Goal: Task Accomplishment & Management: Manage account settings

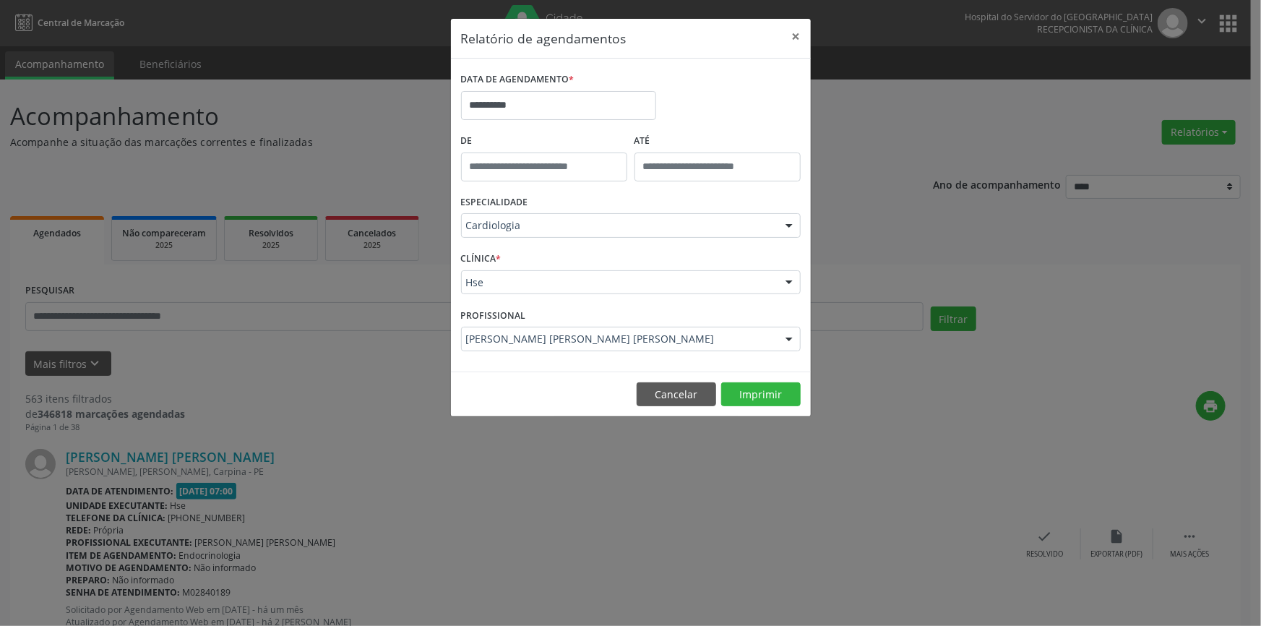
click at [791, 224] on div at bounding box center [789, 226] width 22 height 25
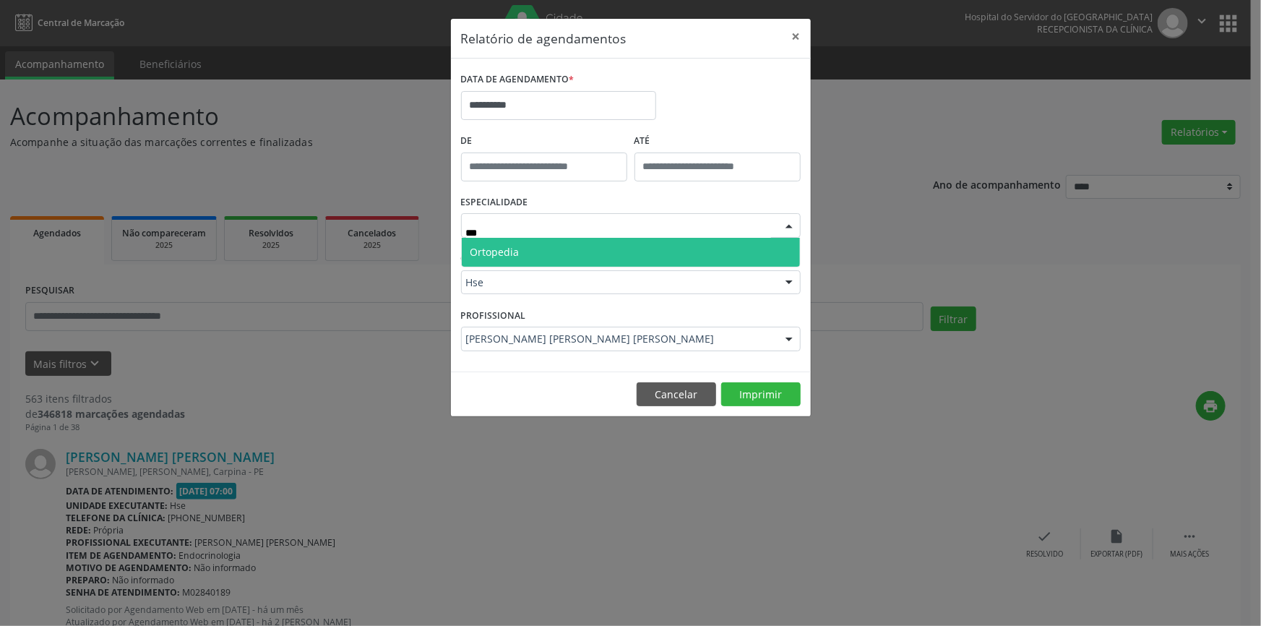
type input "****"
click at [742, 246] on span "Ortopedia" at bounding box center [631, 252] width 338 height 29
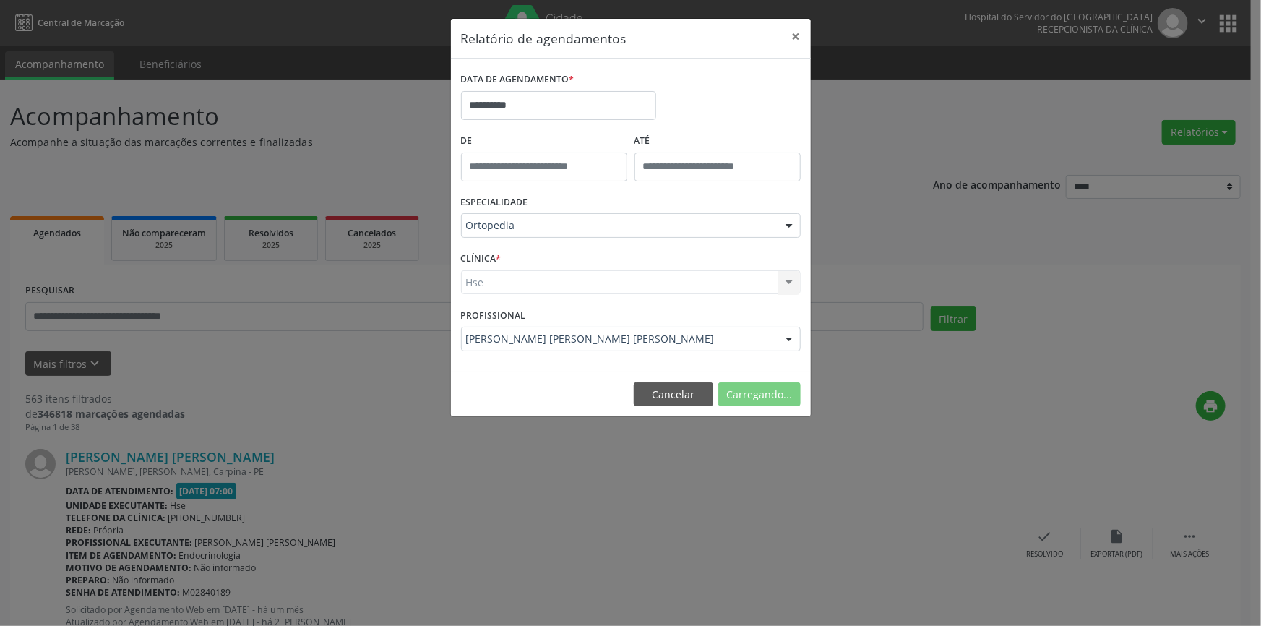
click at [790, 285] on div "Hse Hse Nenhum resultado encontrado para: " " Não há nenhuma opção para ser exi…" at bounding box center [631, 282] width 340 height 25
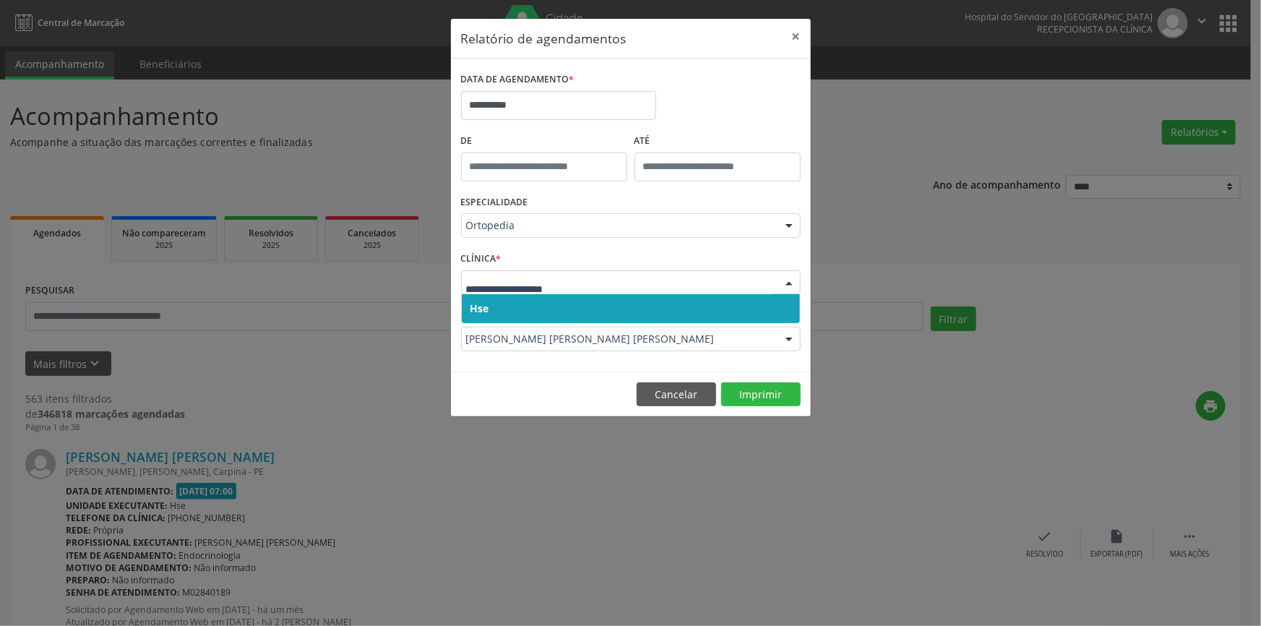
click at [790, 285] on div at bounding box center [789, 283] width 22 height 25
click at [791, 311] on span "Hse" at bounding box center [631, 308] width 338 height 29
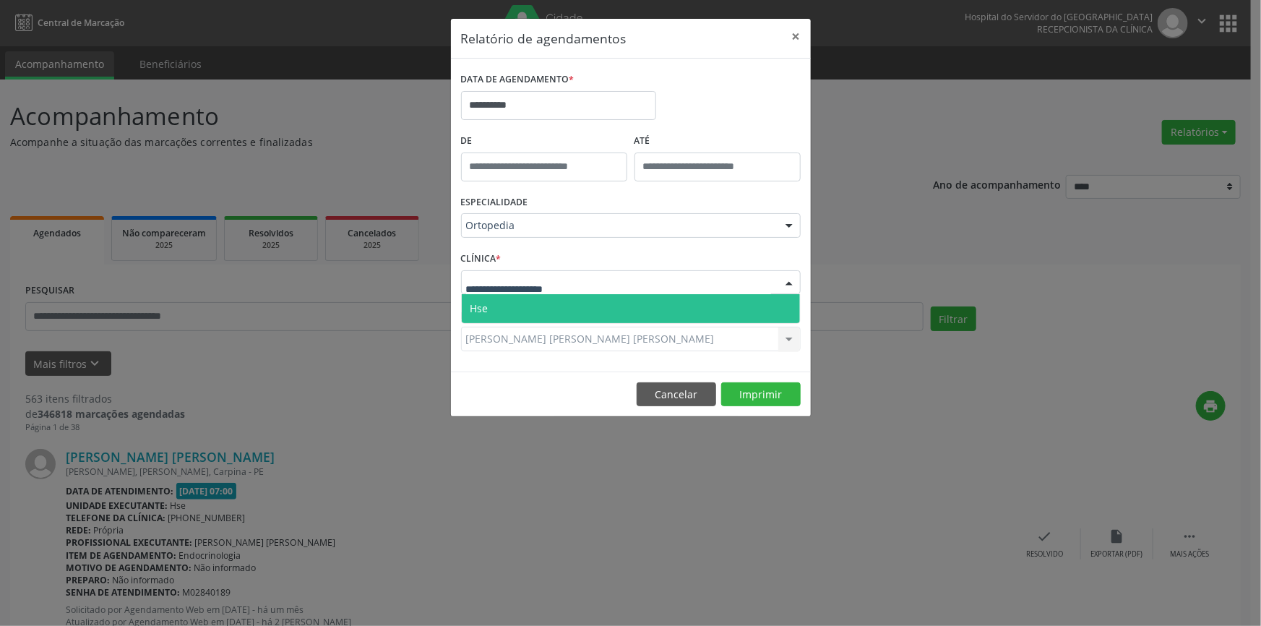
click at [791, 286] on div at bounding box center [789, 283] width 22 height 25
click at [783, 306] on span "Hse" at bounding box center [631, 308] width 338 height 29
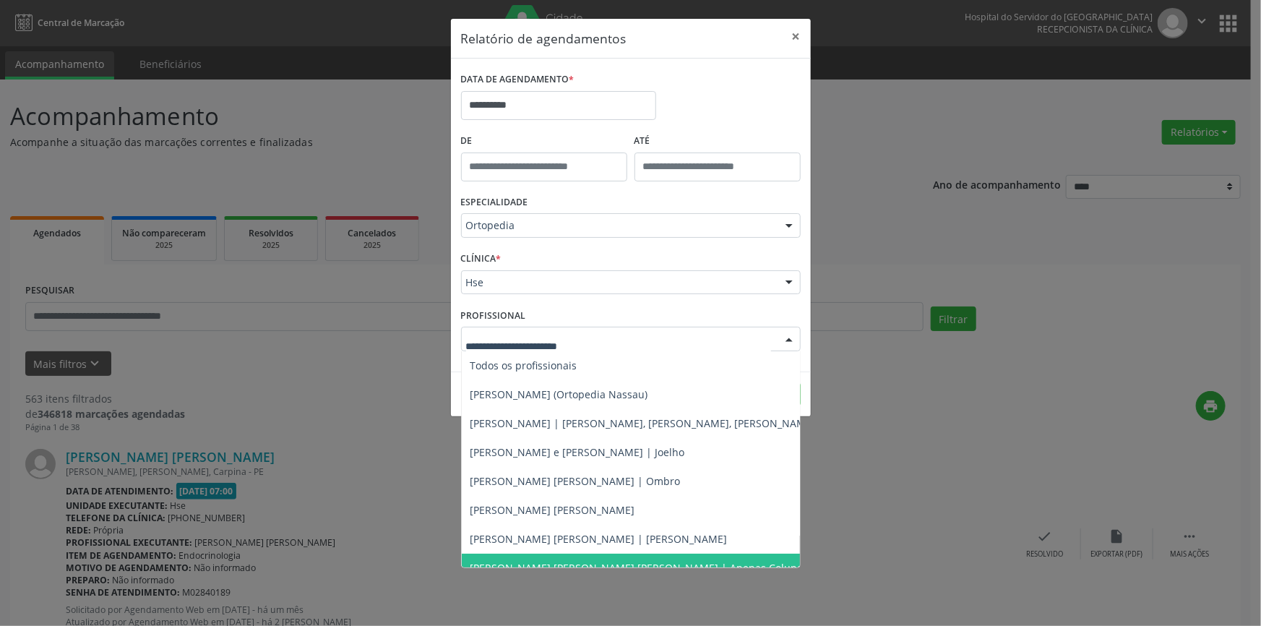
click at [790, 339] on div at bounding box center [789, 339] width 22 height 25
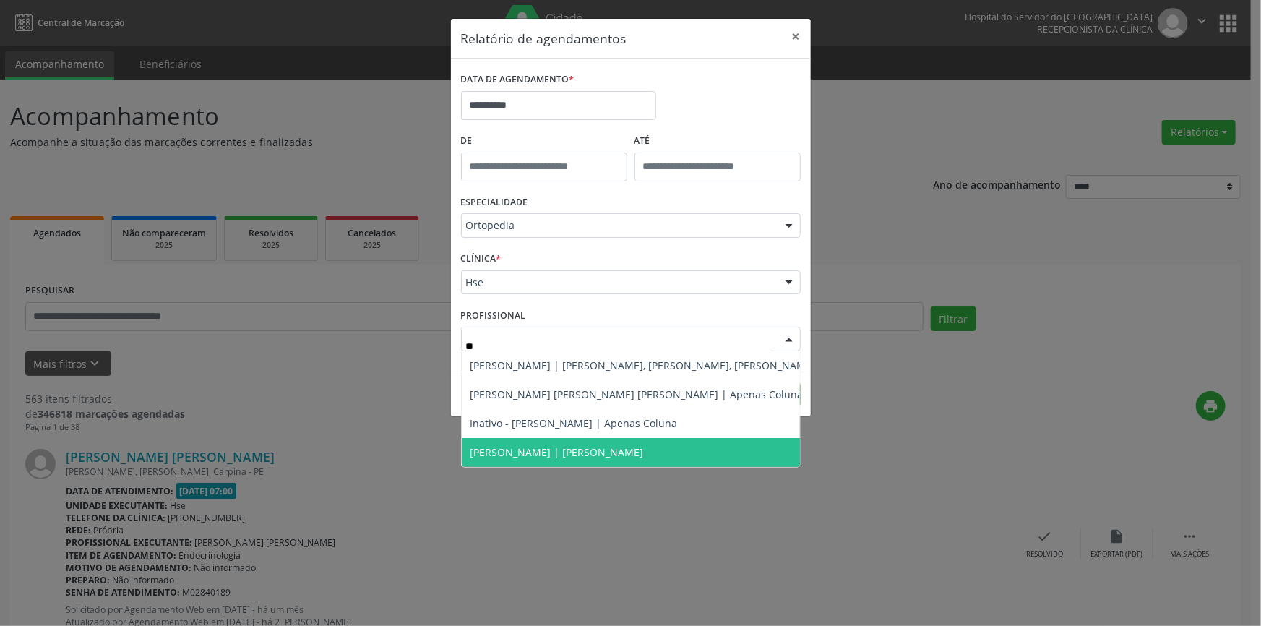
type input "***"
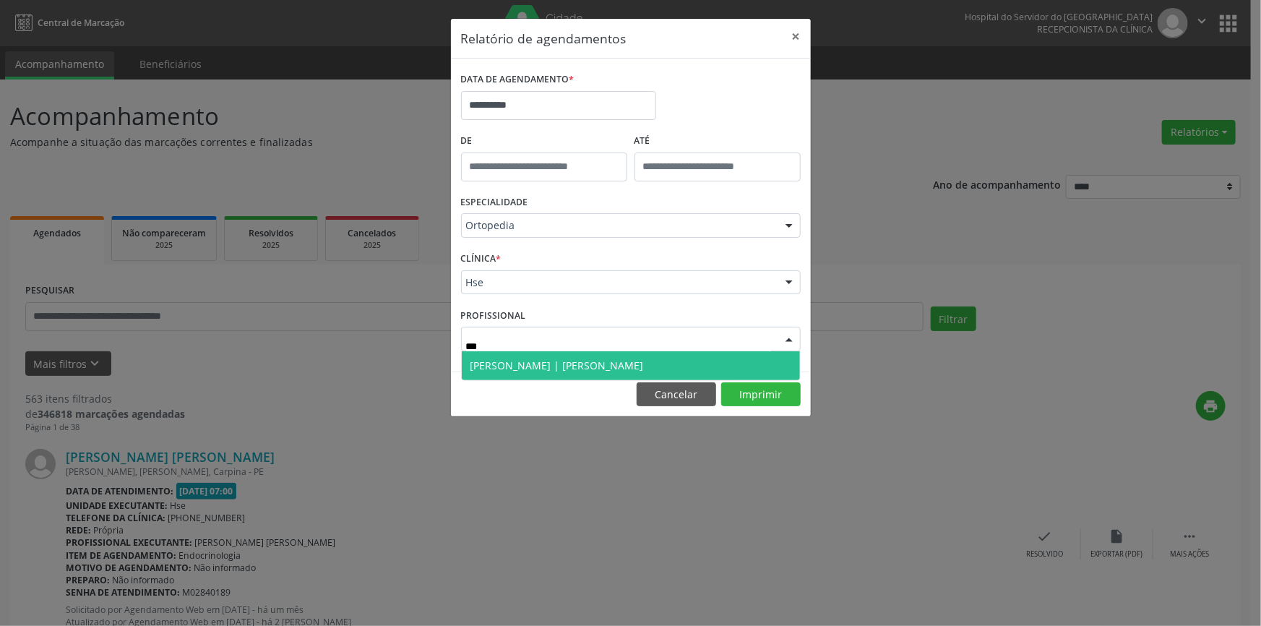
click at [592, 356] on span "[PERSON_NAME] | [PERSON_NAME]" at bounding box center [631, 365] width 338 height 29
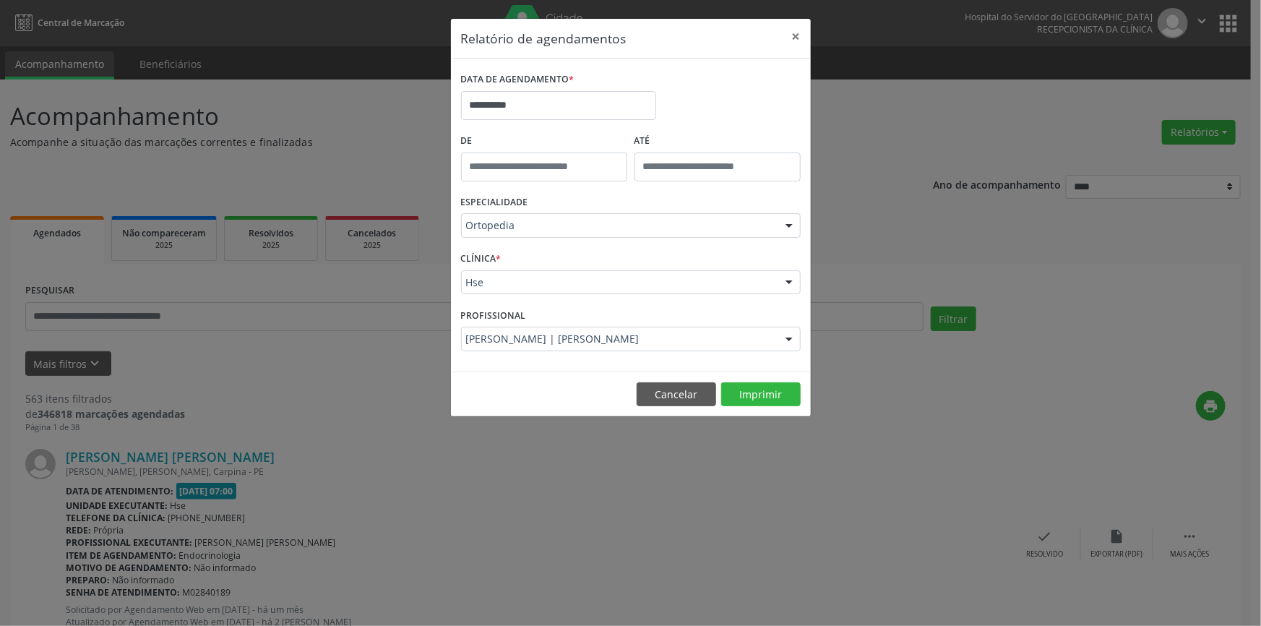
click at [777, 493] on div "**********" at bounding box center [630, 313] width 1261 height 626
click at [689, 392] on button "Cancelar" at bounding box center [676, 394] width 79 height 25
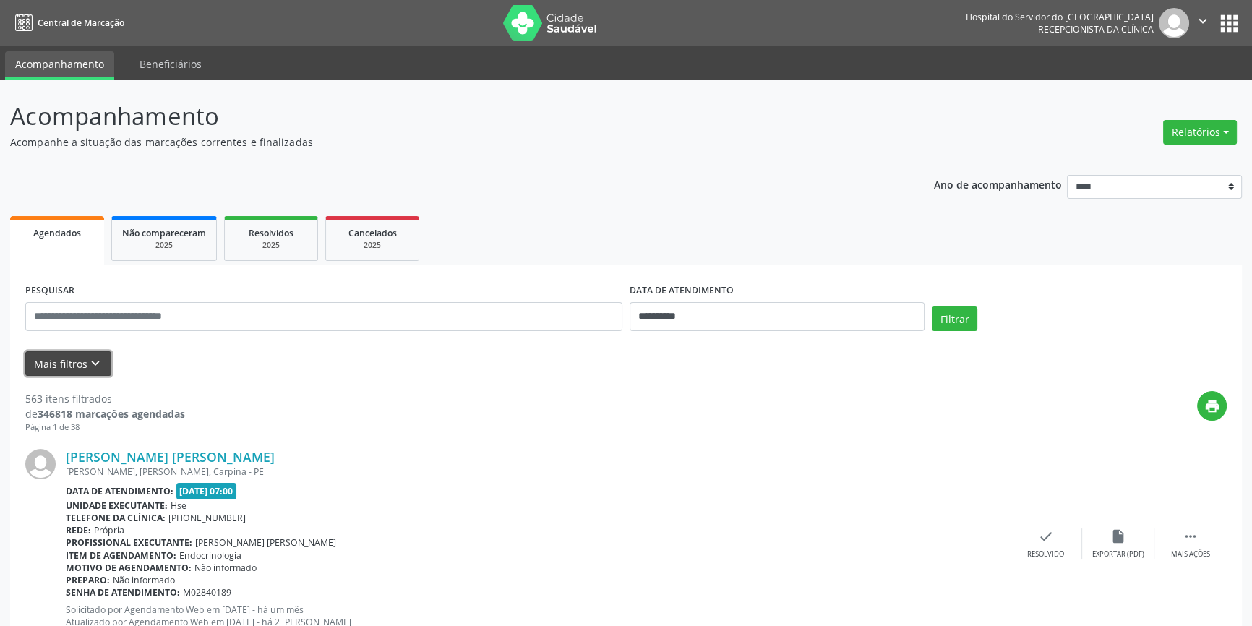
click at [58, 364] on button "Mais filtros keyboard_arrow_down" at bounding box center [68, 363] width 86 height 25
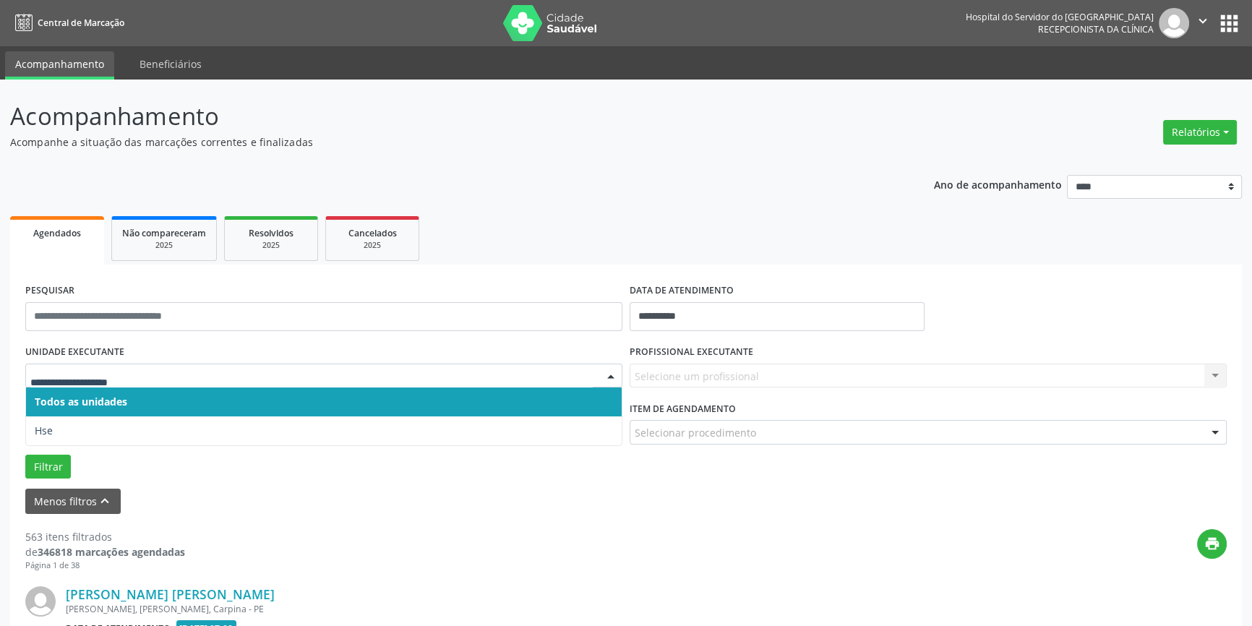
click at [616, 373] on div at bounding box center [611, 376] width 22 height 25
click at [597, 405] on span "Todos as unidades" at bounding box center [324, 401] width 596 height 29
click at [613, 374] on div at bounding box center [611, 376] width 22 height 25
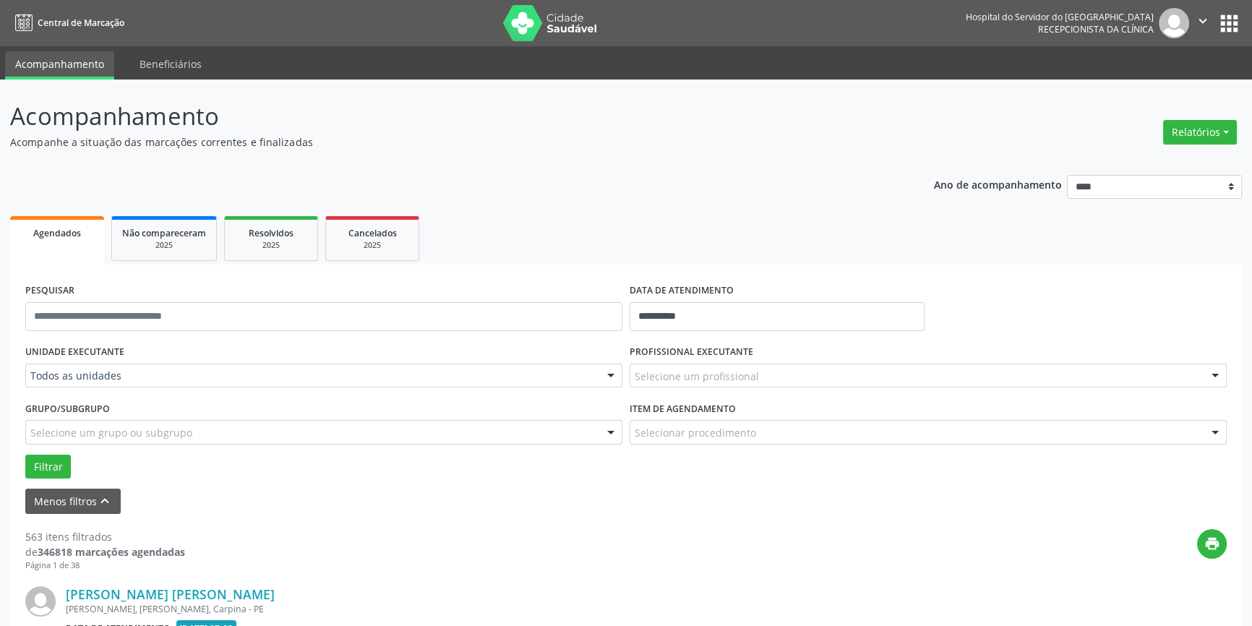
click at [585, 475] on div "Filtrar" at bounding box center [626, 467] width 1208 height 25
click at [607, 431] on div at bounding box center [611, 433] width 22 height 25
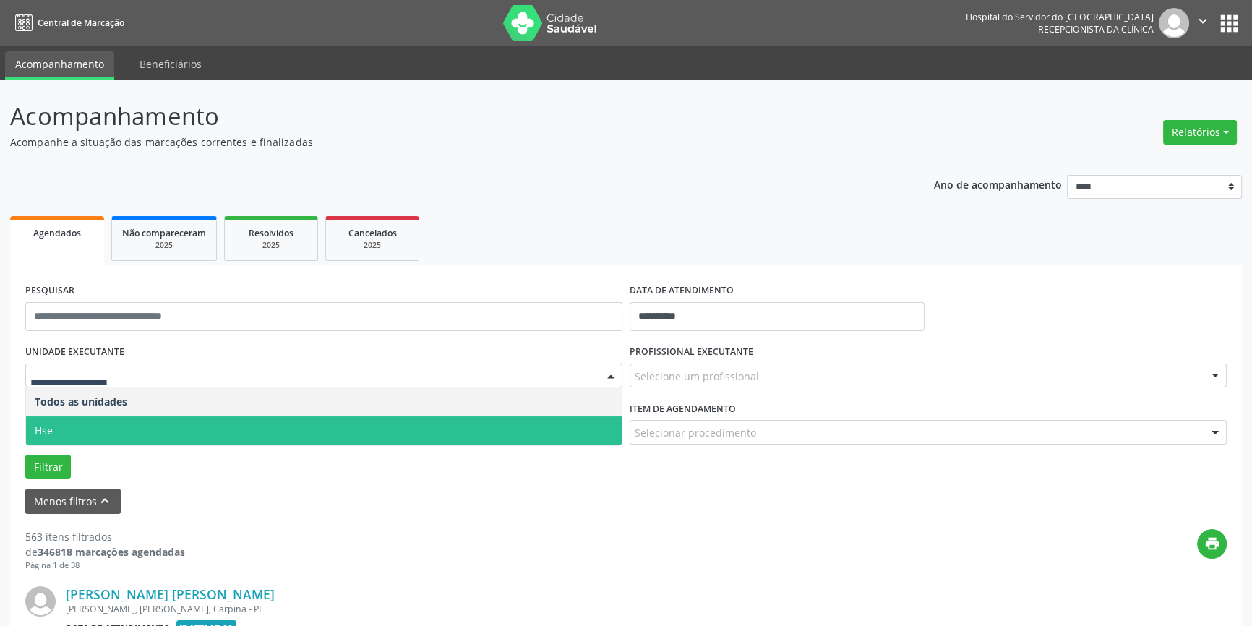
click at [606, 368] on div at bounding box center [611, 376] width 22 height 25
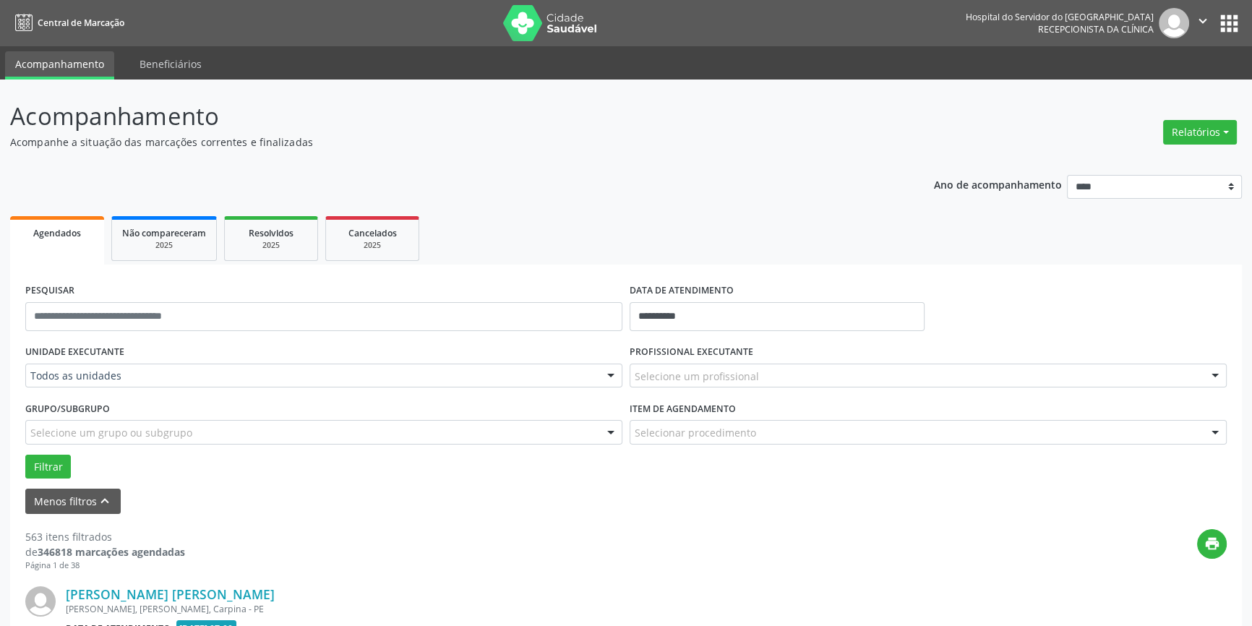
click at [606, 368] on div at bounding box center [611, 376] width 22 height 25
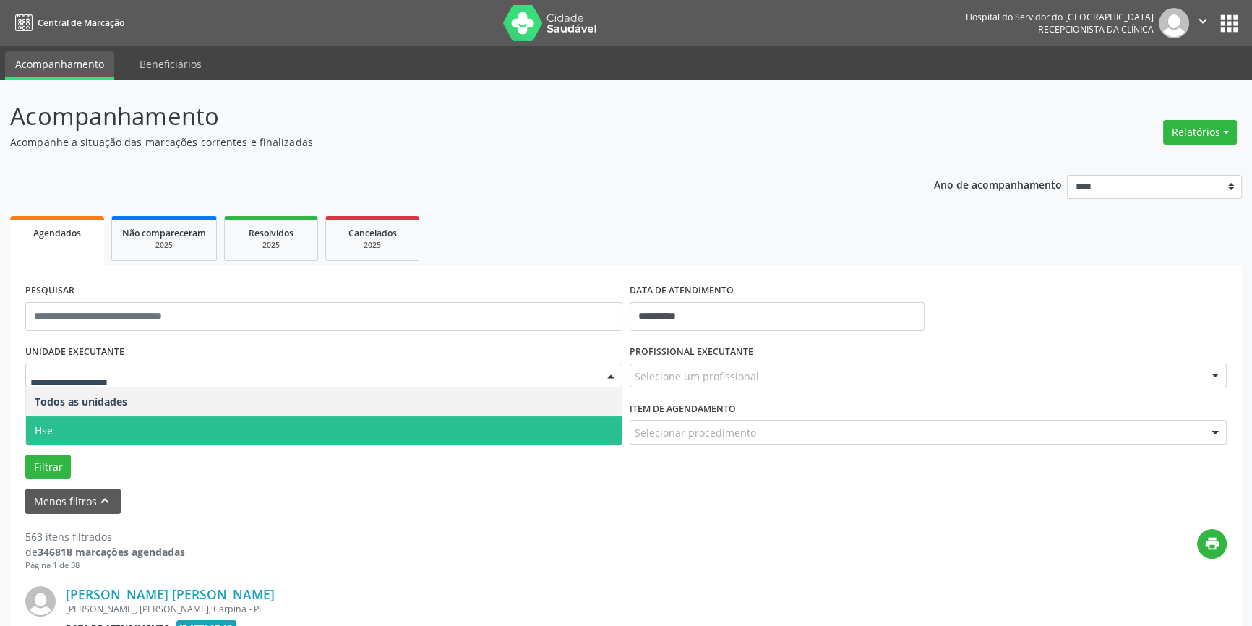
click at [571, 431] on span "Hse" at bounding box center [324, 430] width 596 height 29
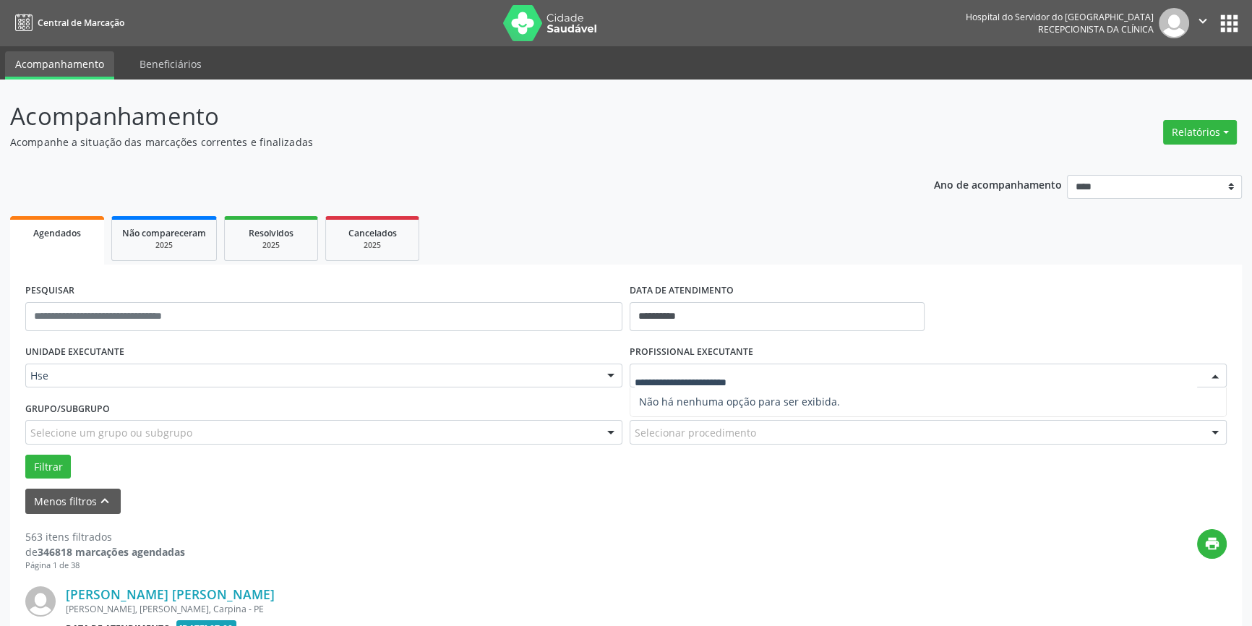
click at [1212, 369] on div at bounding box center [1215, 376] width 22 height 25
type input "**********"
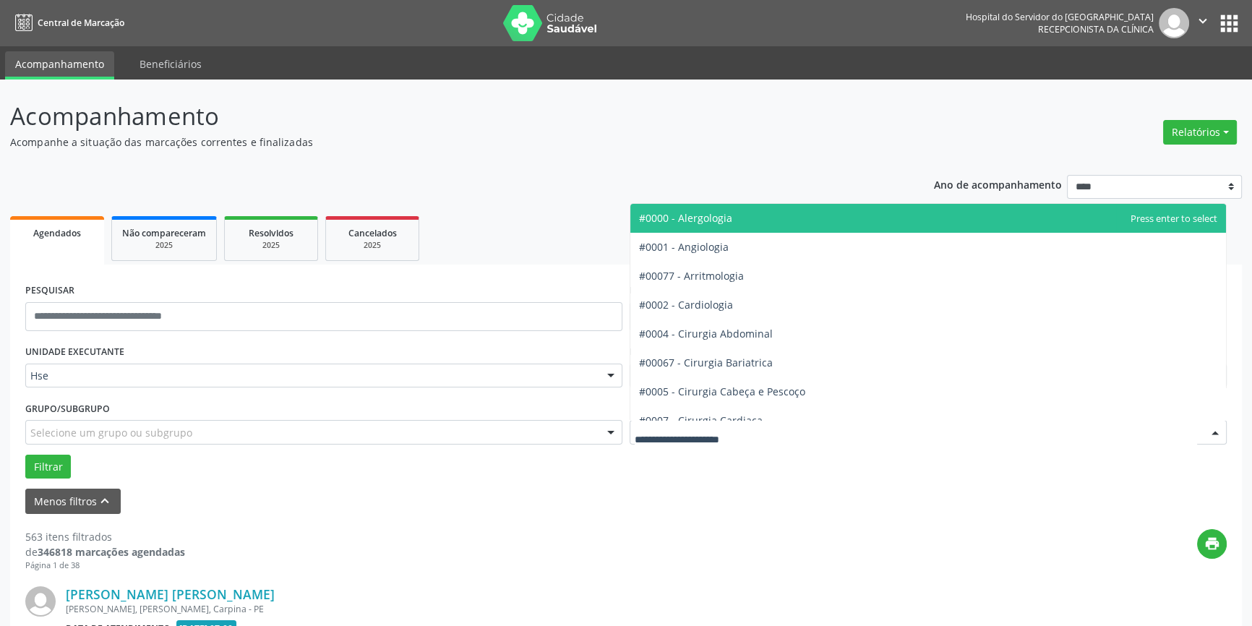
click at [1221, 429] on div at bounding box center [1215, 433] width 22 height 25
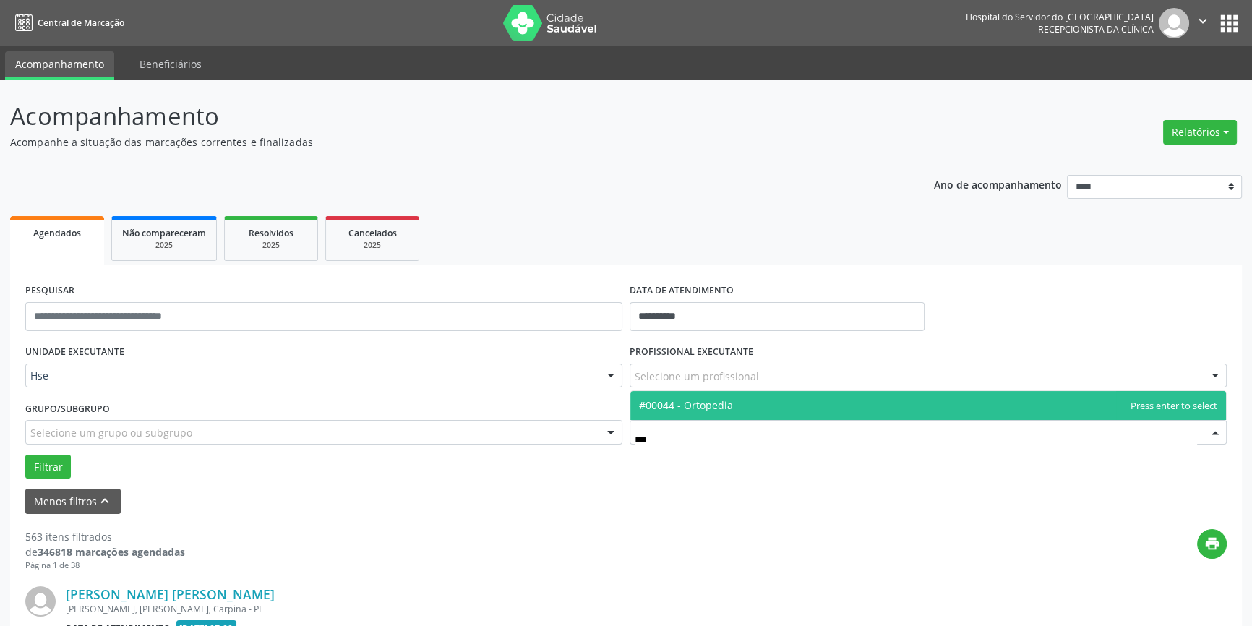
type input "****"
click at [723, 405] on span "#00044 - Ortopedia" at bounding box center [686, 405] width 94 height 14
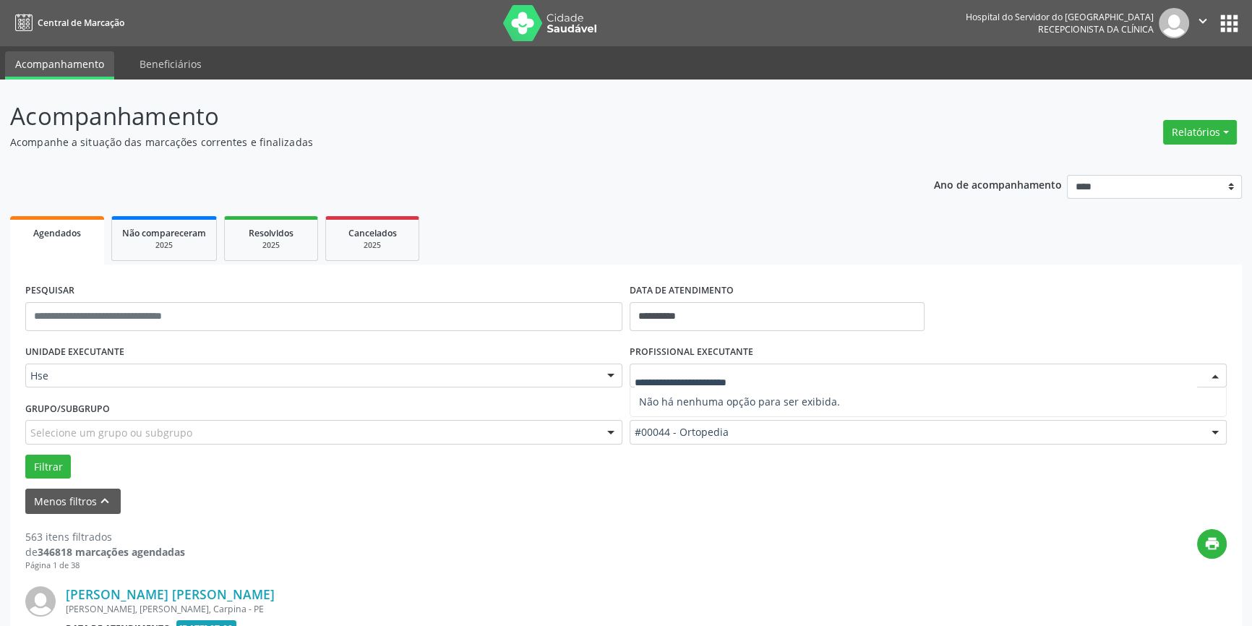
click at [1213, 374] on div at bounding box center [1215, 376] width 22 height 25
click at [1214, 376] on div at bounding box center [1215, 376] width 22 height 25
click at [772, 376] on input "text" at bounding box center [916, 383] width 562 height 29
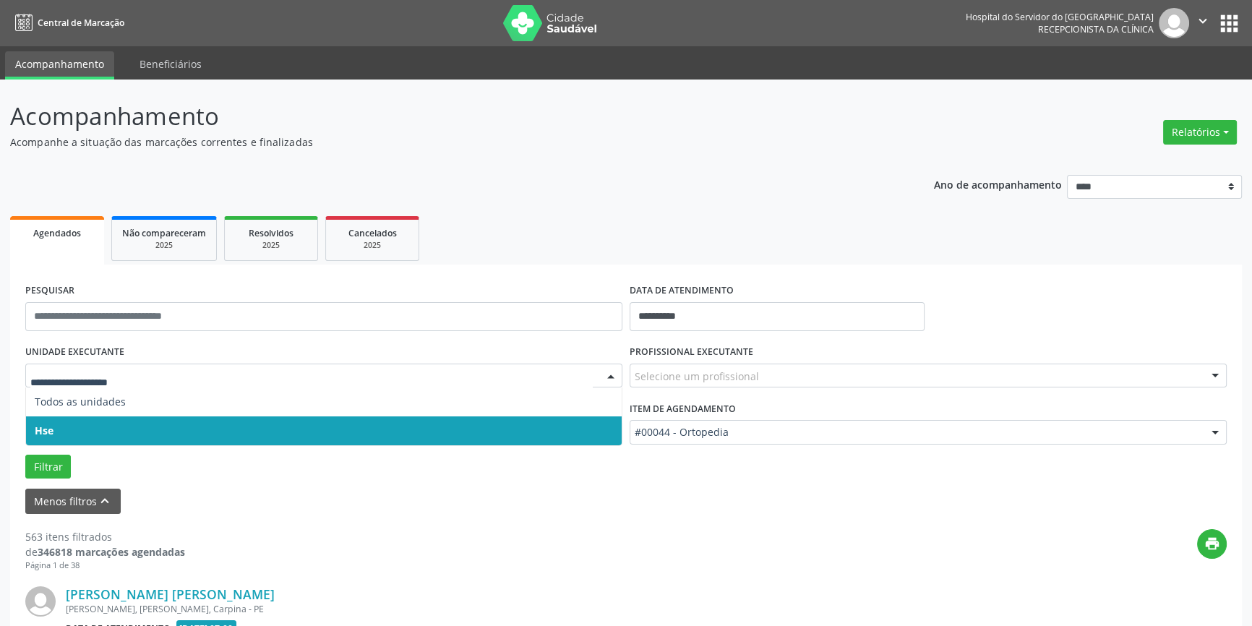
click at [607, 376] on div at bounding box center [611, 376] width 22 height 25
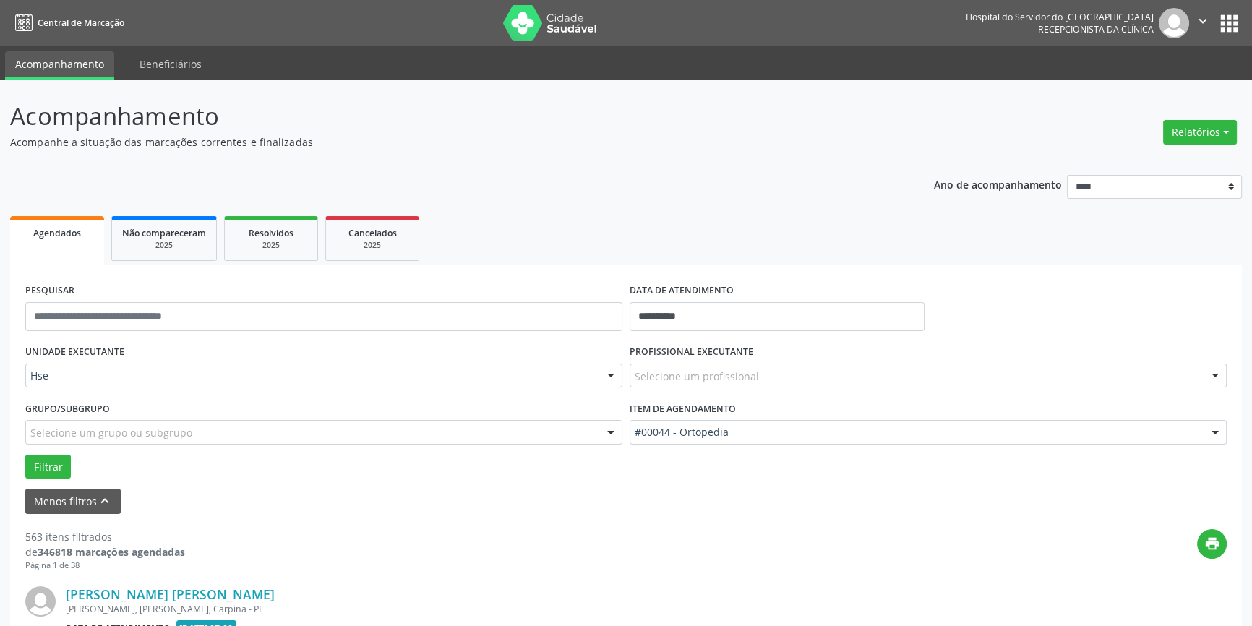
click at [607, 374] on div at bounding box center [611, 376] width 22 height 25
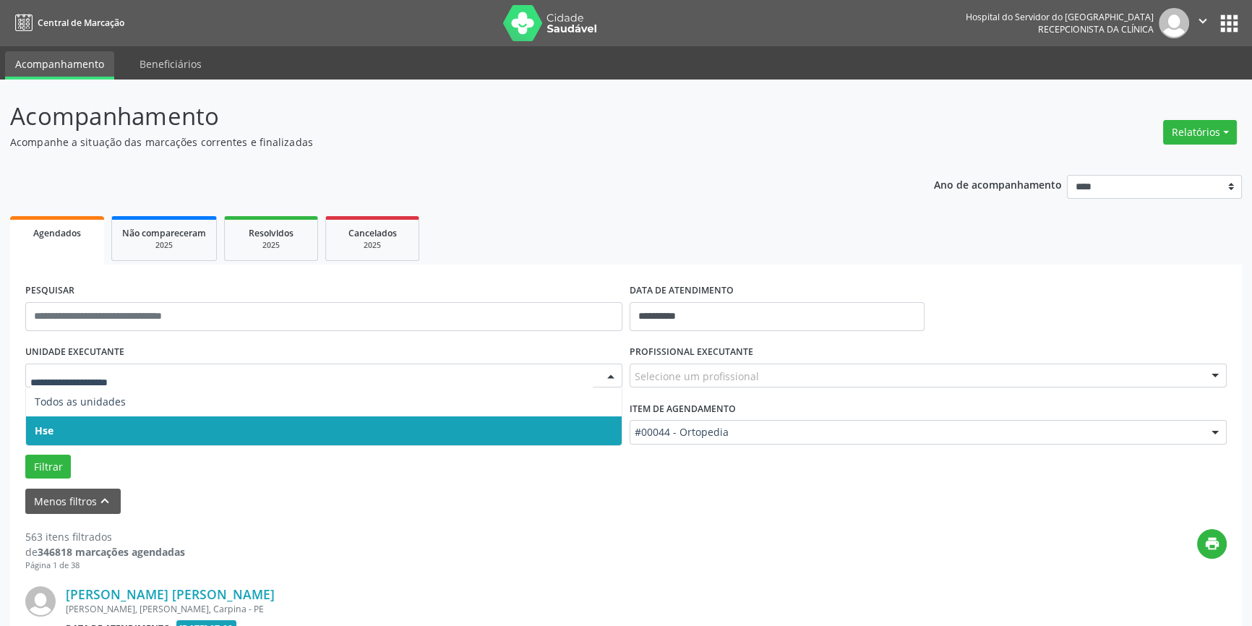
click at [607, 374] on div at bounding box center [611, 376] width 22 height 25
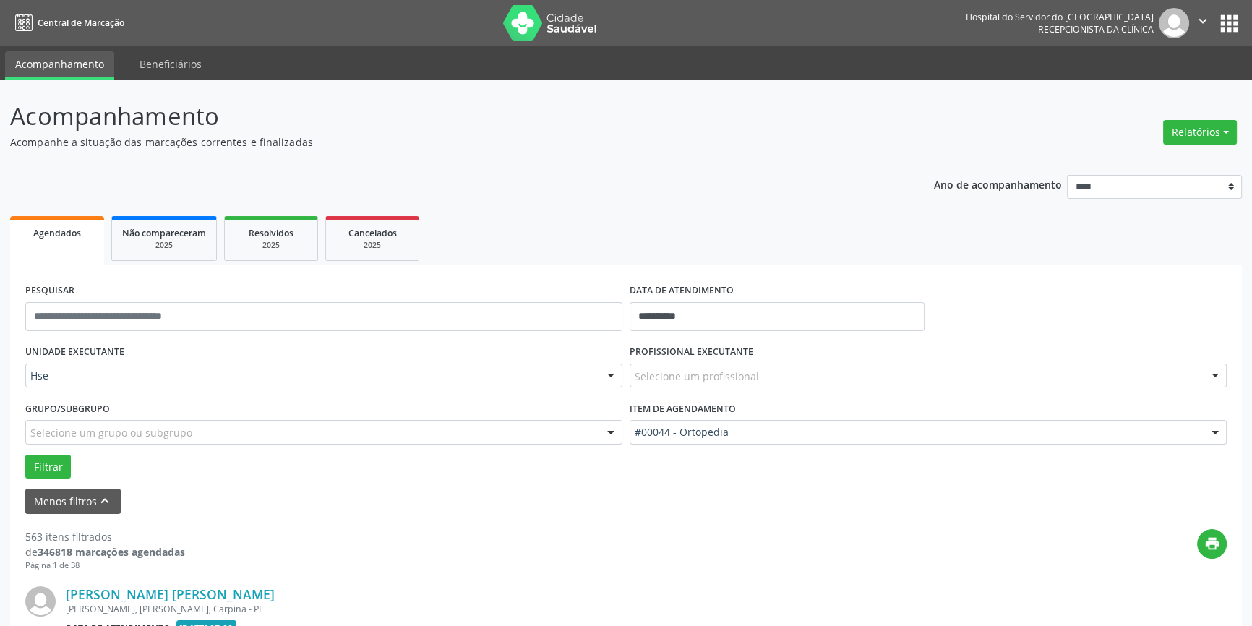
click at [607, 374] on div at bounding box center [611, 376] width 22 height 25
click at [62, 491] on button "Menos filtros keyboard_arrow_up" at bounding box center [72, 501] width 95 height 25
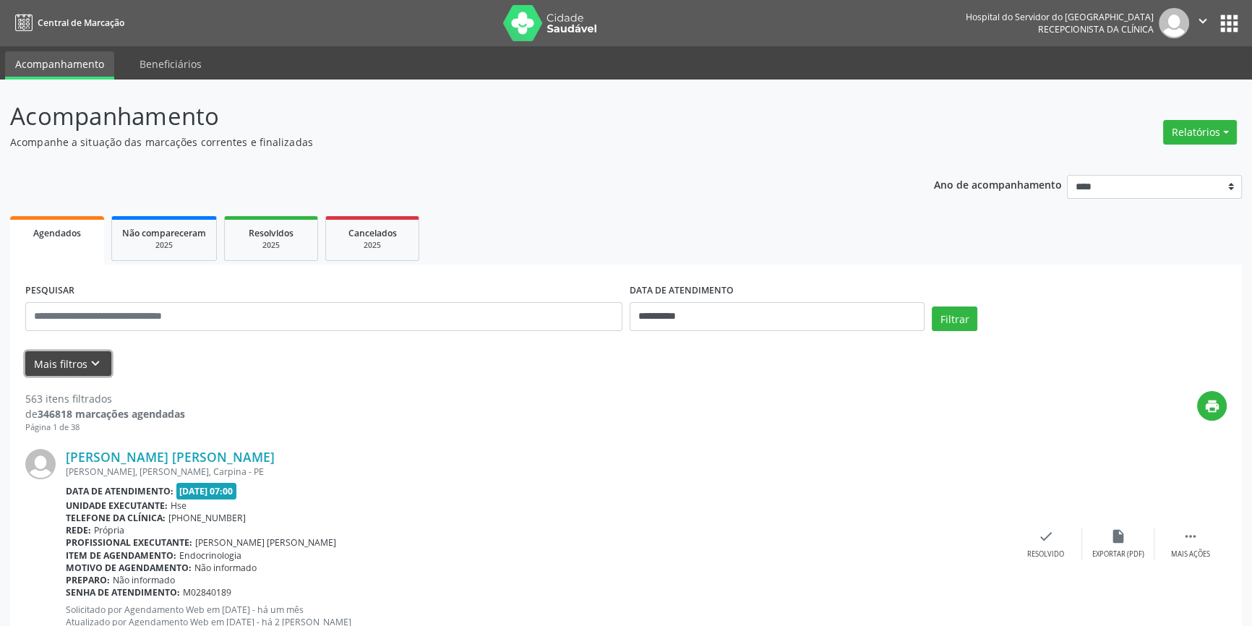
click at [94, 363] on icon "keyboard_arrow_down" at bounding box center [95, 364] width 16 height 16
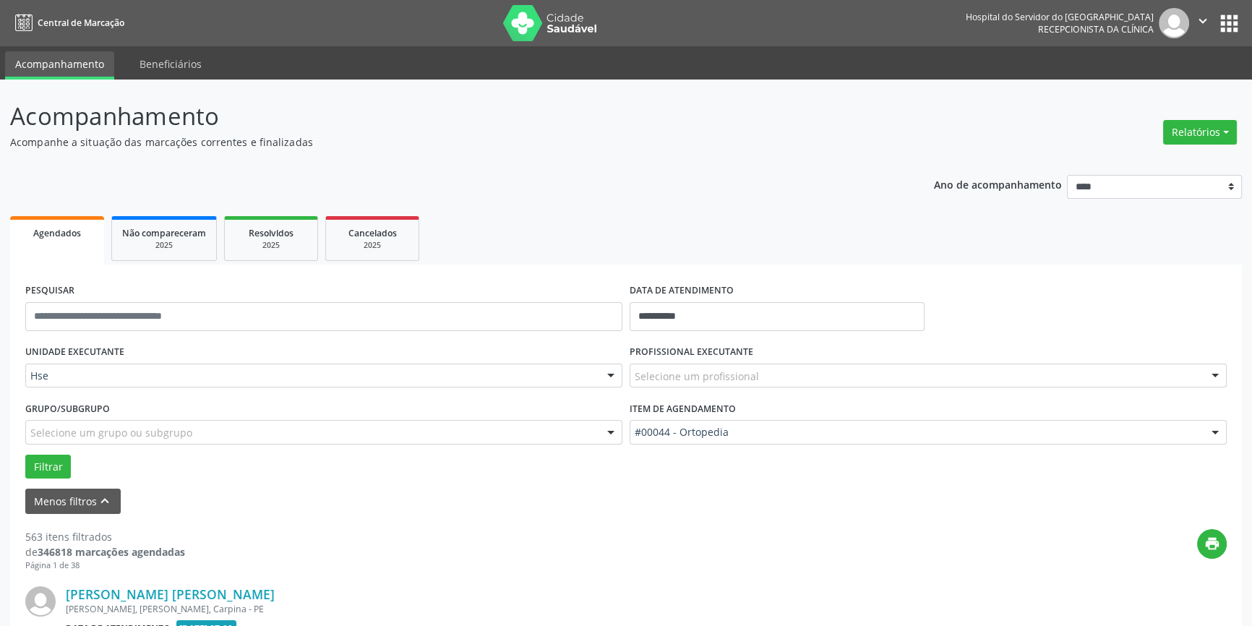
click at [1215, 373] on div at bounding box center [1215, 376] width 22 height 25
click at [994, 565] on div "print" at bounding box center [705, 550] width 1041 height 43
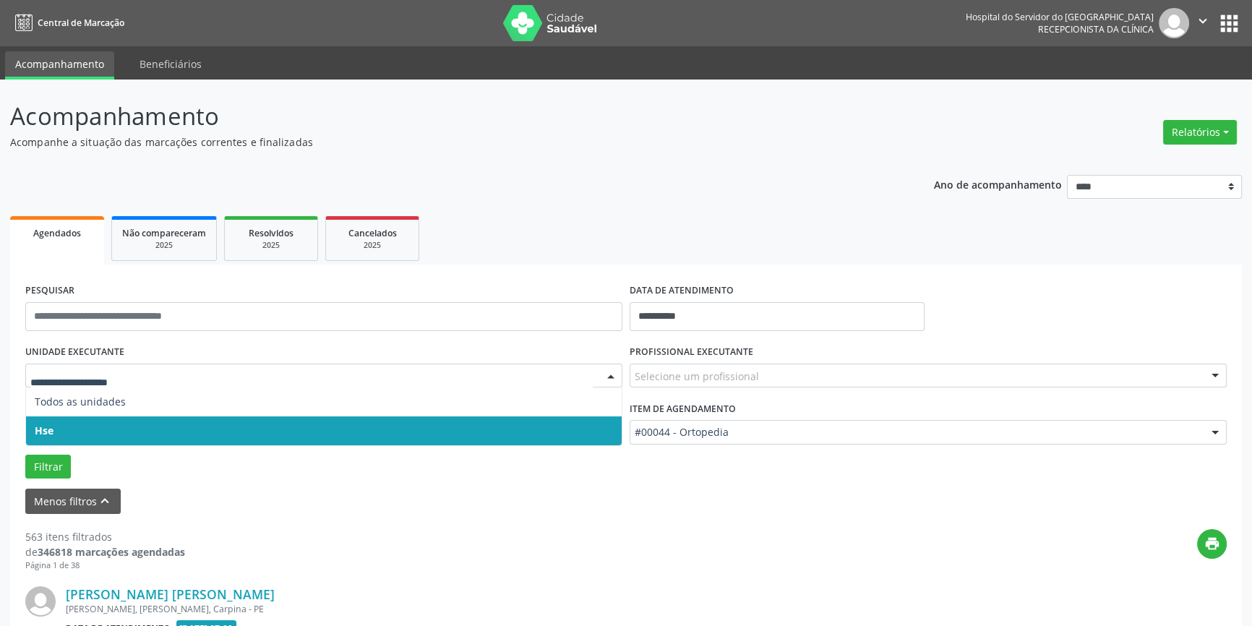
click at [616, 374] on div at bounding box center [611, 376] width 22 height 25
click at [592, 432] on span "Hse" at bounding box center [324, 430] width 596 height 29
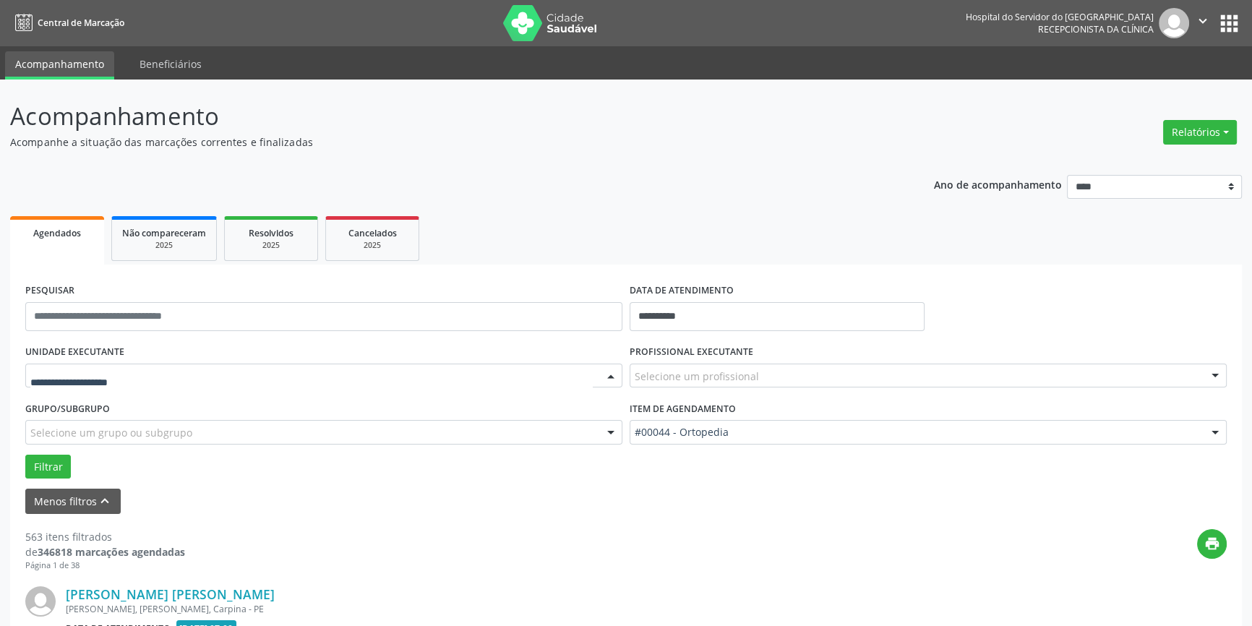
click at [609, 378] on div at bounding box center [611, 376] width 22 height 25
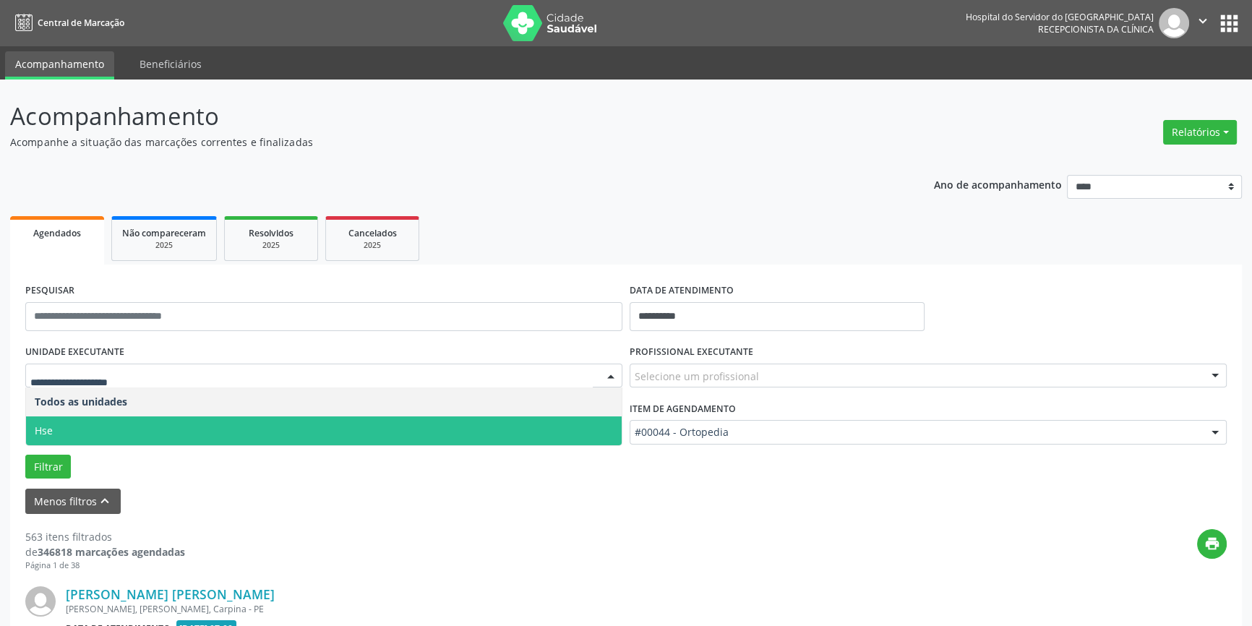
click at [603, 419] on span "Hse" at bounding box center [324, 430] width 596 height 29
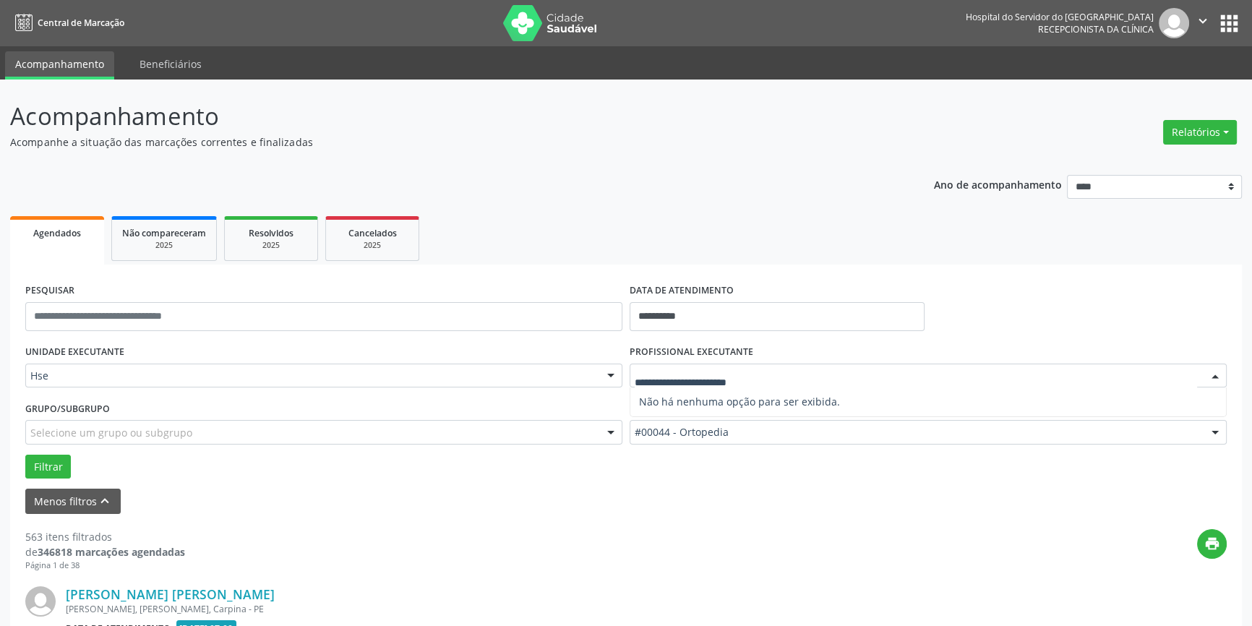
click at [1214, 369] on div at bounding box center [1215, 376] width 22 height 25
type input "***"
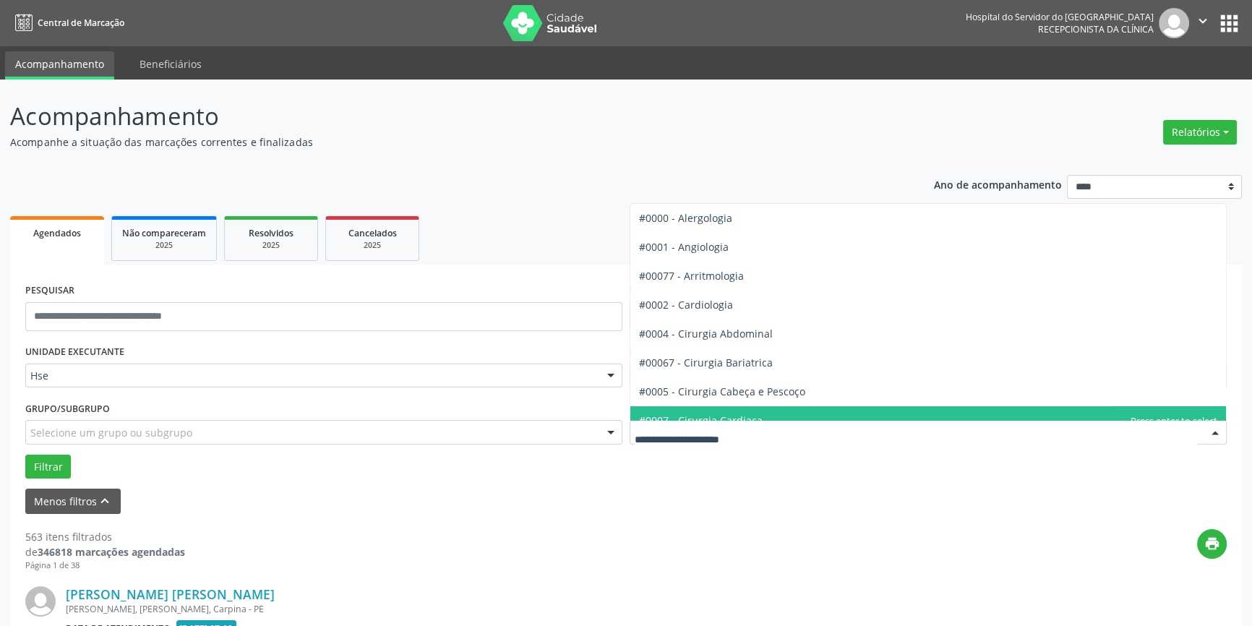
click at [1217, 433] on div at bounding box center [1215, 433] width 22 height 25
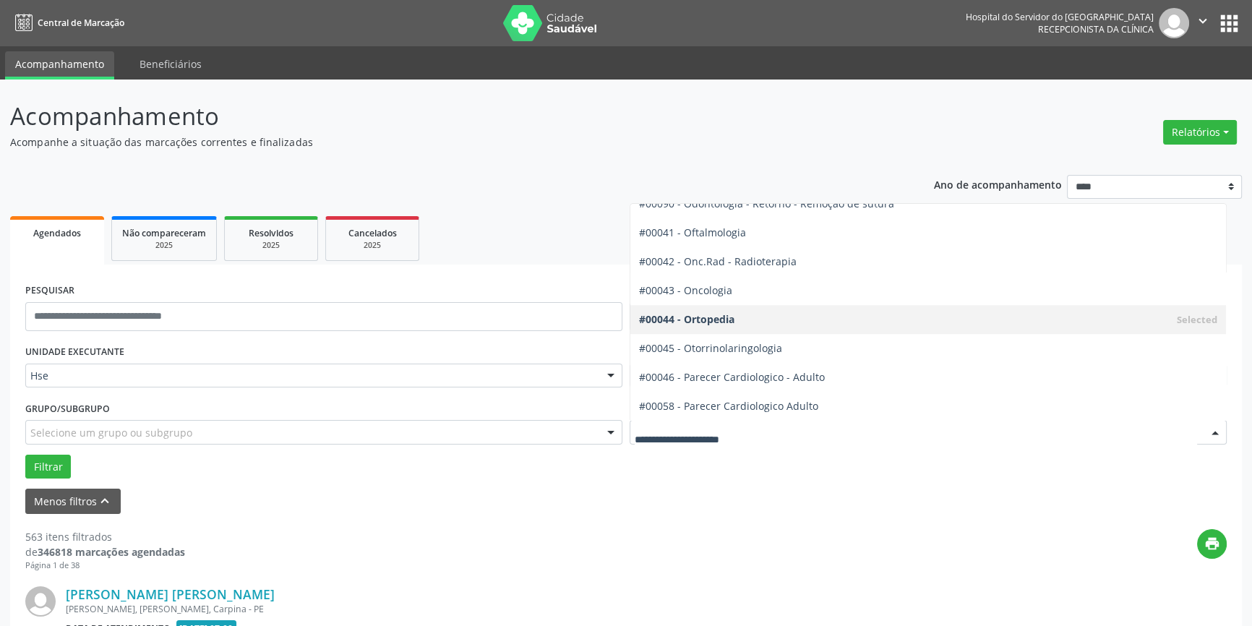
scroll to position [1954, 0]
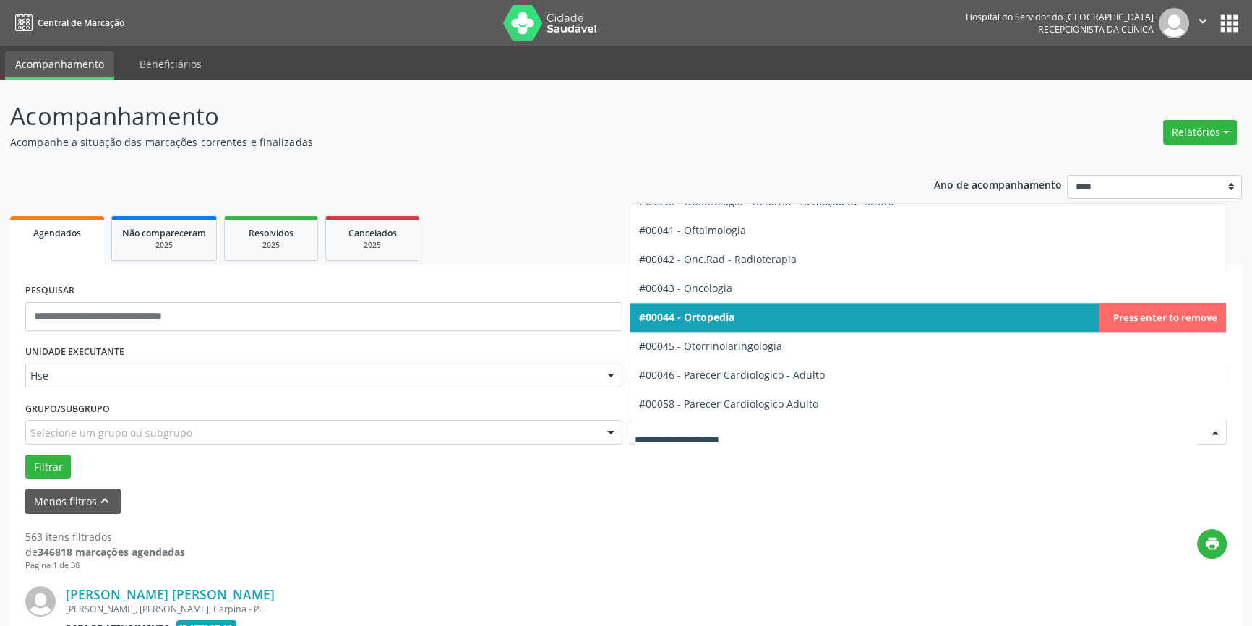
click at [850, 312] on span "#00044 - Ortopedia" at bounding box center [928, 317] width 596 height 29
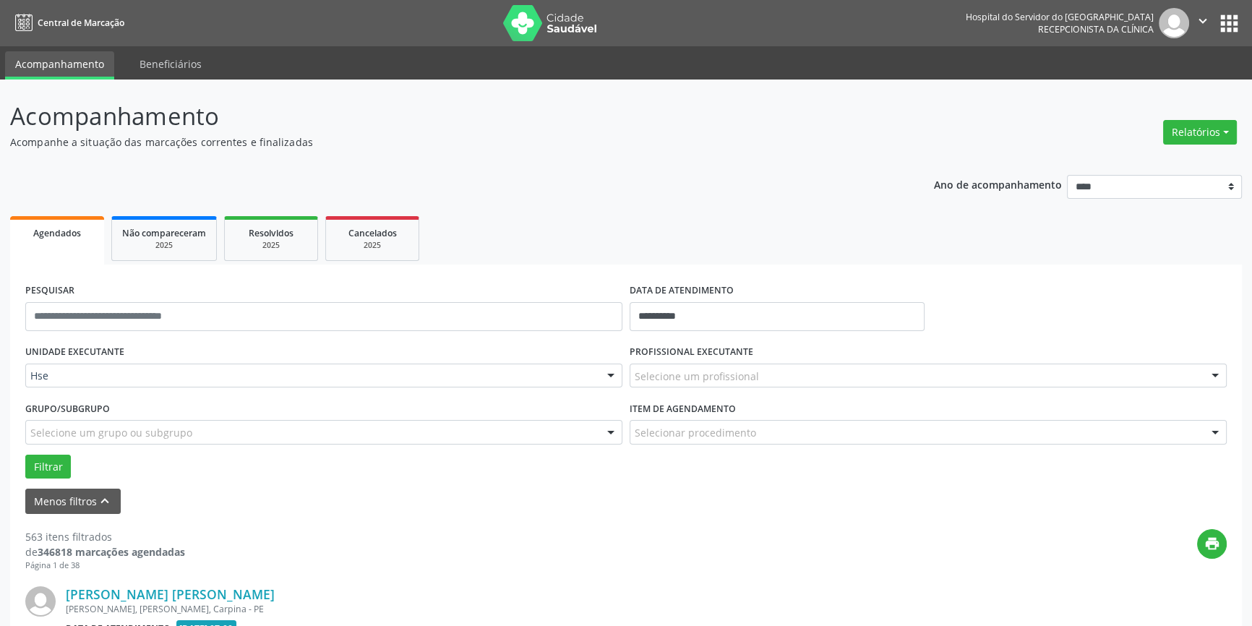
click at [1215, 371] on div at bounding box center [1215, 376] width 22 height 25
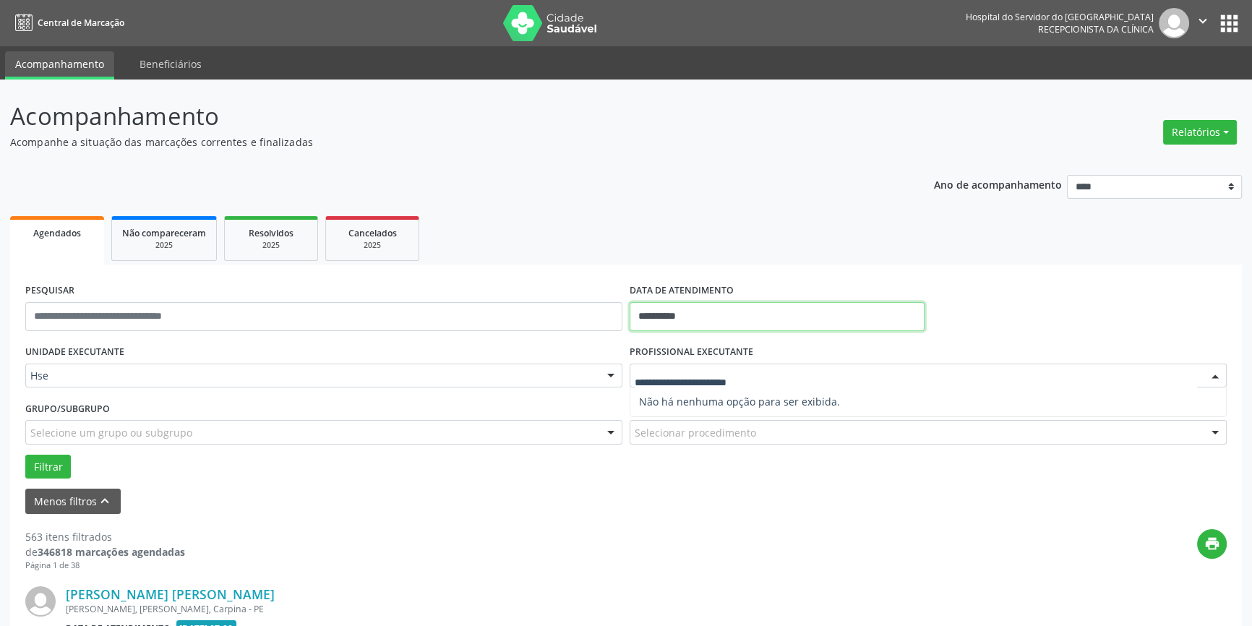
click at [700, 306] on input "**********" at bounding box center [776, 316] width 295 height 29
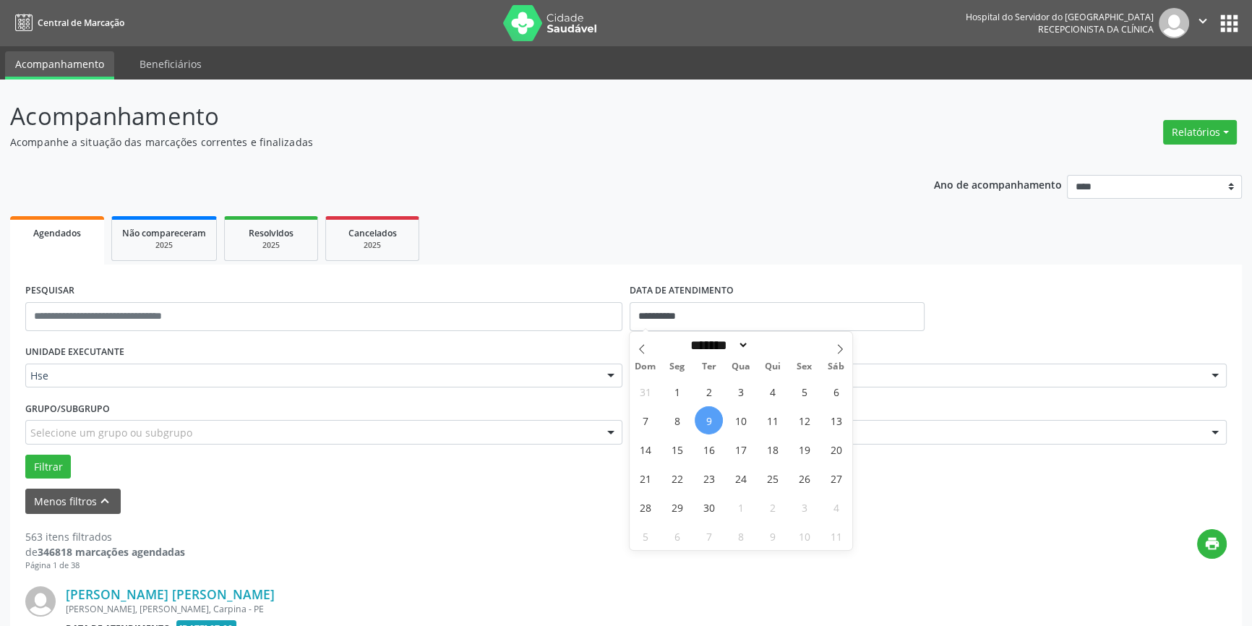
click at [715, 419] on span "9" at bounding box center [709, 420] width 28 height 28
type input "**********"
click at [715, 419] on span "9" at bounding box center [709, 420] width 28 height 28
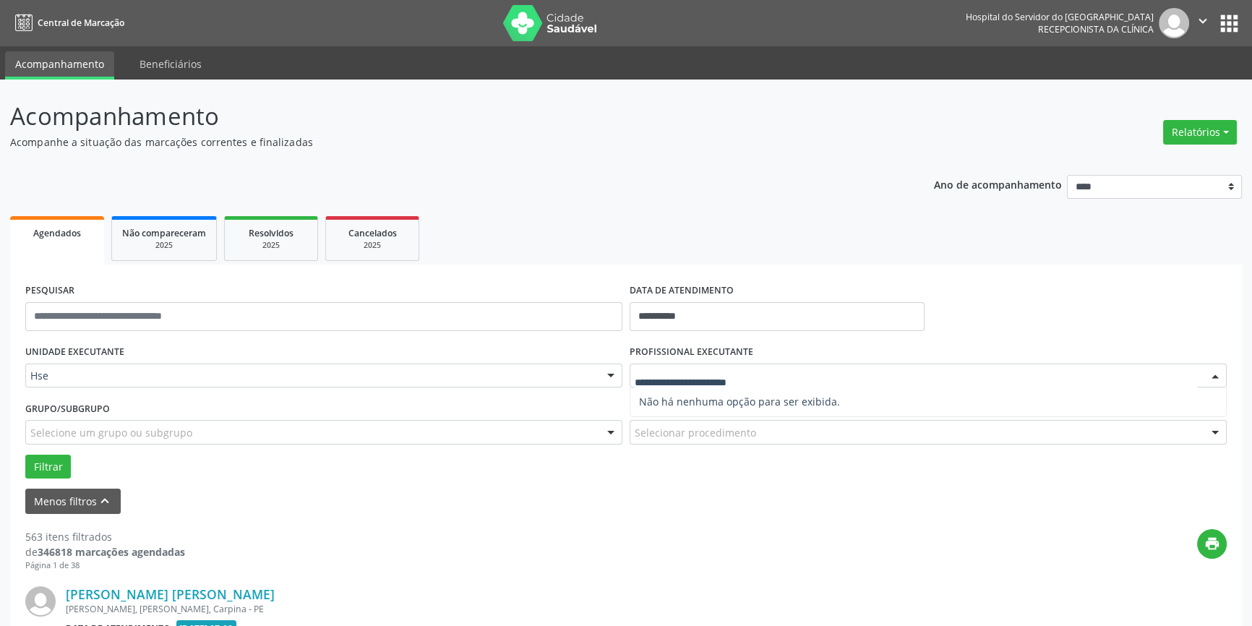
click at [1218, 376] on div at bounding box center [1215, 376] width 22 height 25
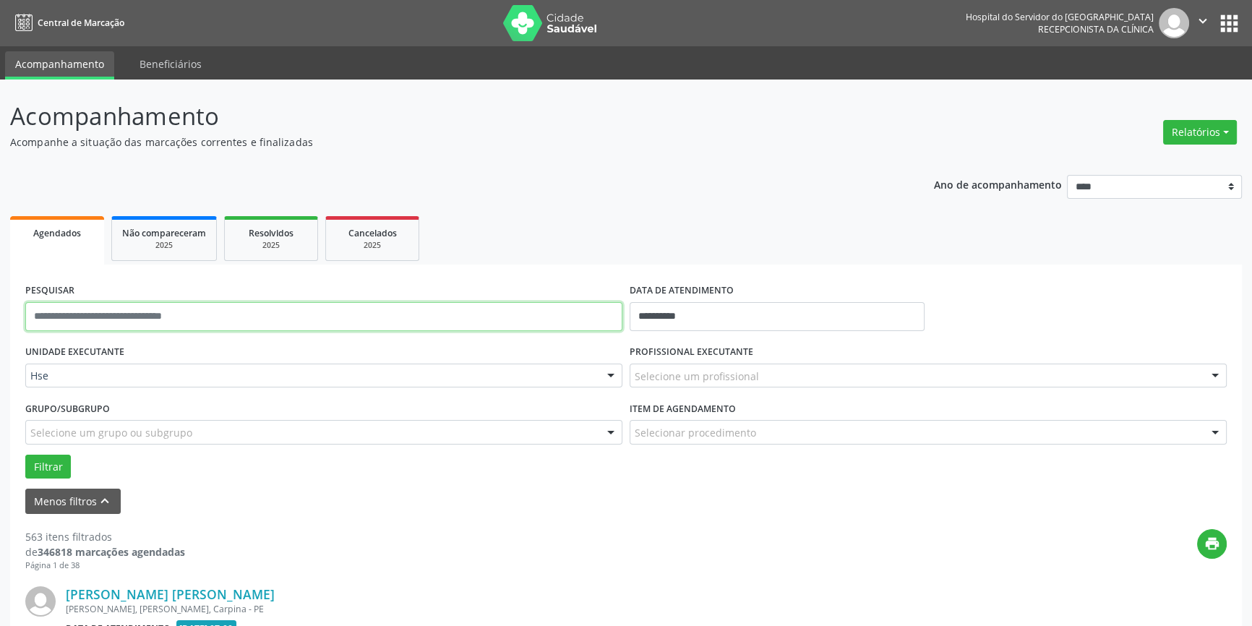
drag, startPoint x: 146, startPoint y: 301, endPoint x: 325, endPoint y: 508, distance: 274.1
click at [160, 308] on input "text" at bounding box center [323, 316] width 597 height 29
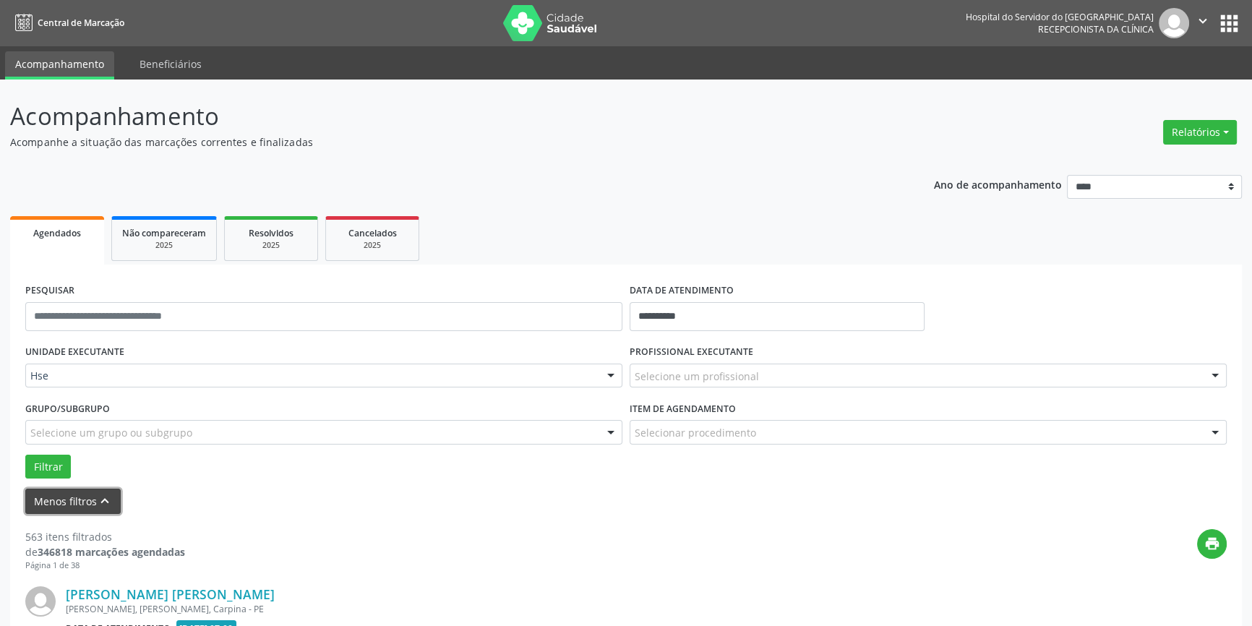
click at [72, 491] on button "Menos filtros keyboard_arrow_up" at bounding box center [72, 501] width 95 height 25
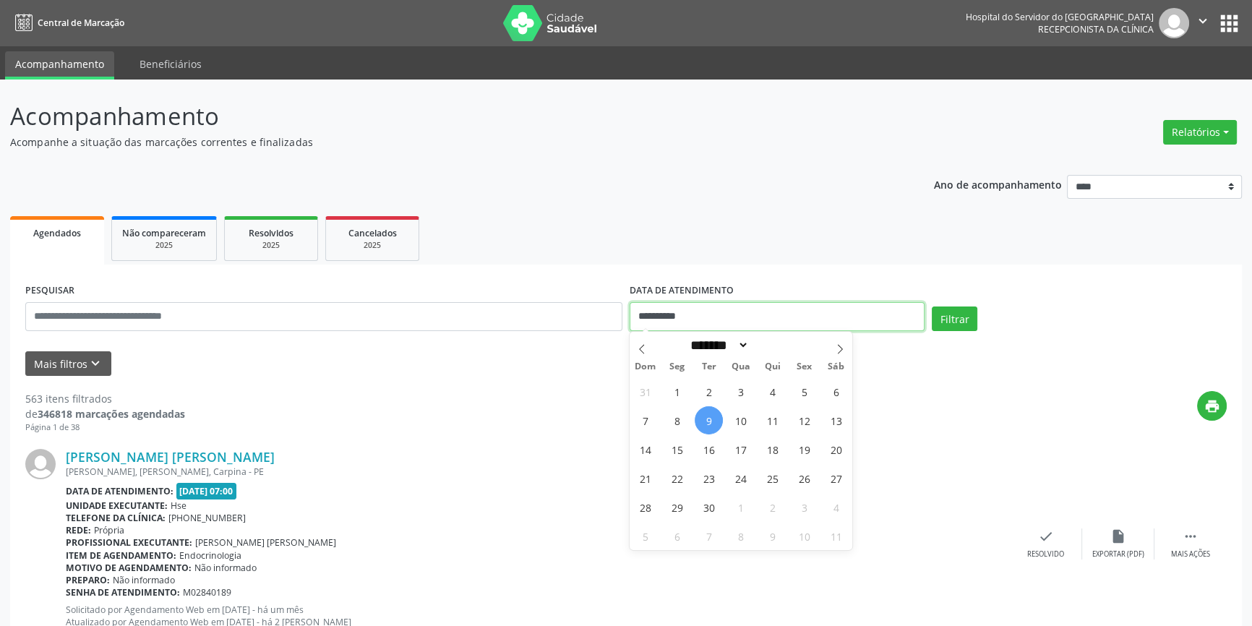
drag, startPoint x: 695, startPoint y: 317, endPoint x: 610, endPoint y: 309, distance: 85.7
click at [610, 309] on div "**********" at bounding box center [626, 310] width 1208 height 61
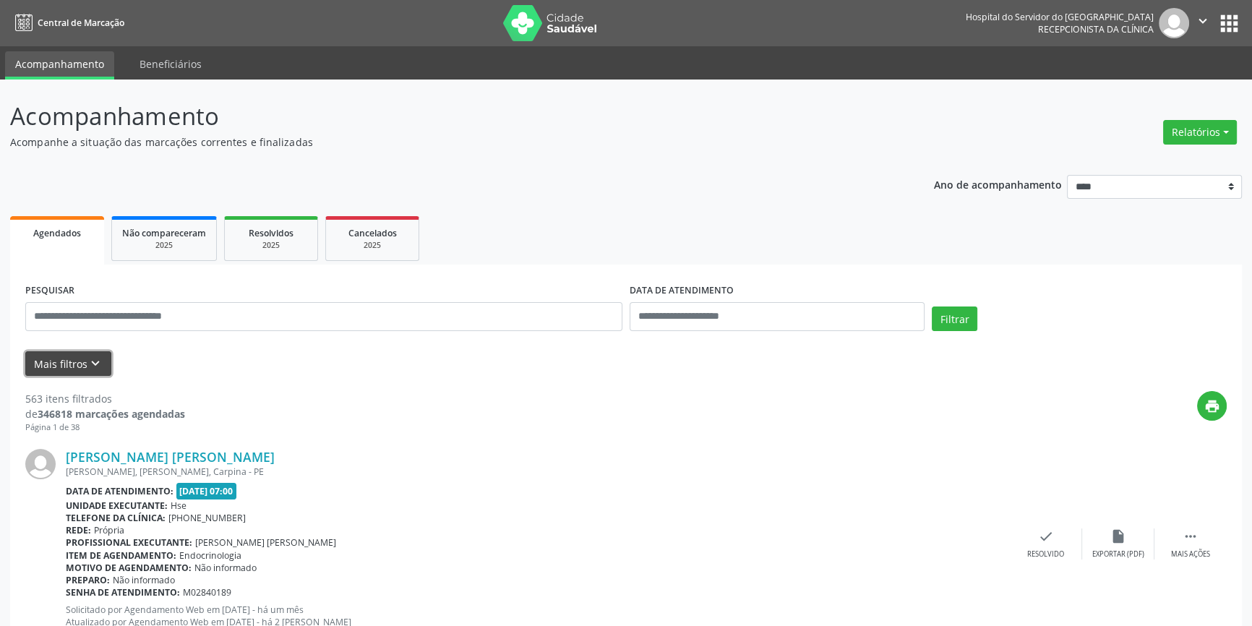
click at [80, 361] on button "Mais filtros keyboard_arrow_down" at bounding box center [68, 363] width 86 height 25
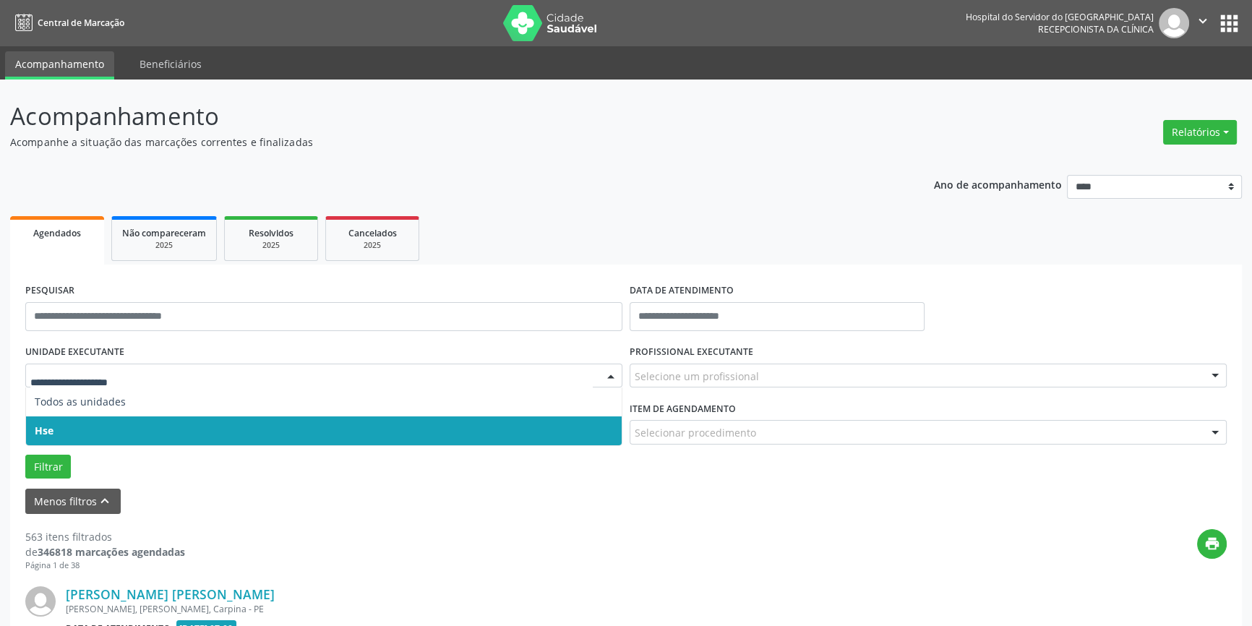
click at [611, 373] on div at bounding box center [611, 376] width 22 height 25
click at [586, 426] on span "Hse" at bounding box center [324, 430] width 596 height 29
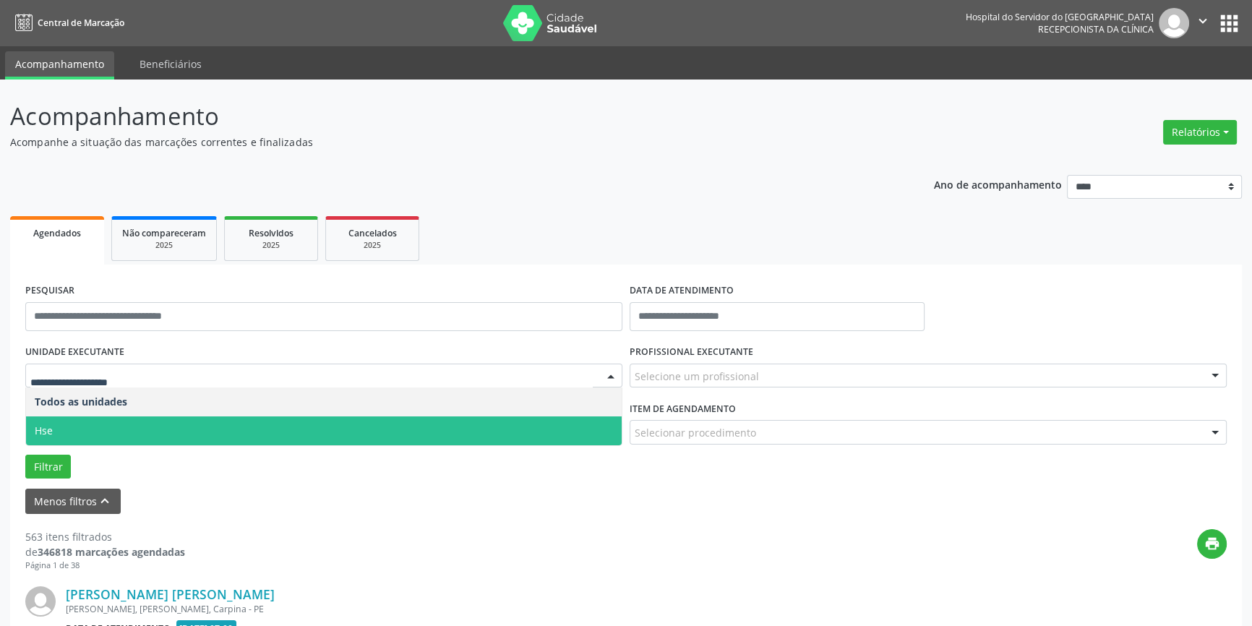
click at [607, 374] on div at bounding box center [611, 376] width 22 height 25
click at [606, 422] on span "Hse" at bounding box center [324, 430] width 596 height 29
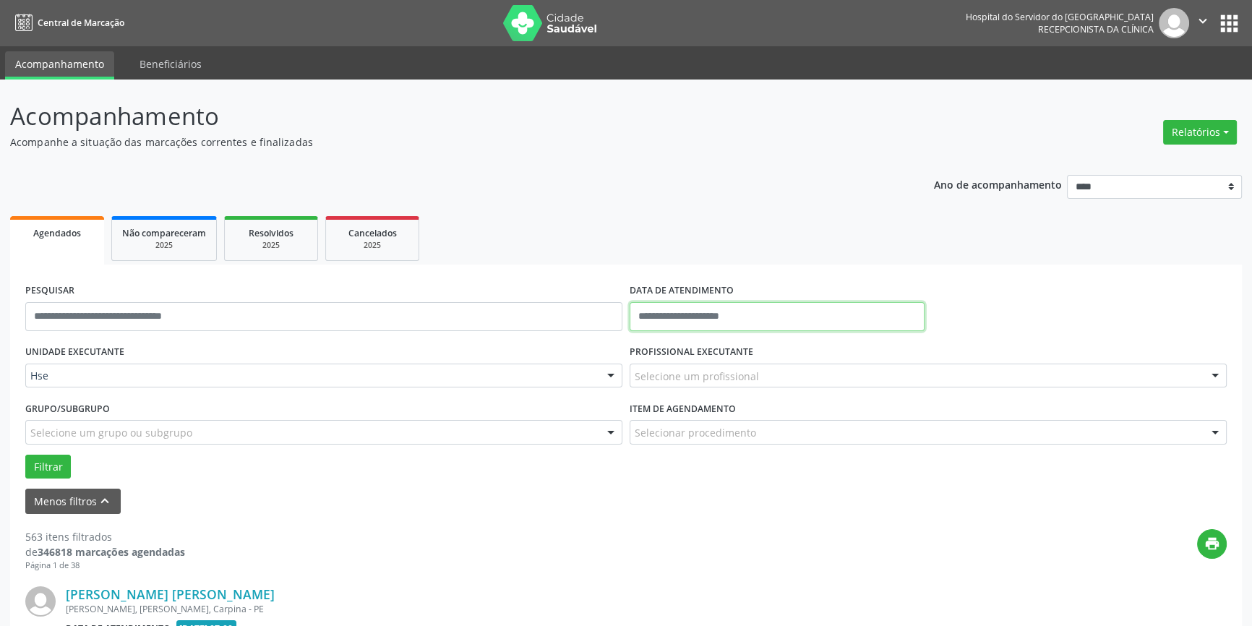
click at [762, 316] on input "text" at bounding box center [776, 316] width 295 height 29
click at [705, 410] on span "9" at bounding box center [709, 420] width 28 height 28
type input "**********"
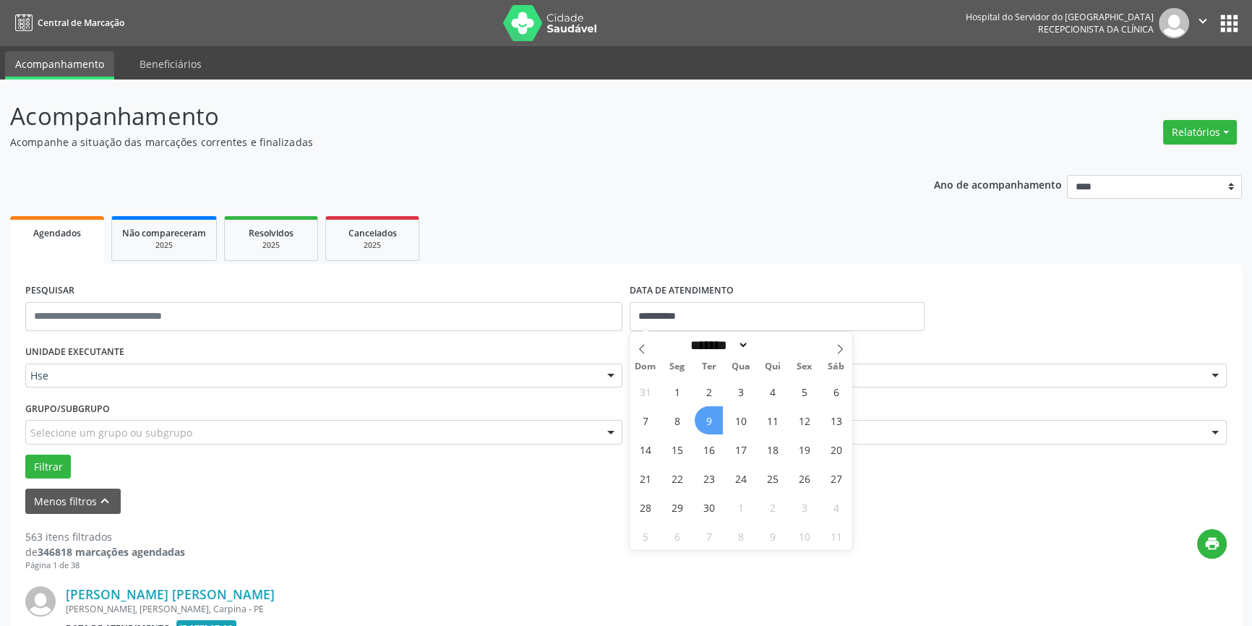
click at [705, 410] on span "9" at bounding box center [709, 420] width 28 height 28
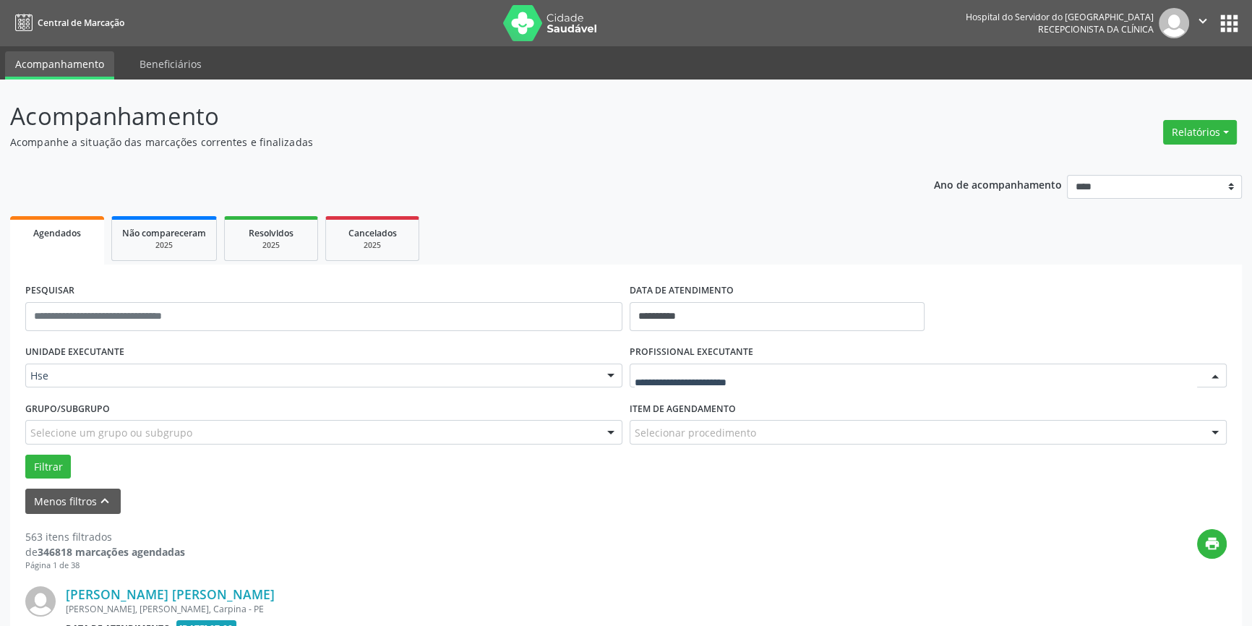
click at [1216, 376] on div at bounding box center [1215, 376] width 22 height 25
click at [1215, 430] on div at bounding box center [1215, 433] width 22 height 25
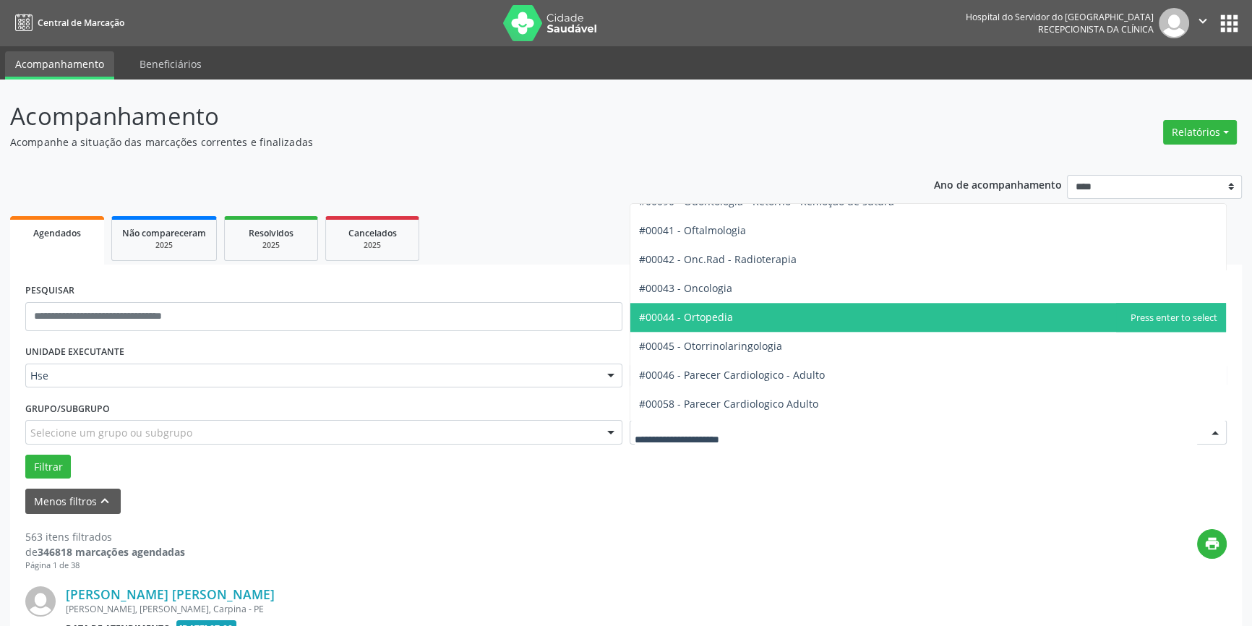
click at [786, 313] on span "#00044 - Ortopedia" at bounding box center [928, 317] width 596 height 29
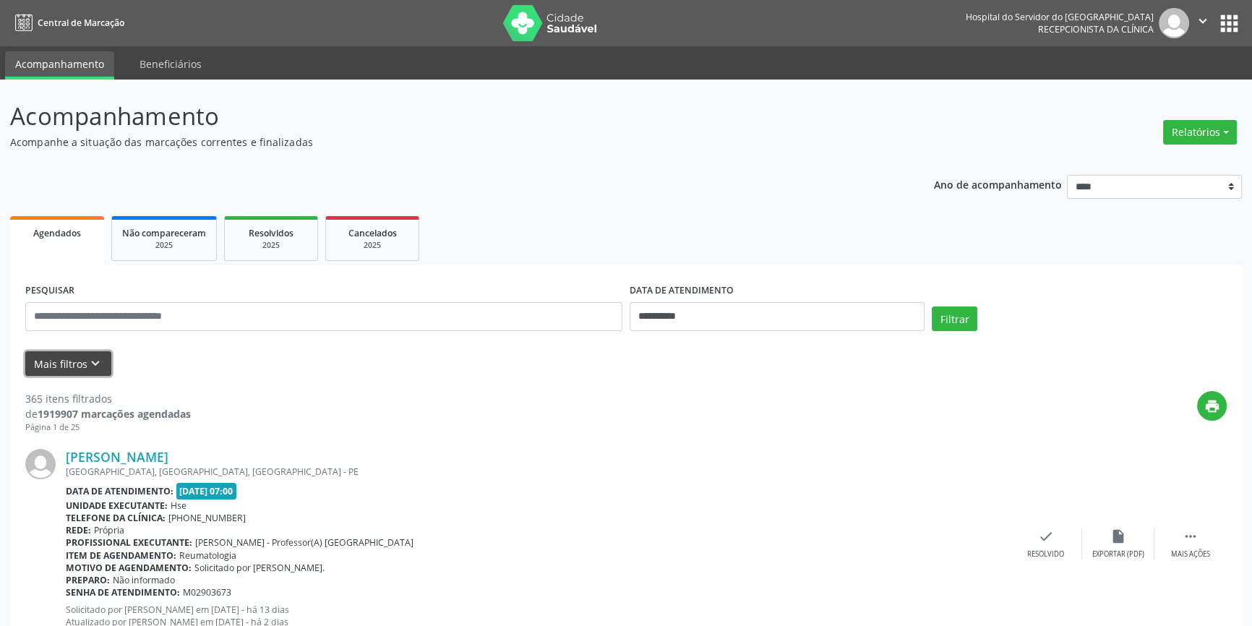
click at [93, 360] on icon "keyboard_arrow_down" at bounding box center [95, 364] width 16 height 16
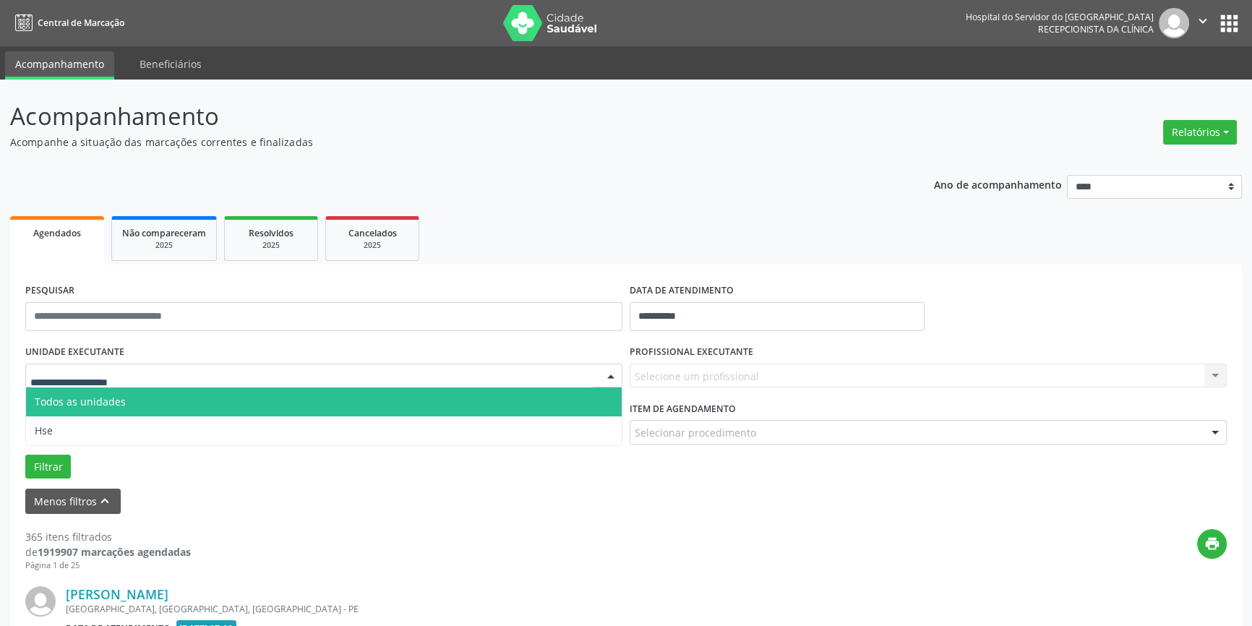
click at [608, 368] on div at bounding box center [611, 376] width 22 height 25
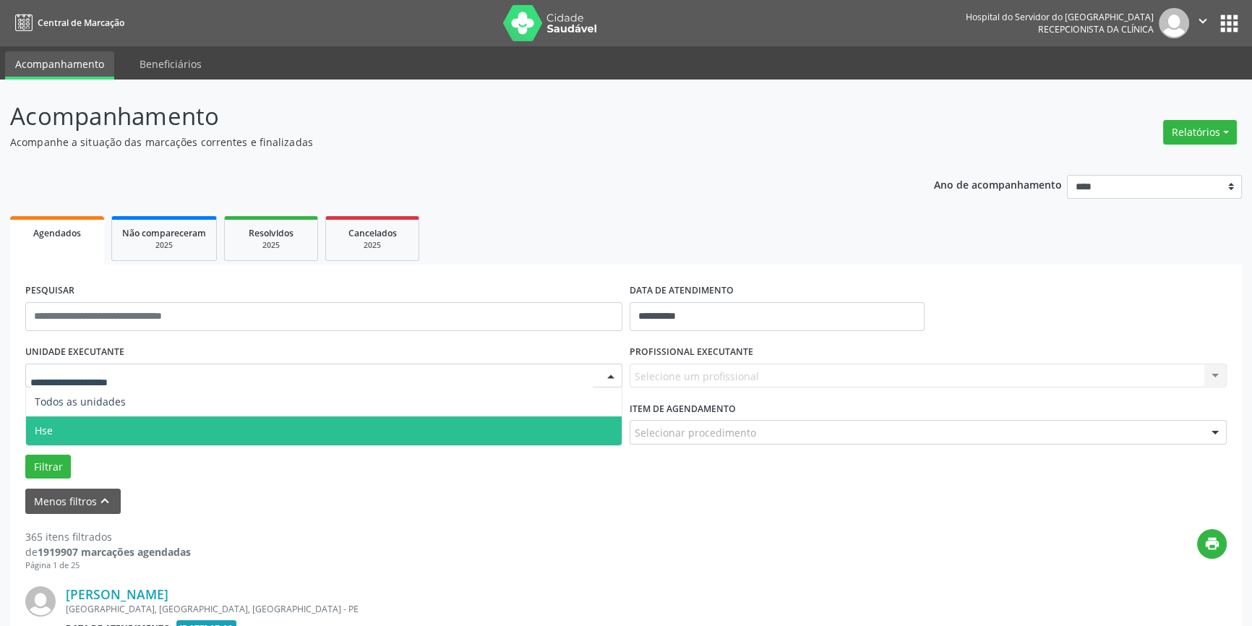
click at [598, 426] on span "Hse" at bounding box center [324, 430] width 596 height 29
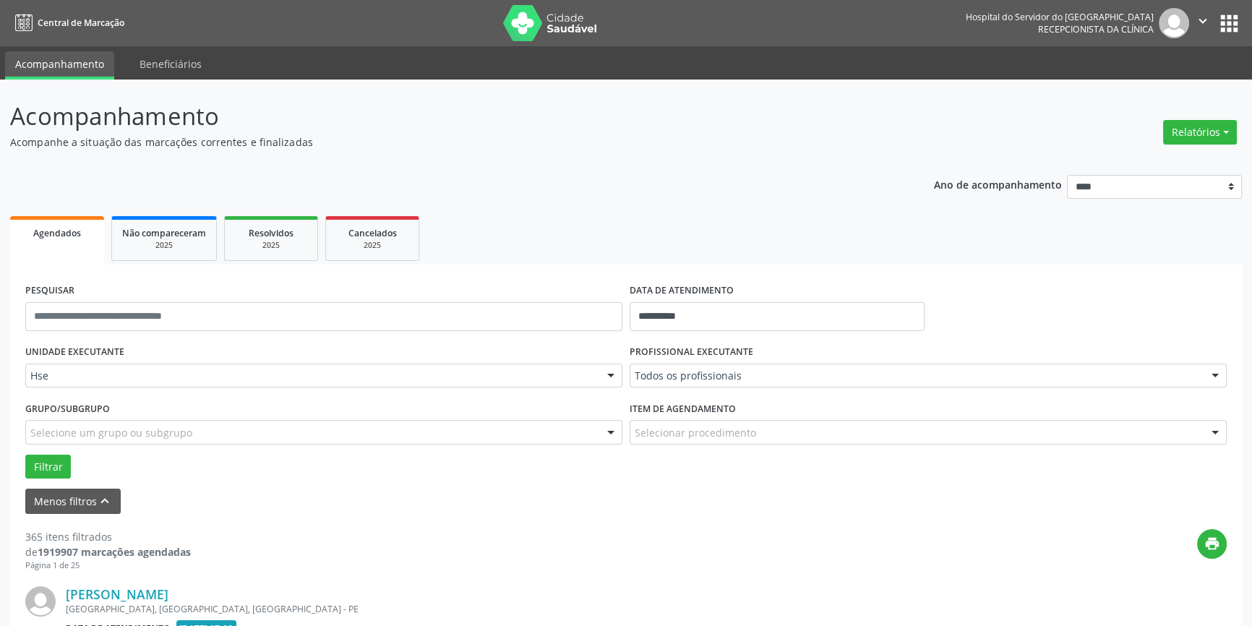
click at [1217, 374] on div at bounding box center [1215, 376] width 22 height 25
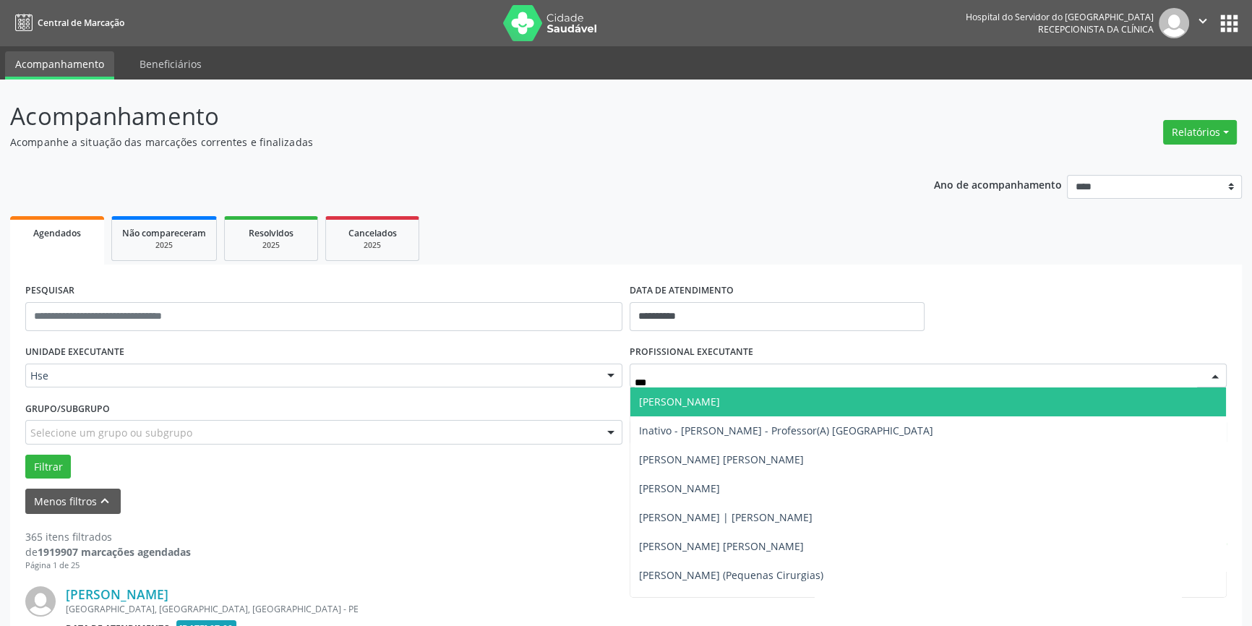
type input "****"
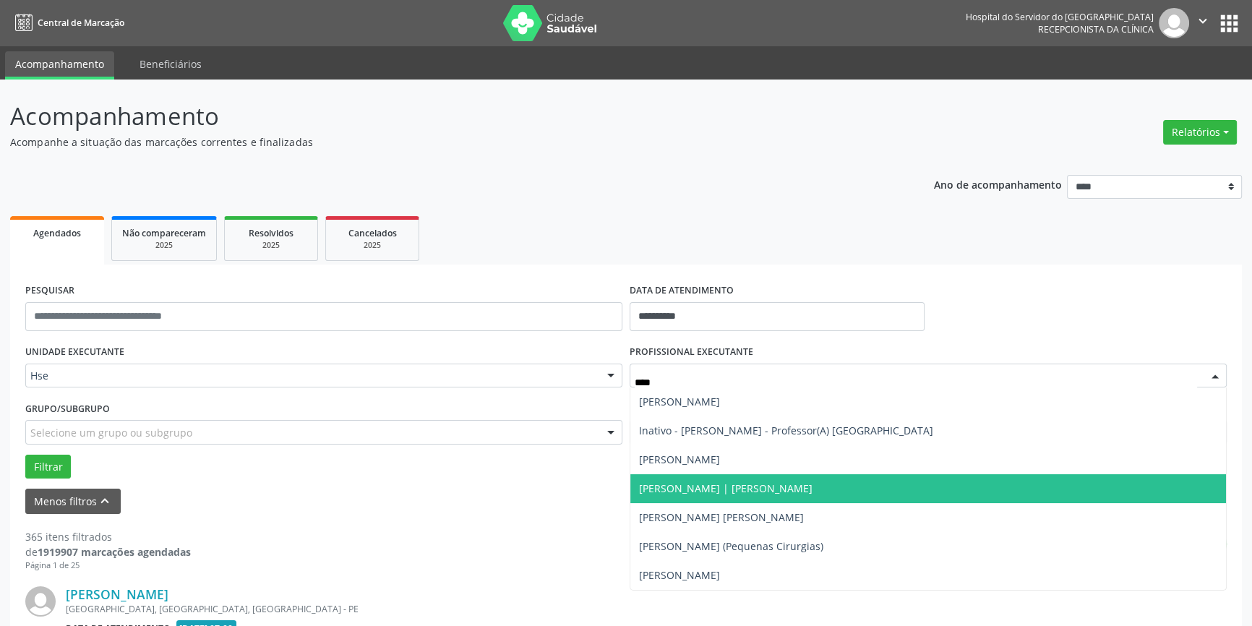
click at [824, 489] on span "[PERSON_NAME] | [PERSON_NAME]" at bounding box center [928, 488] width 596 height 29
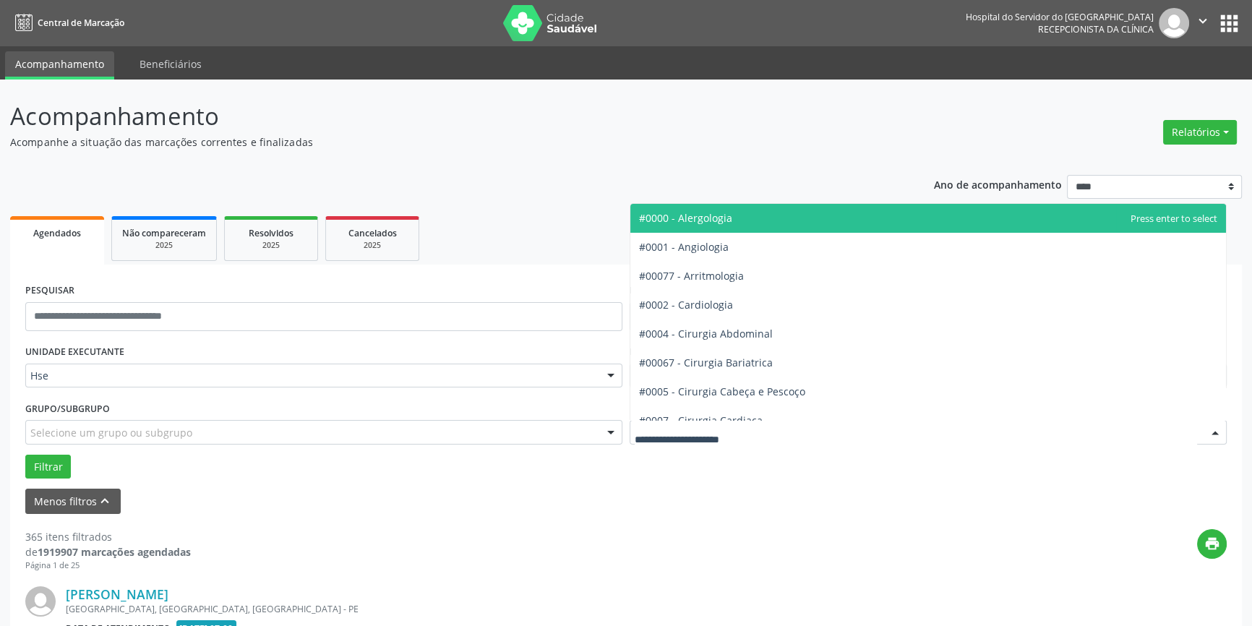
click at [1220, 429] on div at bounding box center [1215, 433] width 22 height 25
type input "***"
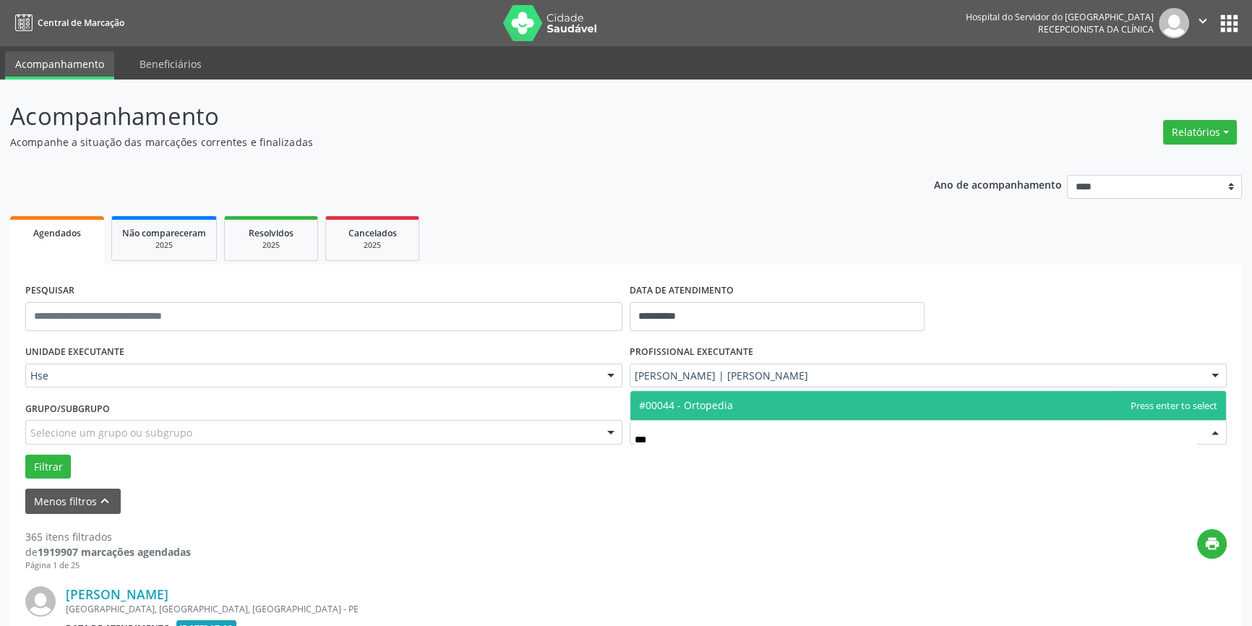
click at [755, 405] on span "#00044 - Ortopedia" at bounding box center [928, 405] width 596 height 29
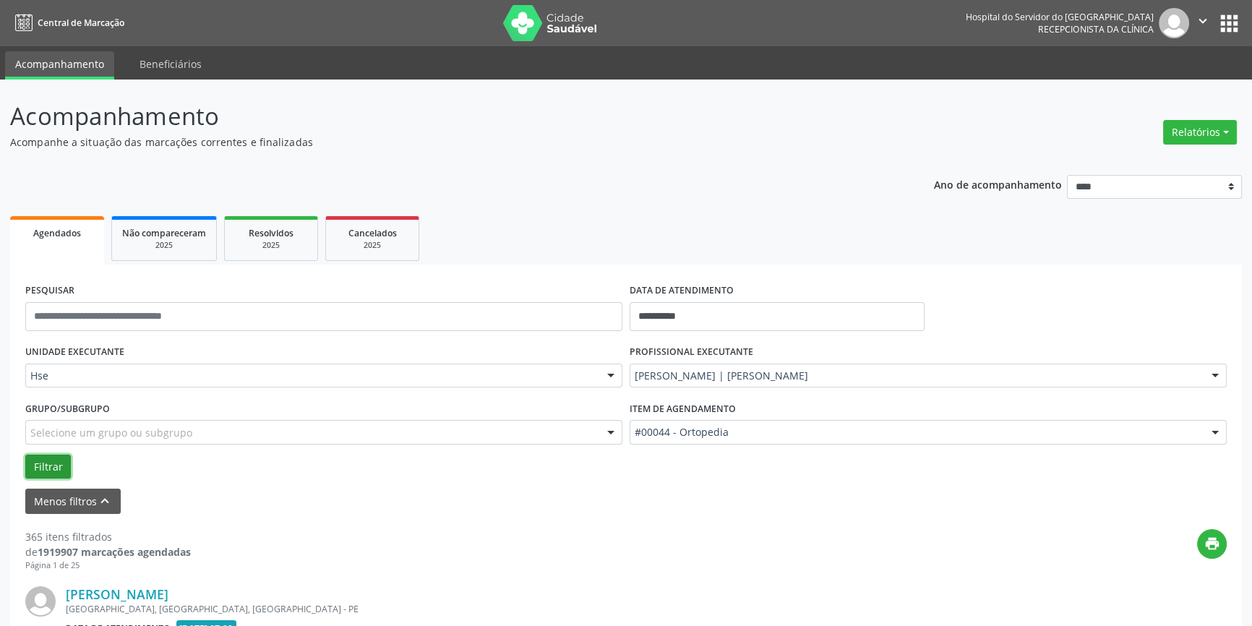
click at [43, 459] on button "Filtrar" at bounding box center [48, 467] width 46 height 25
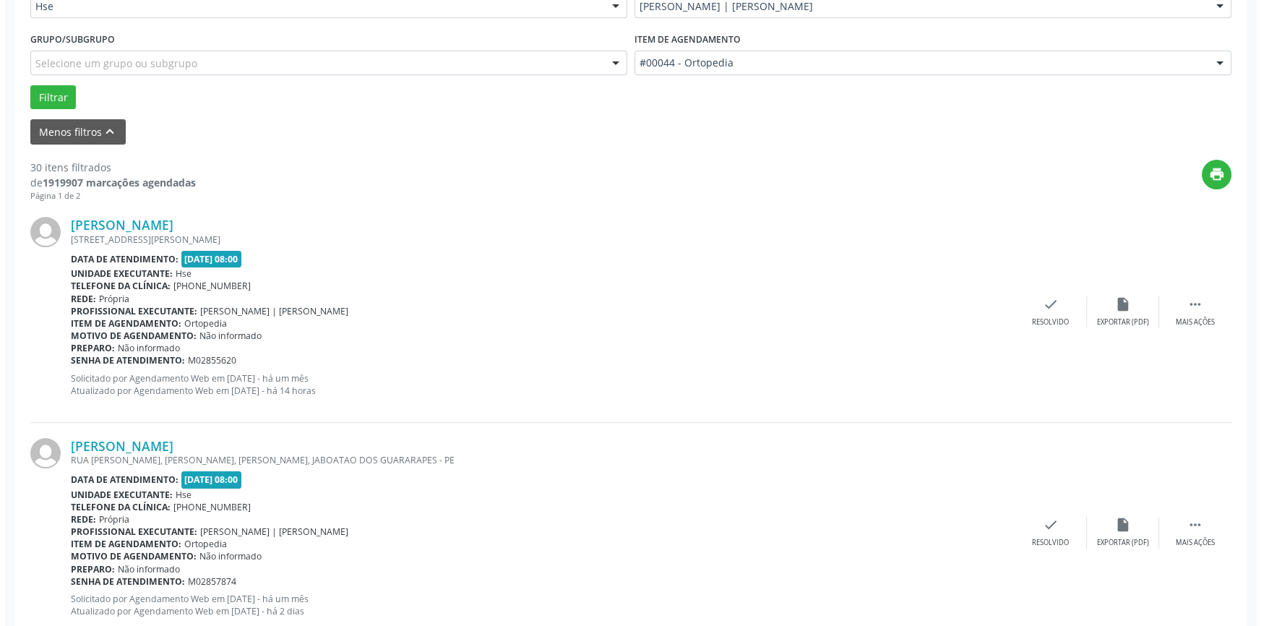
scroll to position [417, 0]
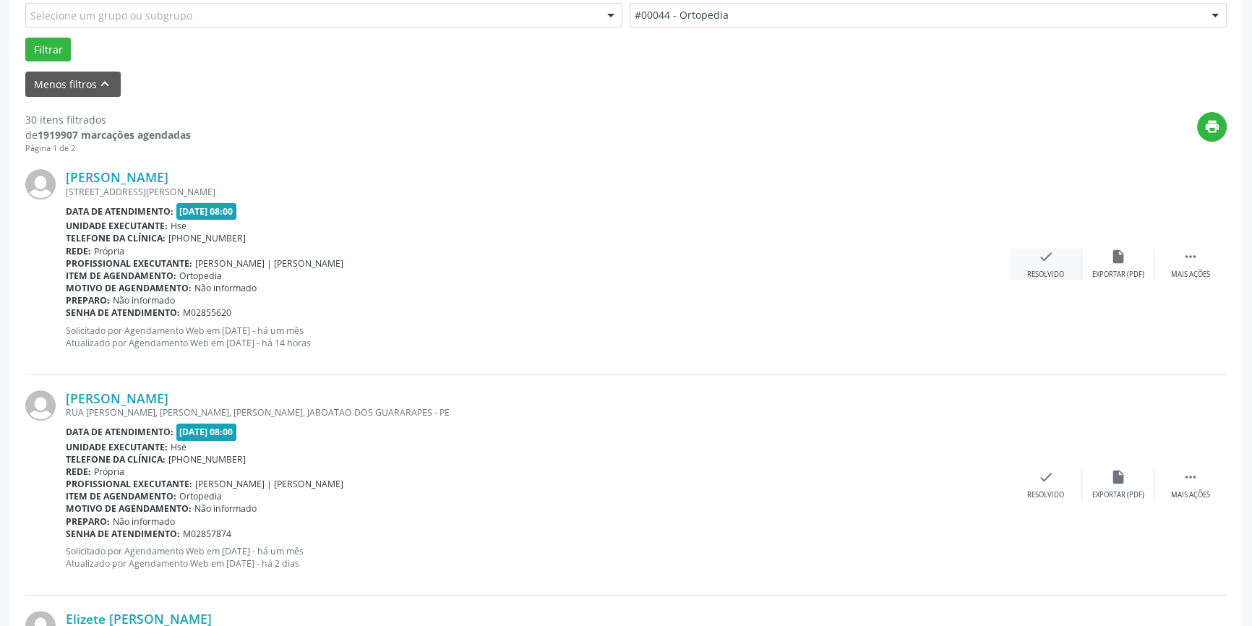
click at [1047, 256] on icon "check" at bounding box center [1046, 257] width 16 height 16
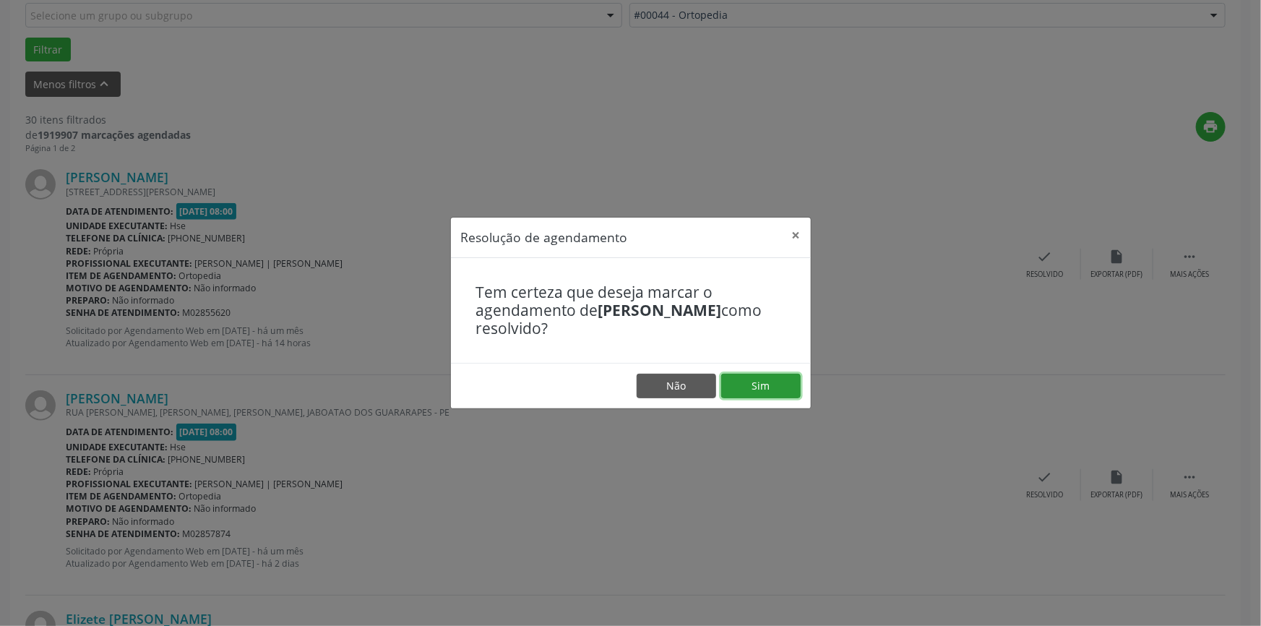
click at [774, 387] on button "Sim" at bounding box center [760, 386] width 79 height 25
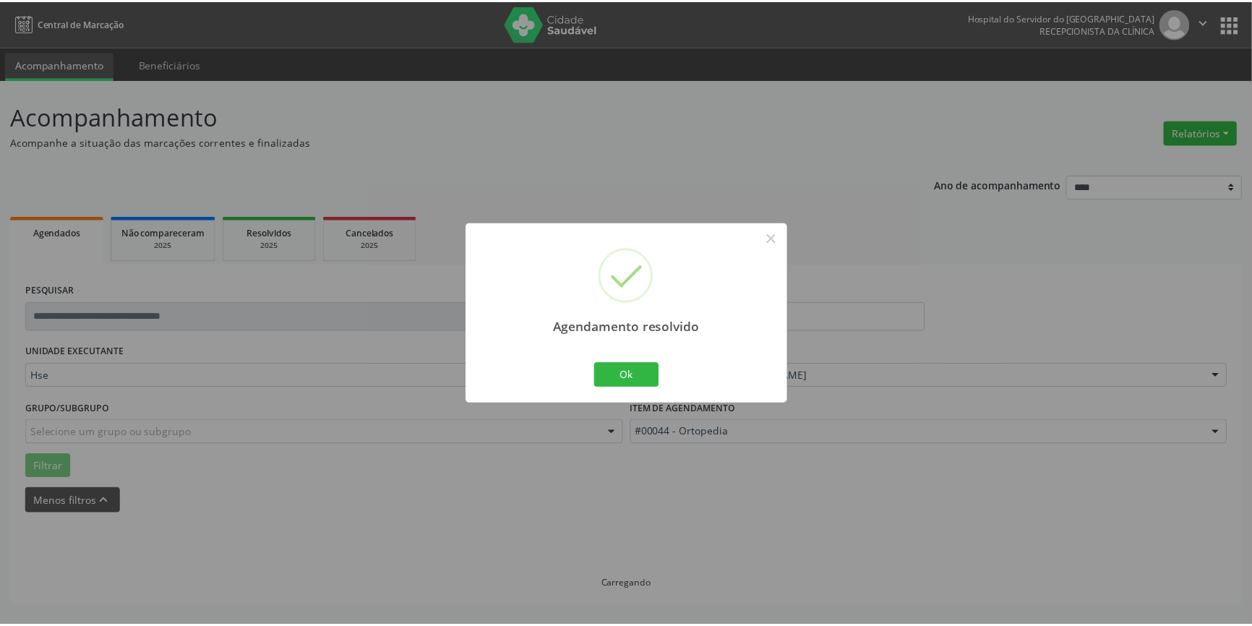
scroll to position [0, 0]
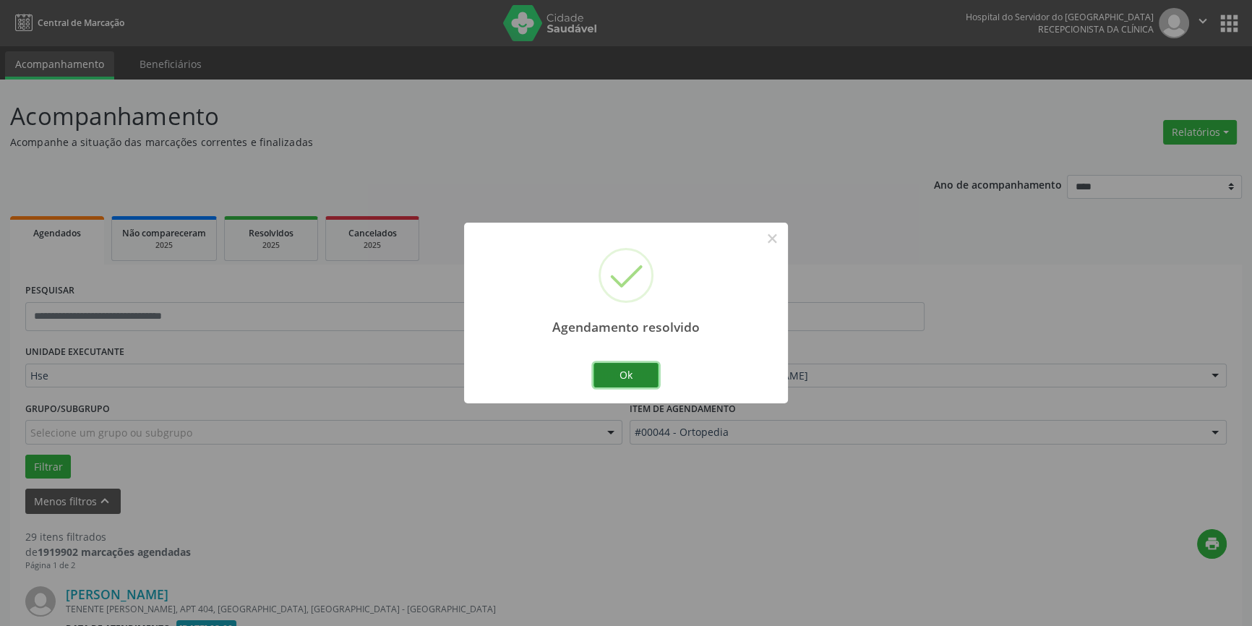
click at [624, 374] on button "Ok" at bounding box center [625, 375] width 65 height 25
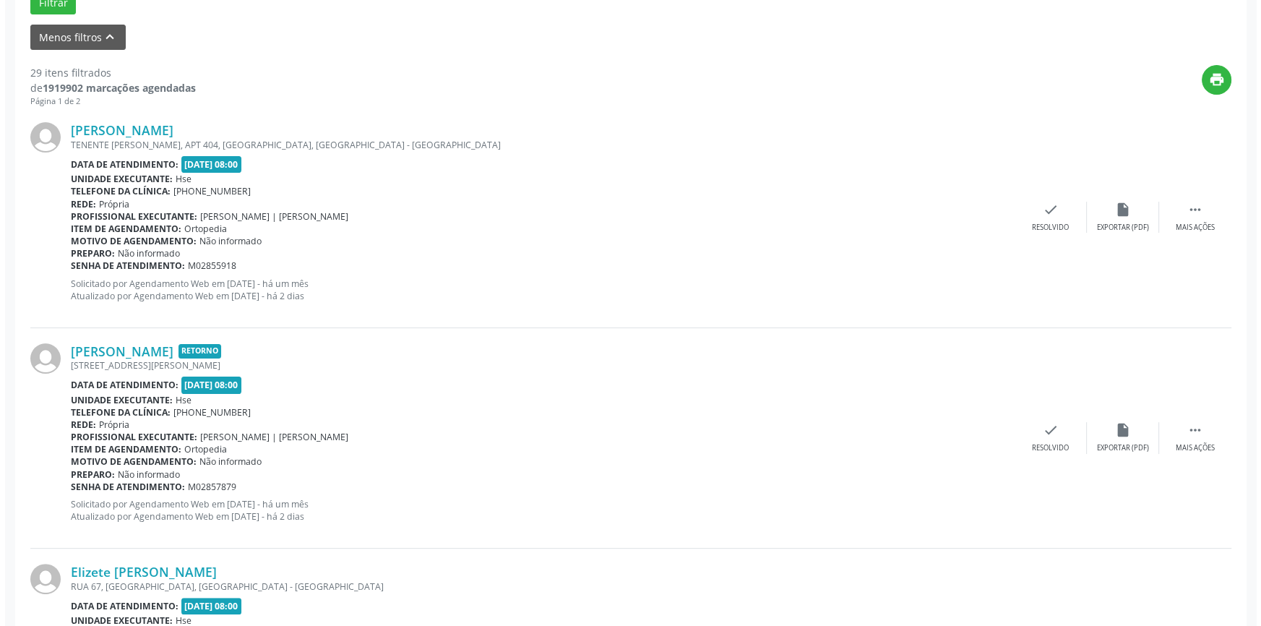
scroll to position [577, 0]
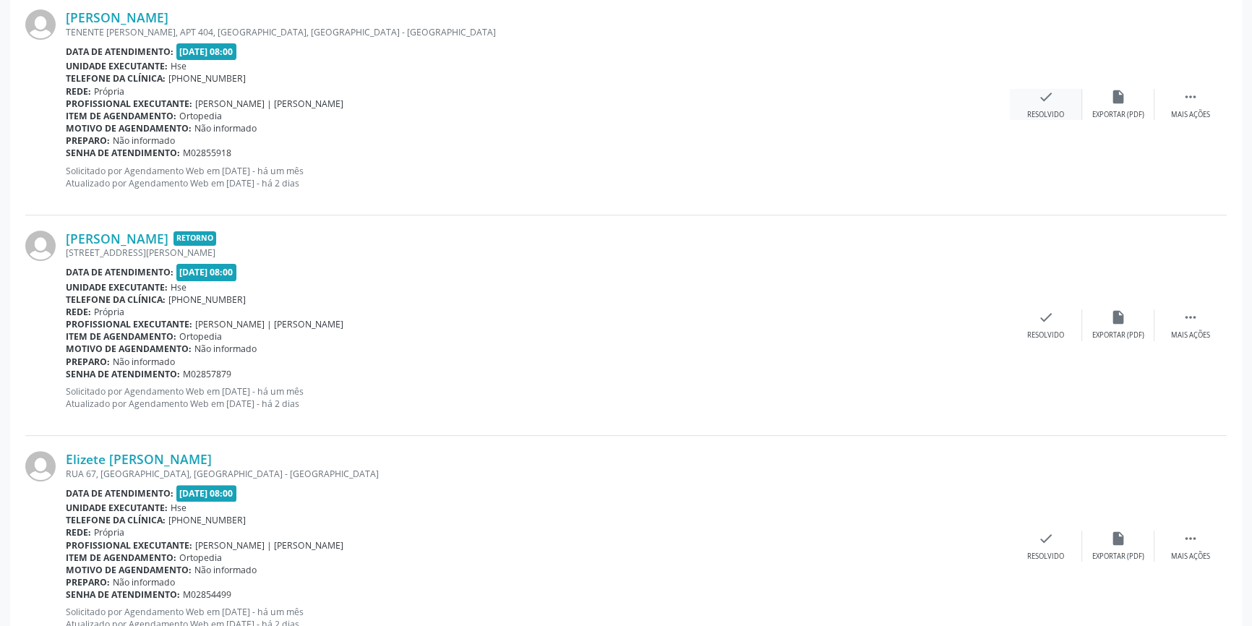
click at [1054, 103] on div "check Resolvido" at bounding box center [1046, 104] width 72 height 31
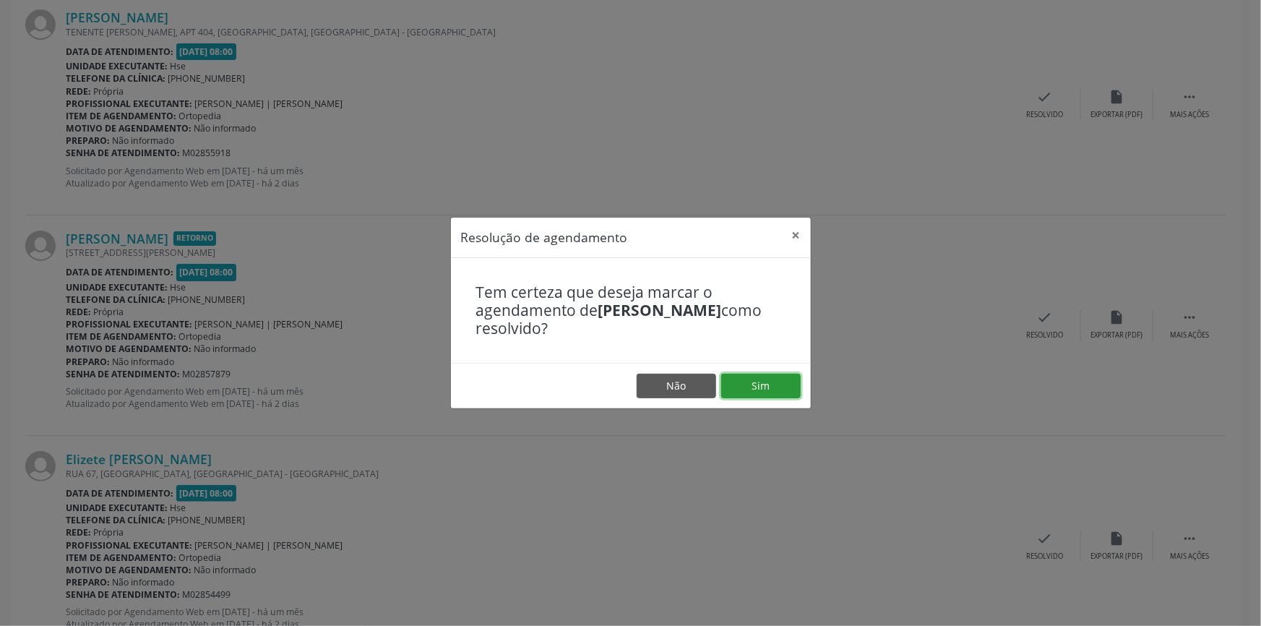
click at [765, 387] on button "Sim" at bounding box center [760, 386] width 79 height 25
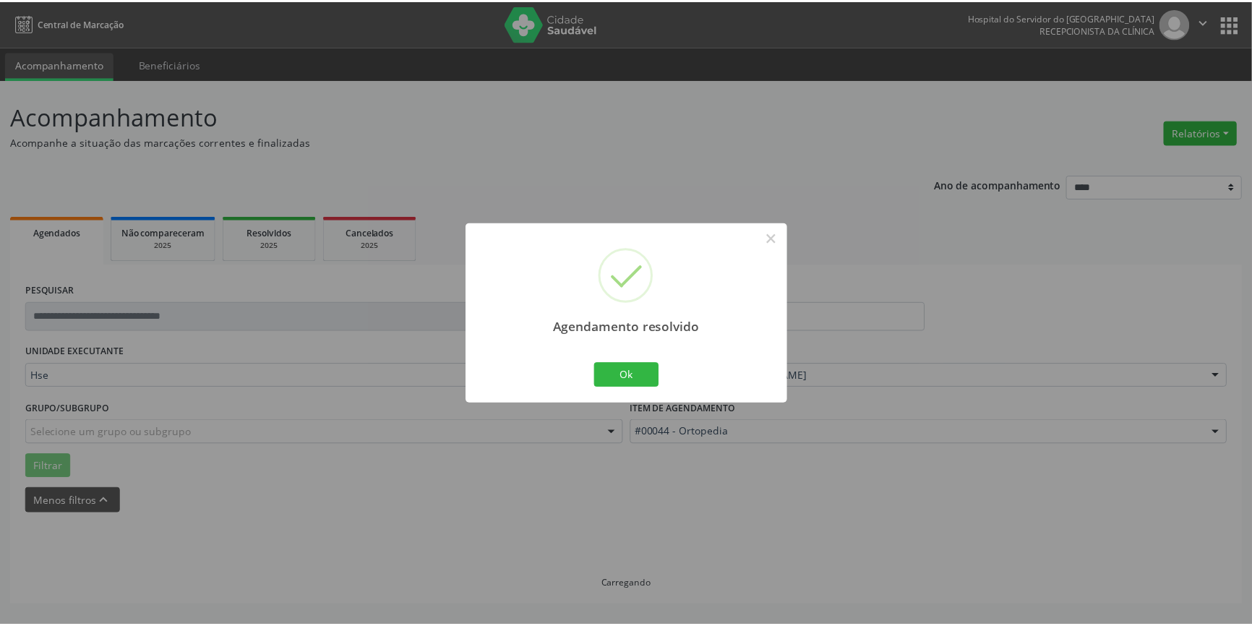
scroll to position [0, 0]
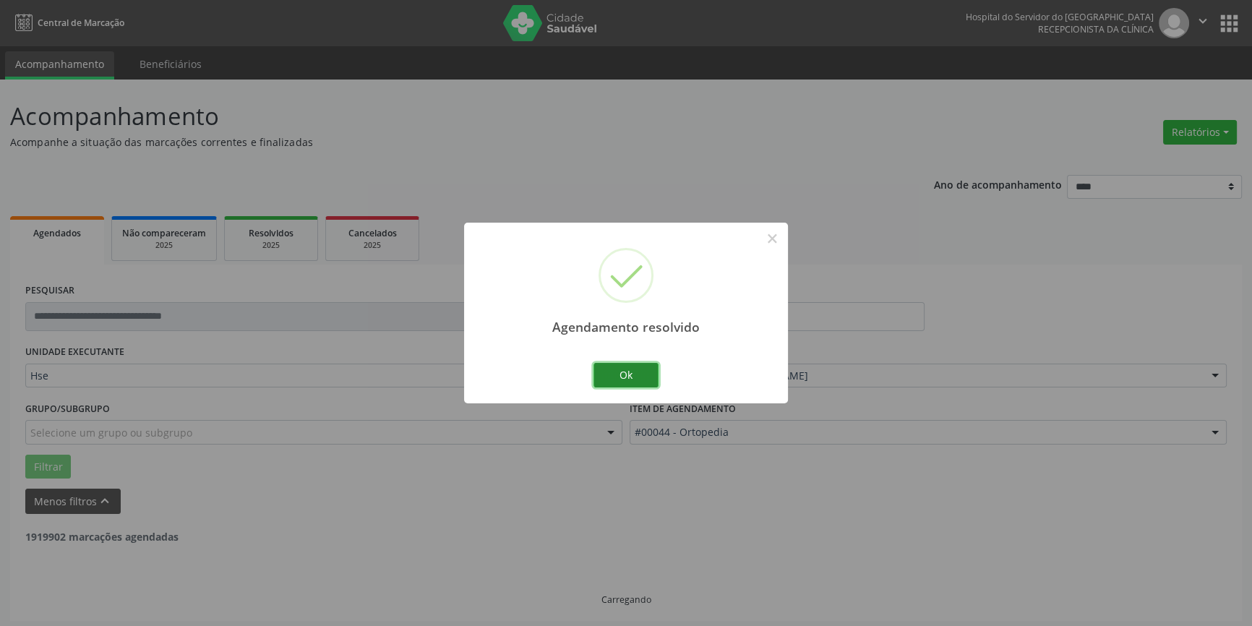
click at [630, 365] on button "Ok" at bounding box center [625, 375] width 65 height 25
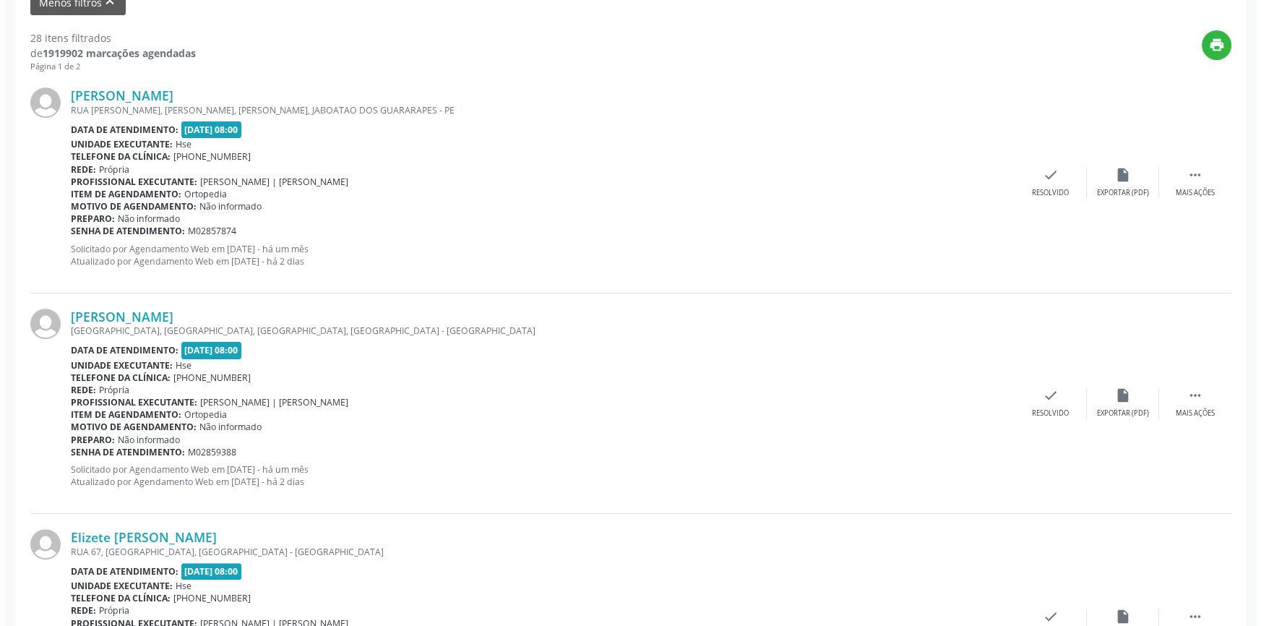
scroll to position [512, 0]
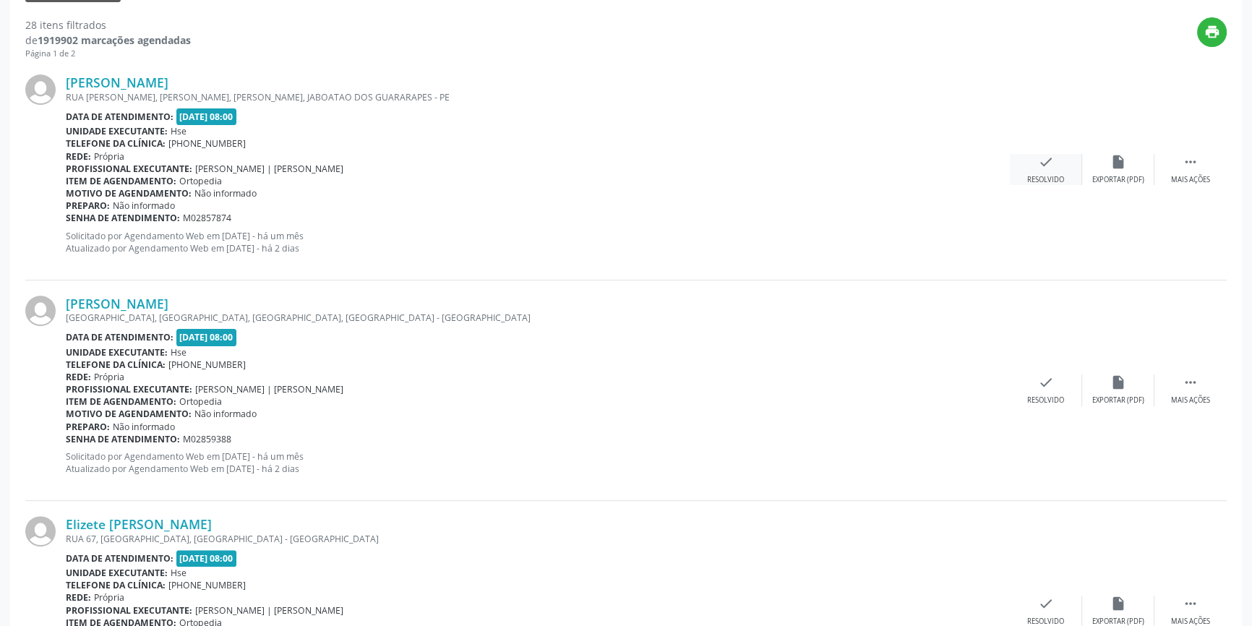
click at [1049, 166] on icon "check" at bounding box center [1046, 162] width 16 height 16
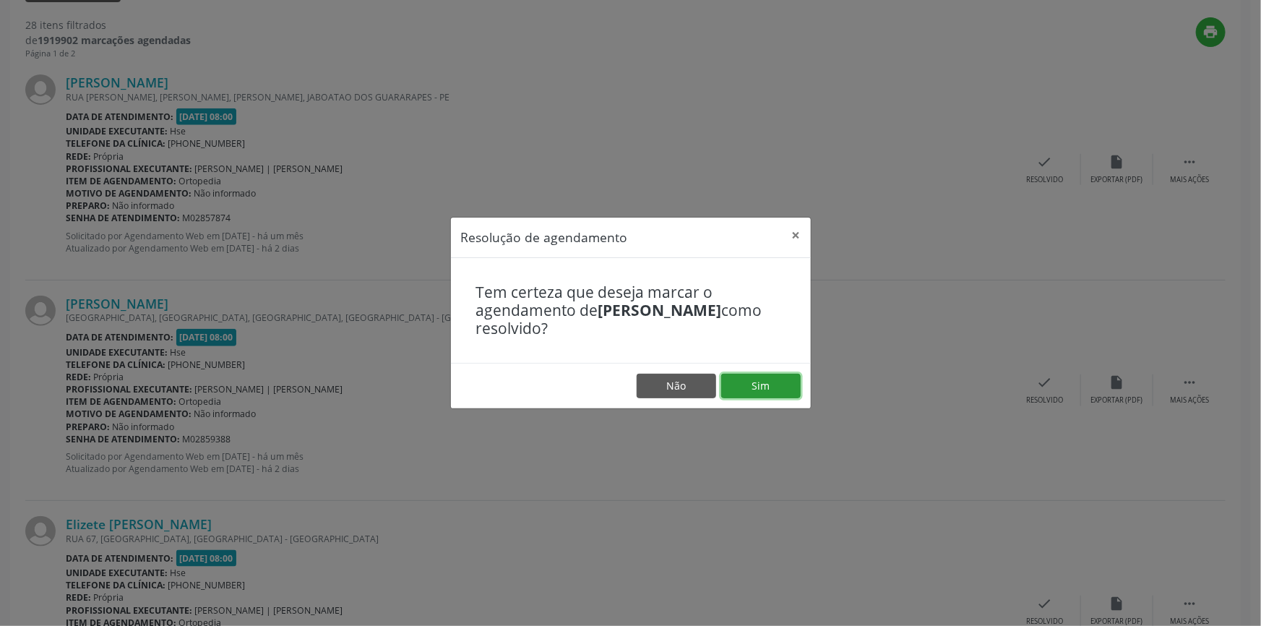
click at [766, 377] on button "Sim" at bounding box center [760, 386] width 79 height 25
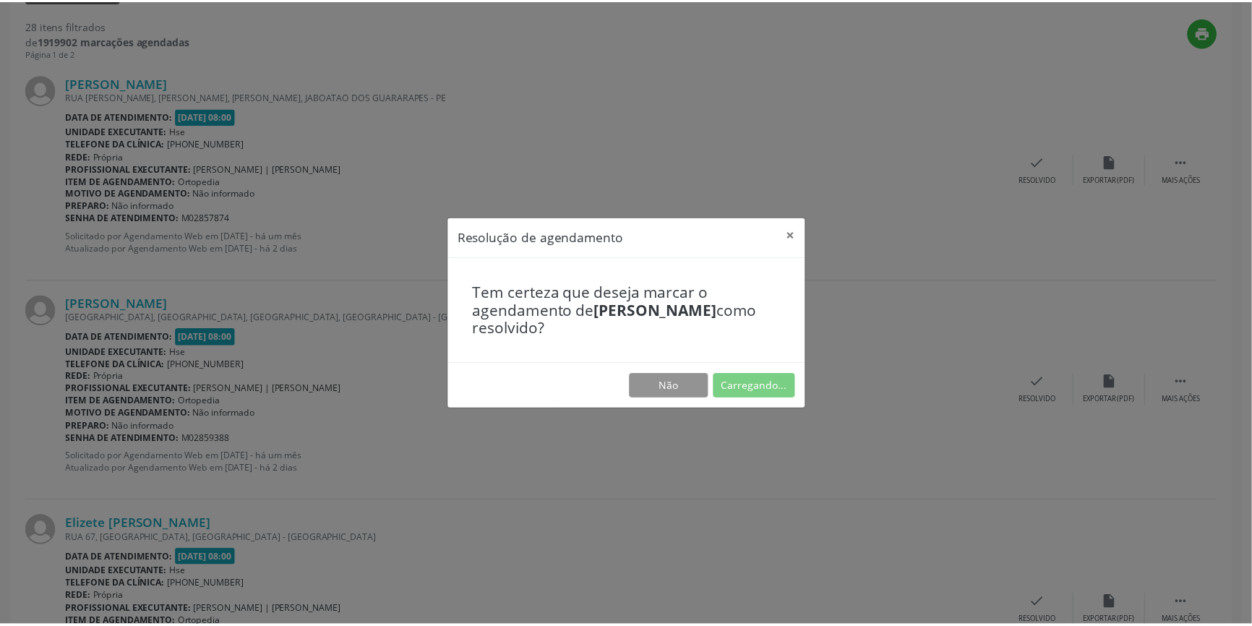
scroll to position [0, 0]
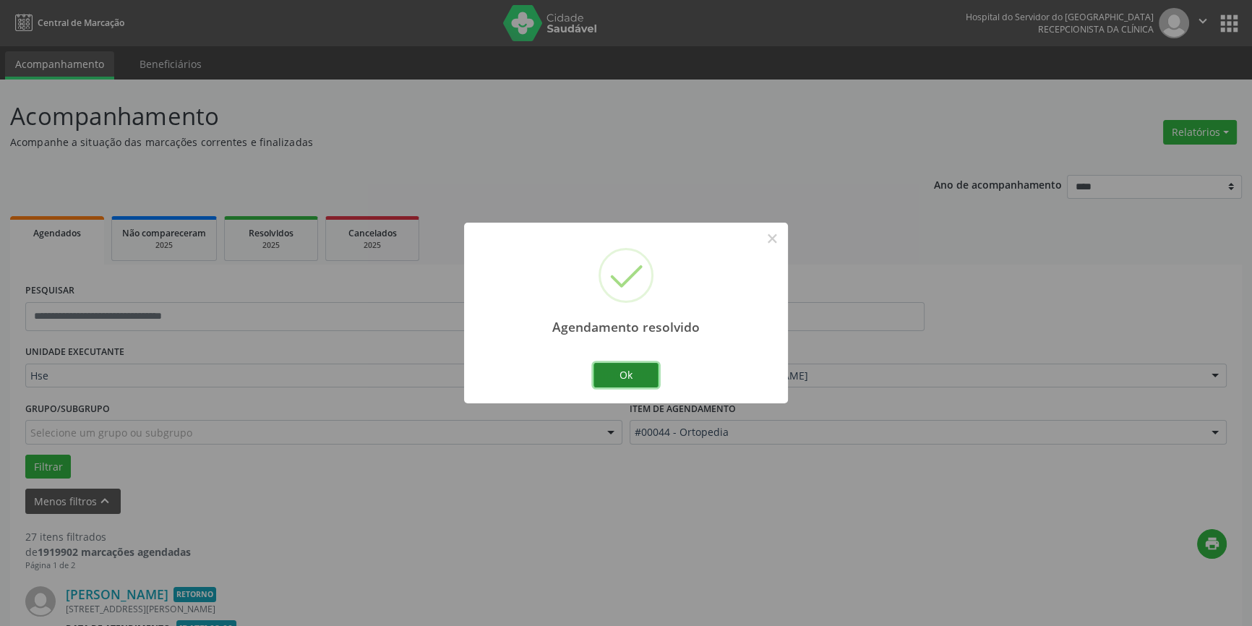
click at [641, 371] on button "Ok" at bounding box center [625, 375] width 65 height 25
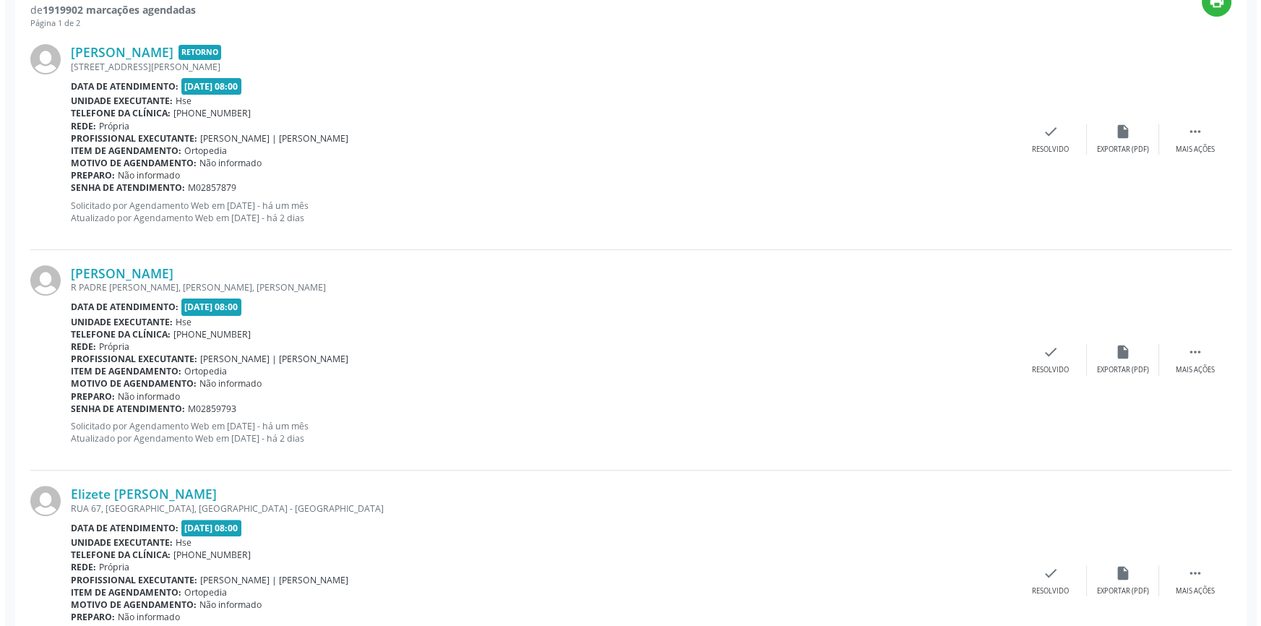
scroll to position [550, 0]
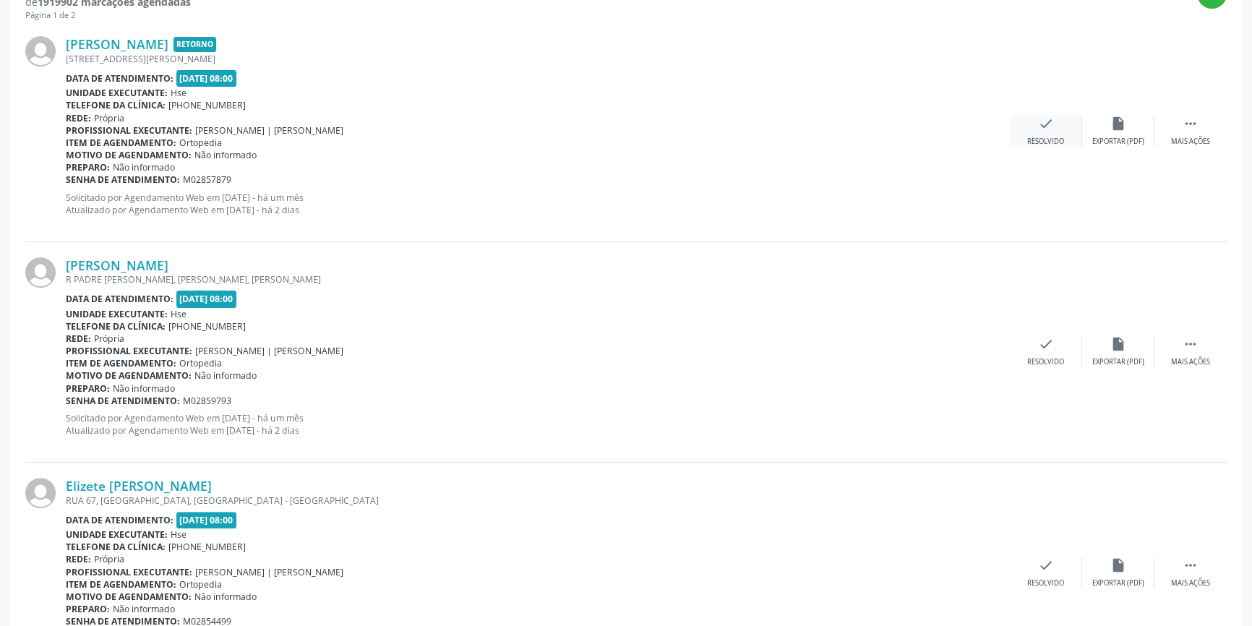
click at [1063, 132] on div "check Resolvido" at bounding box center [1046, 131] width 72 height 31
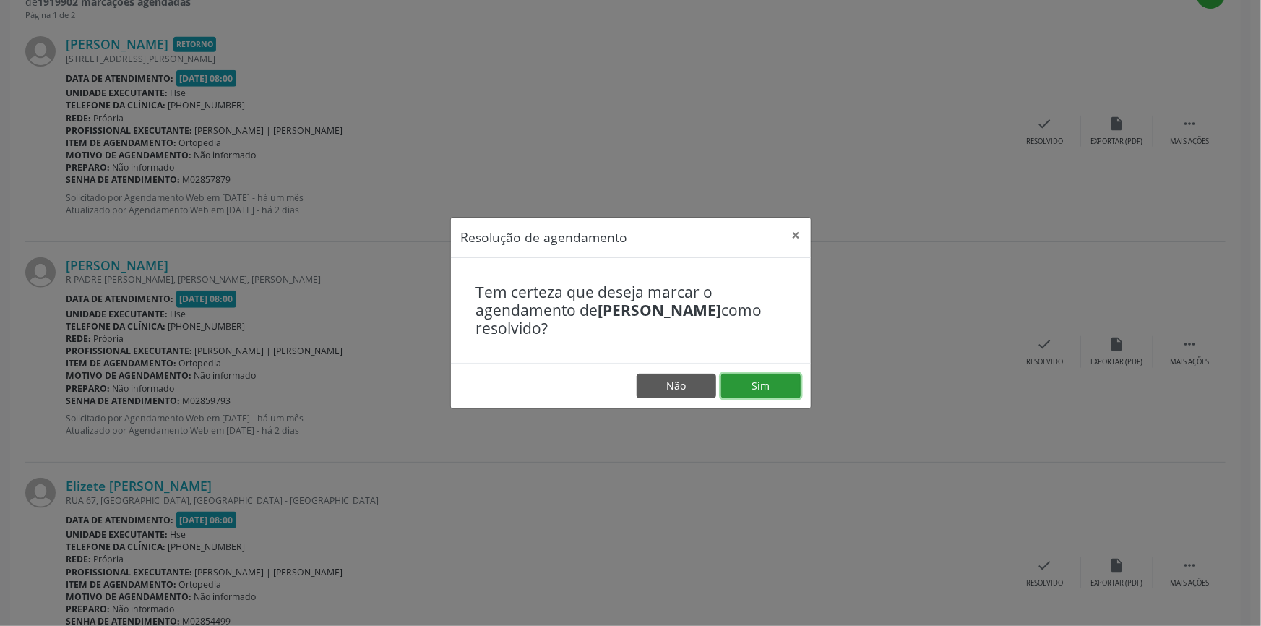
click at [763, 387] on button "Sim" at bounding box center [760, 386] width 79 height 25
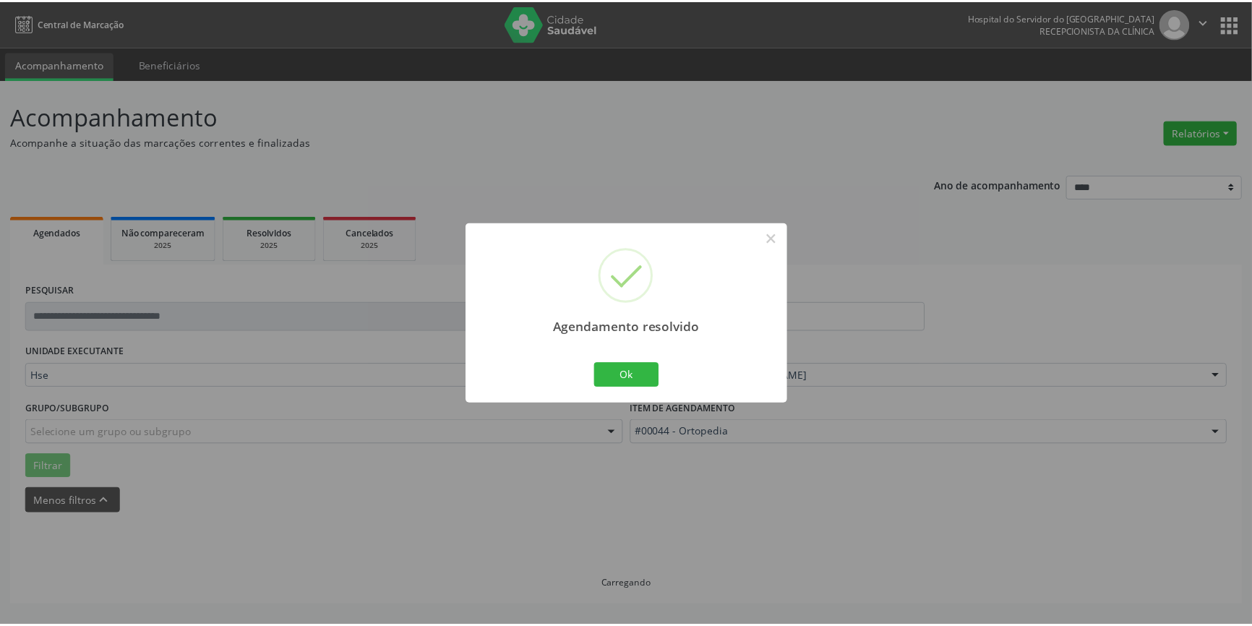
scroll to position [0, 0]
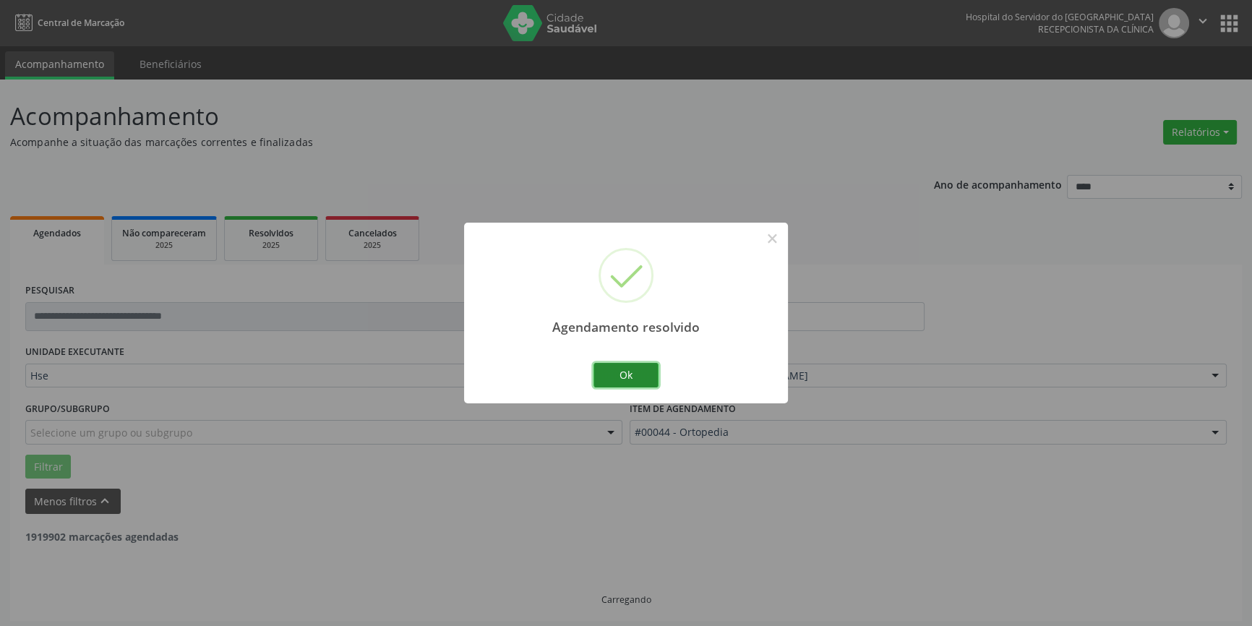
click at [639, 377] on button "Ok" at bounding box center [625, 375] width 65 height 25
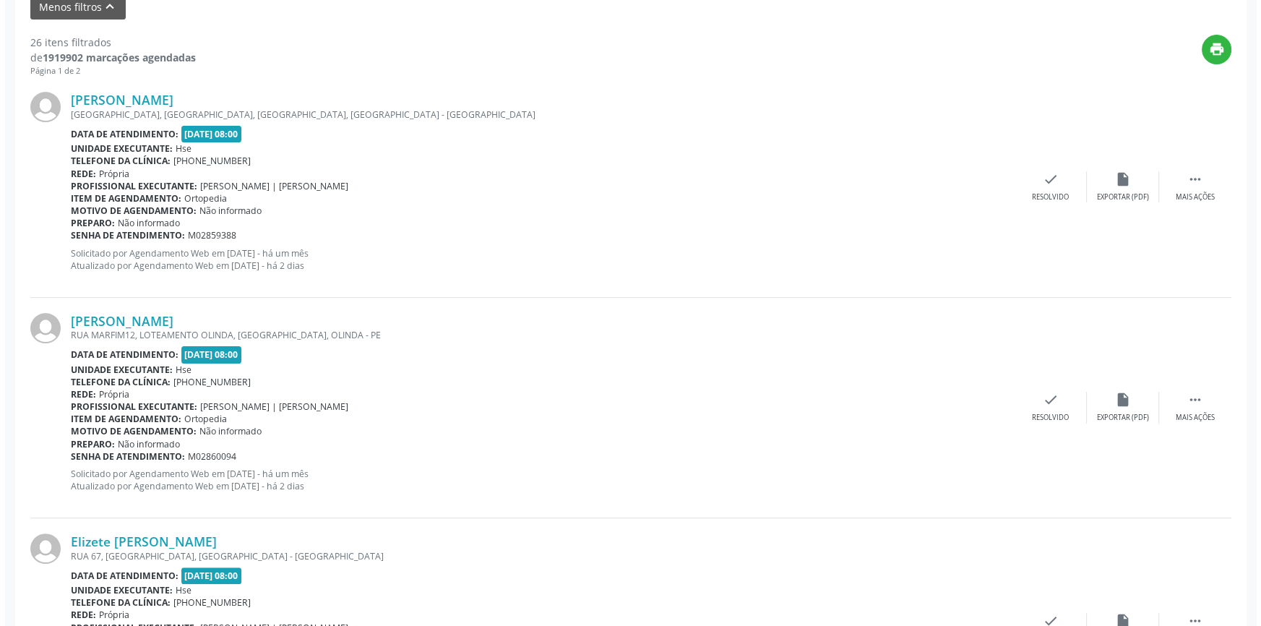
scroll to position [533, 0]
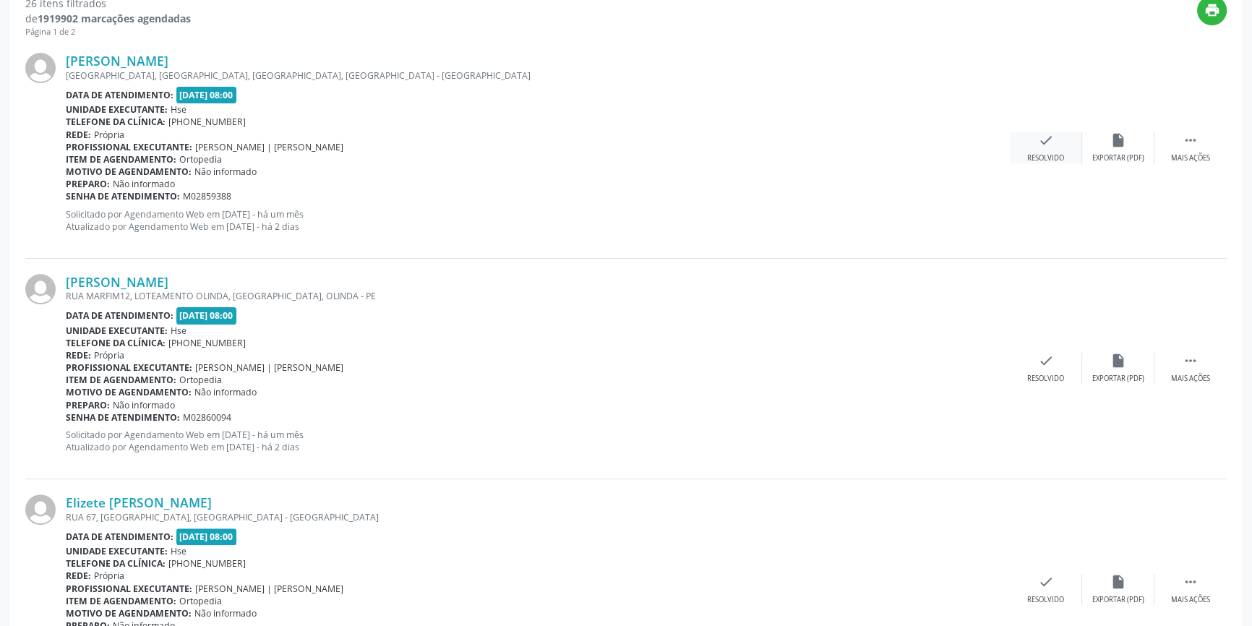
click at [1045, 145] on icon "check" at bounding box center [1046, 140] width 16 height 16
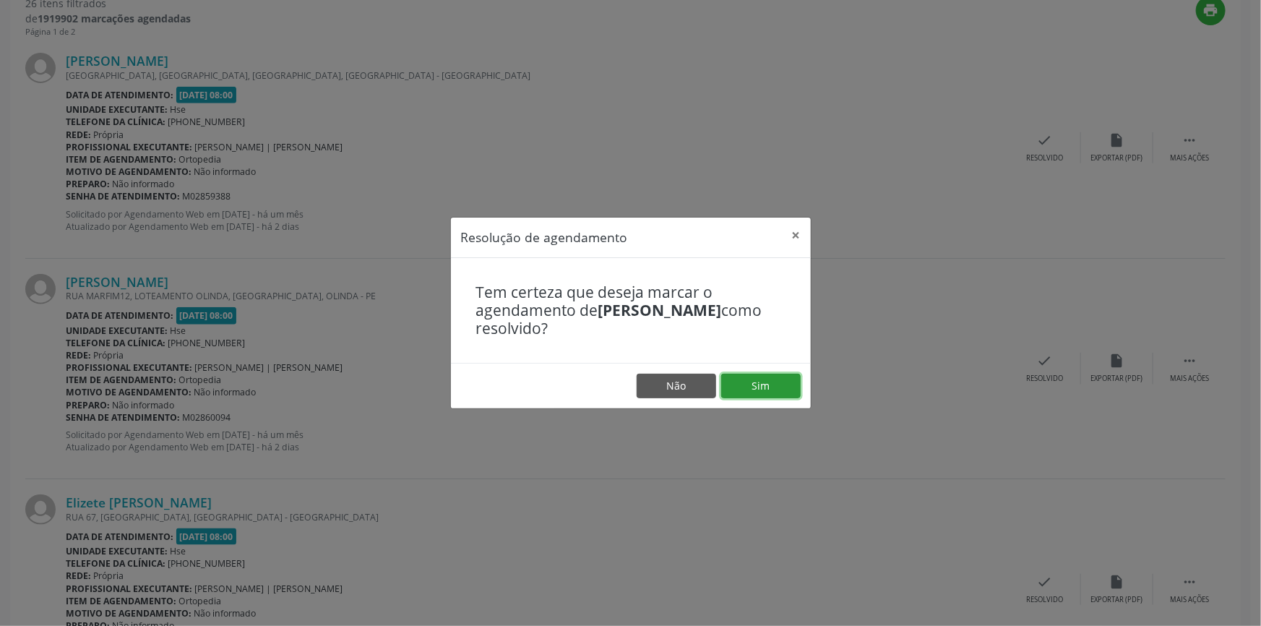
click at [764, 383] on button "Sim" at bounding box center [760, 386] width 79 height 25
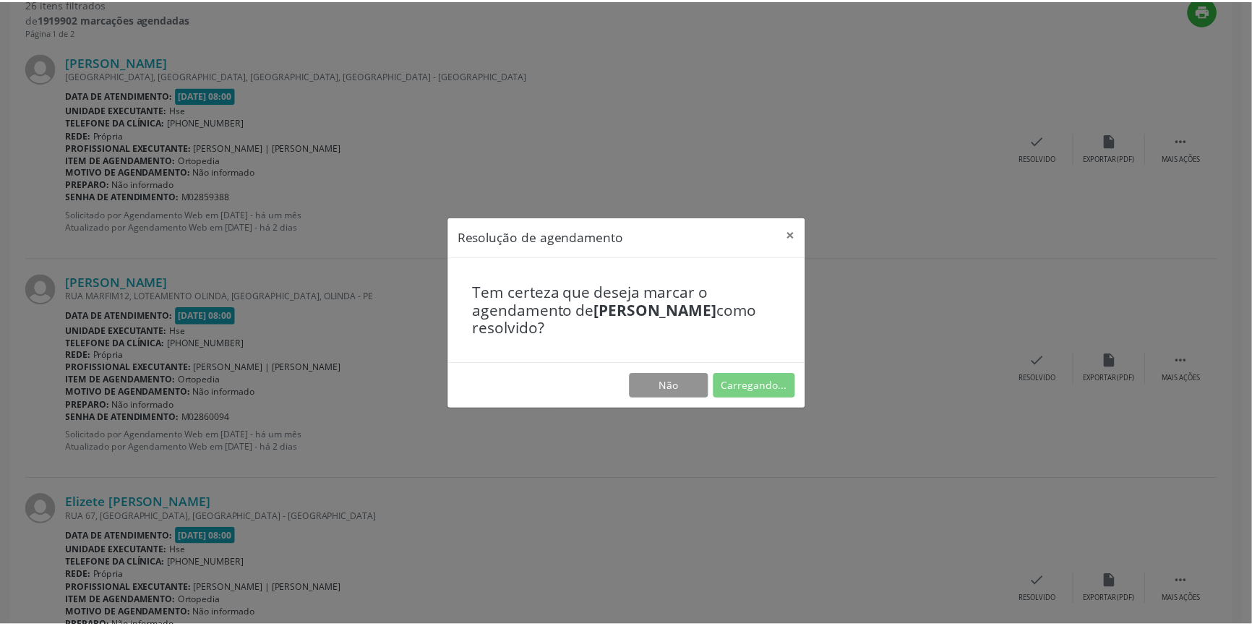
scroll to position [0, 0]
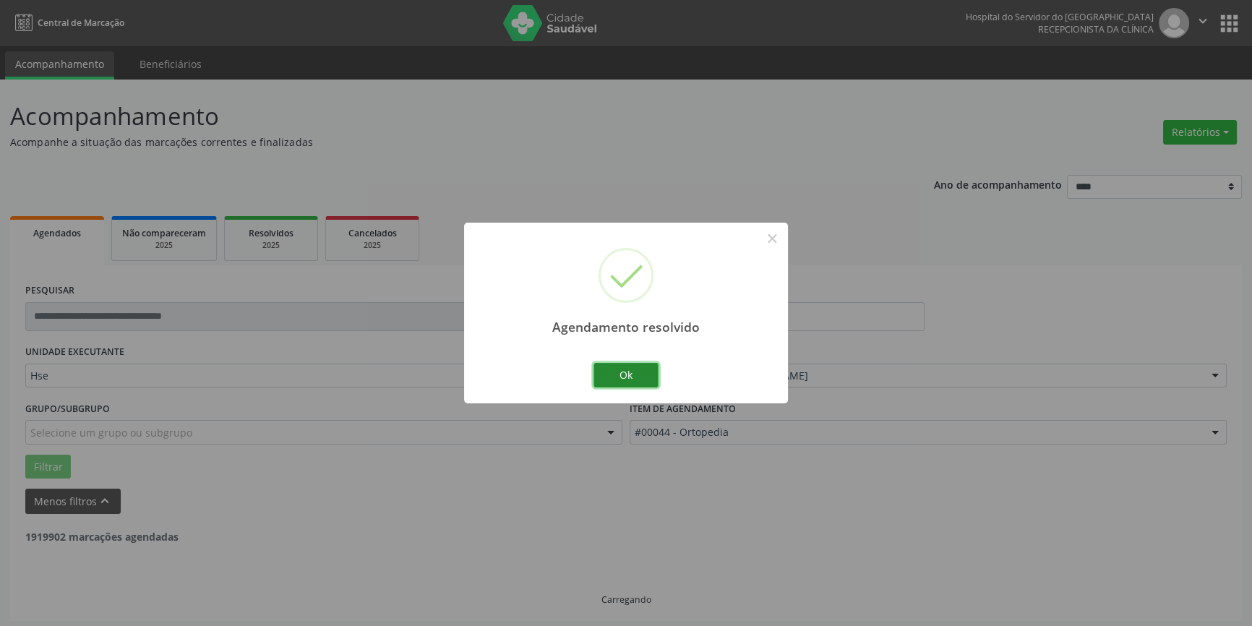
click at [629, 369] on button "Ok" at bounding box center [625, 375] width 65 height 25
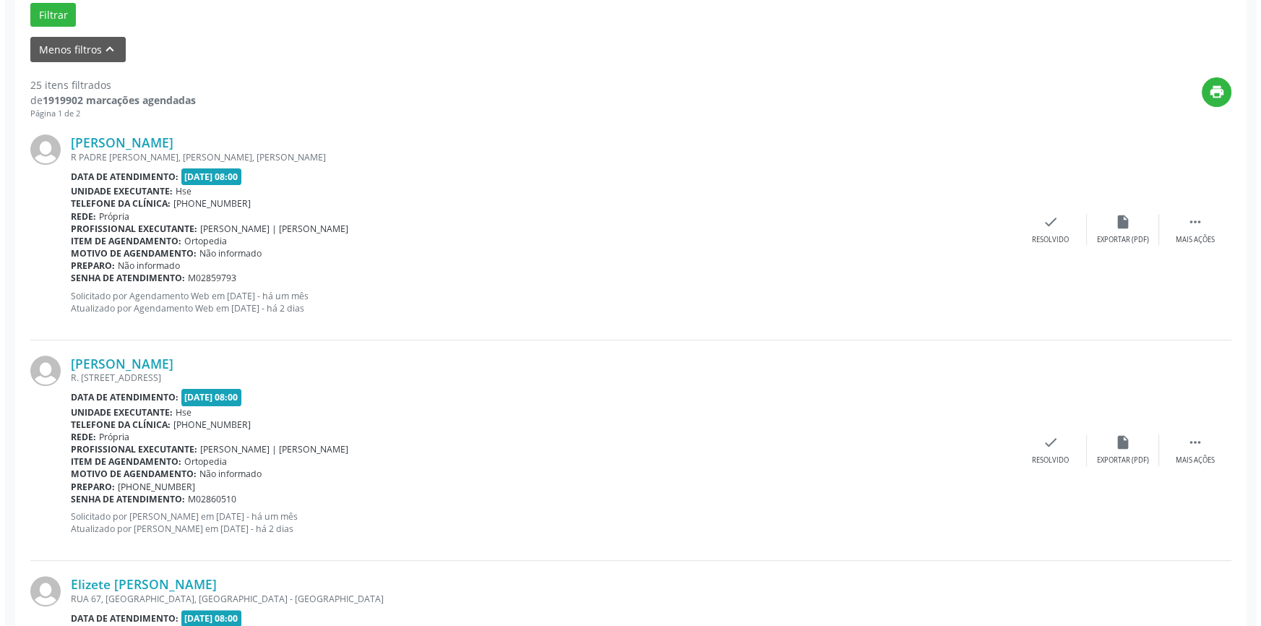
scroll to position [473, 0]
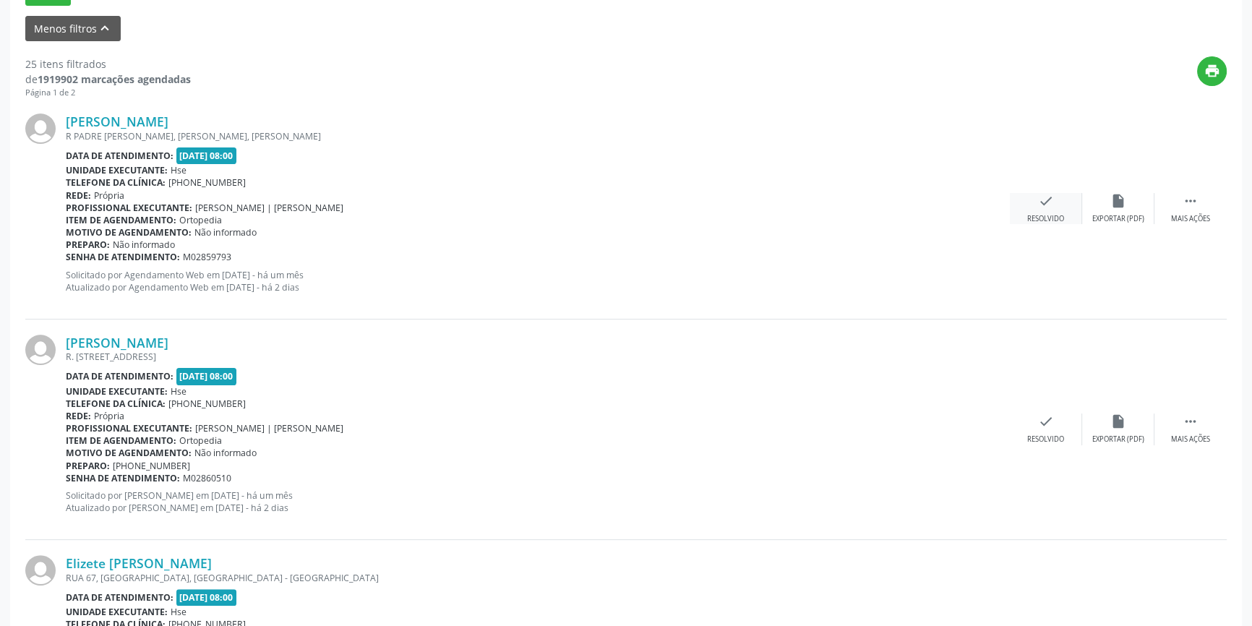
click at [1039, 210] on div "check Resolvido" at bounding box center [1046, 208] width 72 height 31
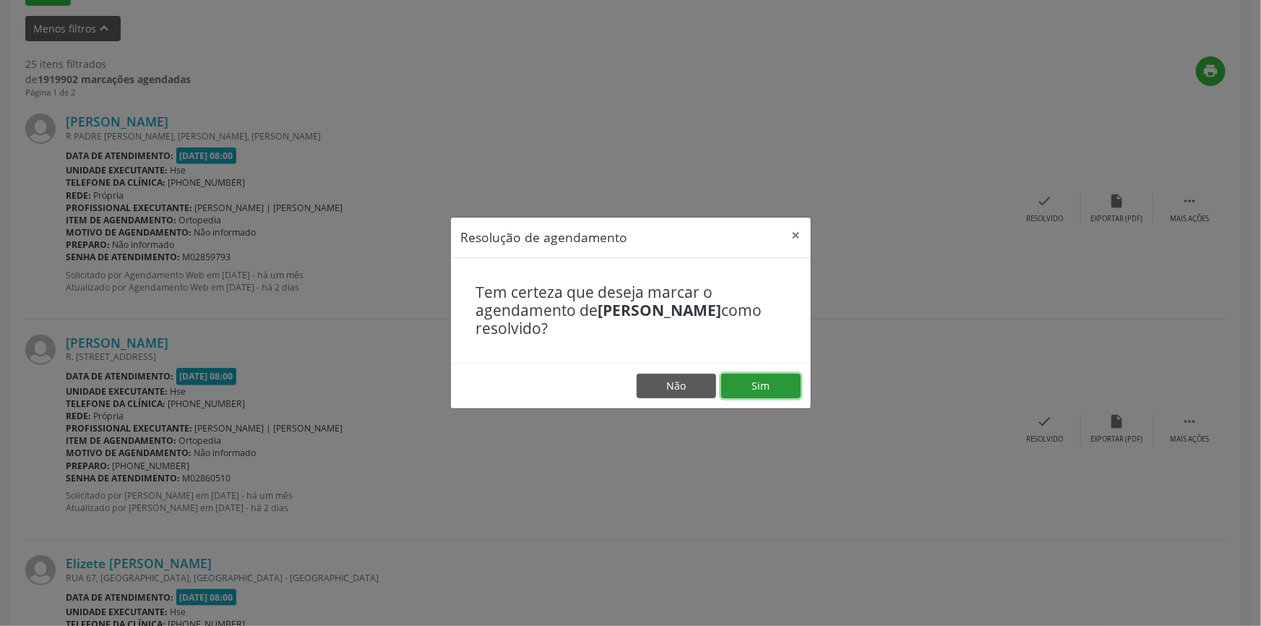
click at [765, 384] on button "Sim" at bounding box center [760, 386] width 79 height 25
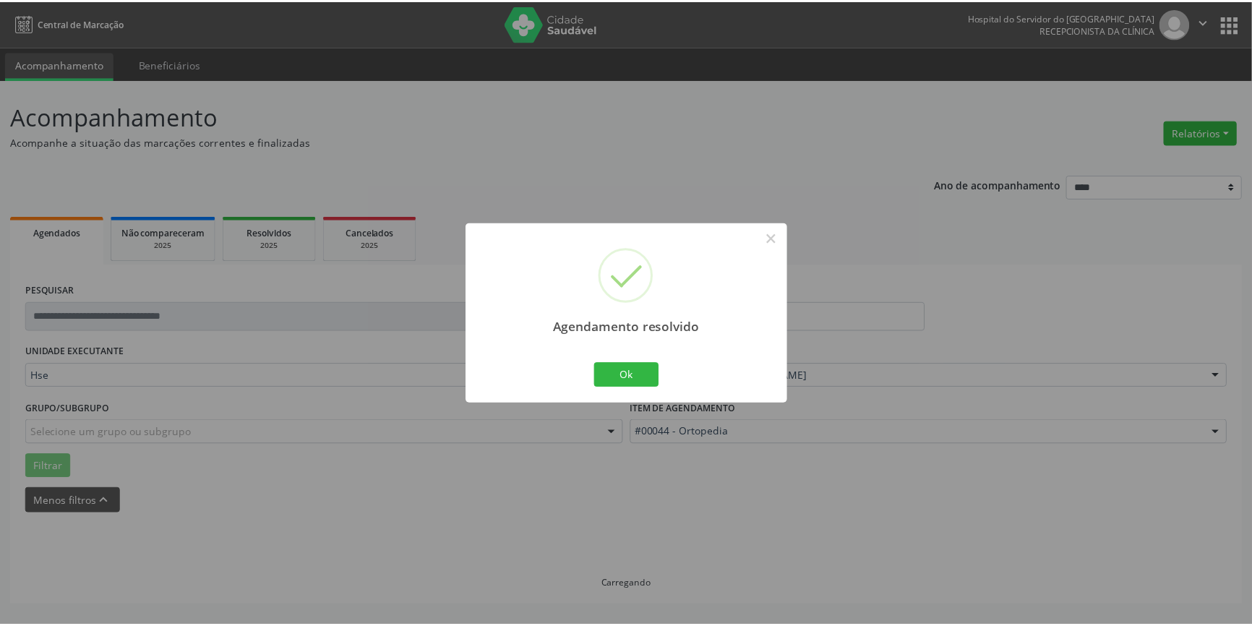
scroll to position [0, 0]
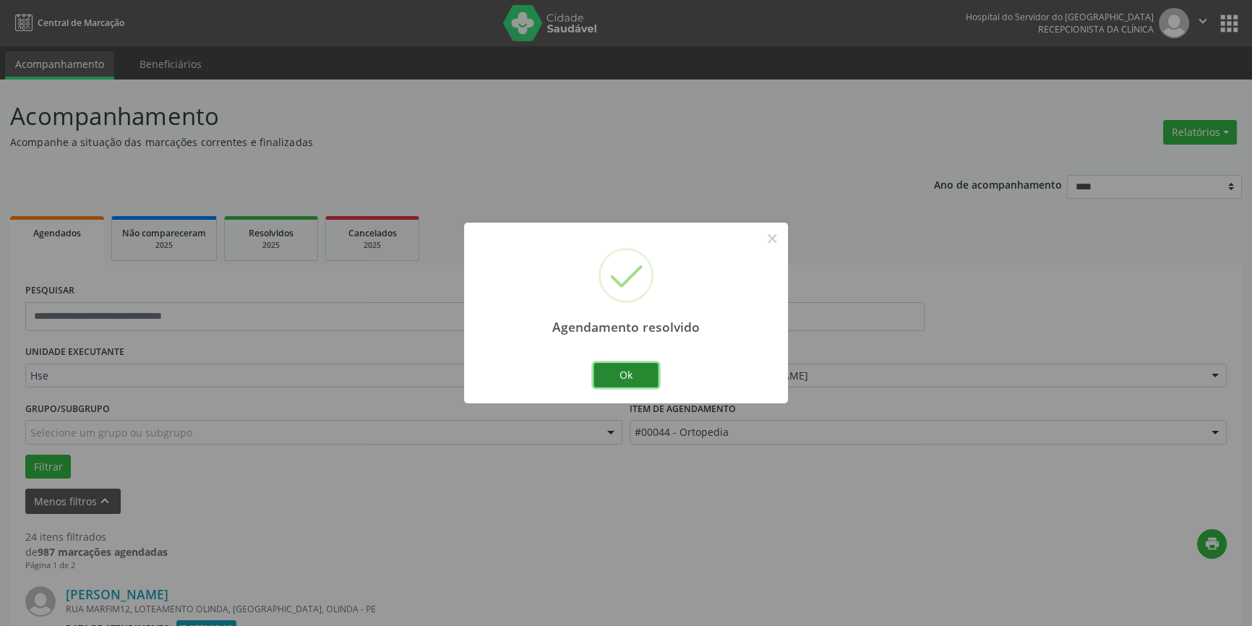
click at [641, 370] on button "Ok" at bounding box center [625, 375] width 65 height 25
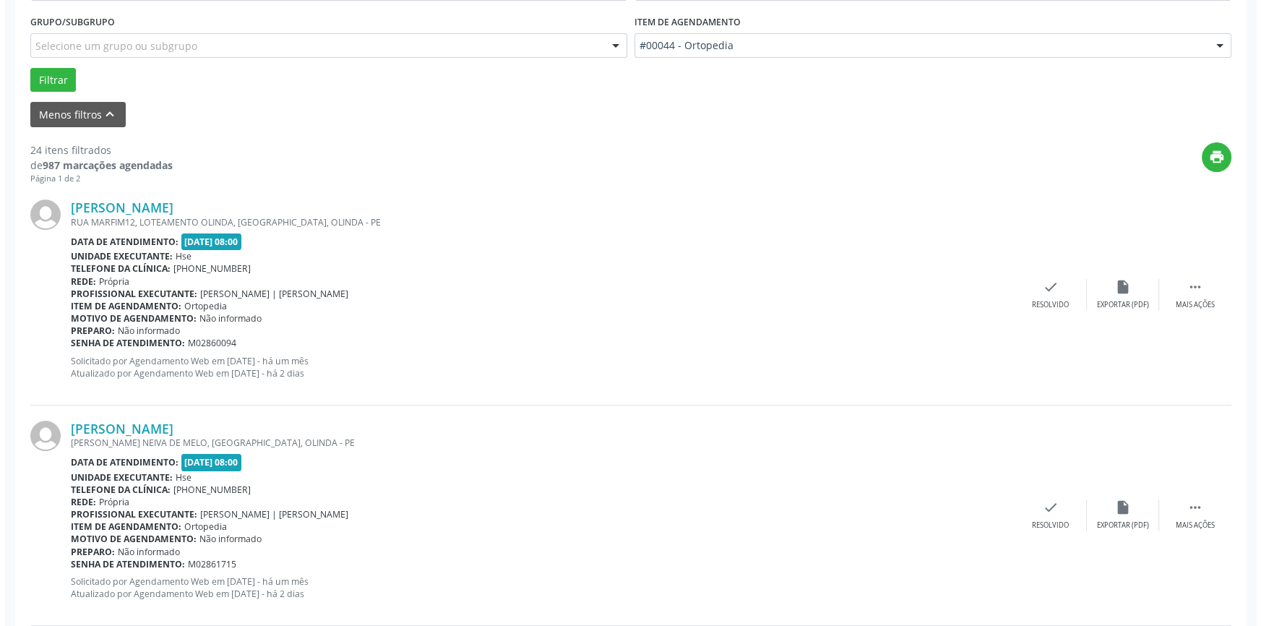
scroll to position [538, 0]
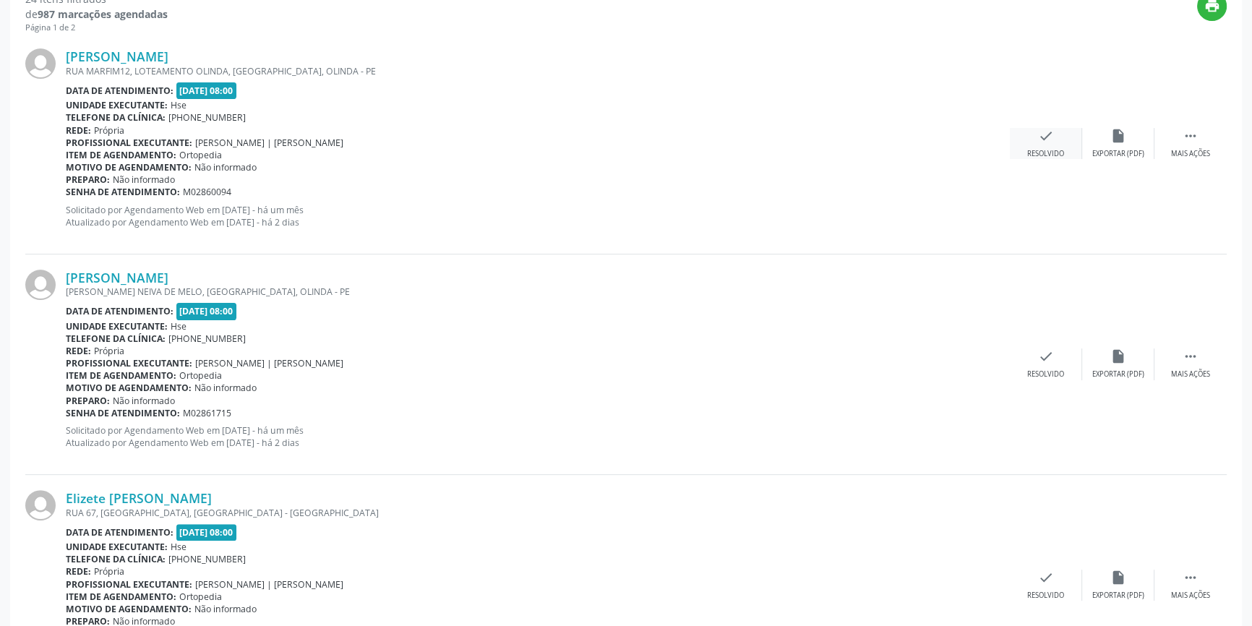
click at [1049, 134] on icon "check" at bounding box center [1046, 136] width 16 height 16
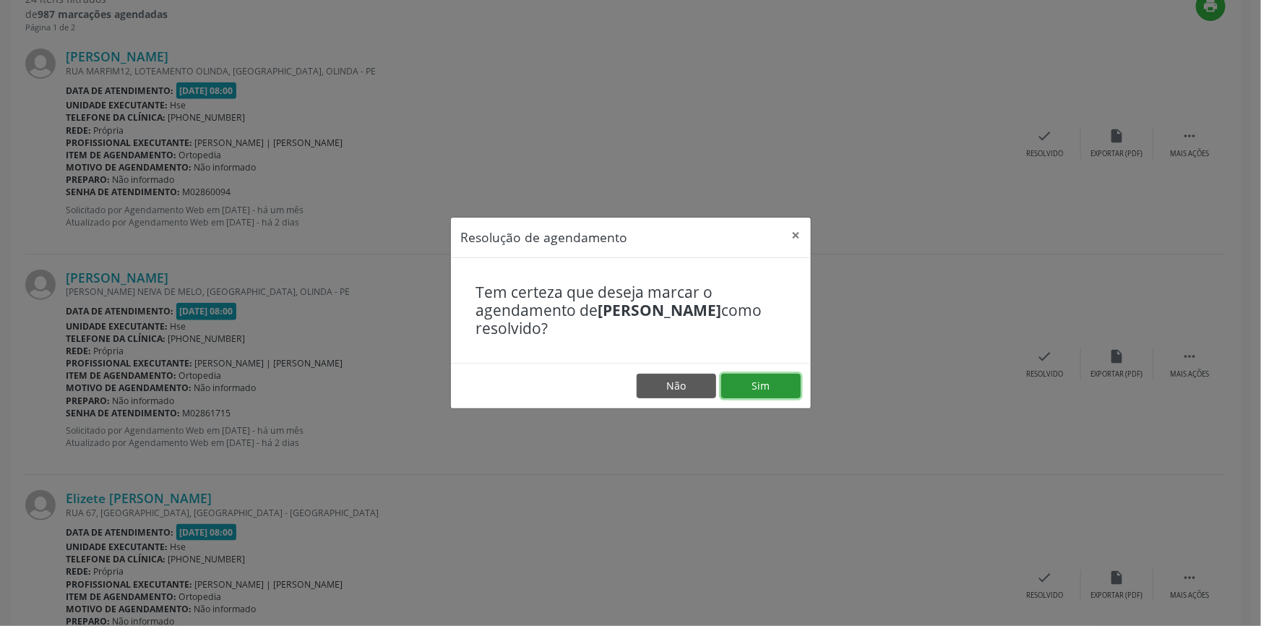
click at [754, 383] on button "Sim" at bounding box center [760, 386] width 79 height 25
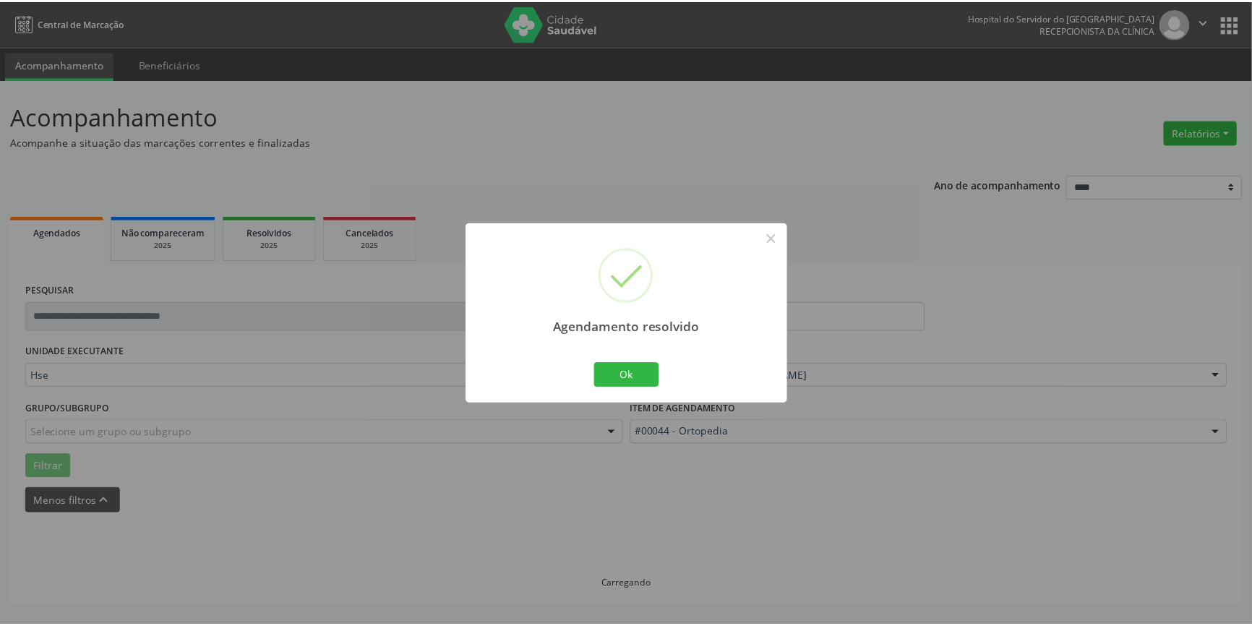
scroll to position [0, 0]
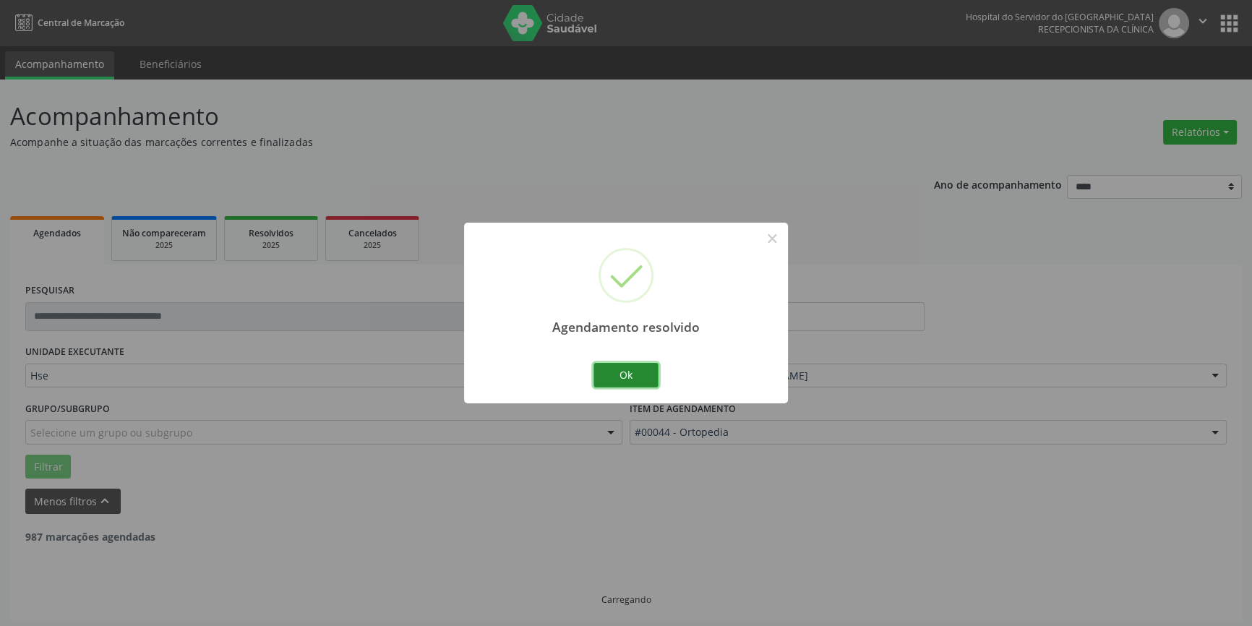
click at [619, 374] on button "Ok" at bounding box center [625, 375] width 65 height 25
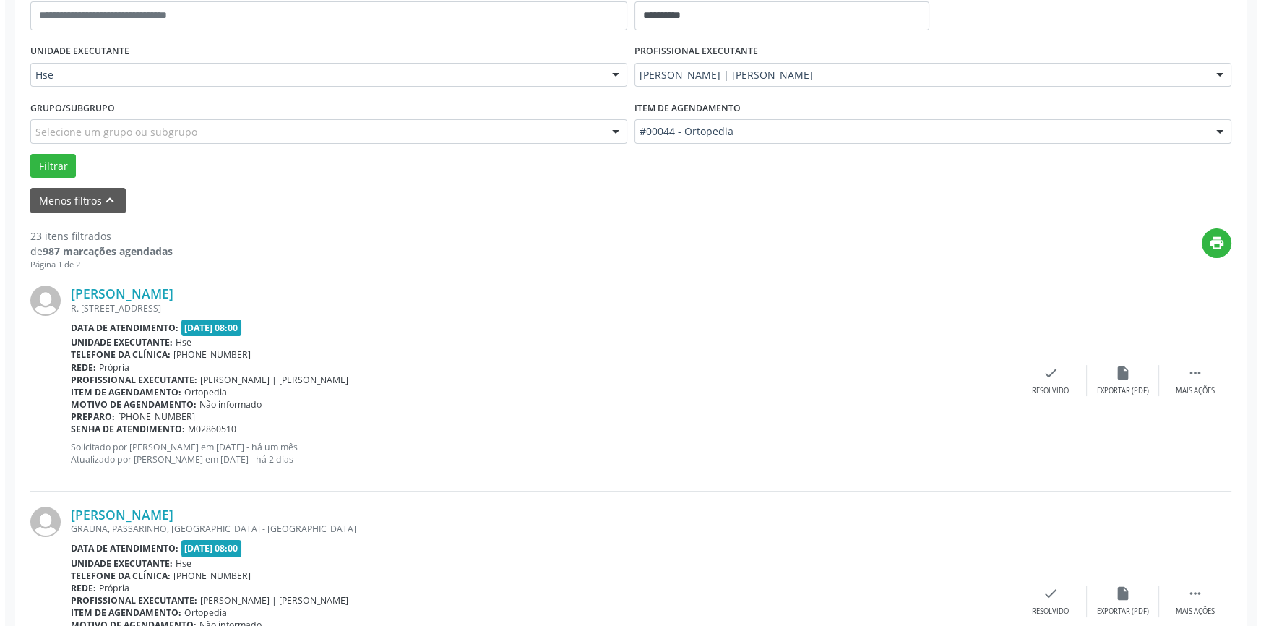
scroll to position [421, 0]
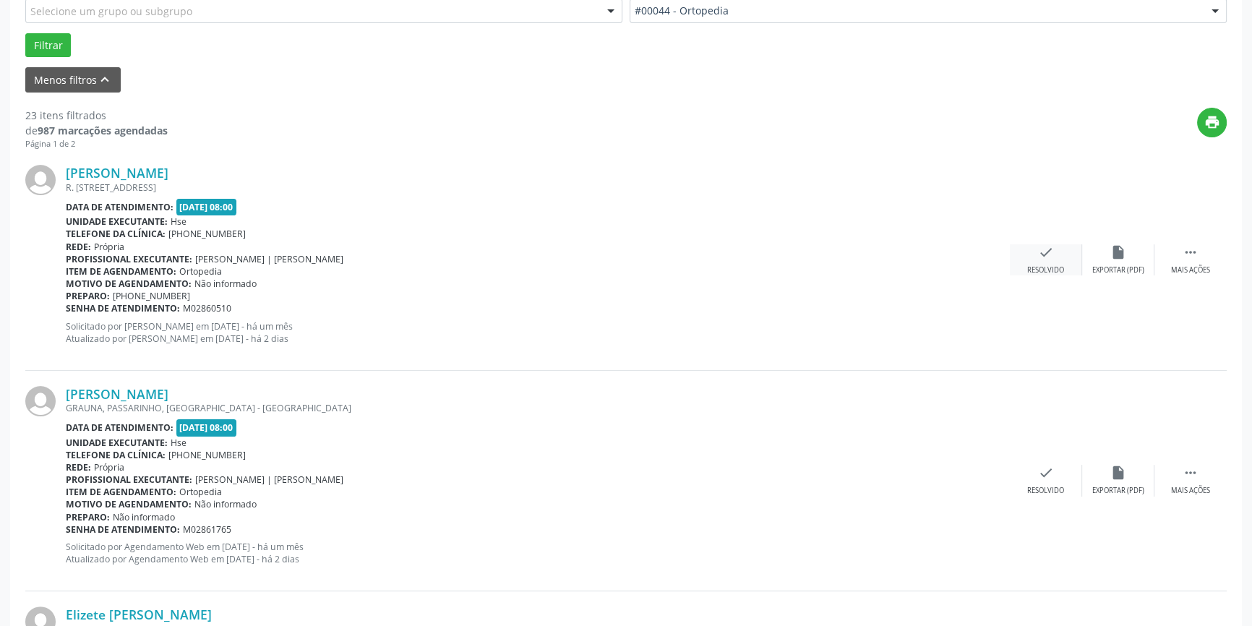
click at [1041, 253] on icon "check" at bounding box center [1046, 252] width 16 height 16
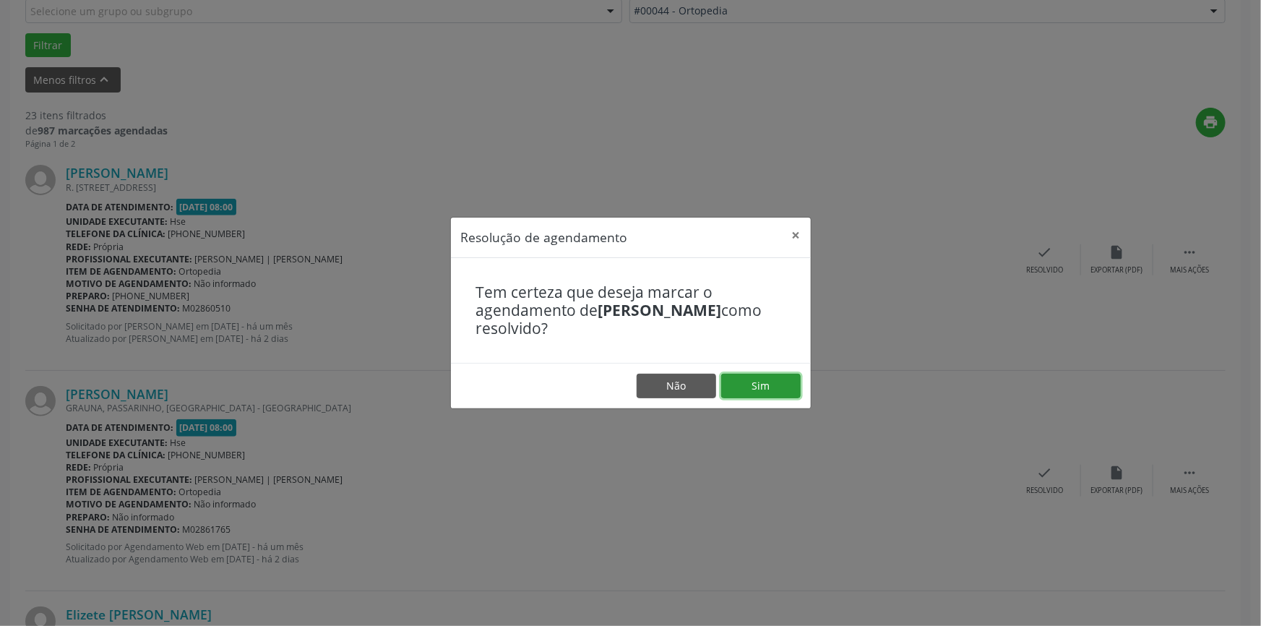
click at [754, 388] on button "Sim" at bounding box center [760, 386] width 79 height 25
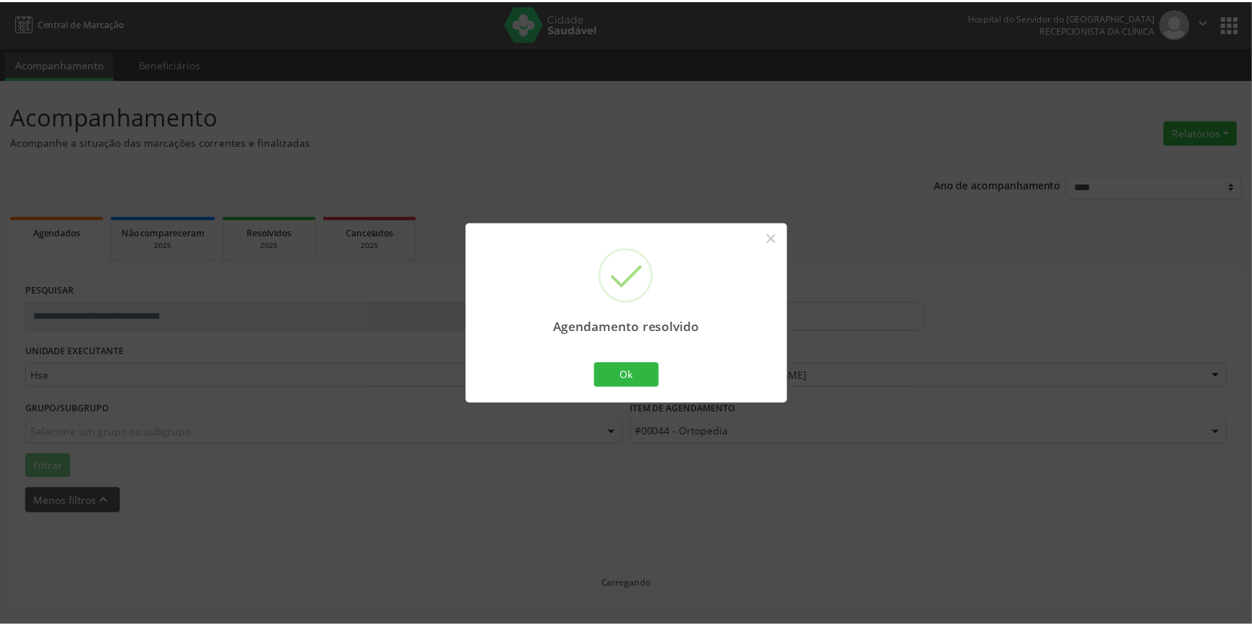
scroll to position [0, 0]
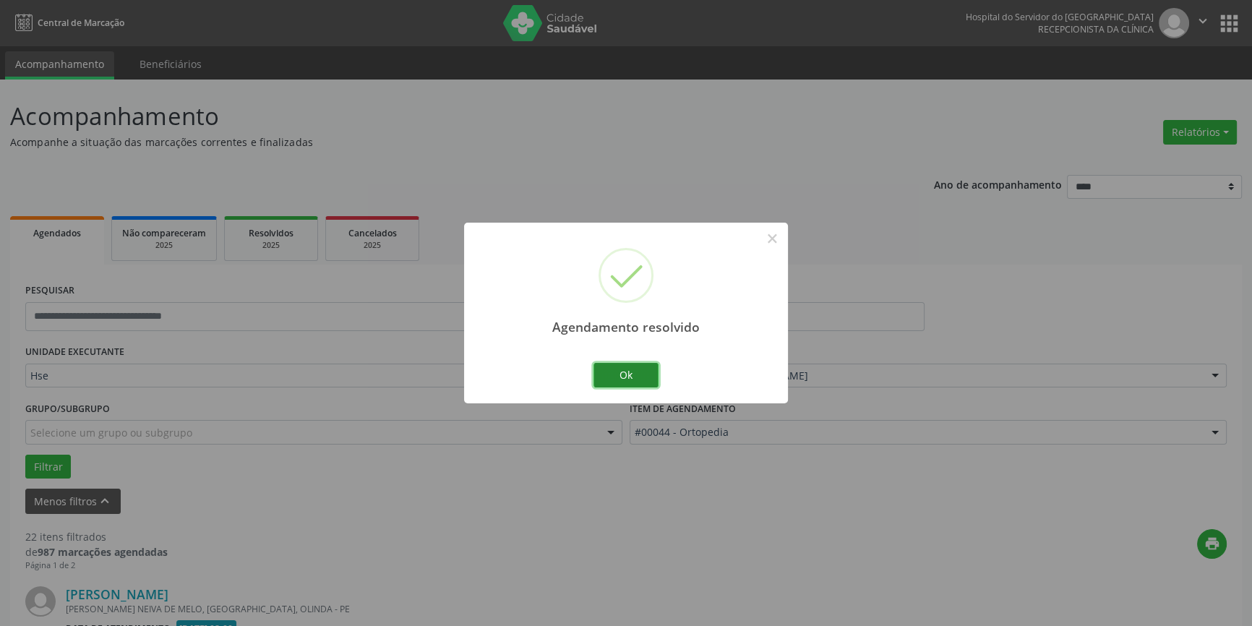
click at [635, 375] on button "Ok" at bounding box center [625, 375] width 65 height 25
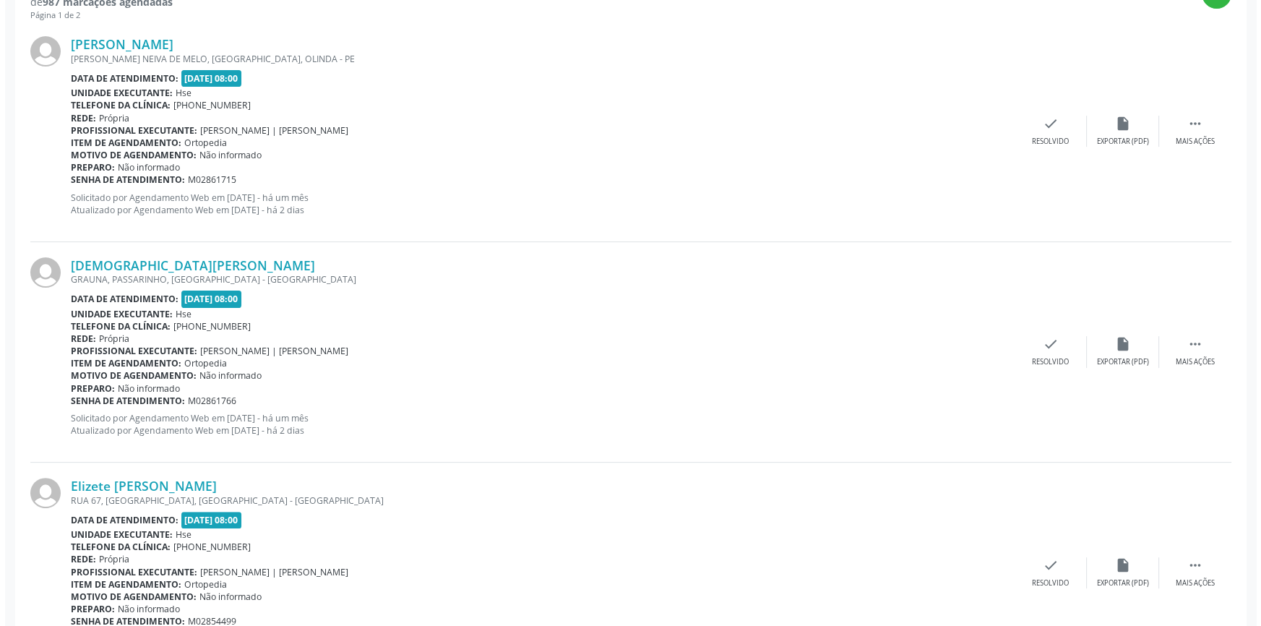
scroll to position [555, 0]
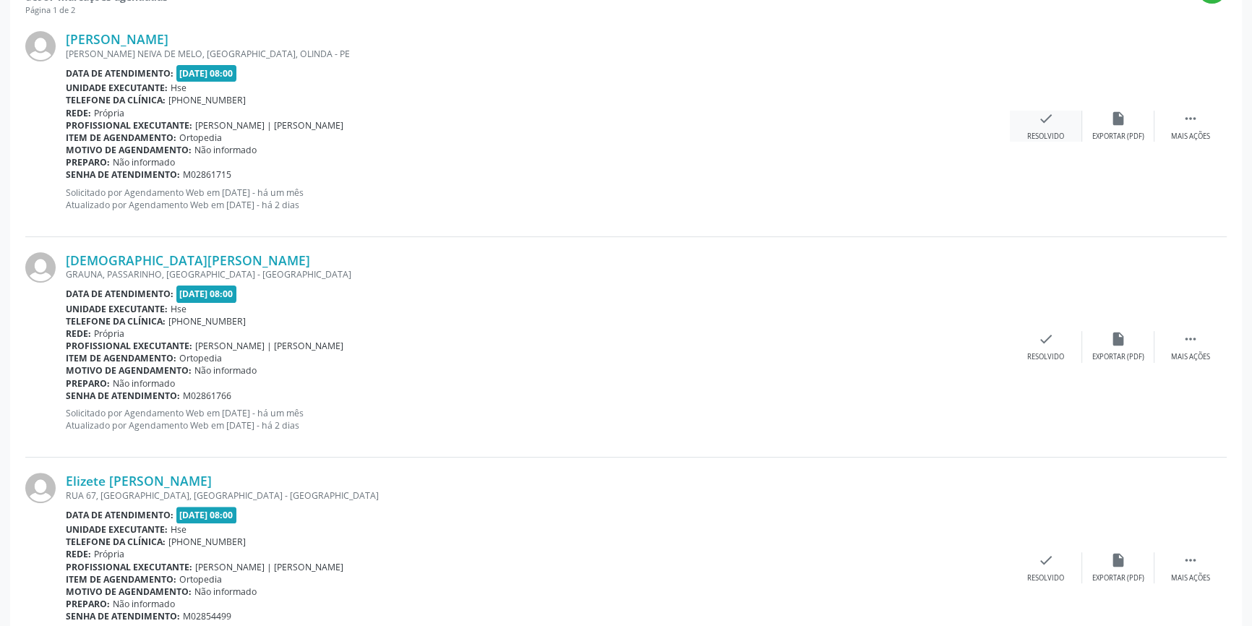
click at [1042, 129] on div "check Resolvido" at bounding box center [1046, 126] width 72 height 31
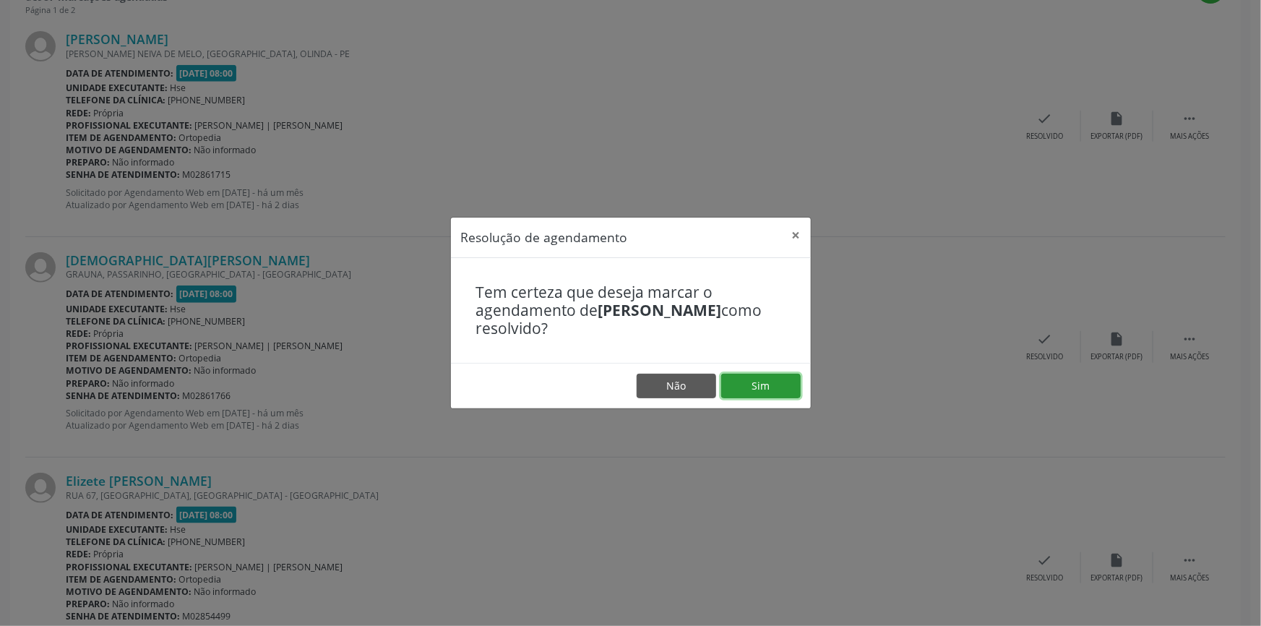
click at [776, 385] on button "Sim" at bounding box center [760, 386] width 79 height 25
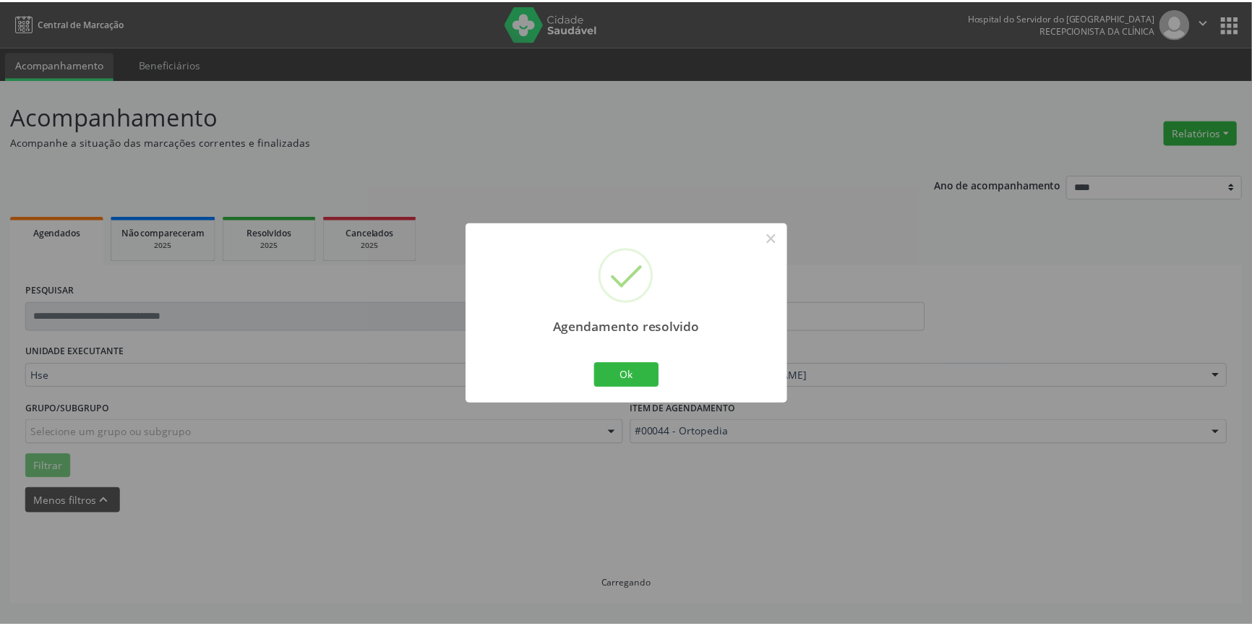
scroll to position [0, 0]
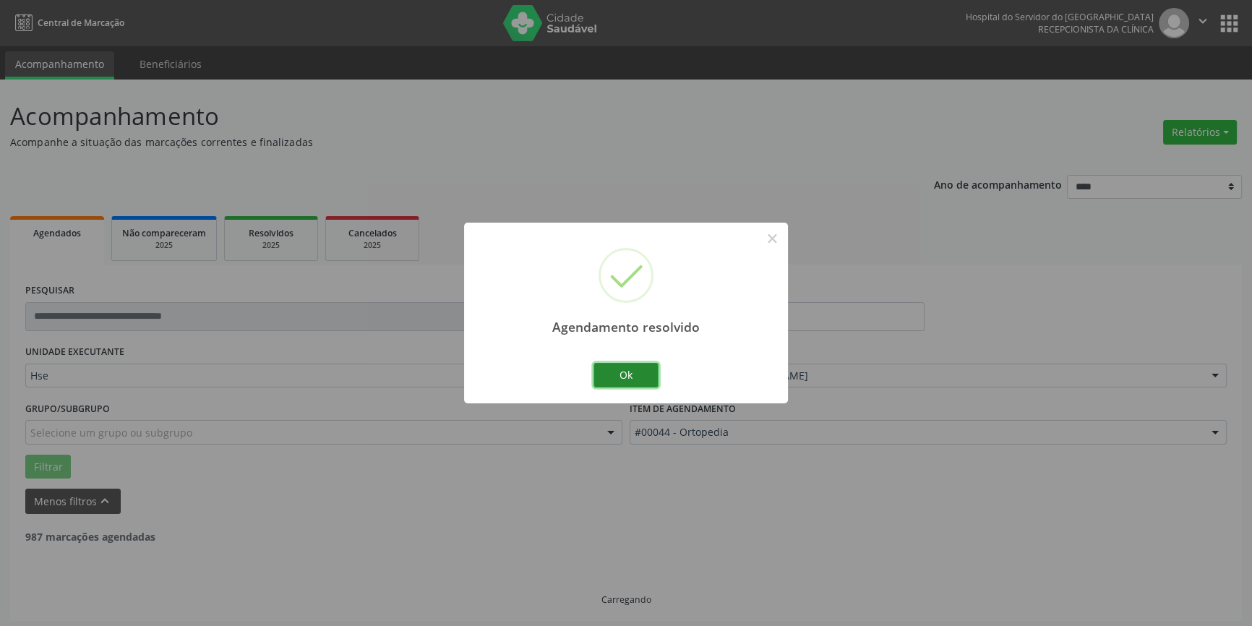
click at [639, 368] on button "Ok" at bounding box center [625, 375] width 65 height 25
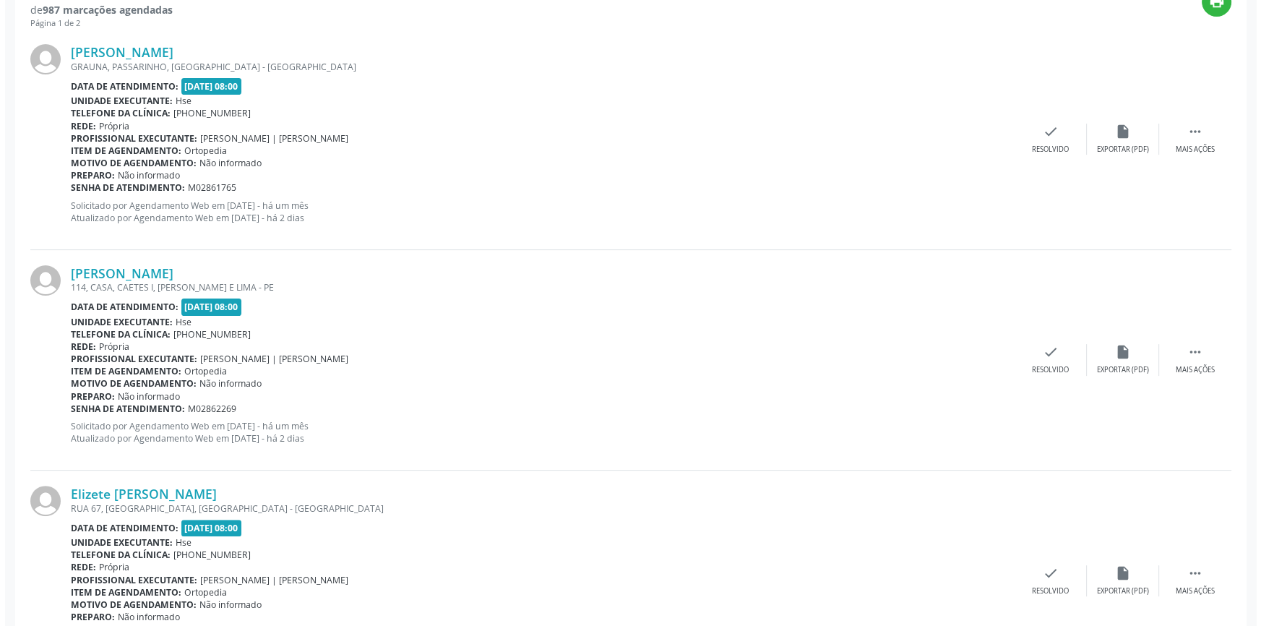
scroll to position [572, 0]
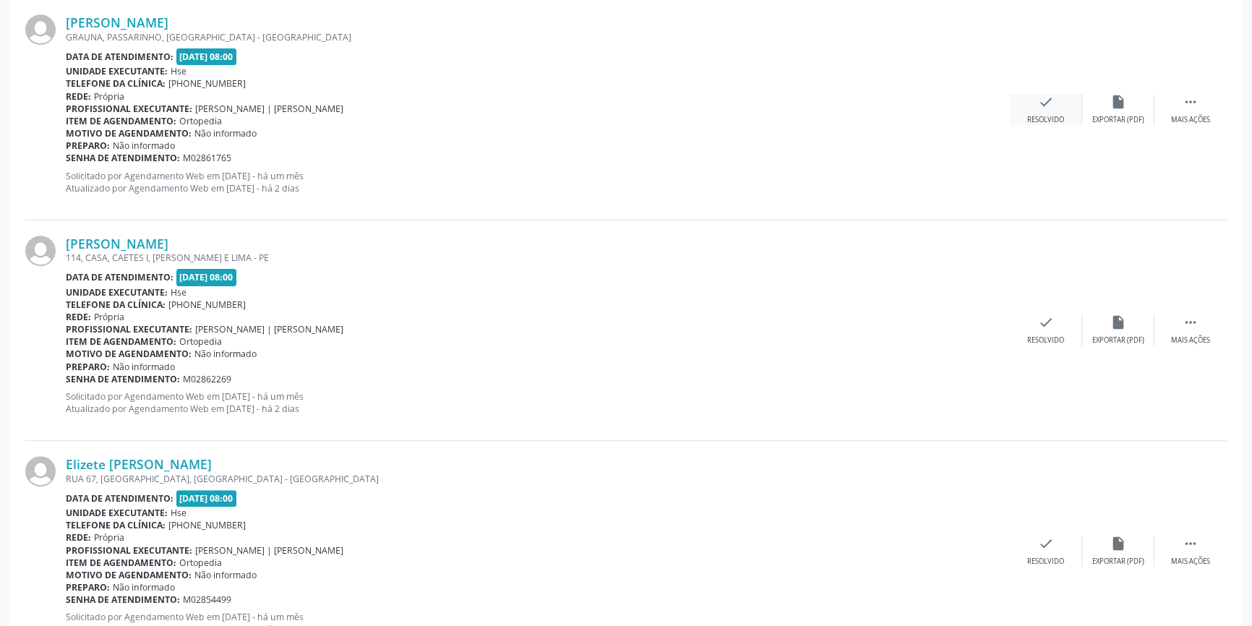
click at [1053, 111] on div "check Resolvido" at bounding box center [1046, 109] width 72 height 31
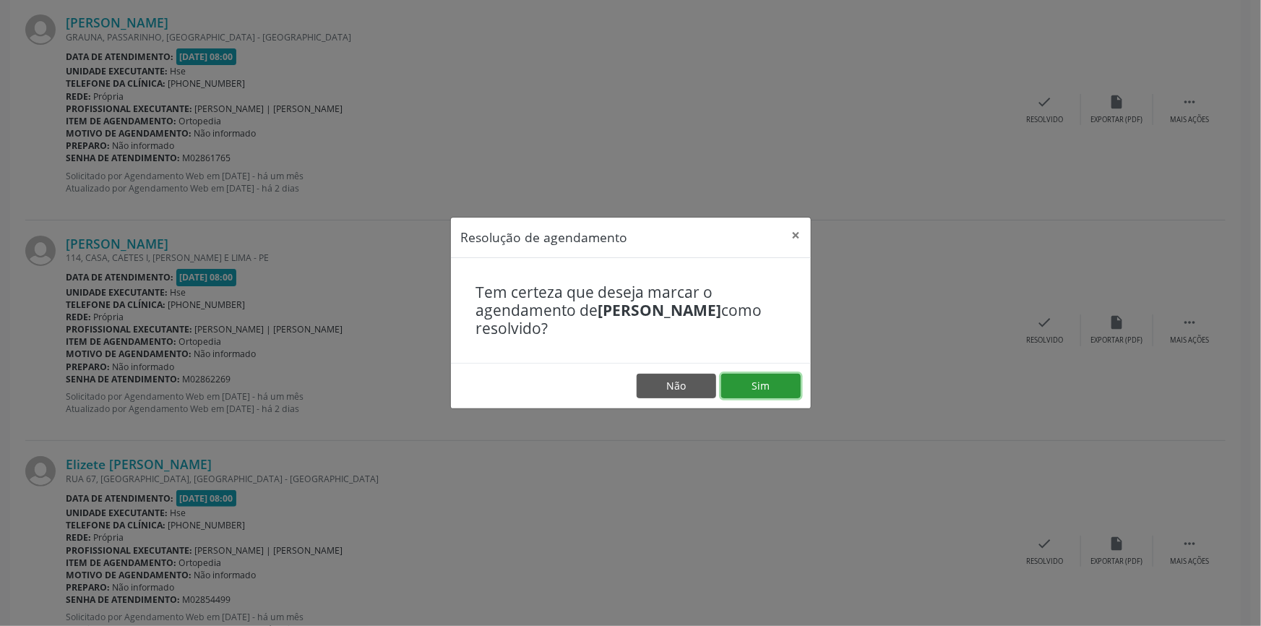
click at [765, 385] on button "Sim" at bounding box center [760, 386] width 79 height 25
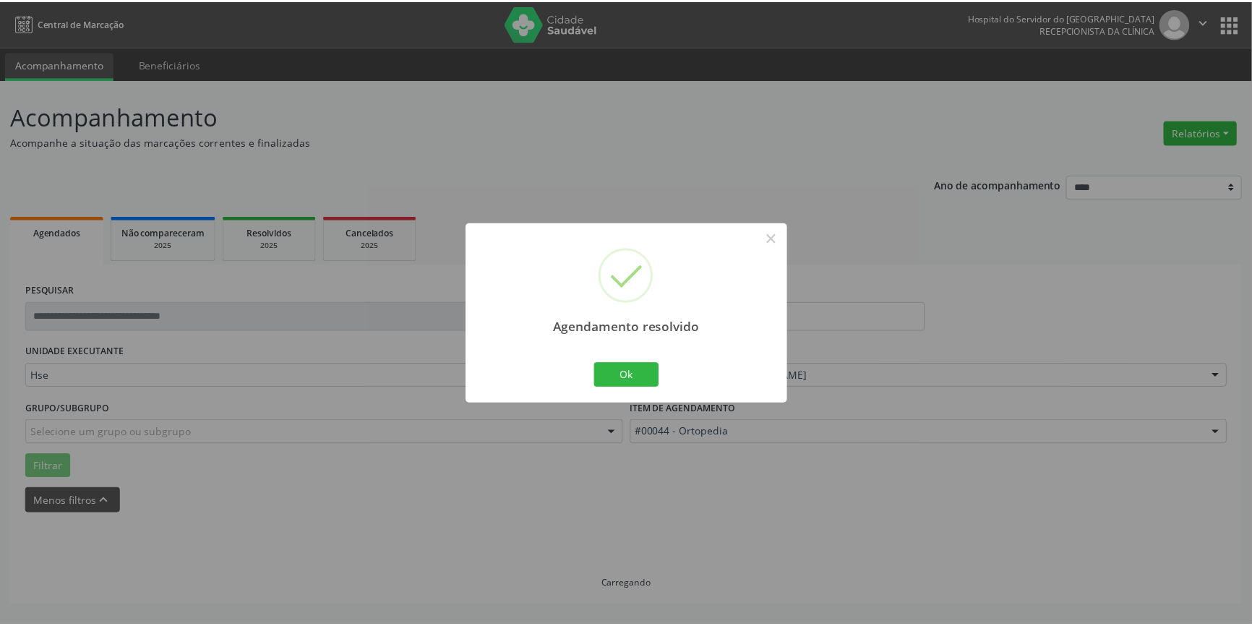
scroll to position [0, 0]
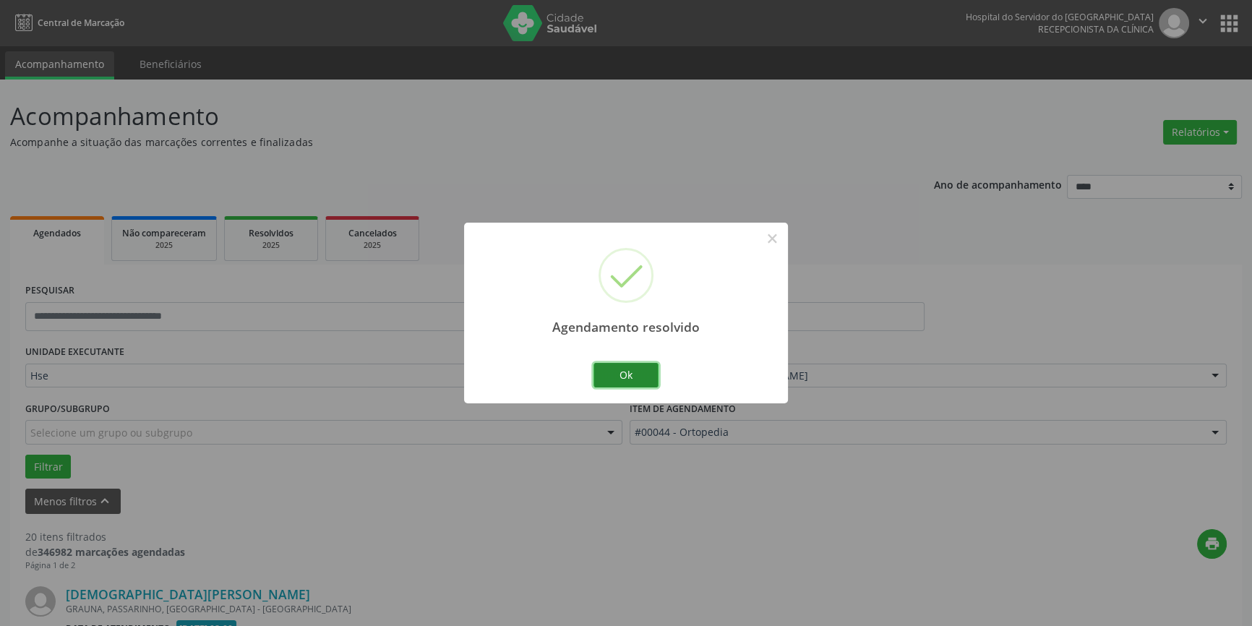
click at [624, 376] on button "Ok" at bounding box center [625, 375] width 65 height 25
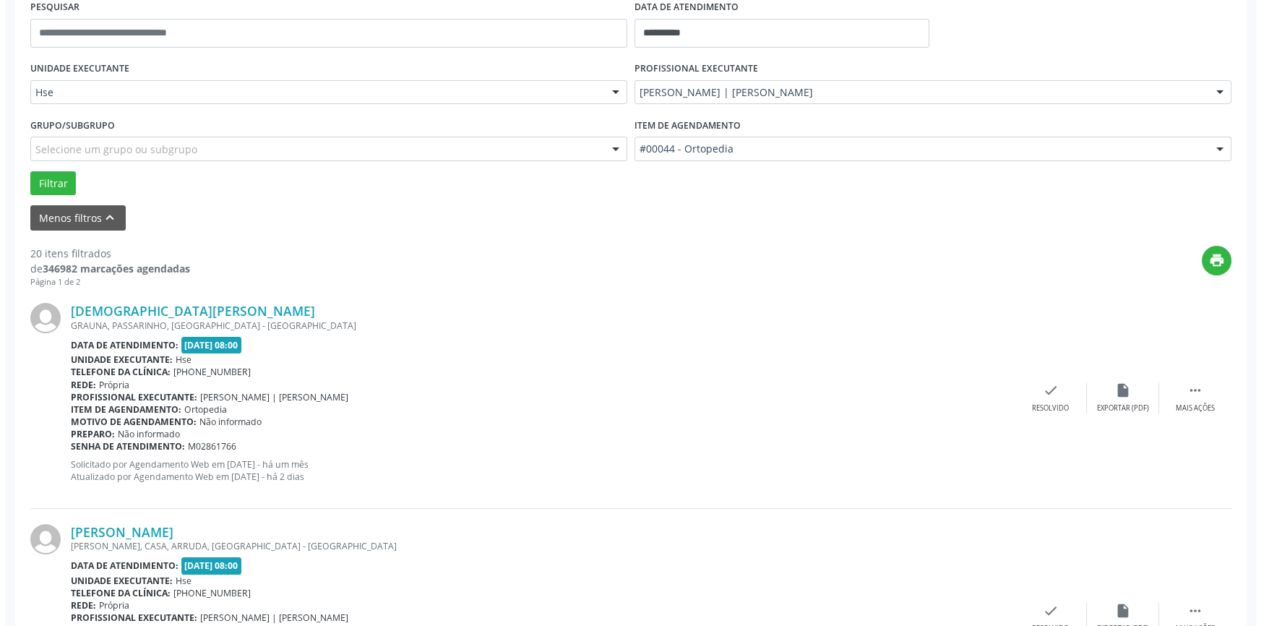
scroll to position [331, 0]
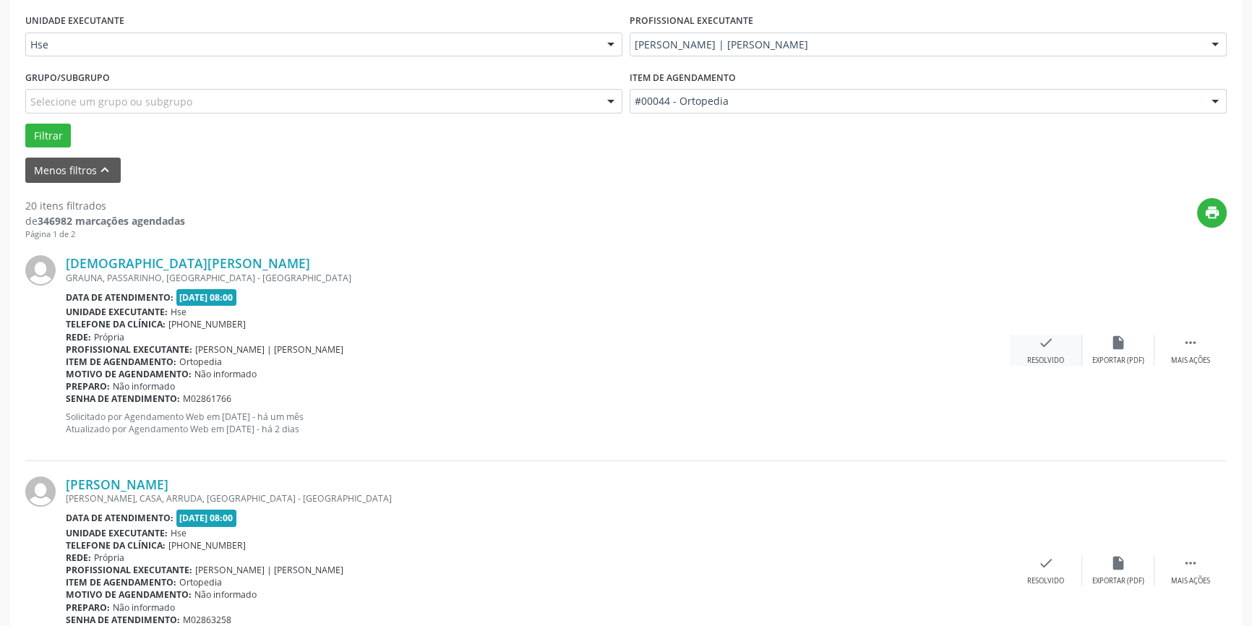
click at [1035, 352] on div "check Resolvido" at bounding box center [1046, 350] width 72 height 31
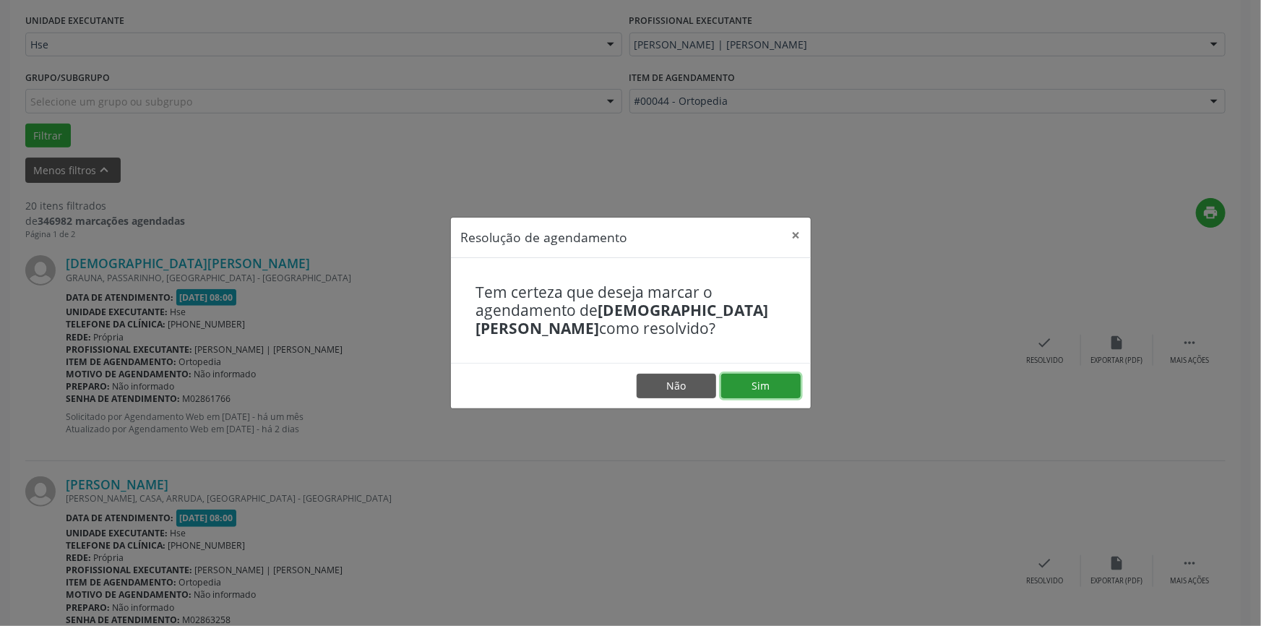
click at [753, 386] on button "Sim" at bounding box center [760, 386] width 79 height 25
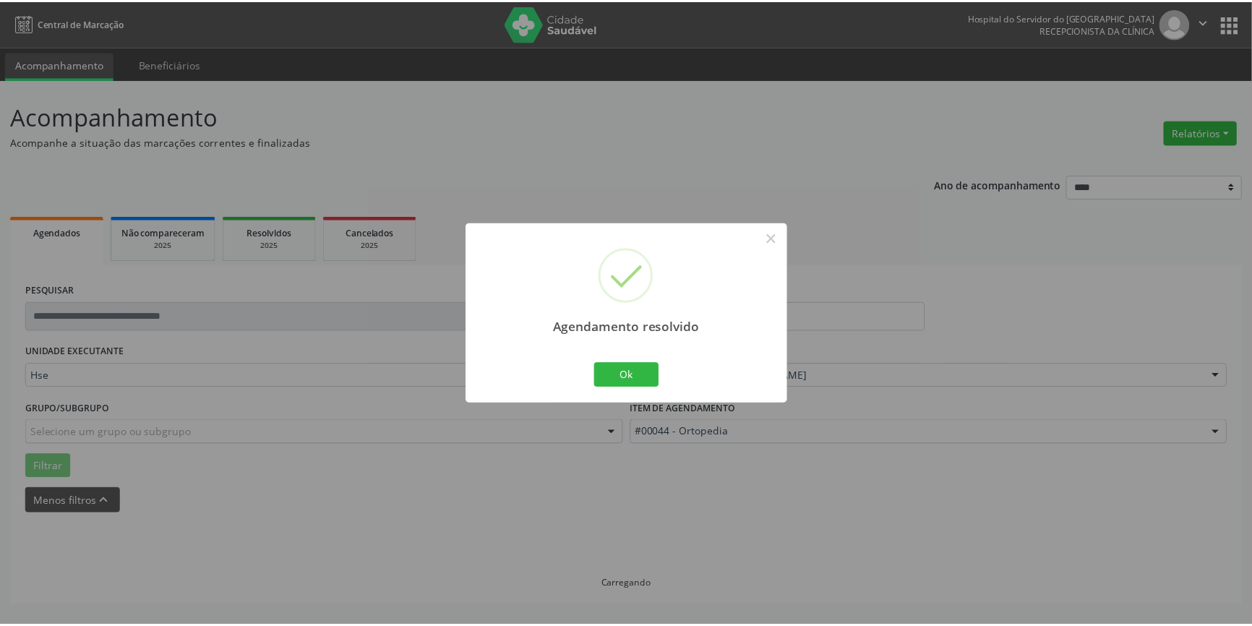
scroll to position [0, 0]
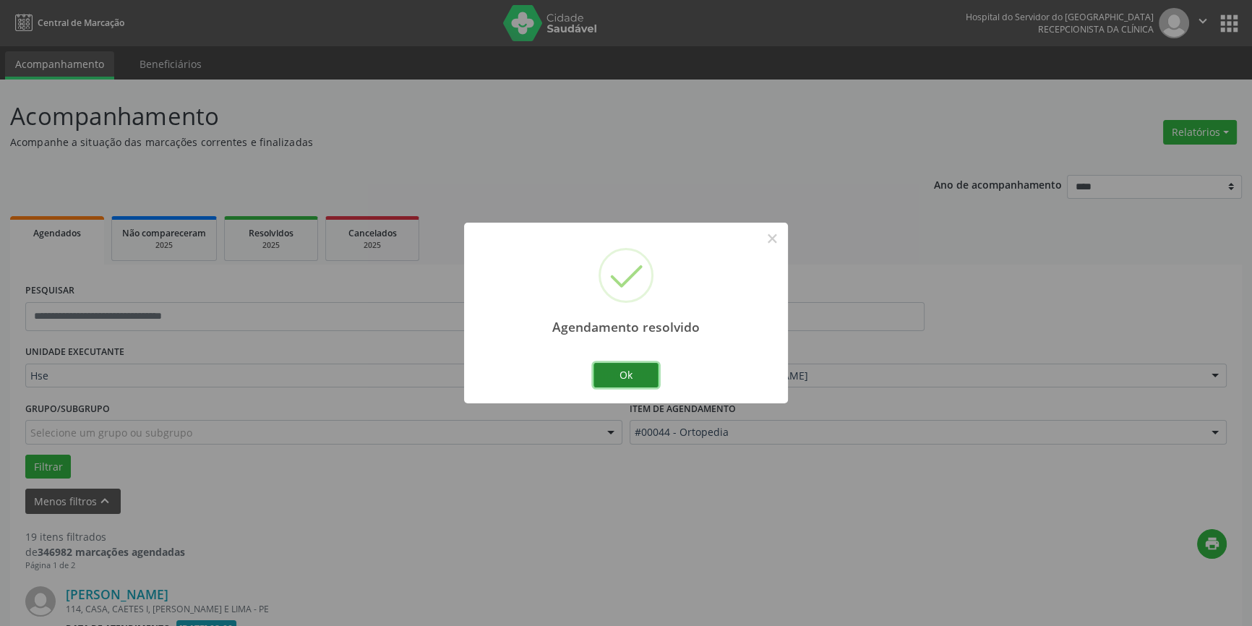
click at [637, 368] on button "Ok" at bounding box center [625, 375] width 65 height 25
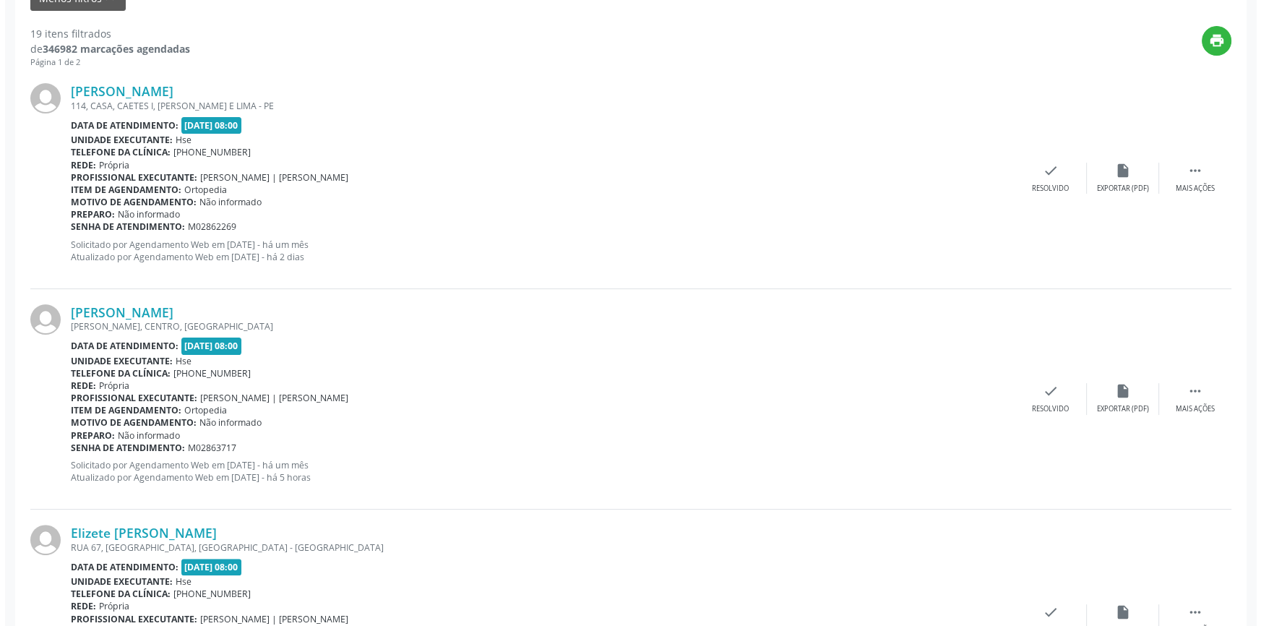
scroll to position [546, 0]
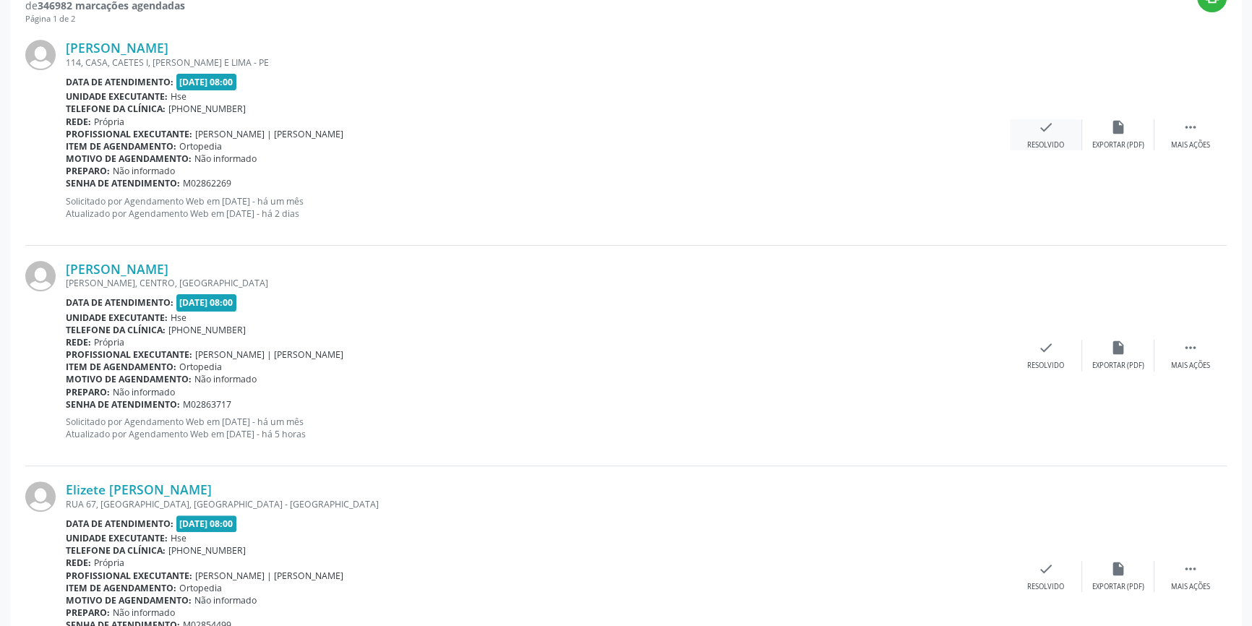
click at [1049, 131] on icon "check" at bounding box center [1046, 127] width 16 height 16
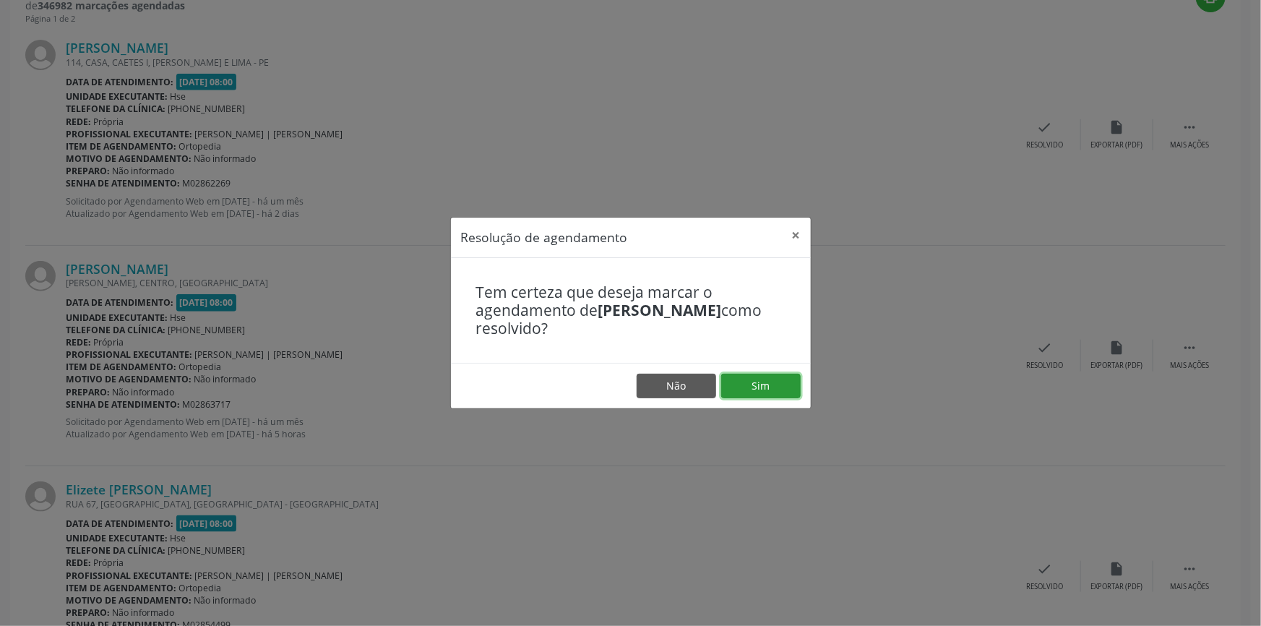
click at [776, 383] on button "Sim" at bounding box center [760, 386] width 79 height 25
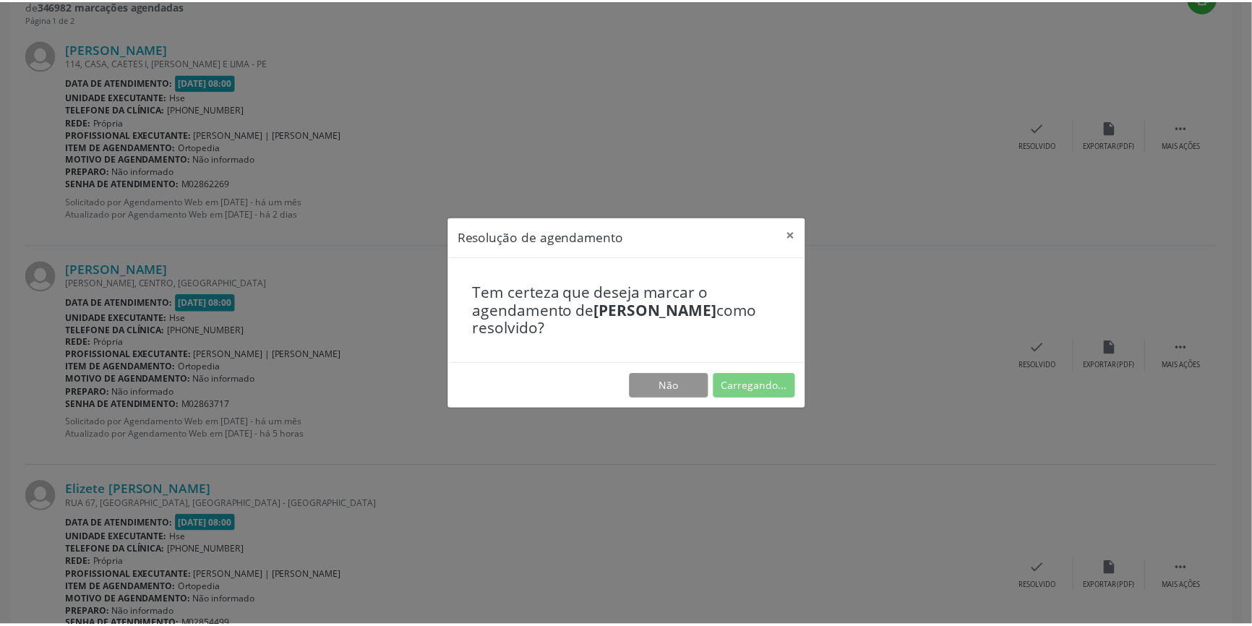
scroll to position [0, 0]
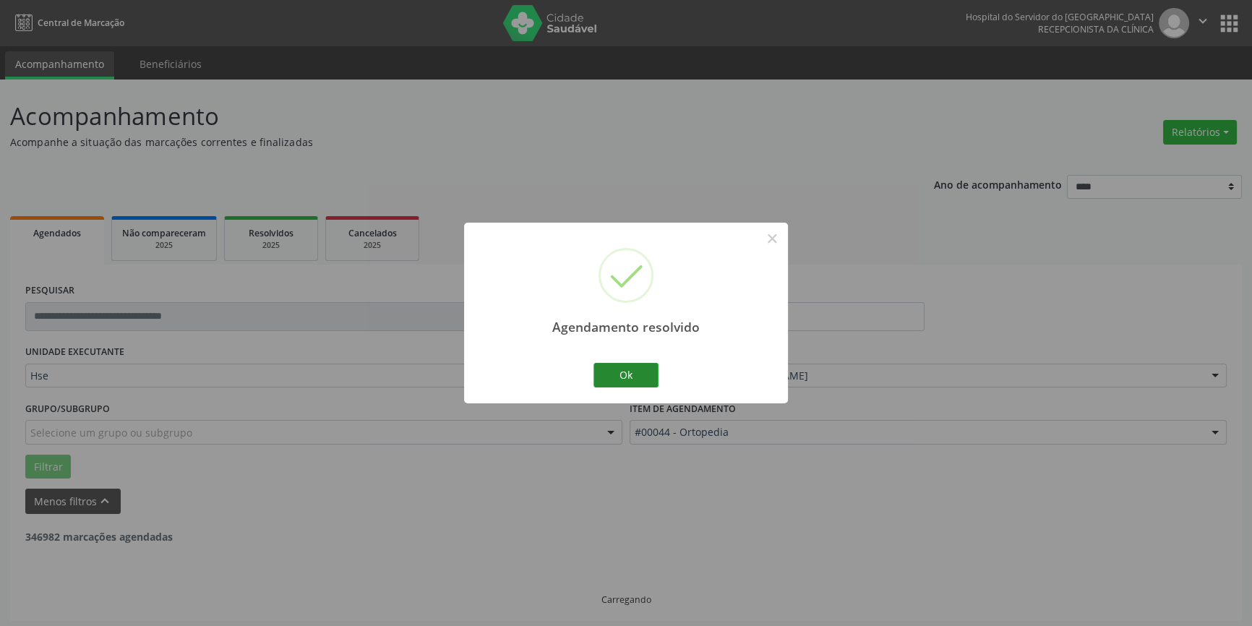
click at [636, 371] on button "Ok" at bounding box center [625, 375] width 65 height 25
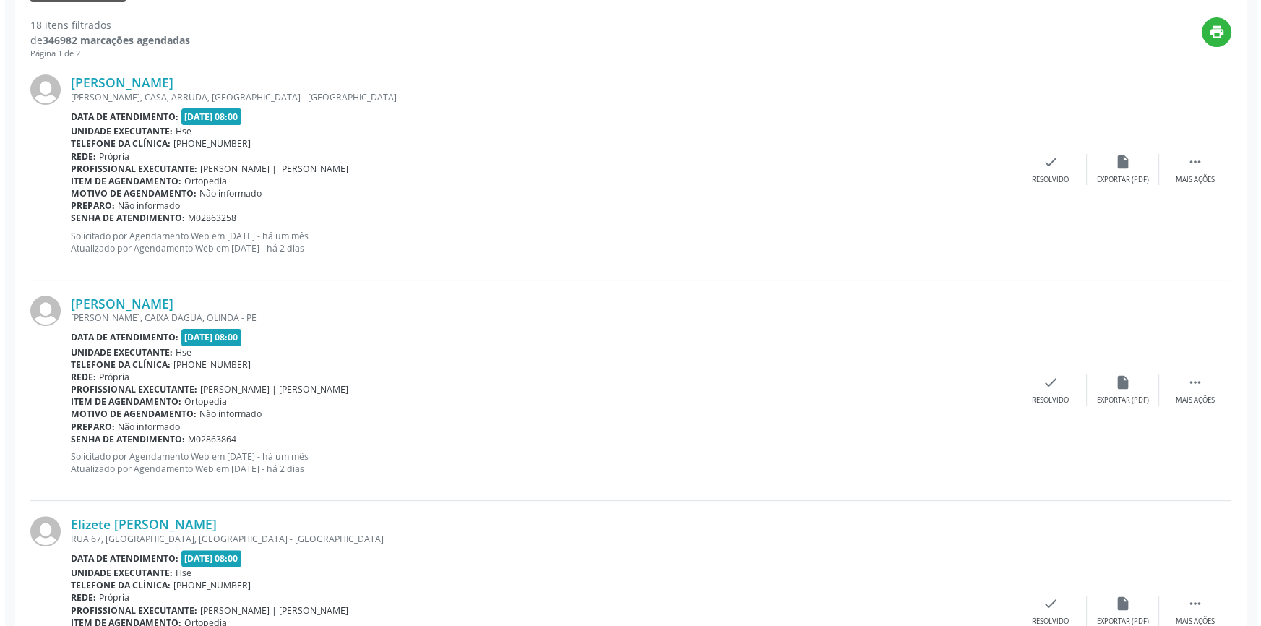
scroll to position [529, 0]
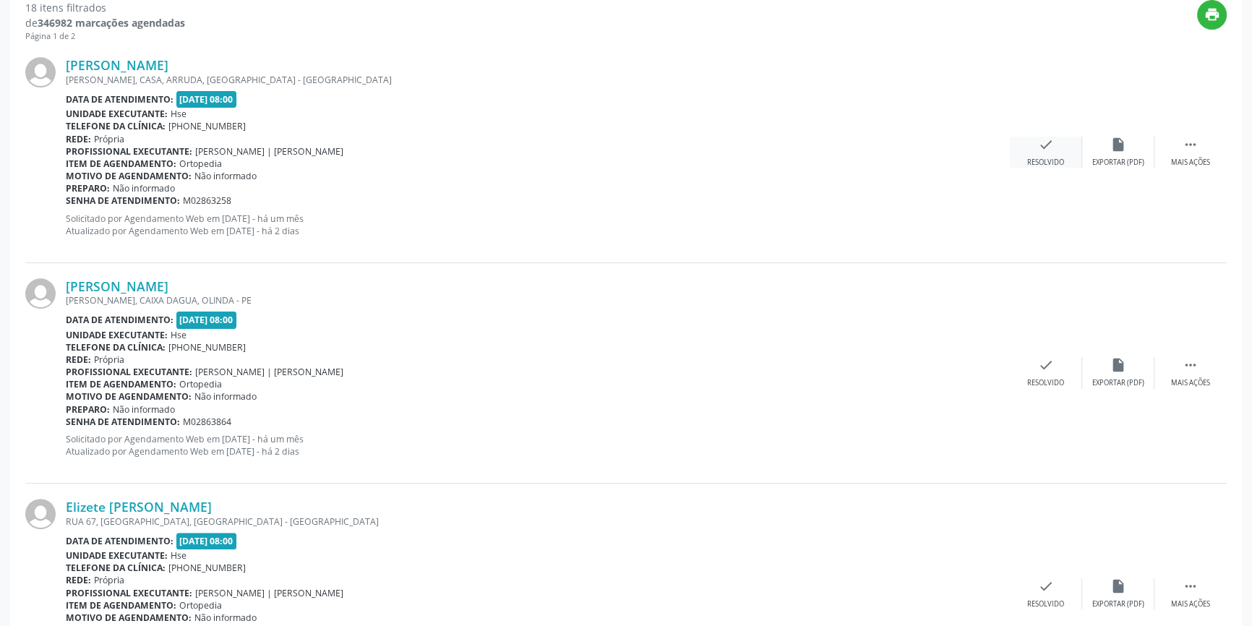
click at [1049, 146] on icon "check" at bounding box center [1046, 145] width 16 height 16
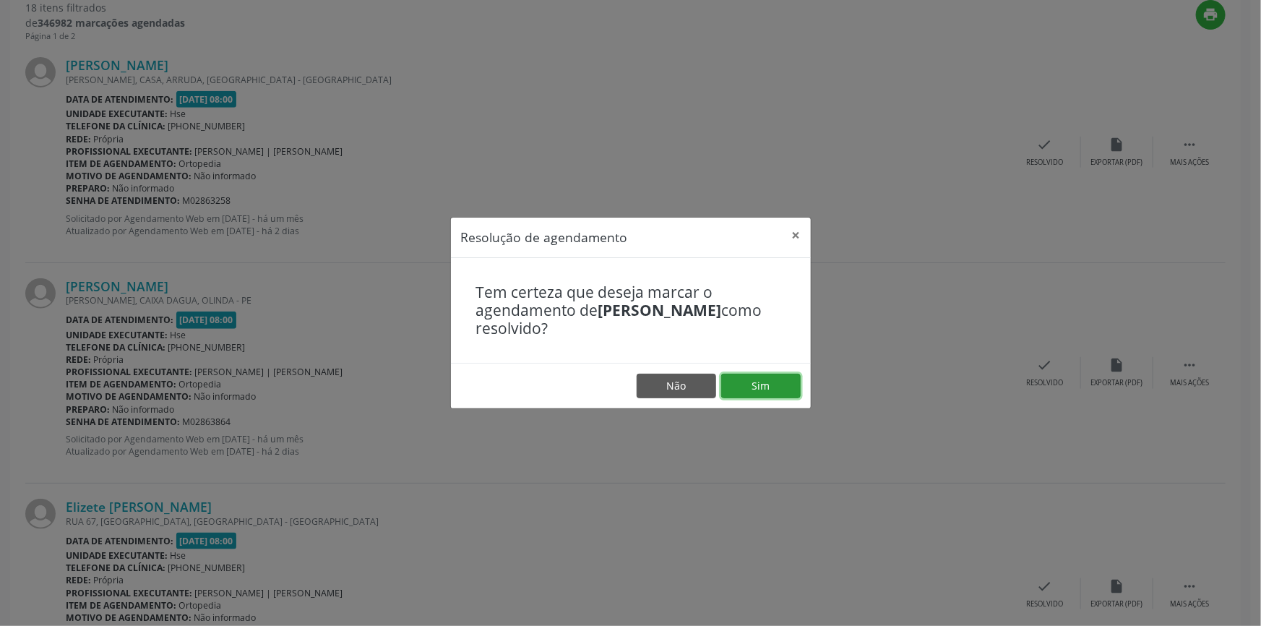
click at [759, 380] on button "Sim" at bounding box center [760, 386] width 79 height 25
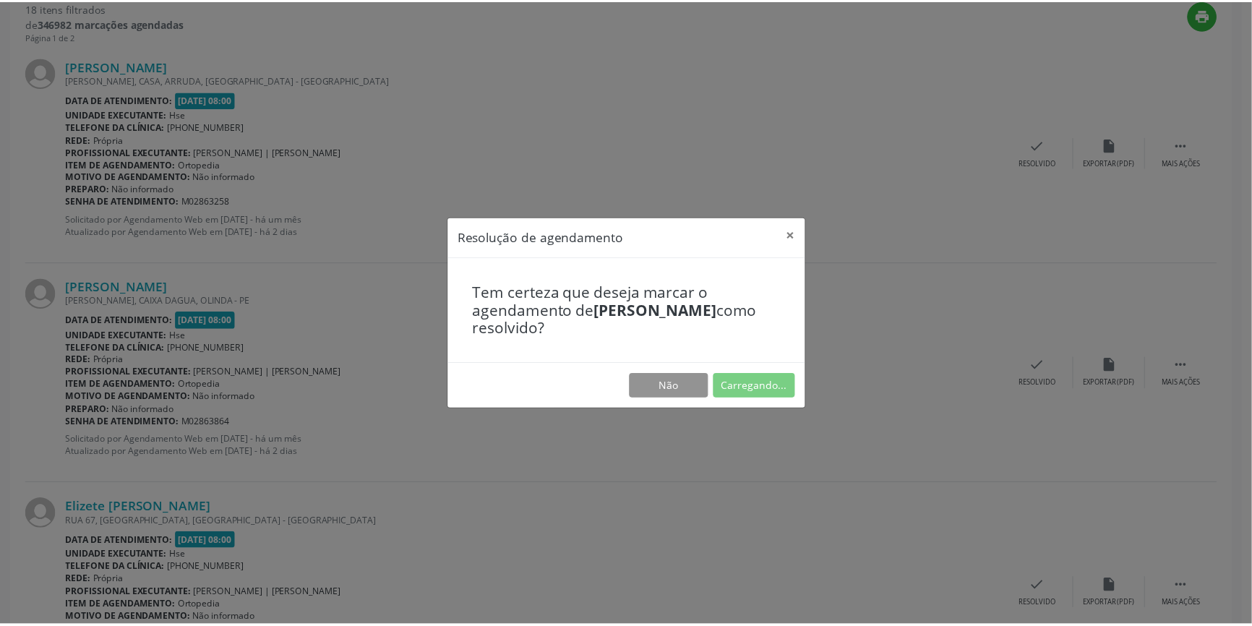
scroll to position [0, 0]
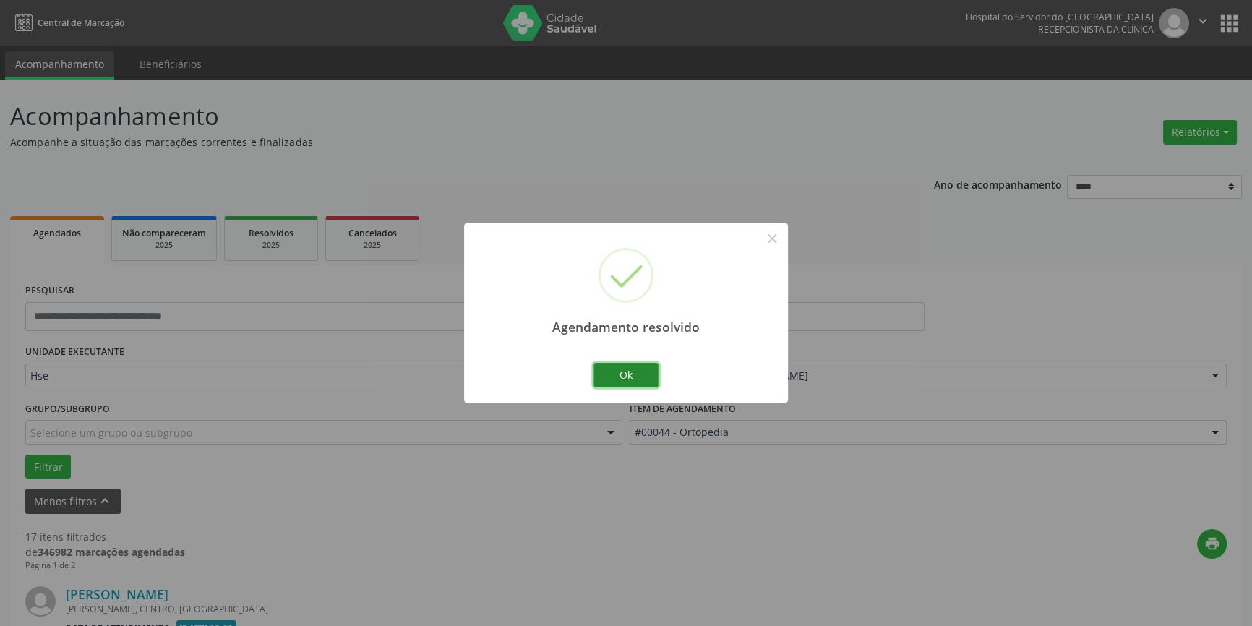
click at [638, 370] on button "Ok" at bounding box center [625, 375] width 65 height 25
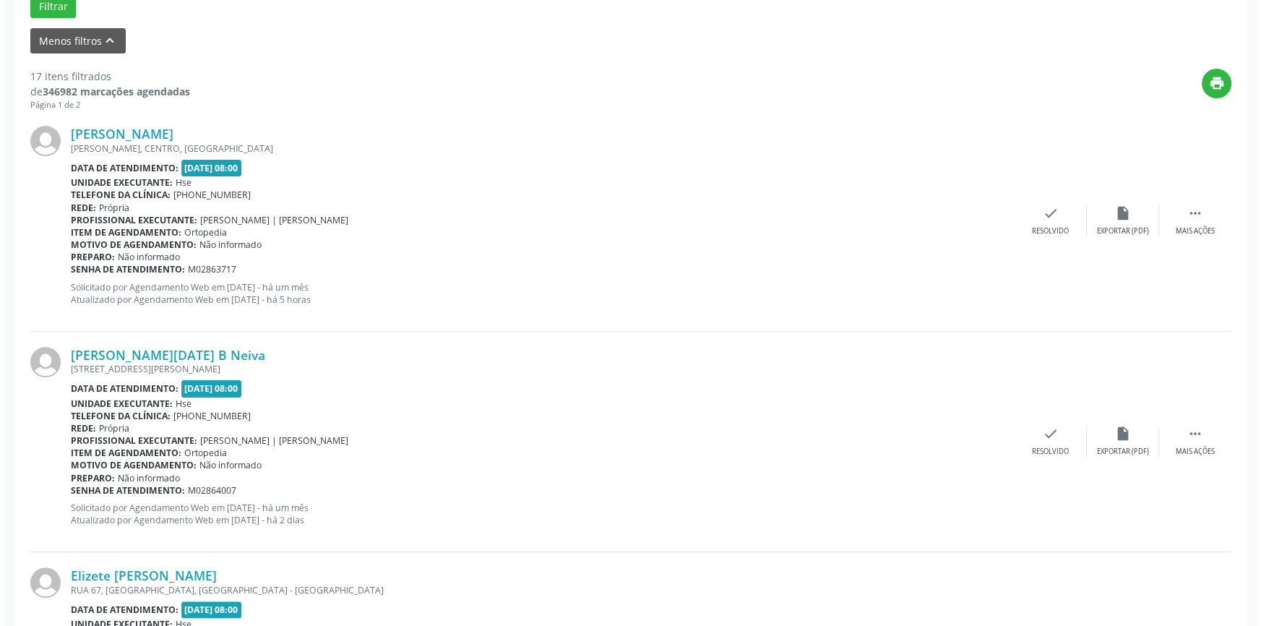
scroll to position [391, 0]
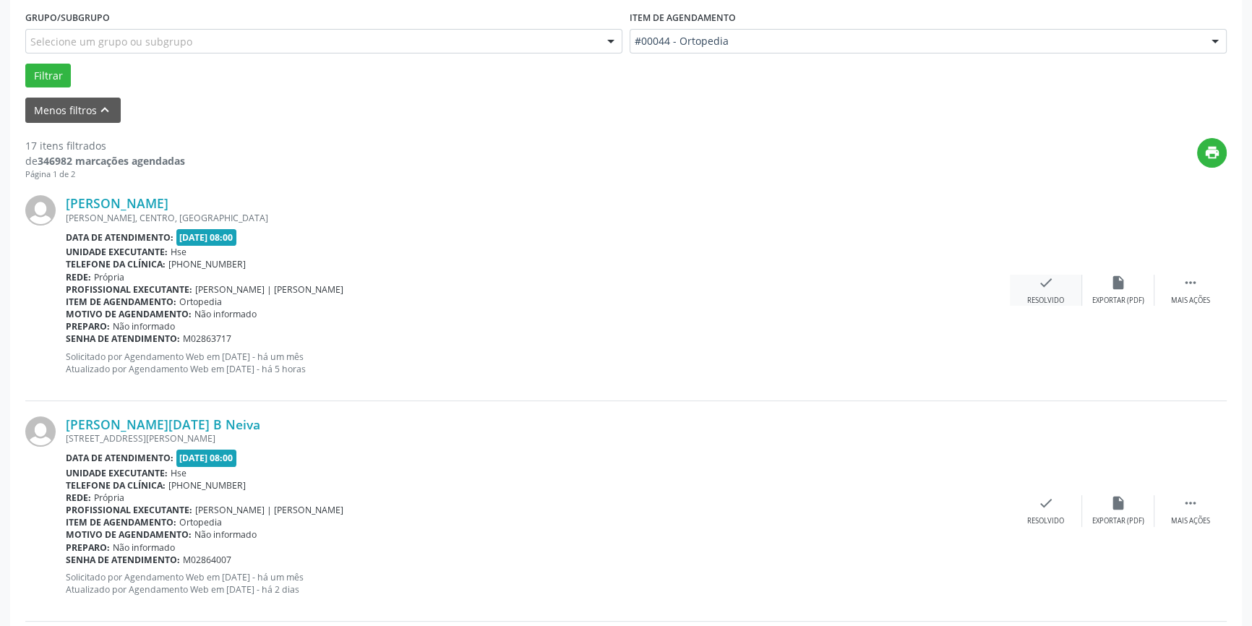
click at [1055, 287] on div "check Resolvido" at bounding box center [1046, 290] width 72 height 31
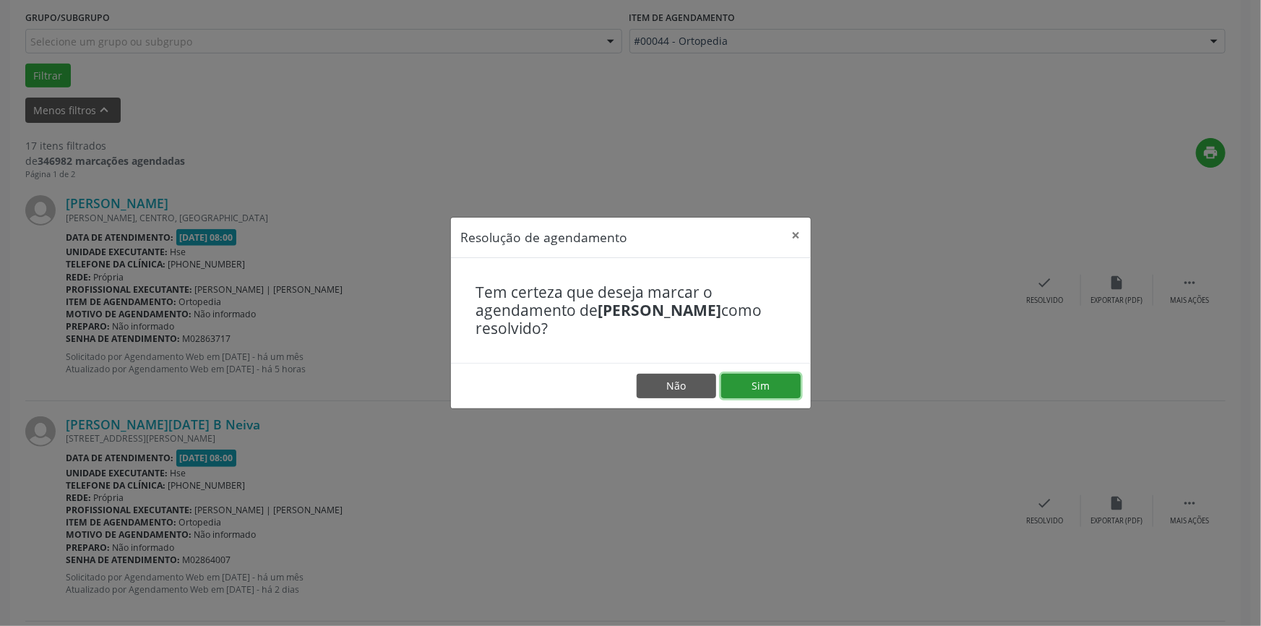
click at [775, 387] on button "Sim" at bounding box center [760, 386] width 79 height 25
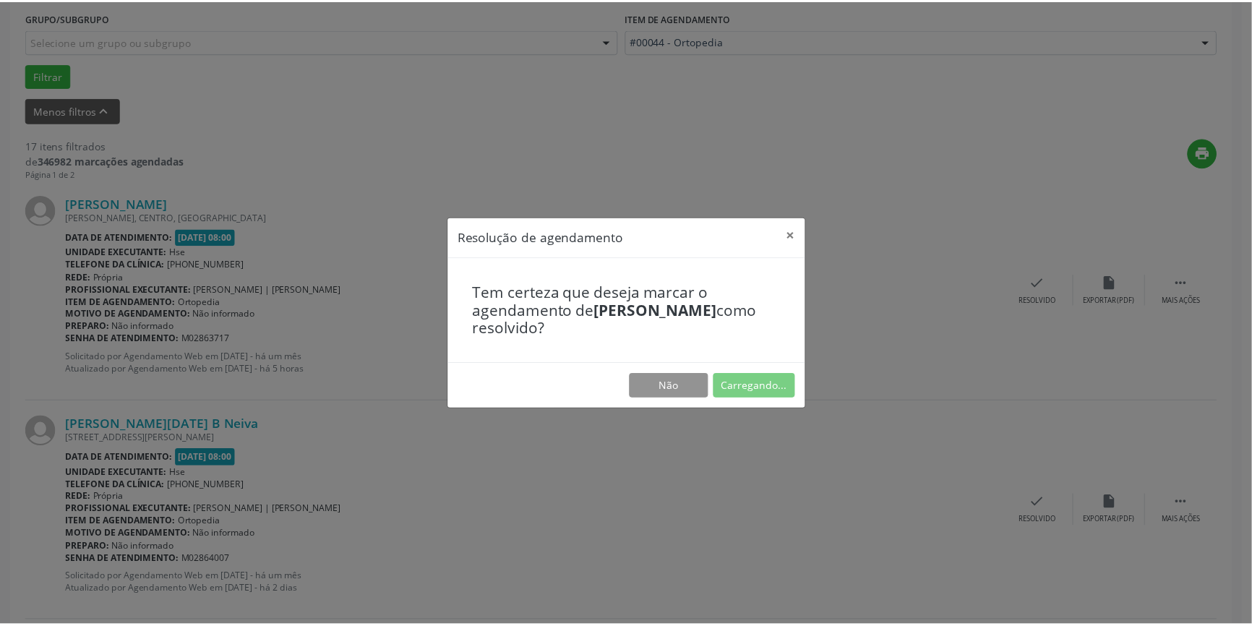
scroll to position [0, 0]
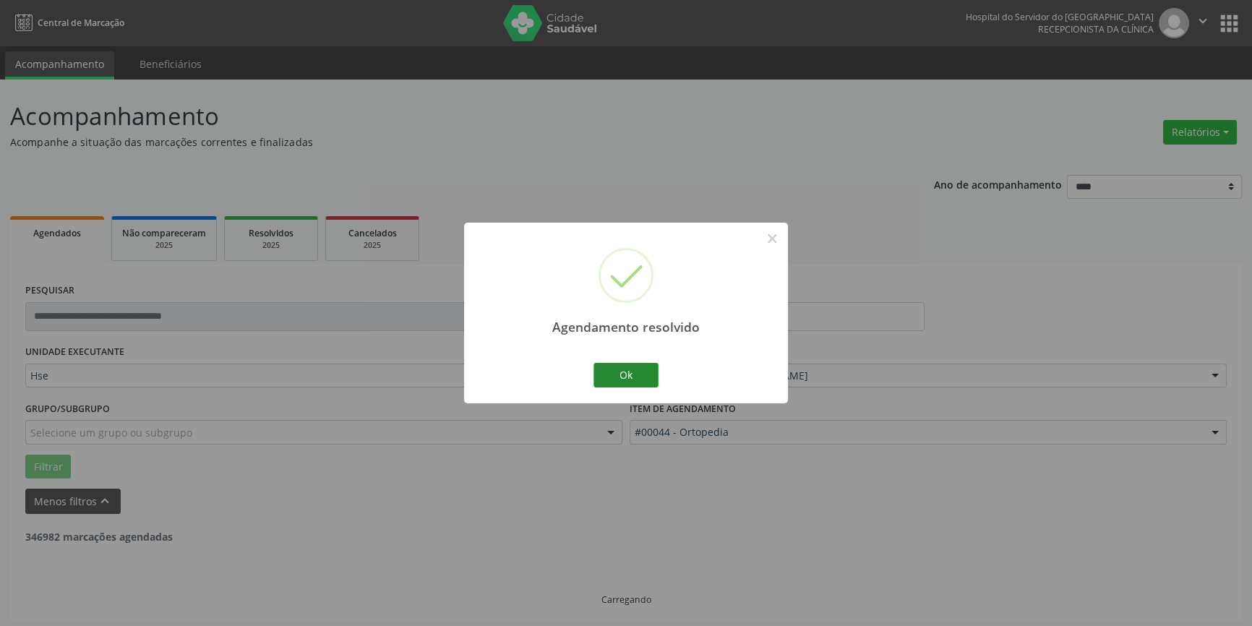
click at [640, 376] on button "Ok" at bounding box center [625, 375] width 65 height 25
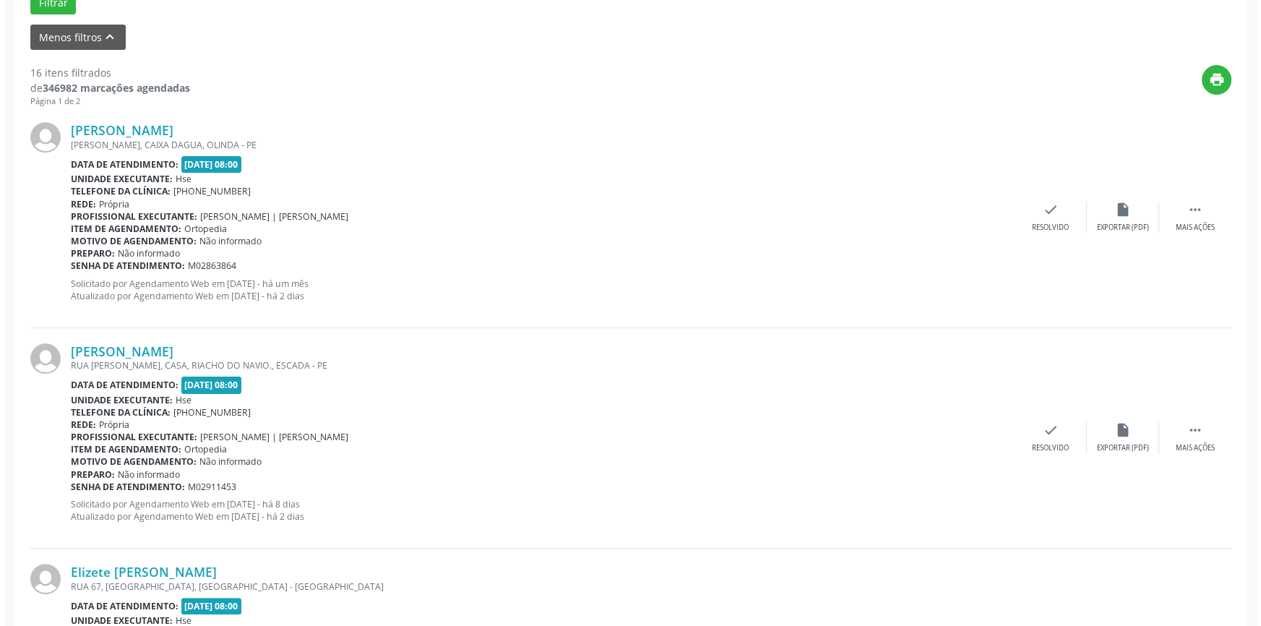
scroll to position [477, 0]
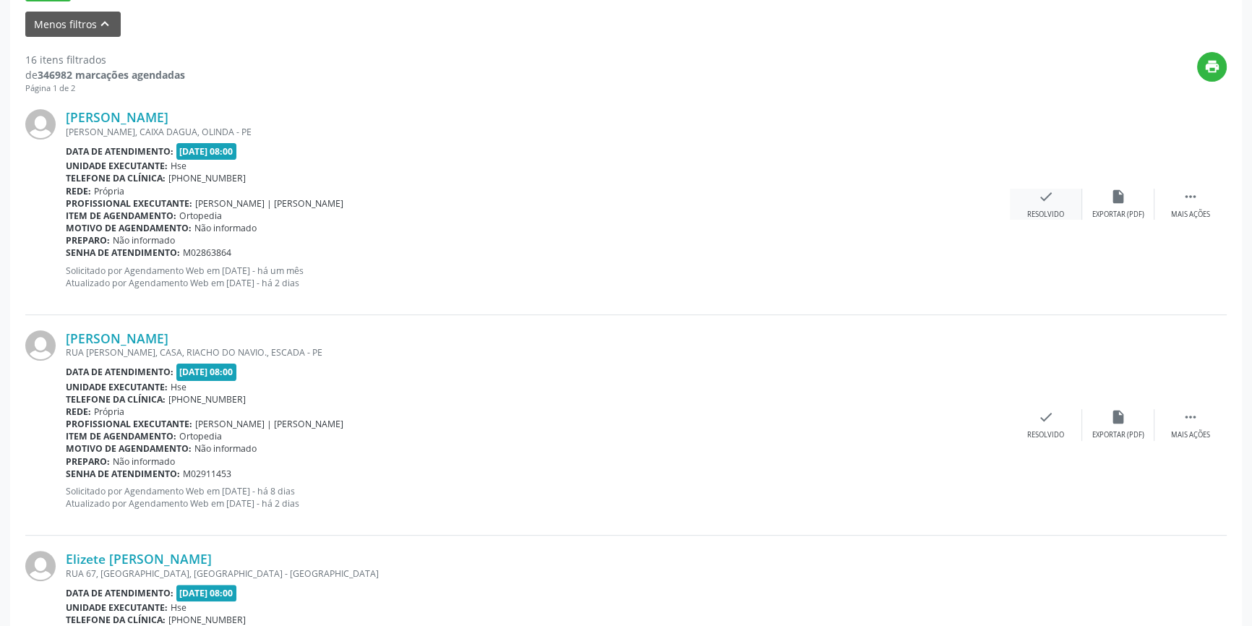
click at [1053, 199] on icon "check" at bounding box center [1046, 197] width 16 height 16
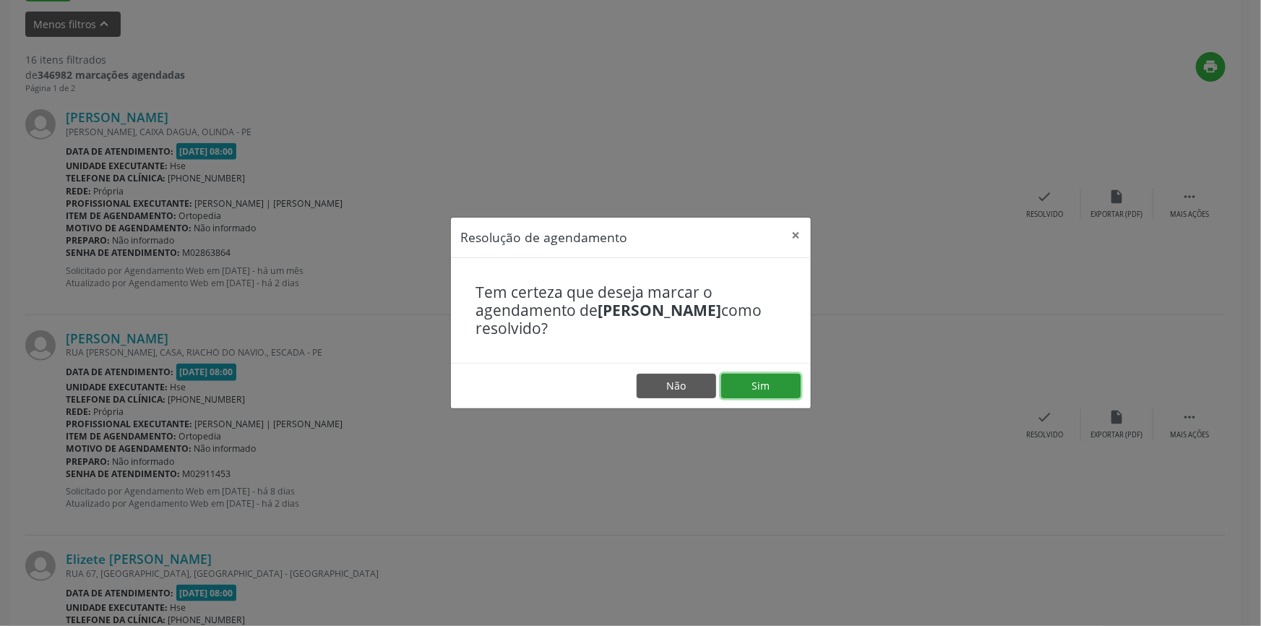
click at [787, 383] on button "Sim" at bounding box center [760, 386] width 79 height 25
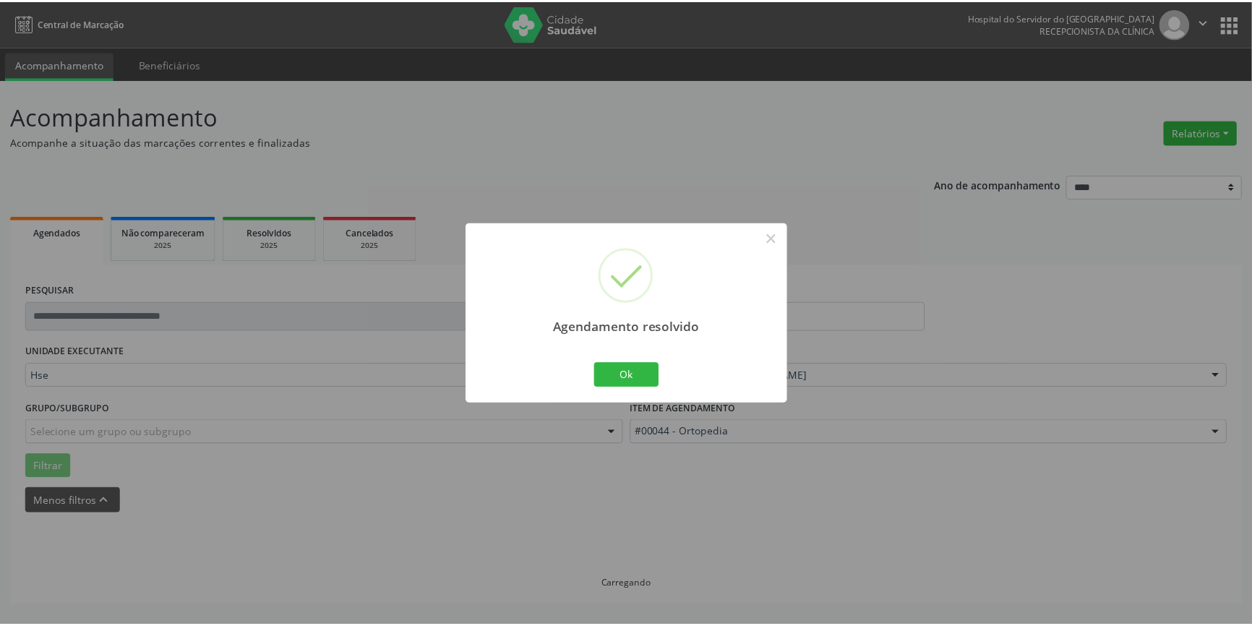
scroll to position [0, 0]
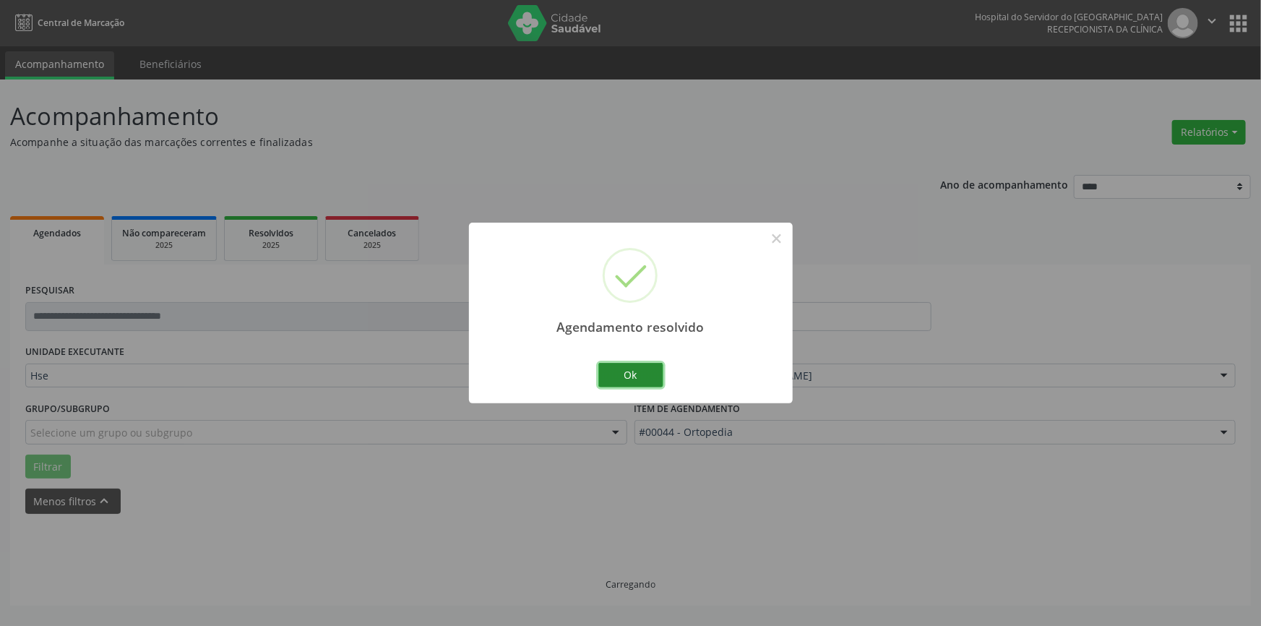
click at [637, 367] on button "Ok" at bounding box center [630, 375] width 65 height 25
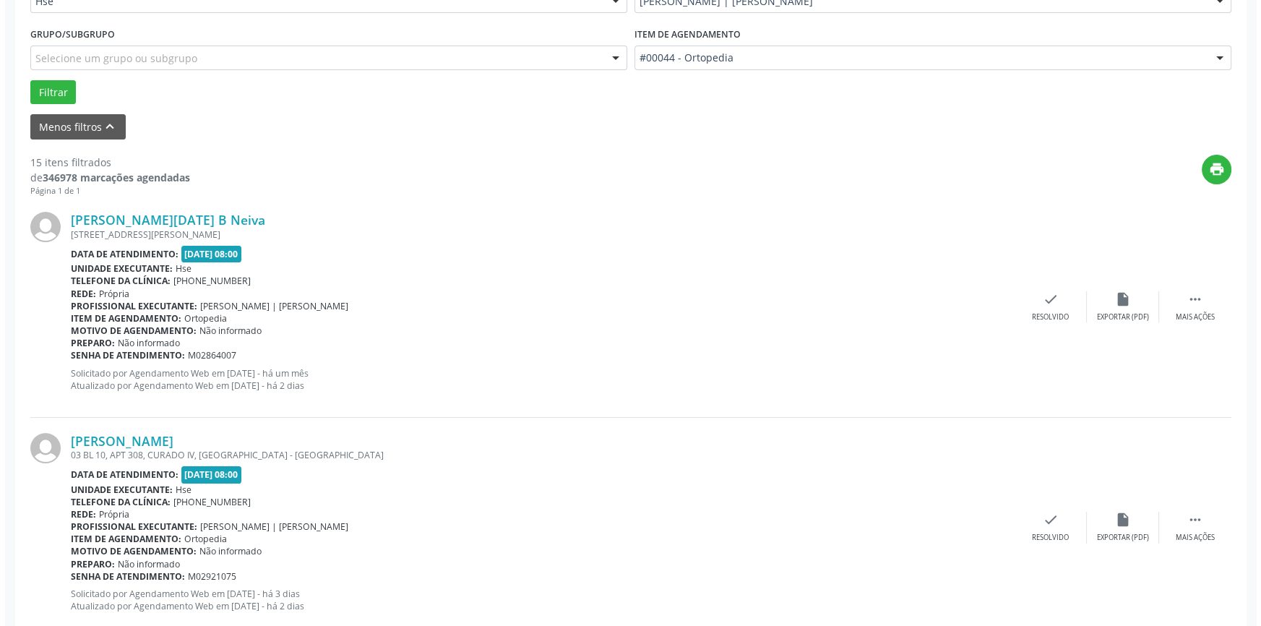
scroll to position [400, 0]
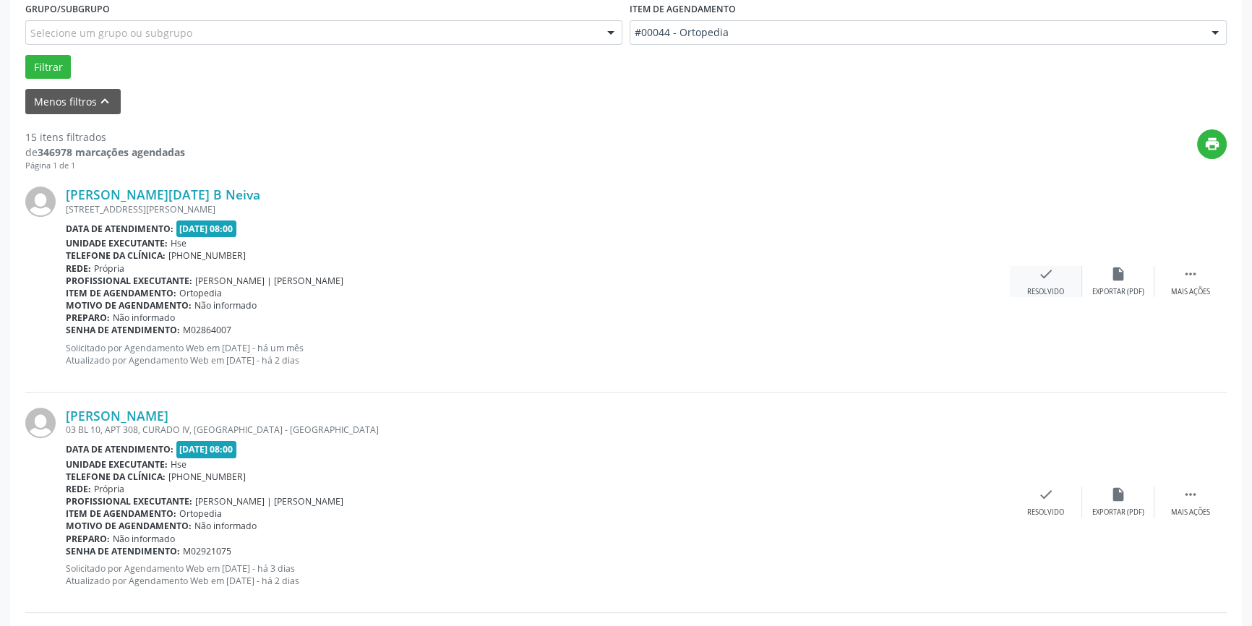
click at [1061, 289] on div "Resolvido" at bounding box center [1045, 292] width 37 height 10
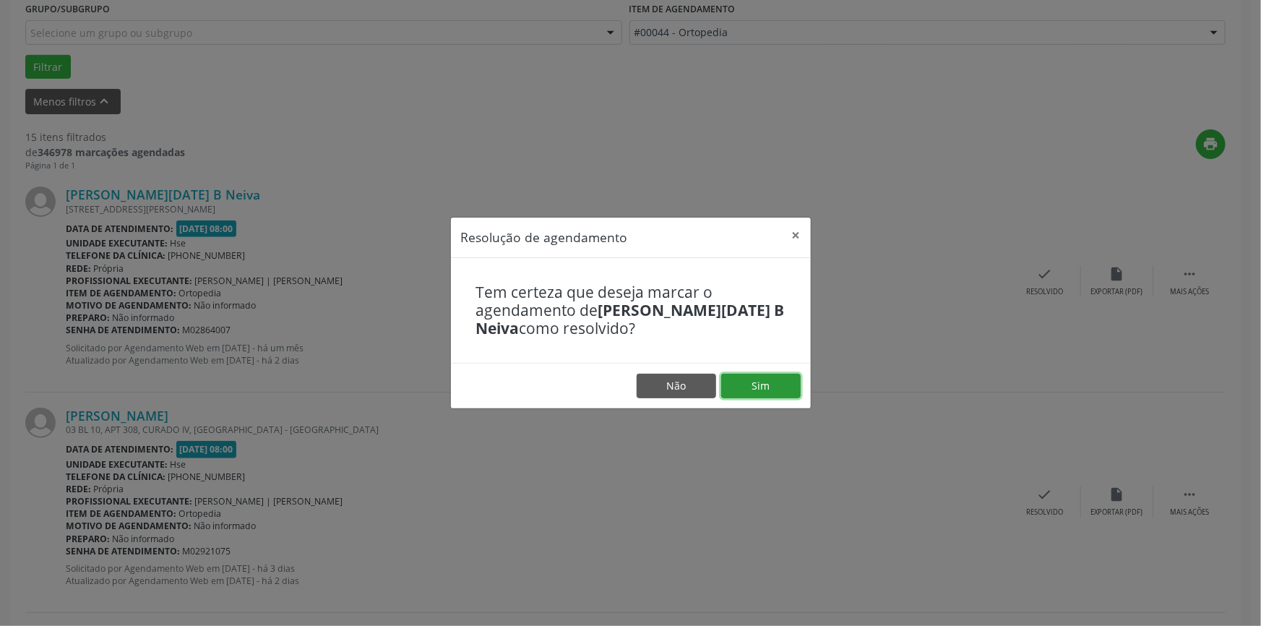
click at [768, 386] on button "Sim" at bounding box center [760, 386] width 79 height 25
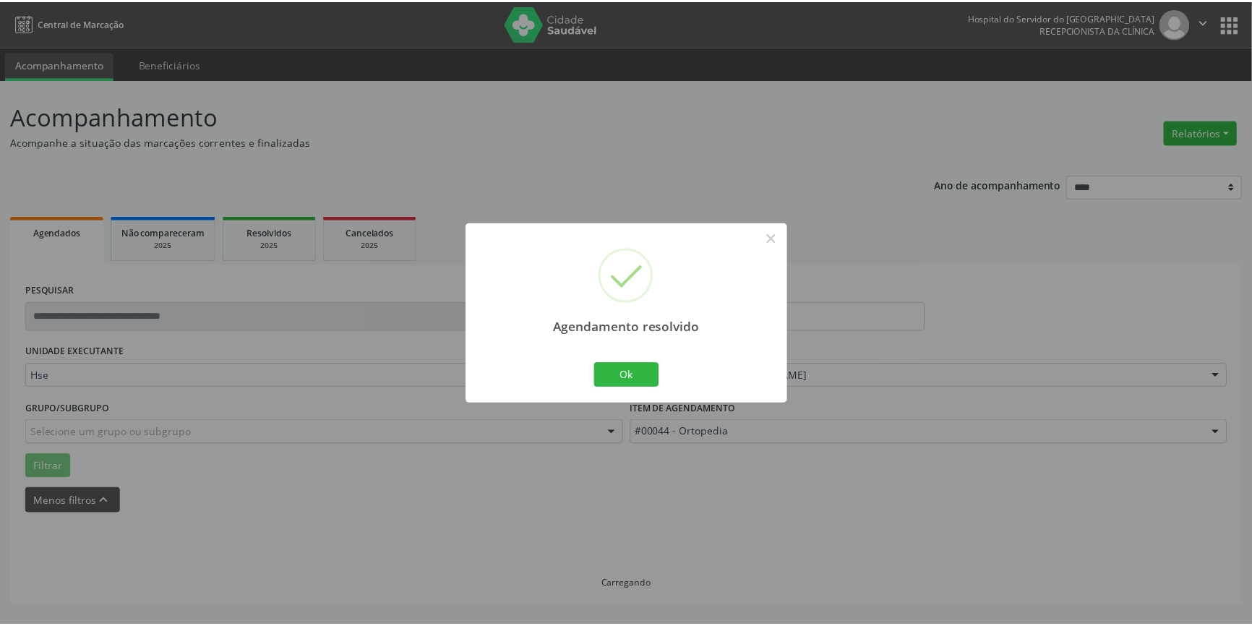
scroll to position [0, 0]
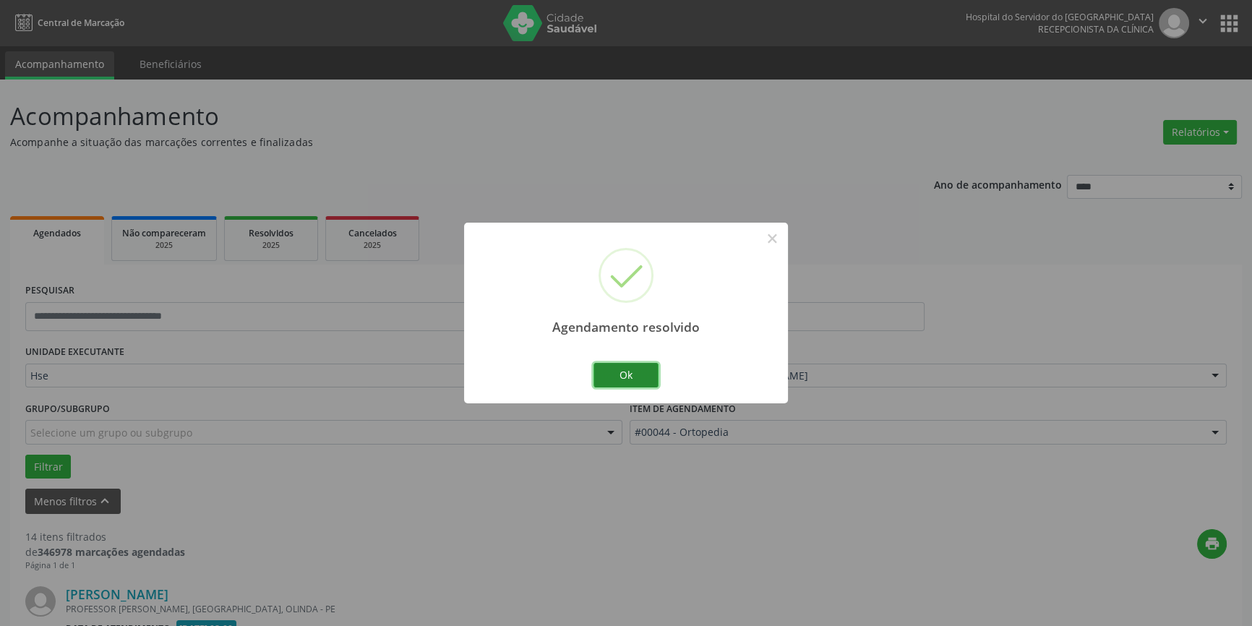
click at [622, 375] on button "Ok" at bounding box center [625, 375] width 65 height 25
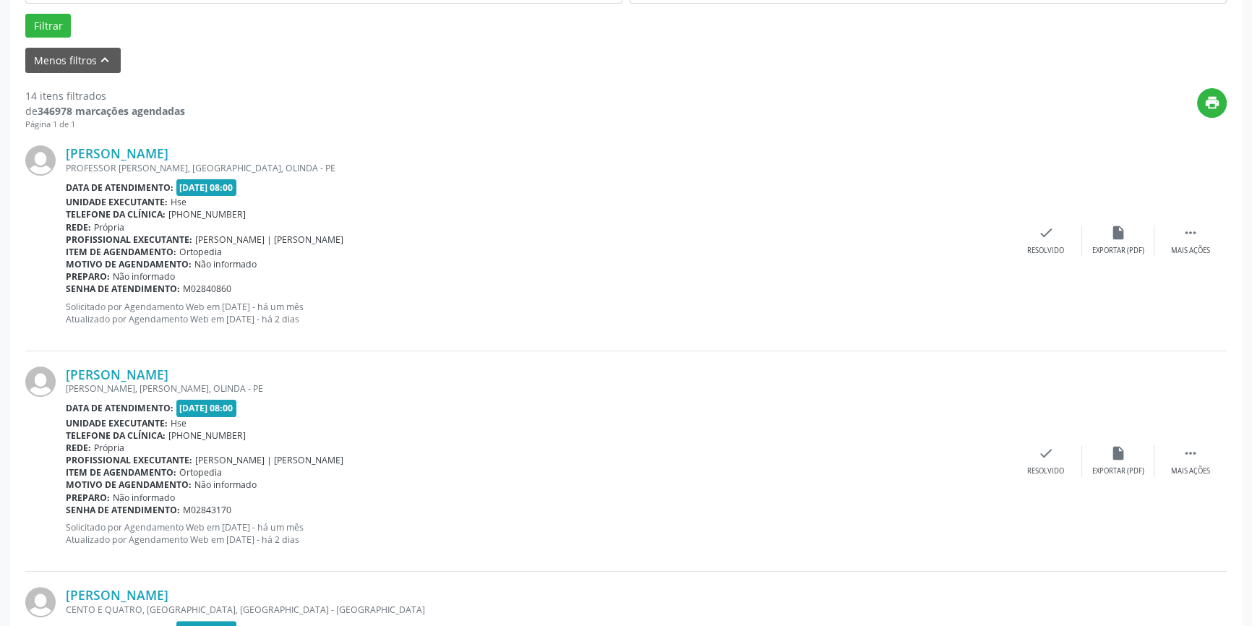
scroll to position [473, 0]
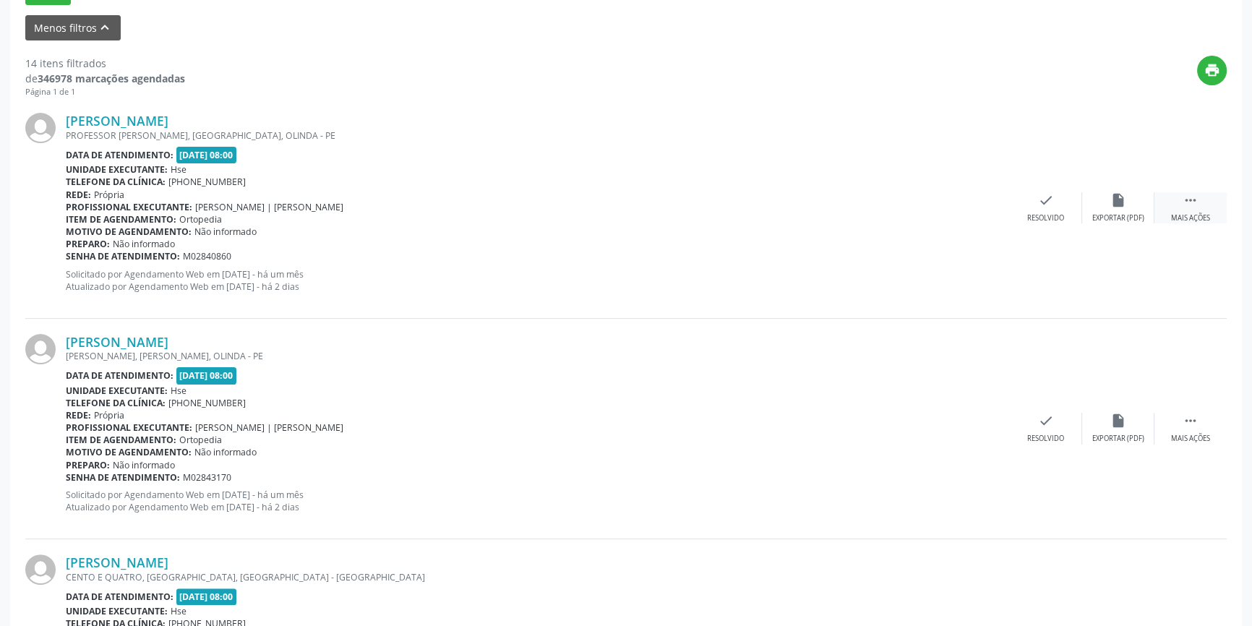
click at [1200, 202] on div " Mais ações" at bounding box center [1190, 207] width 72 height 31
click at [1113, 205] on icon "alarm_off" at bounding box center [1118, 200] width 16 height 16
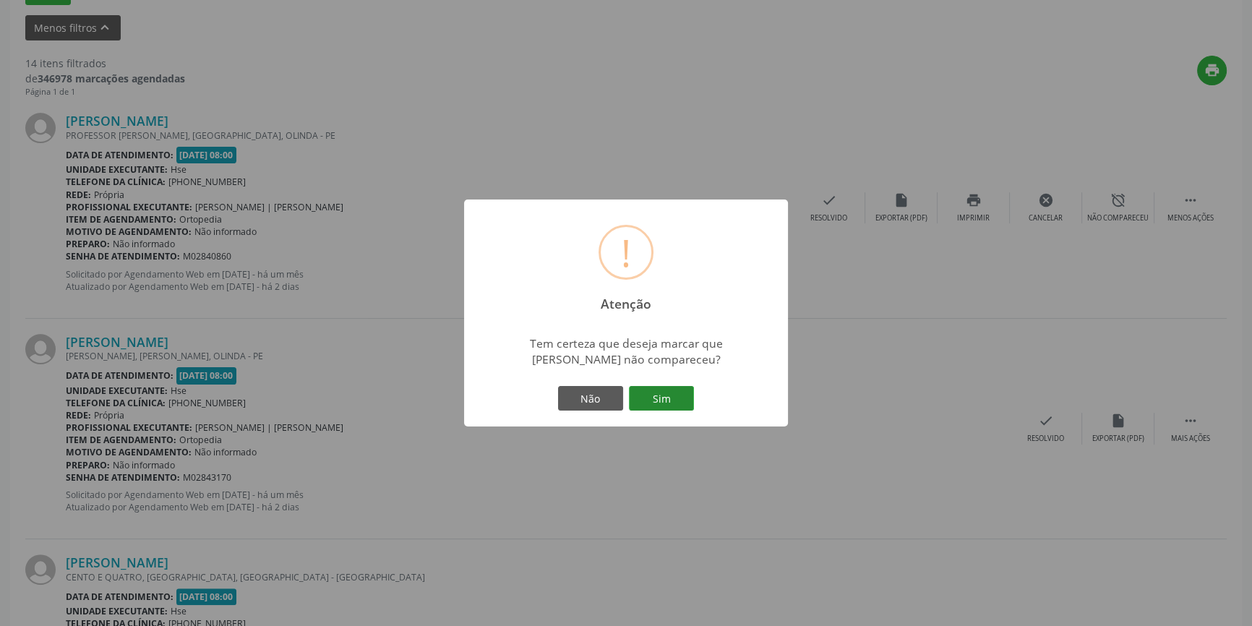
click at [662, 397] on button "Sim" at bounding box center [661, 398] width 65 height 25
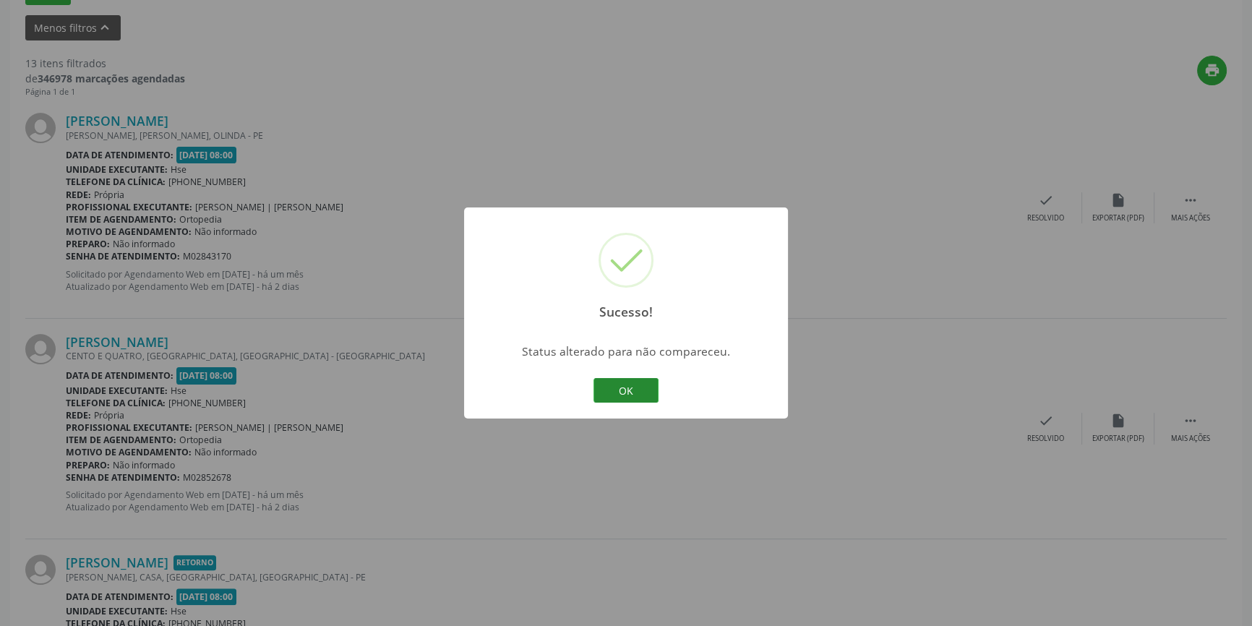
click at [626, 379] on button "OK" at bounding box center [625, 390] width 65 height 25
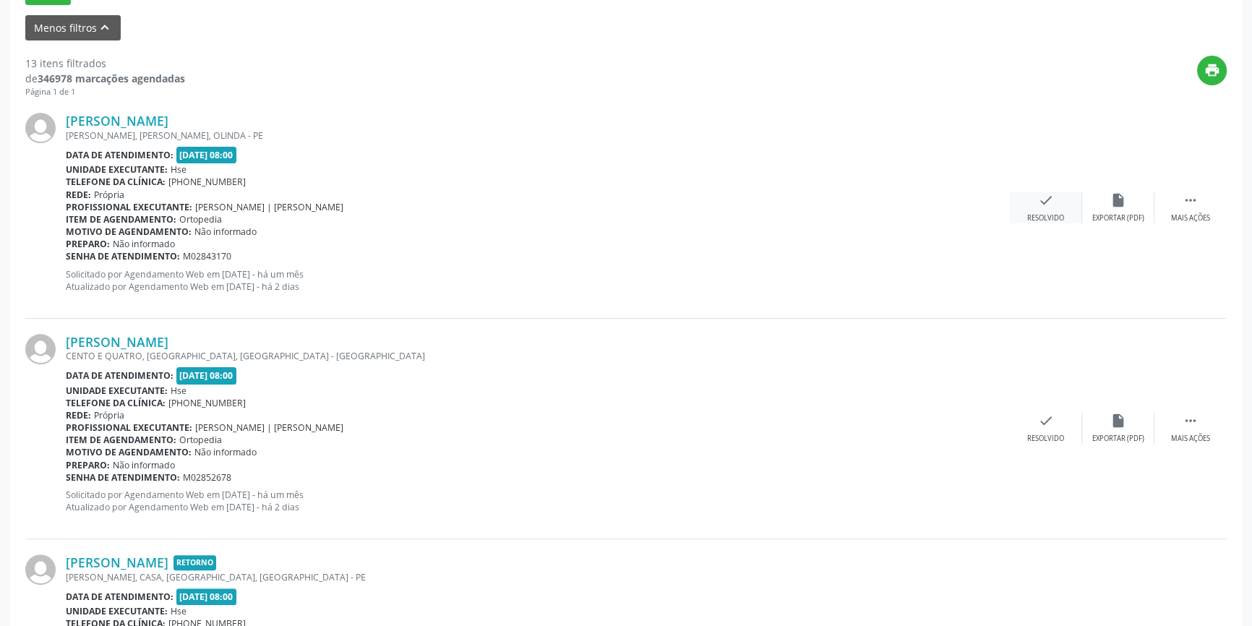
click at [1067, 202] on div "check Resolvido" at bounding box center [1046, 207] width 72 height 31
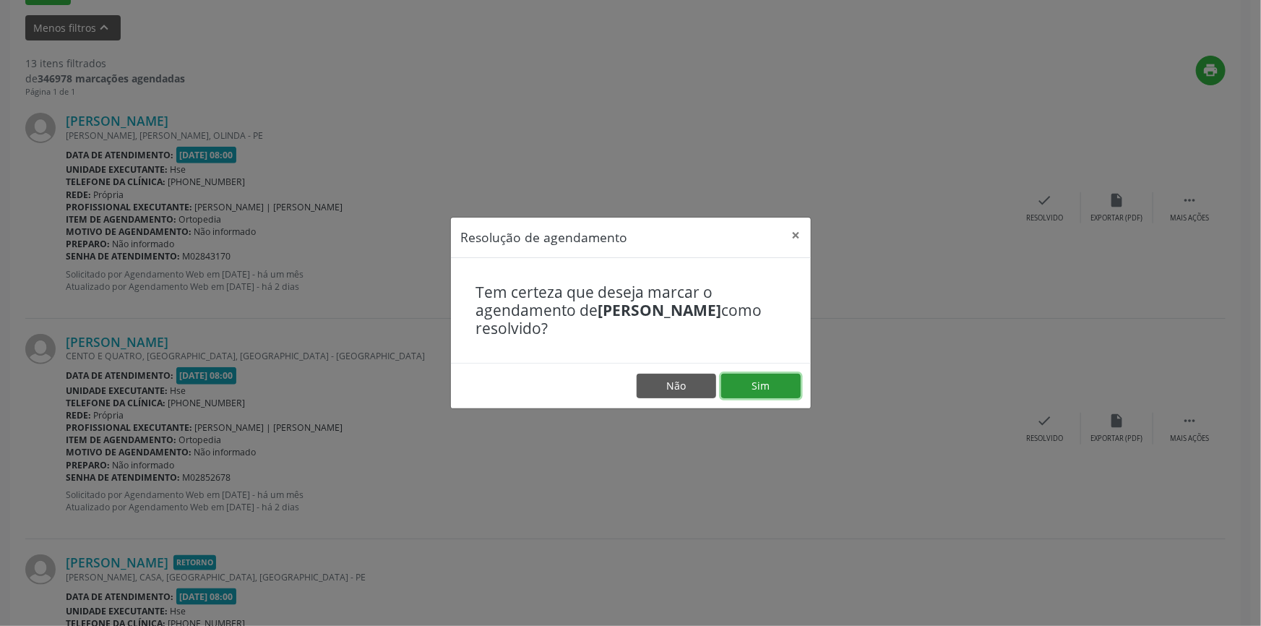
click at [764, 383] on button "Sim" at bounding box center [760, 386] width 79 height 25
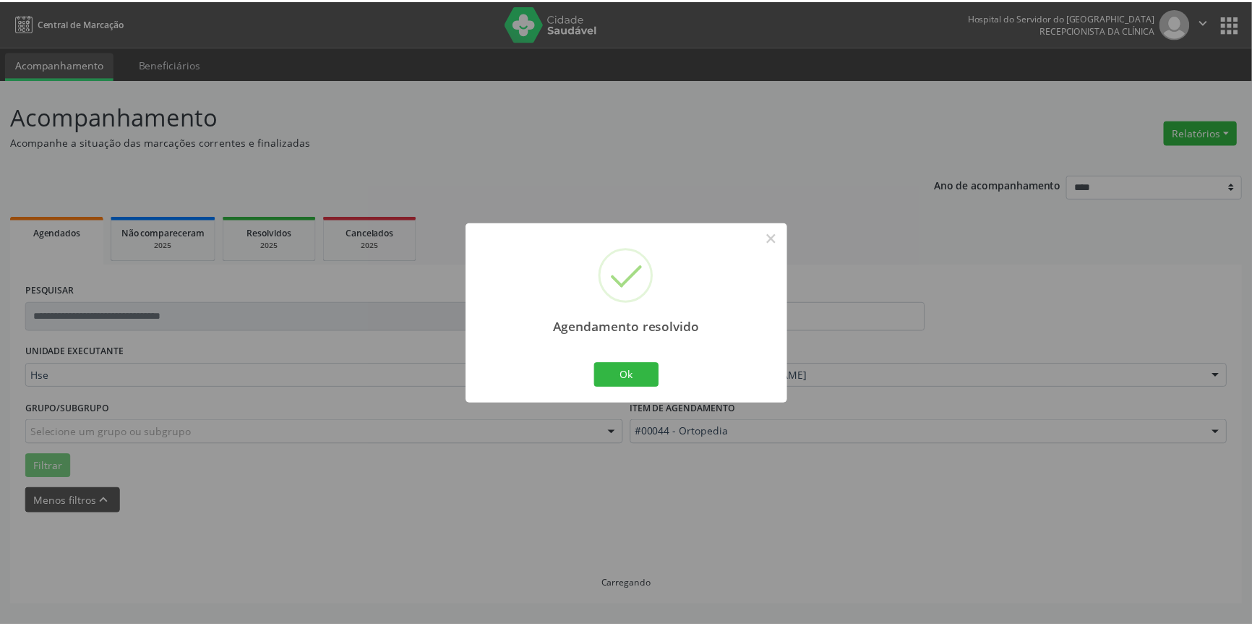
scroll to position [0, 0]
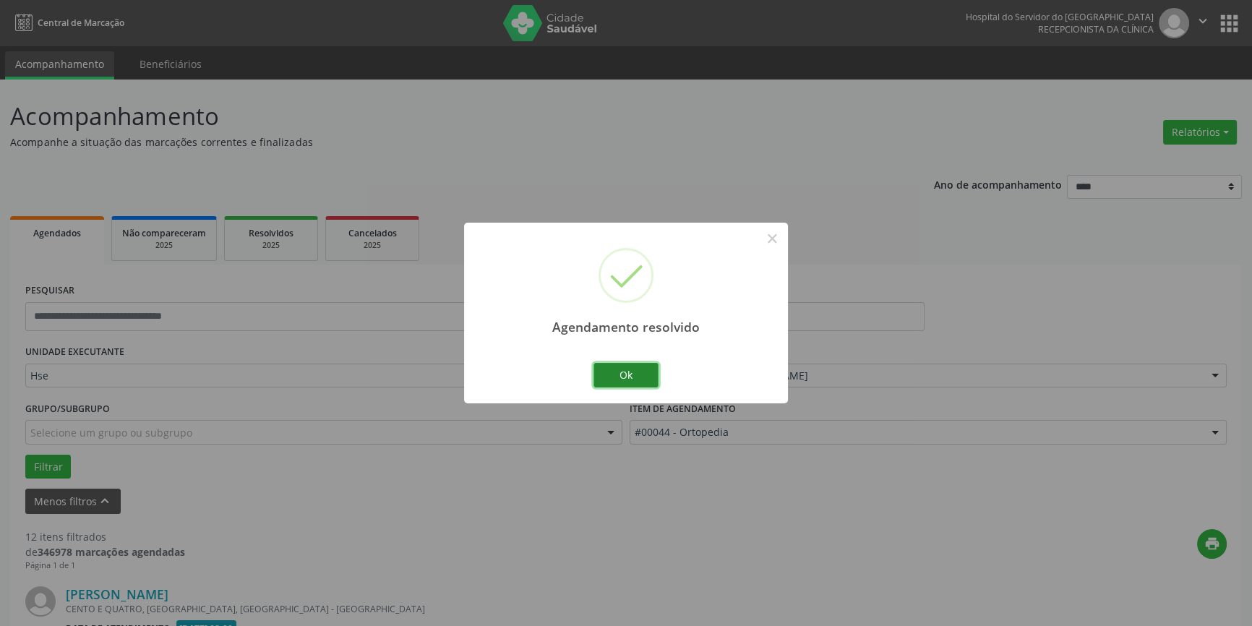
click at [635, 371] on button "Ok" at bounding box center [625, 375] width 65 height 25
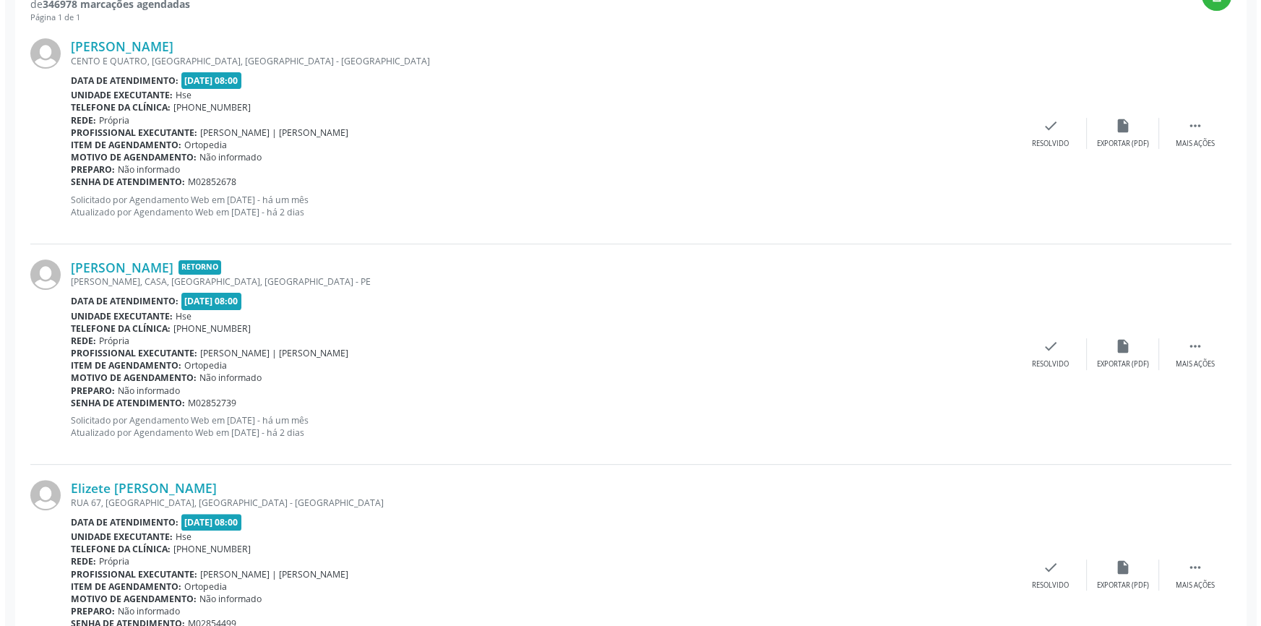
scroll to position [558, 0]
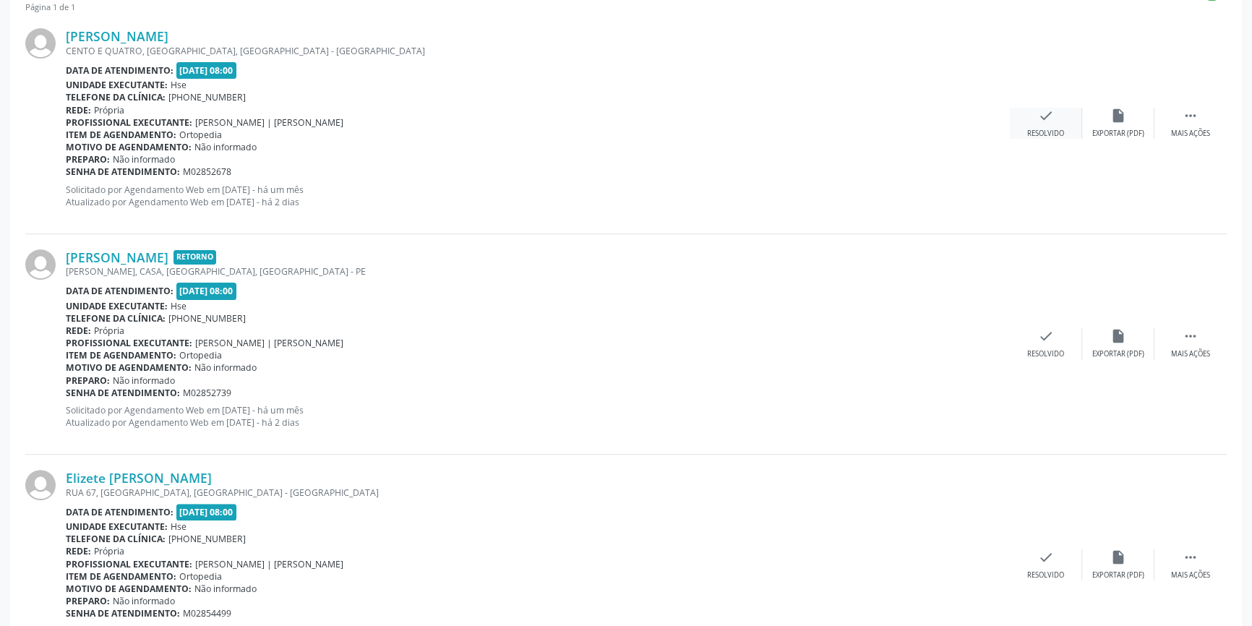
click at [1055, 119] on div "check Resolvido" at bounding box center [1046, 123] width 72 height 31
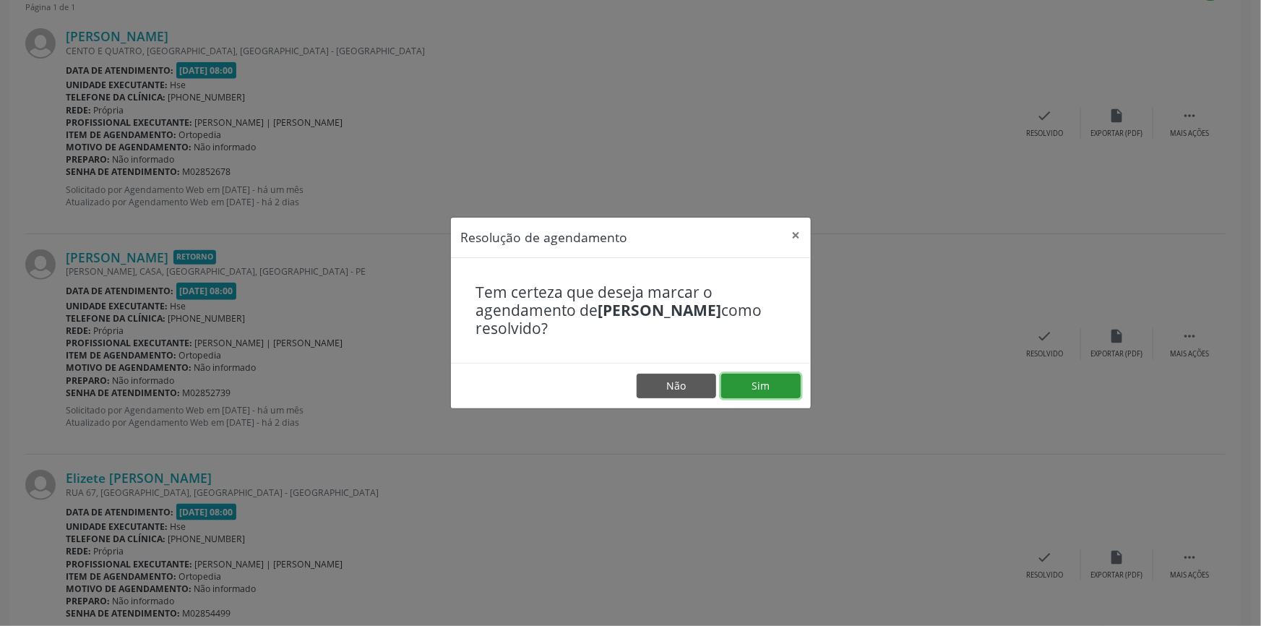
click at [783, 388] on button "Sim" at bounding box center [760, 386] width 79 height 25
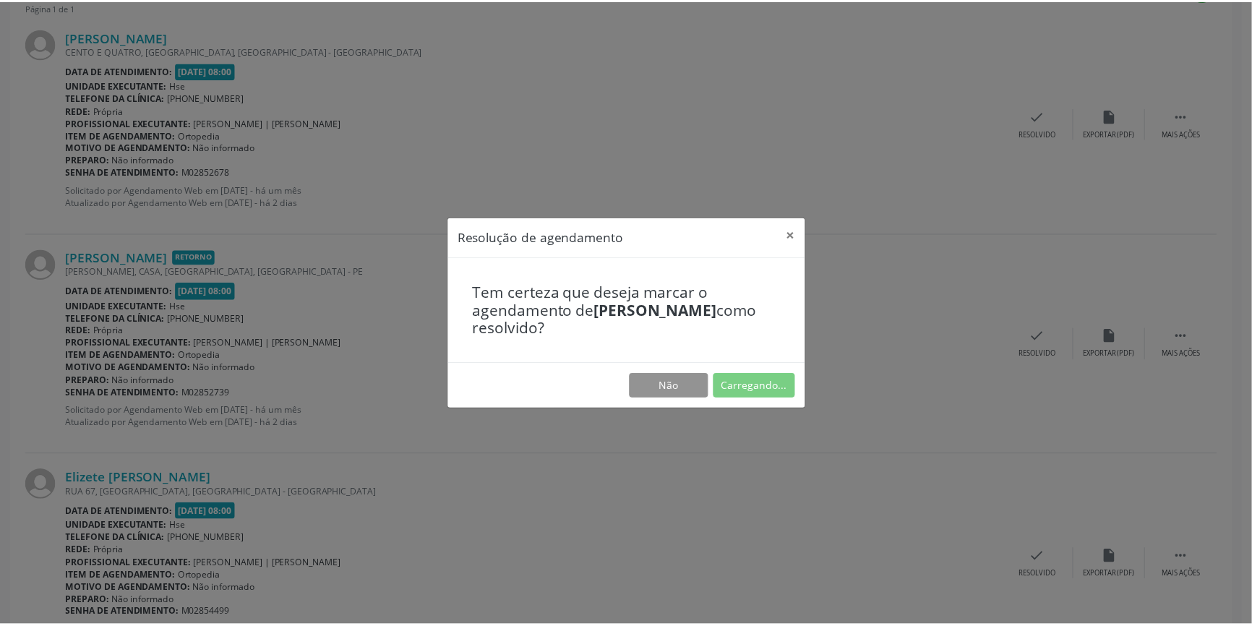
scroll to position [0, 0]
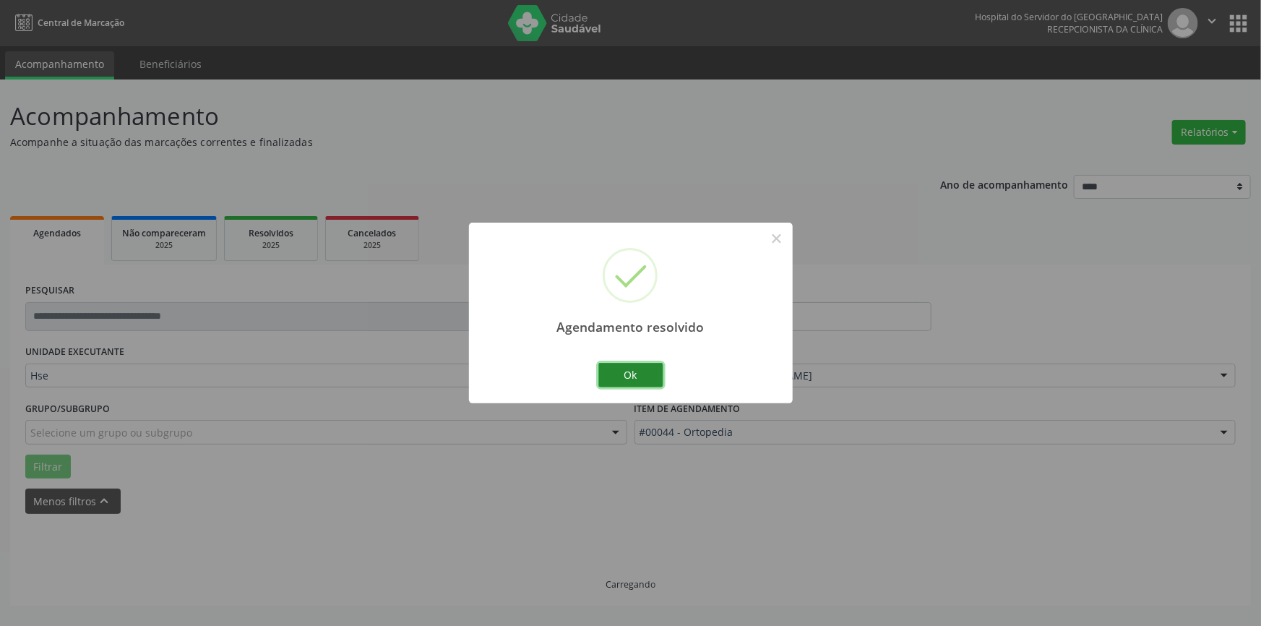
click at [634, 374] on button "Ok" at bounding box center [630, 375] width 65 height 25
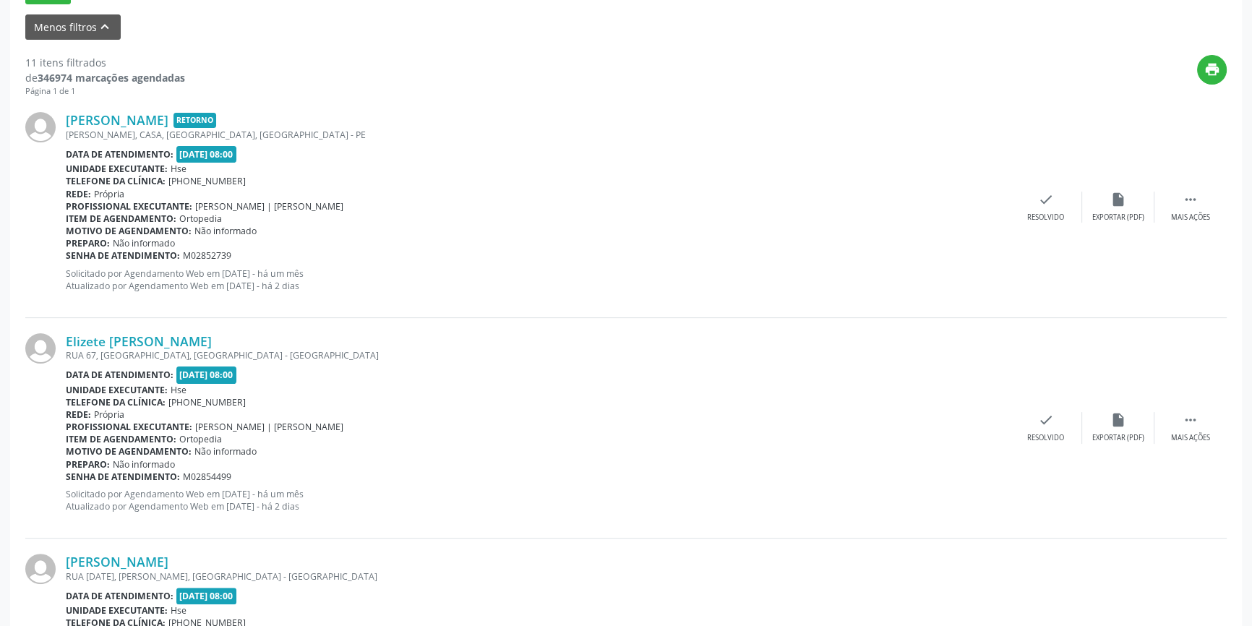
scroll to position [507, 0]
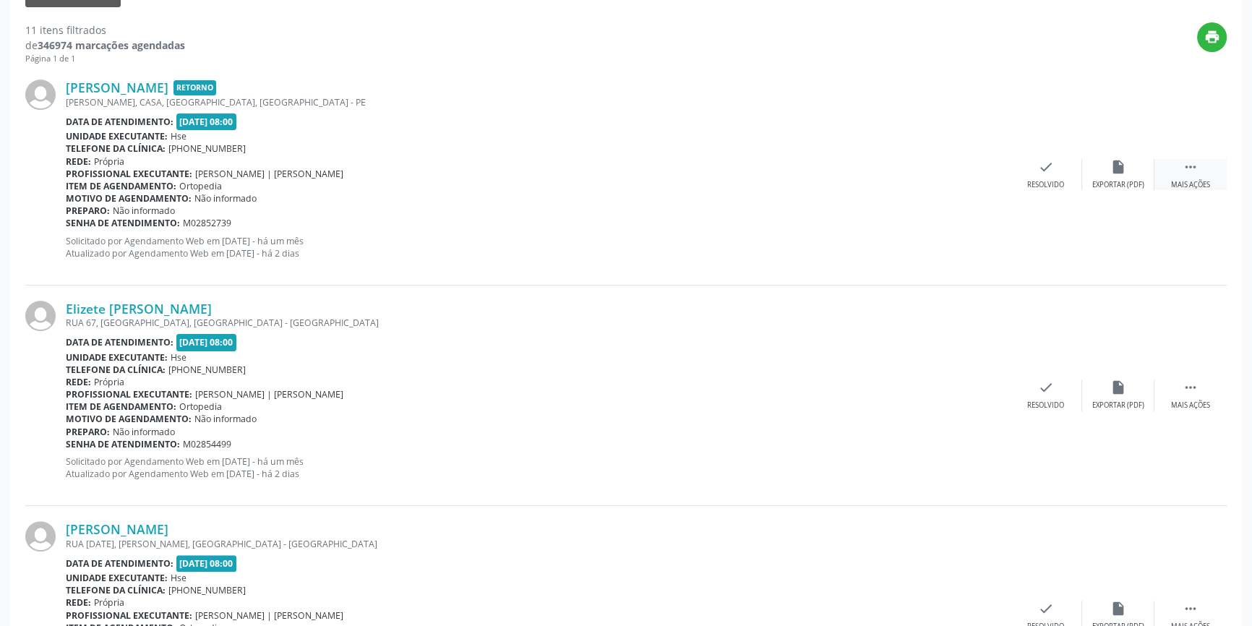
click at [1177, 168] on div " Mais ações" at bounding box center [1190, 174] width 72 height 31
click at [1119, 169] on icon "alarm_off" at bounding box center [1118, 167] width 16 height 16
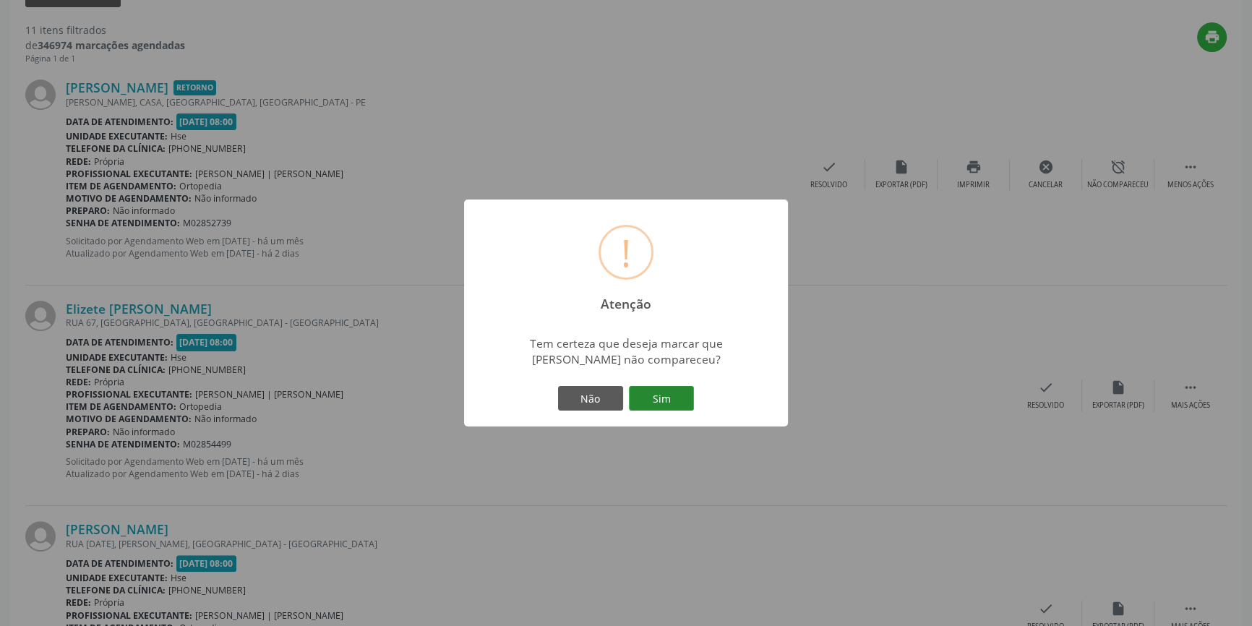
click at [669, 400] on button "Sim" at bounding box center [661, 398] width 65 height 25
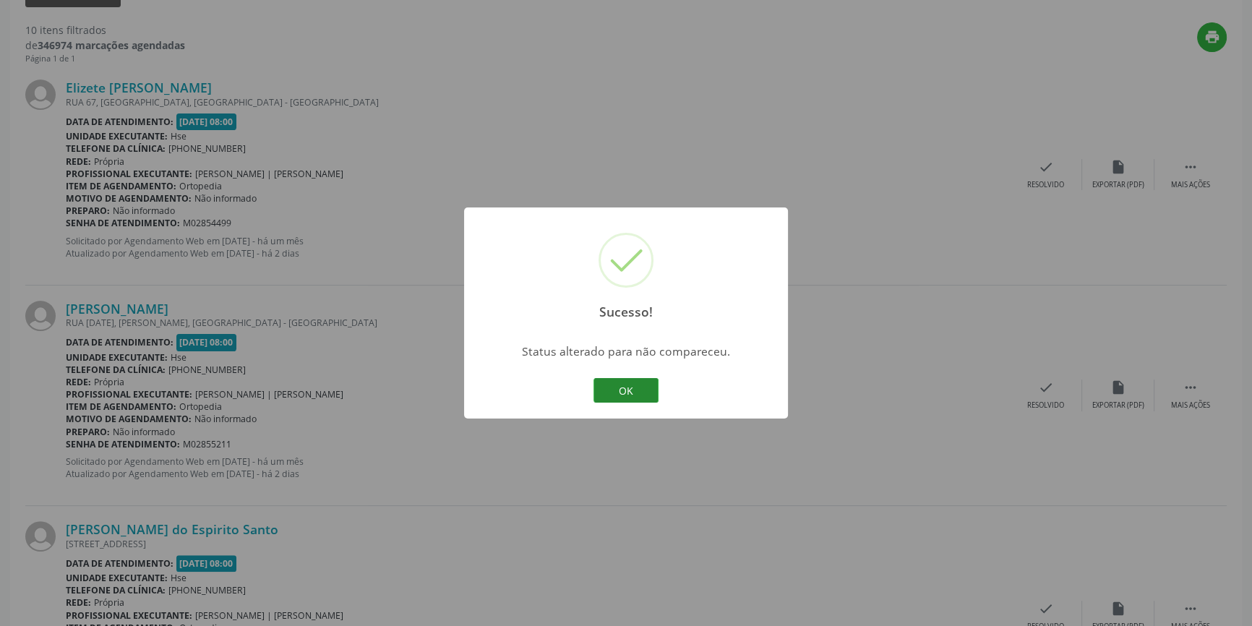
click at [634, 386] on button "OK" at bounding box center [625, 390] width 65 height 25
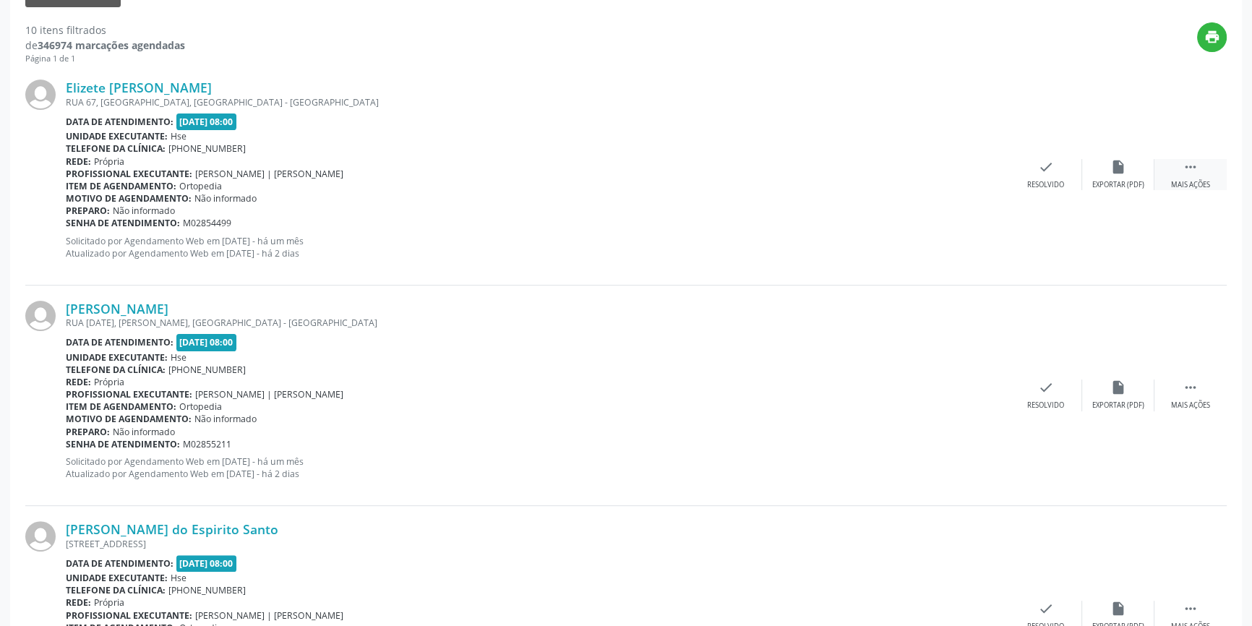
click at [1194, 163] on icon "" at bounding box center [1190, 167] width 16 height 16
click at [1127, 169] on div "alarm_off Não compareceu" at bounding box center [1118, 174] width 72 height 31
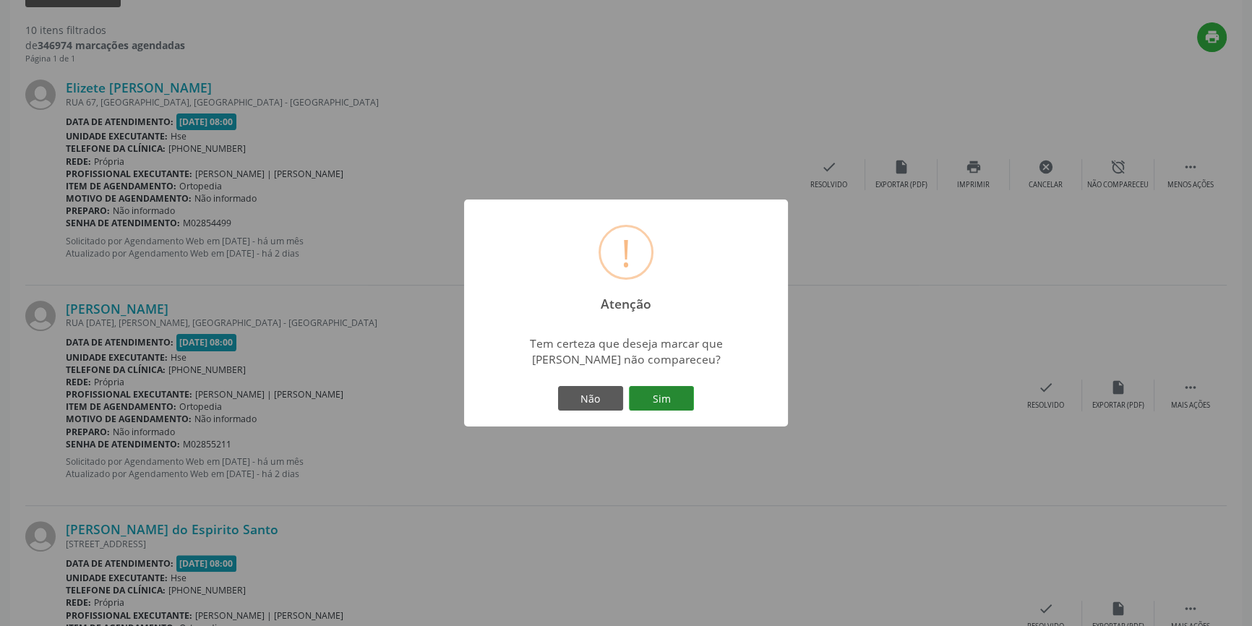
click at [656, 400] on button "Sim" at bounding box center [661, 398] width 65 height 25
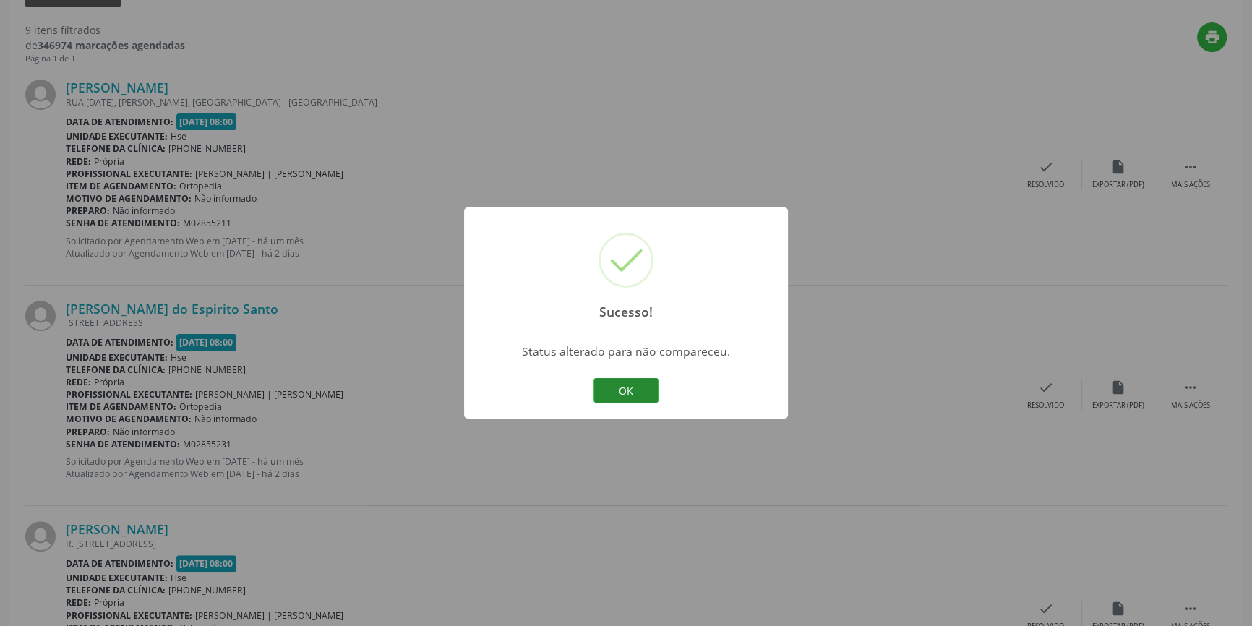
click at [634, 392] on button "OK" at bounding box center [625, 390] width 65 height 25
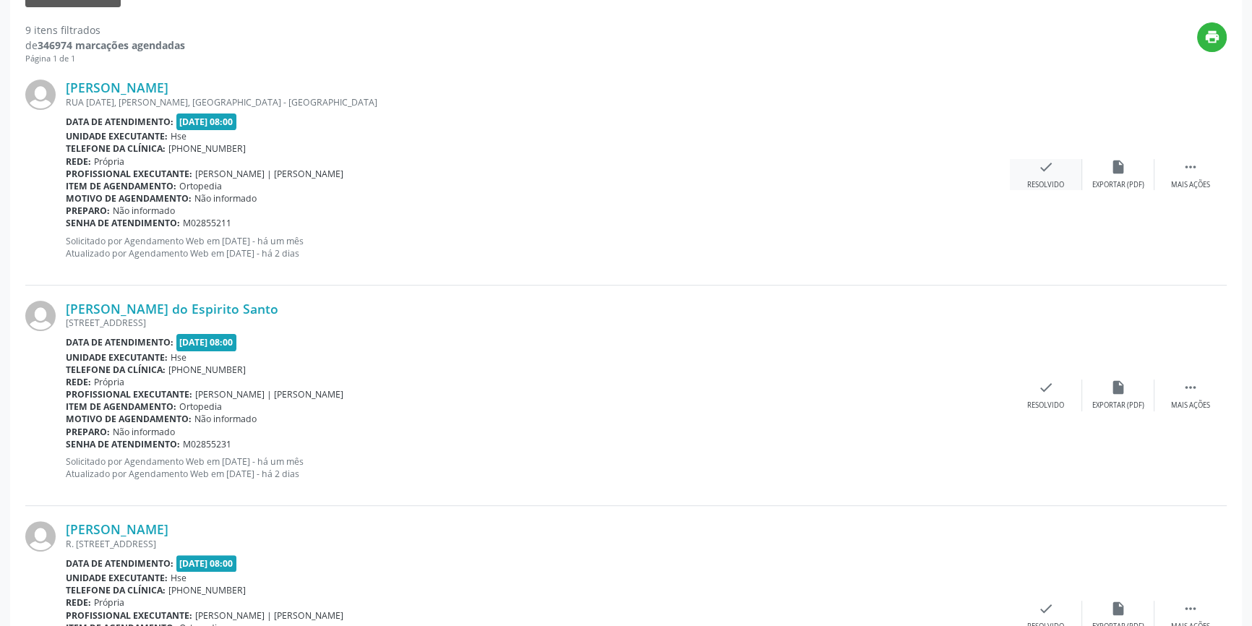
click at [1047, 171] on icon "check" at bounding box center [1046, 167] width 16 height 16
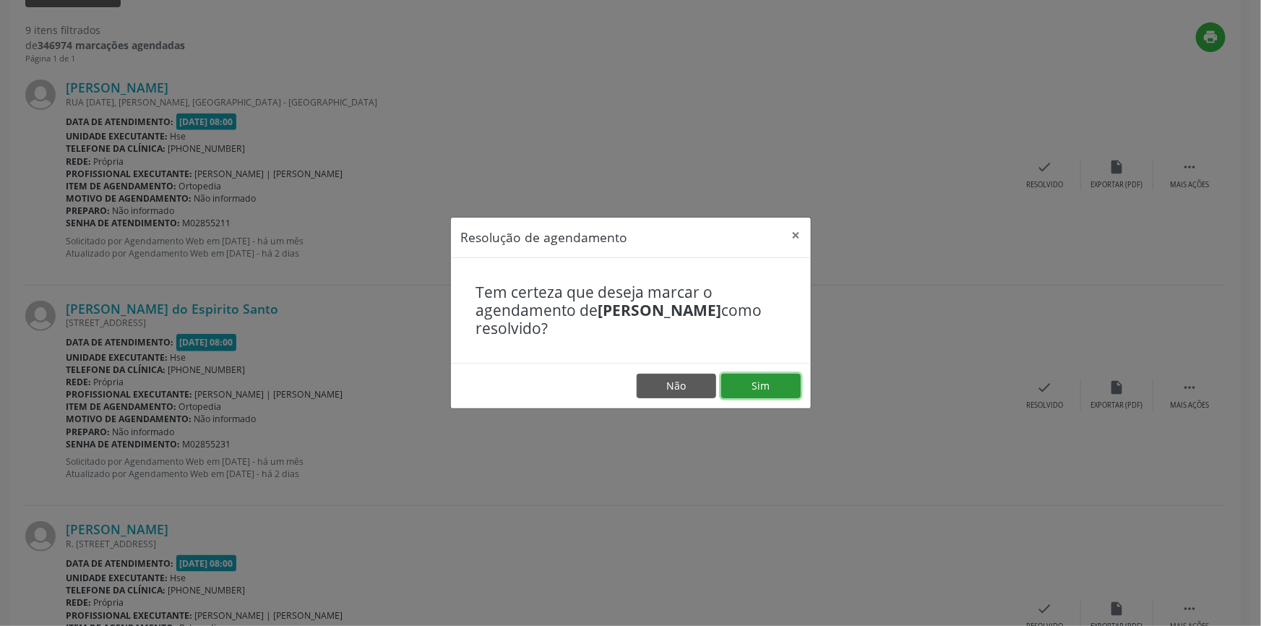
click at [766, 388] on button "Sim" at bounding box center [760, 386] width 79 height 25
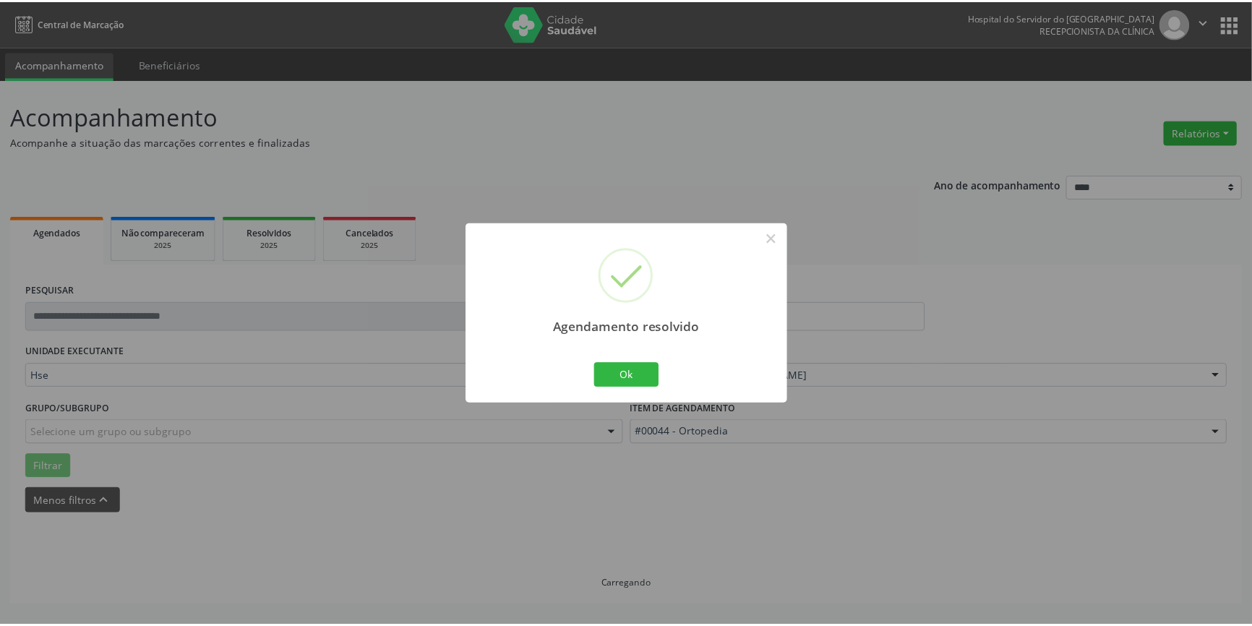
scroll to position [0, 0]
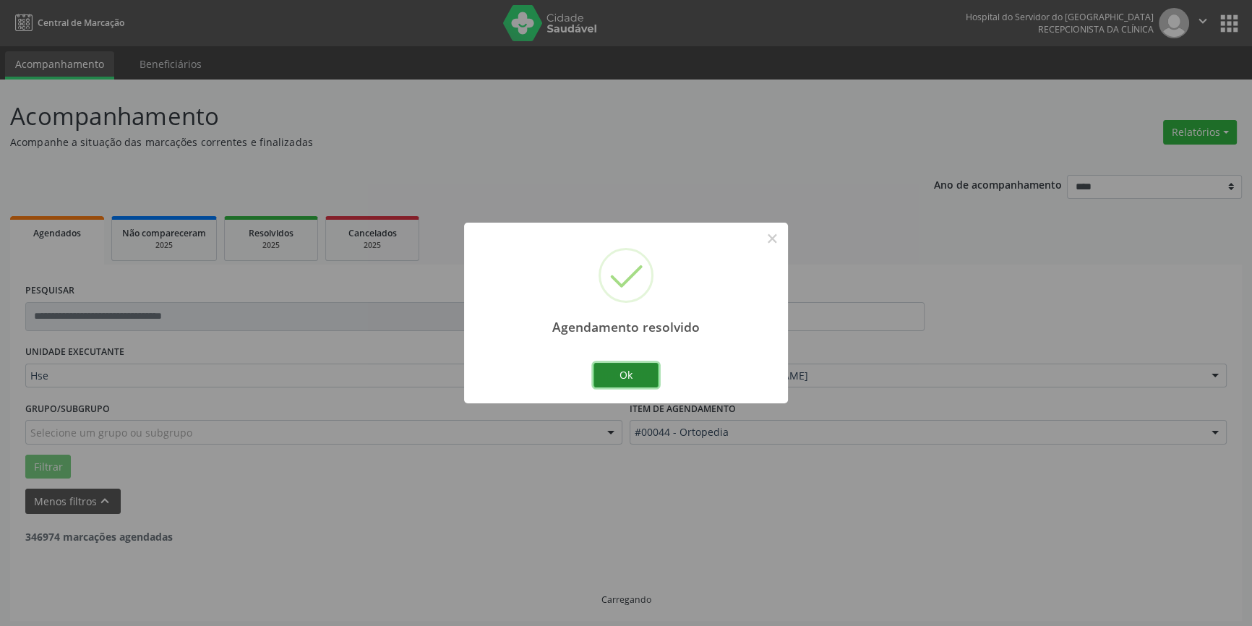
click at [635, 372] on button "Ok" at bounding box center [625, 375] width 65 height 25
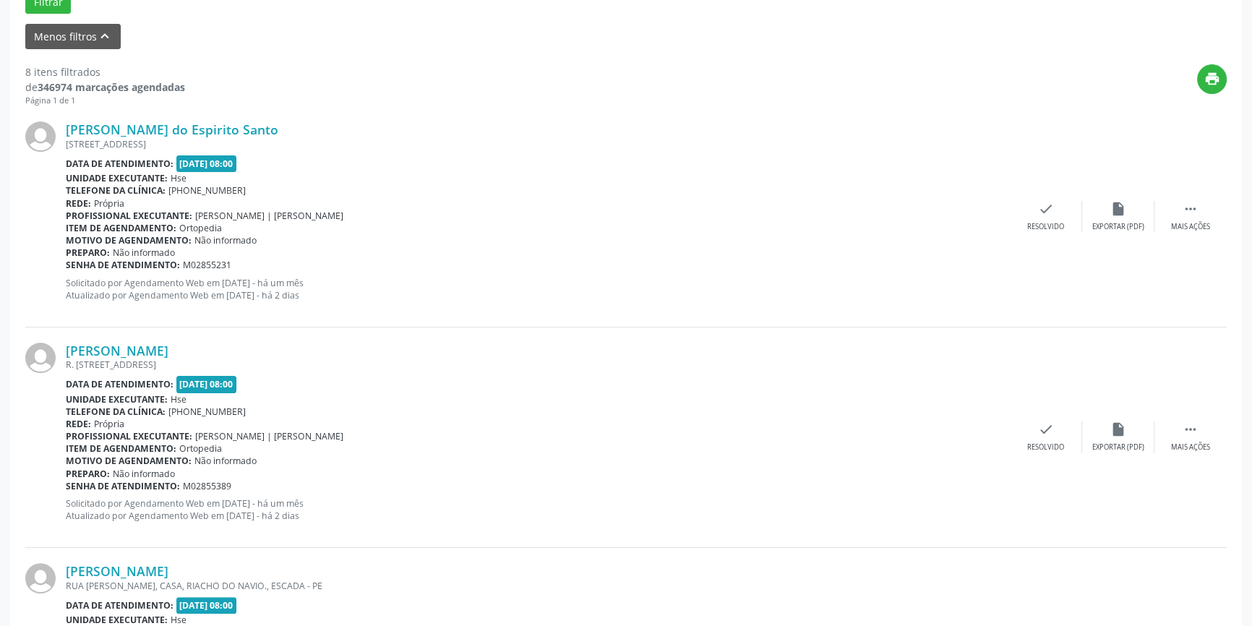
scroll to position [514, 0]
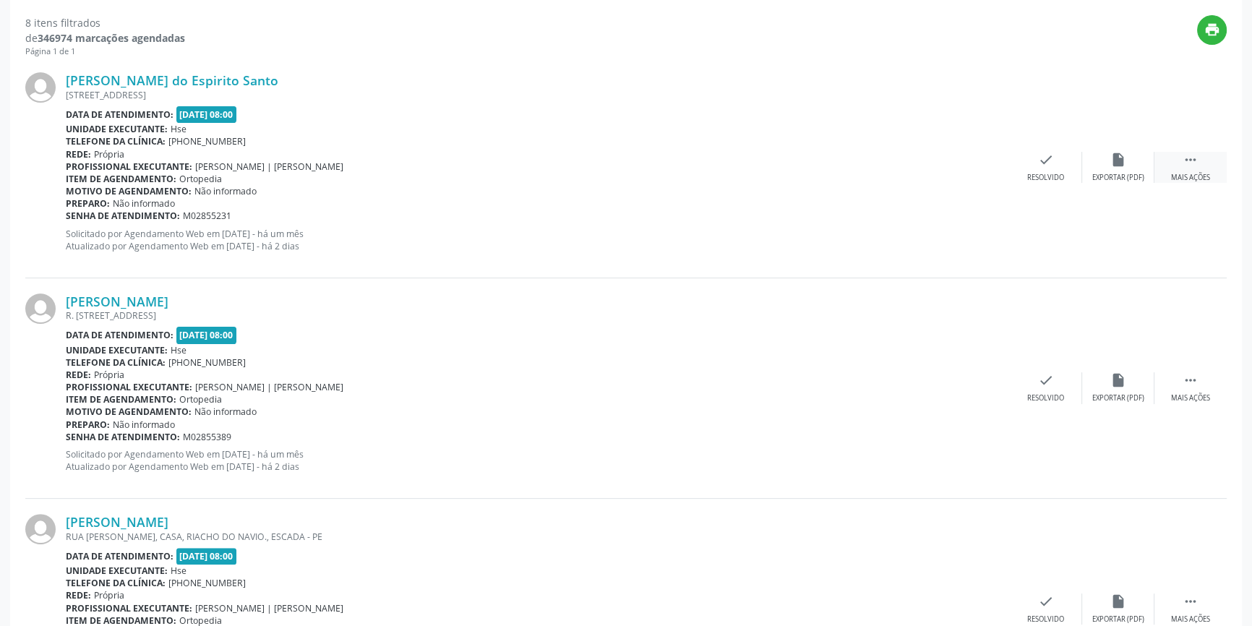
click at [1192, 165] on icon "" at bounding box center [1190, 160] width 16 height 16
click at [1118, 164] on icon "alarm_off" at bounding box center [1118, 160] width 16 height 16
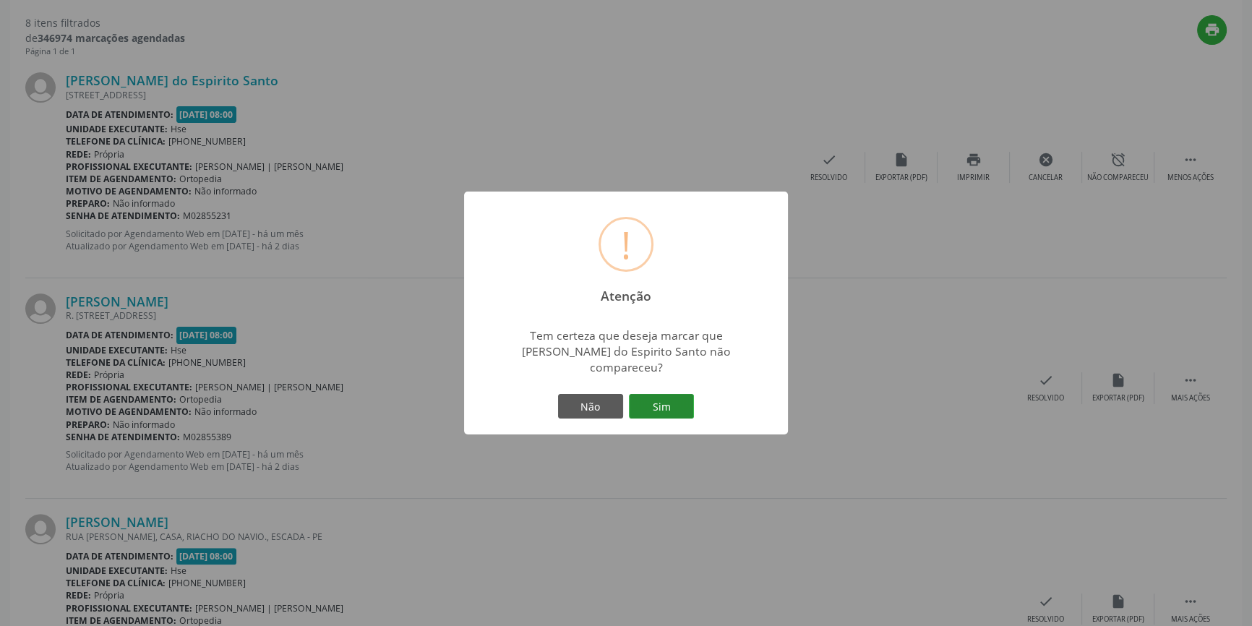
click at [662, 400] on button "Sim" at bounding box center [661, 406] width 65 height 25
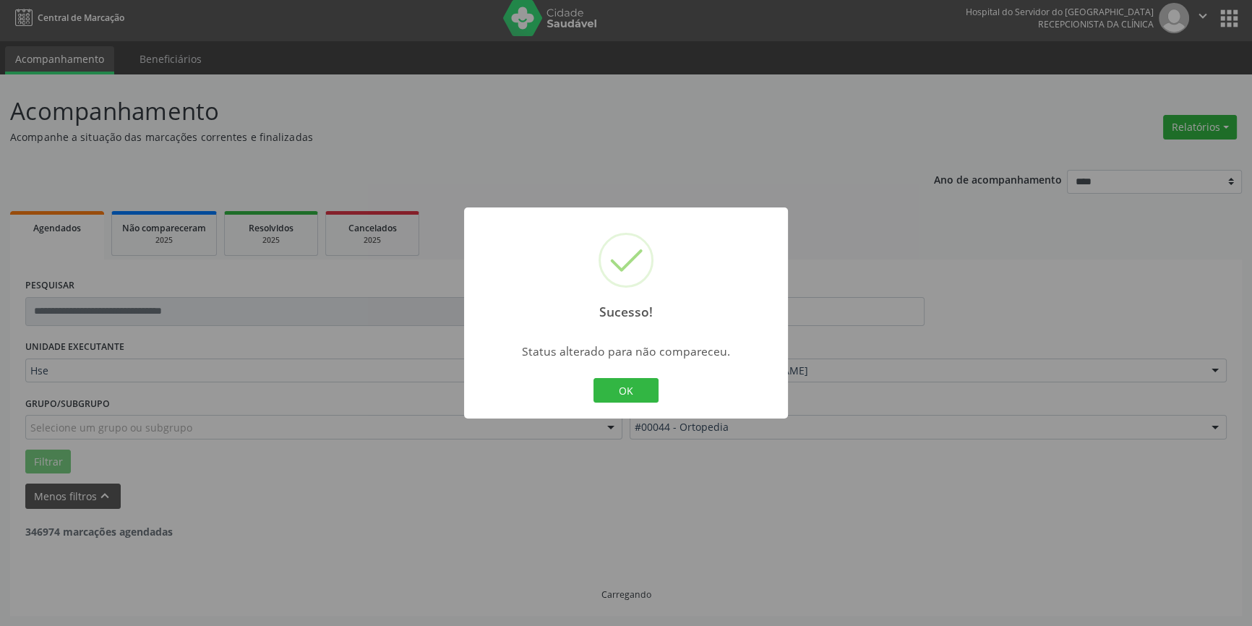
scroll to position [4, 0]
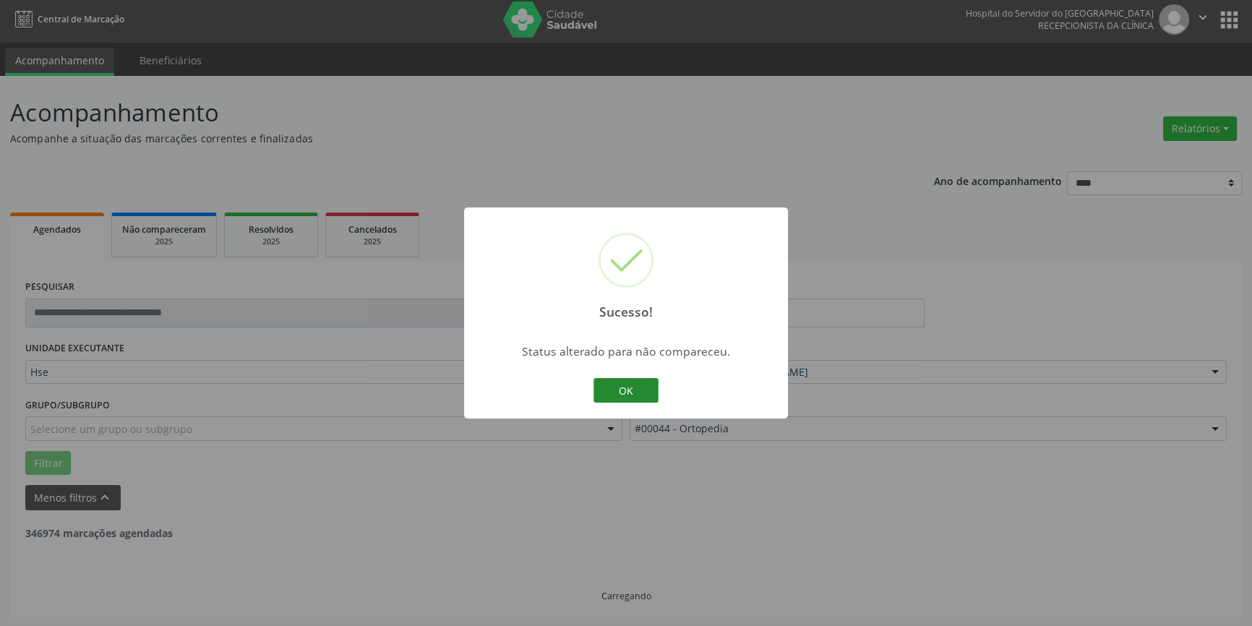
click at [637, 381] on button "OK" at bounding box center [625, 390] width 65 height 25
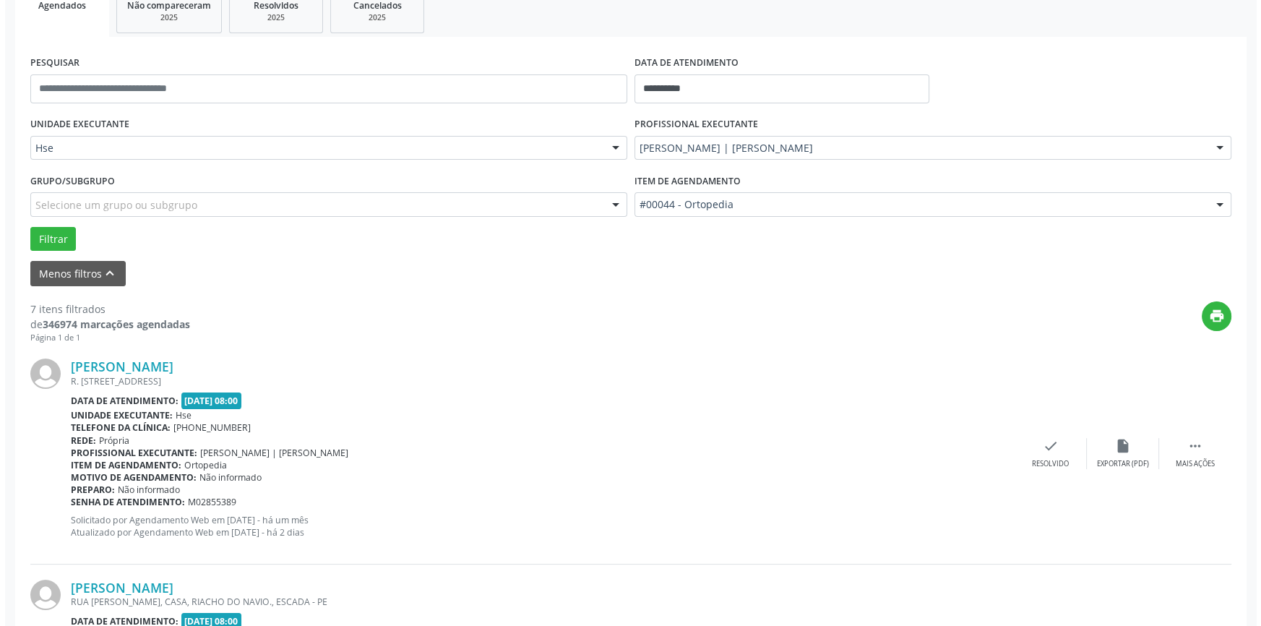
scroll to position [162, 0]
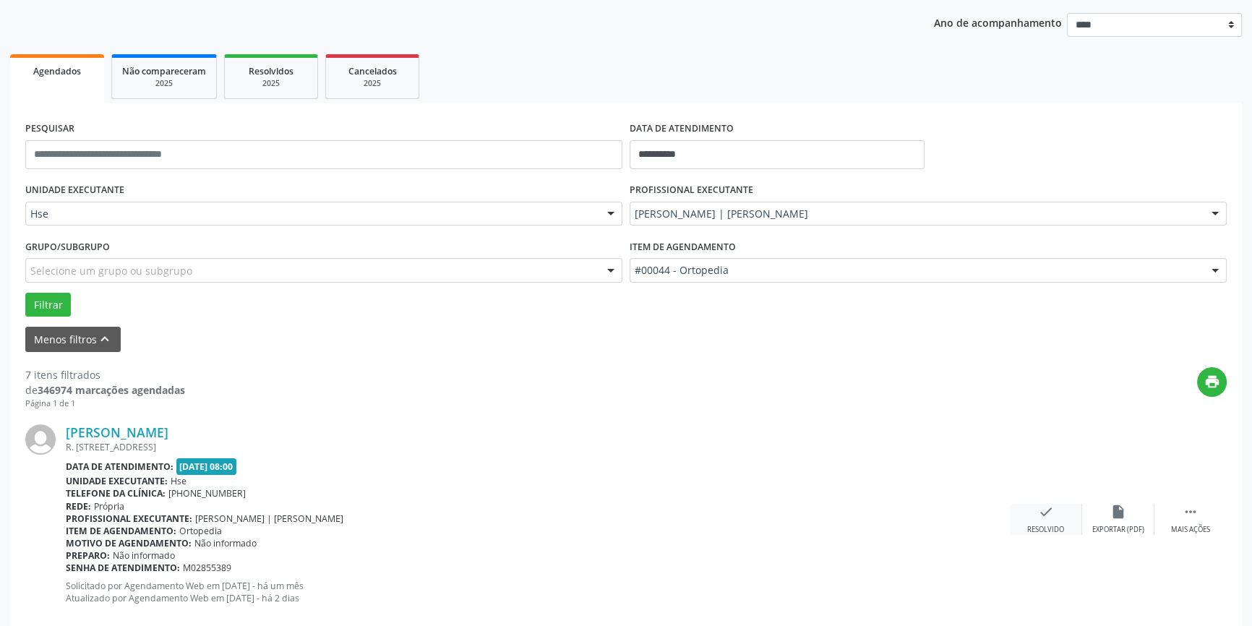
click at [1055, 514] on div "check Resolvido" at bounding box center [1046, 519] width 72 height 31
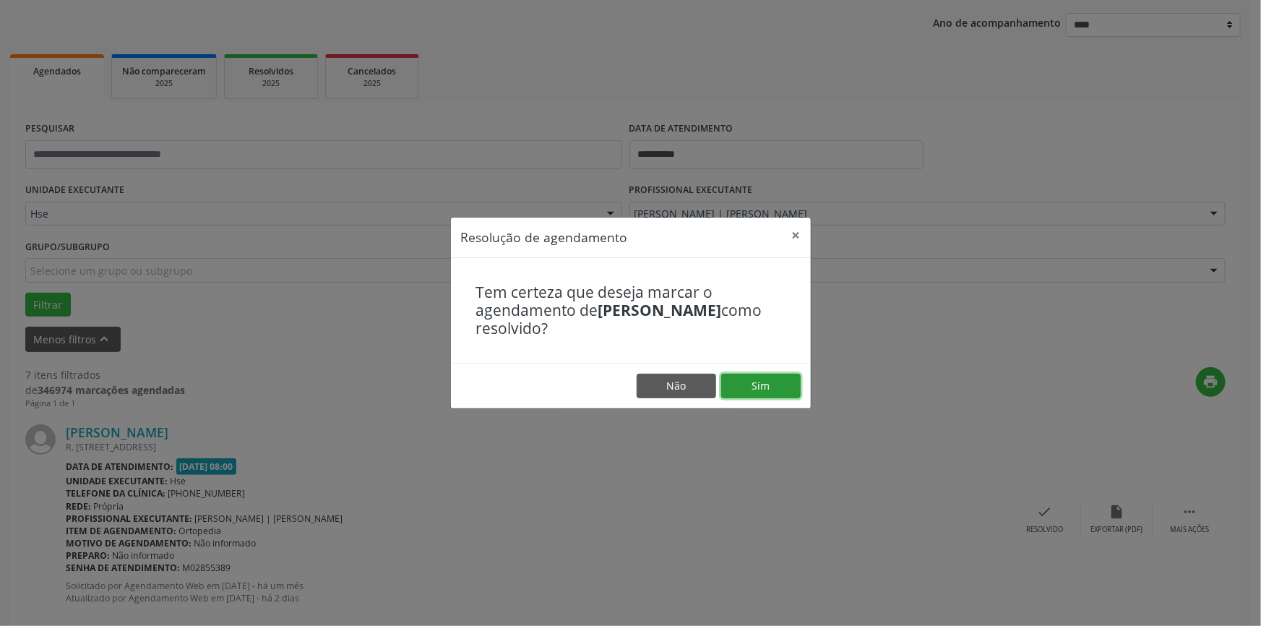
click at [766, 392] on button "Sim" at bounding box center [760, 386] width 79 height 25
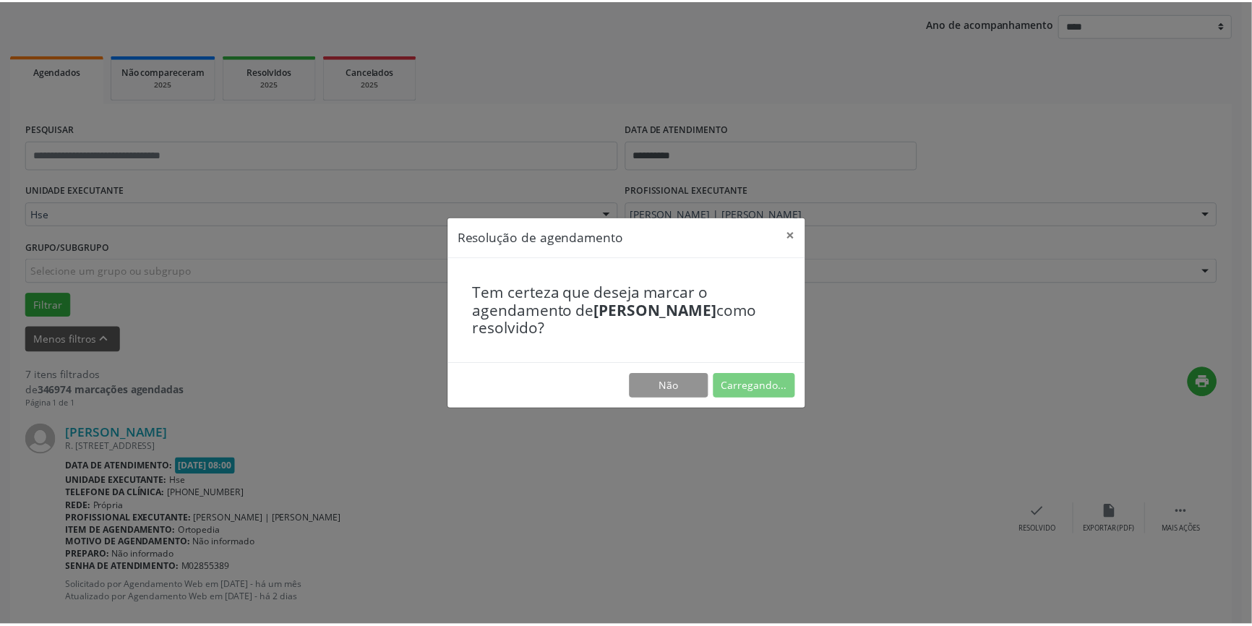
scroll to position [0, 0]
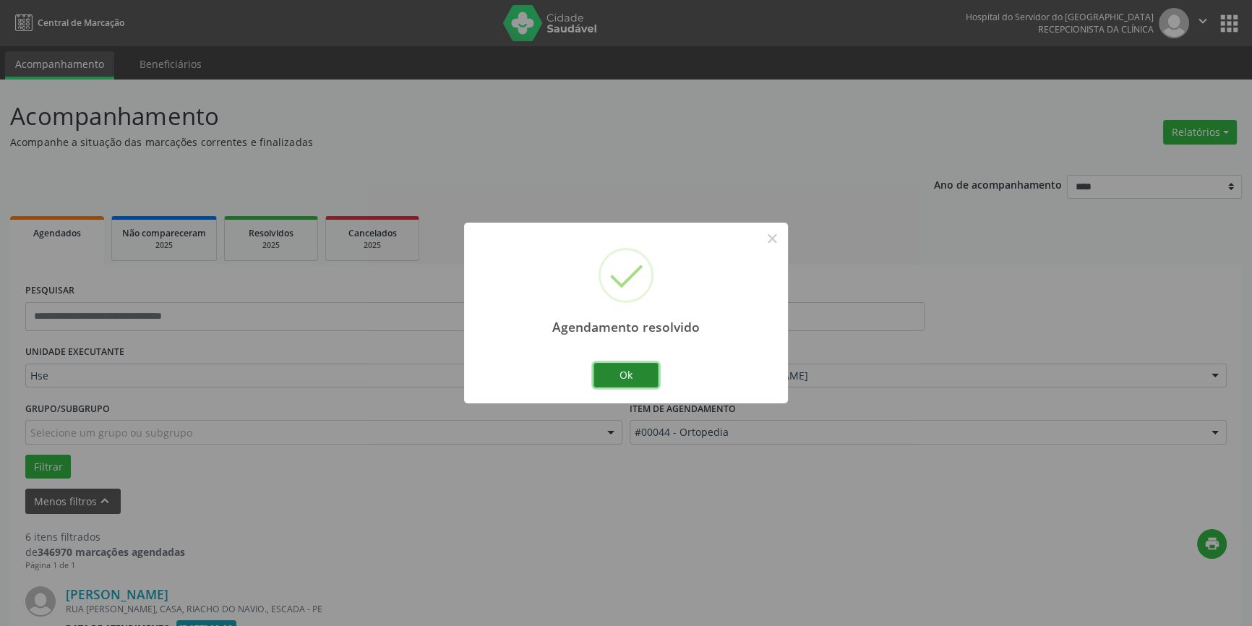
click at [637, 371] on button "Ok" at bounding box center [625, 375] width 65 height 25
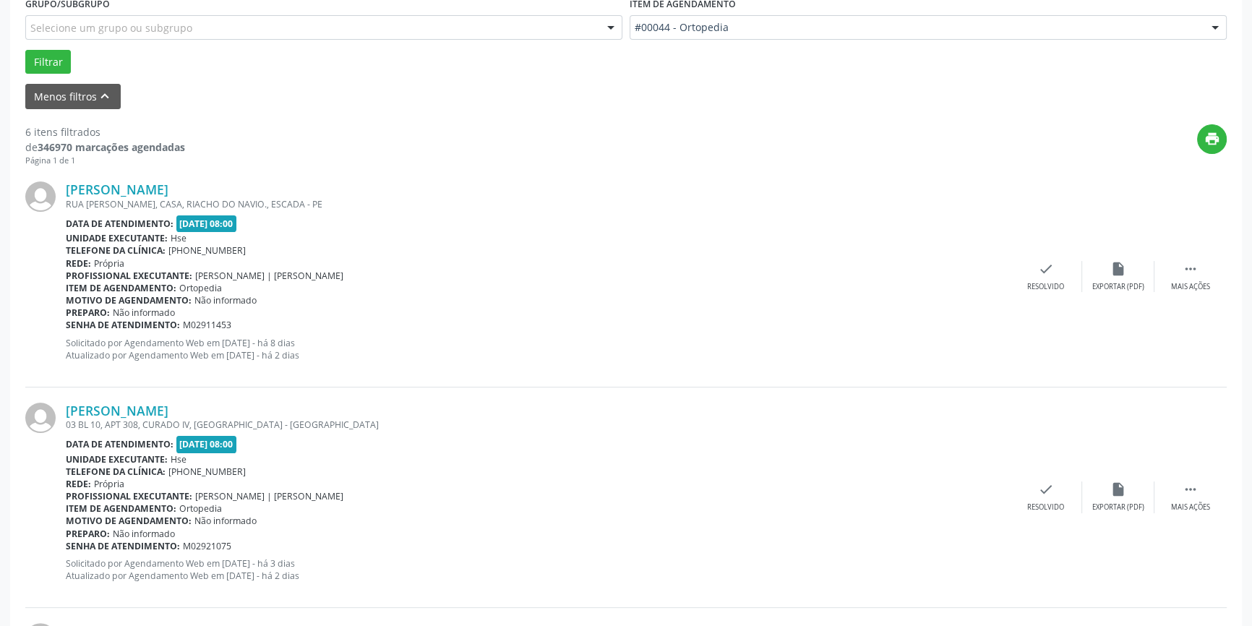
scroll to position [418, 0]
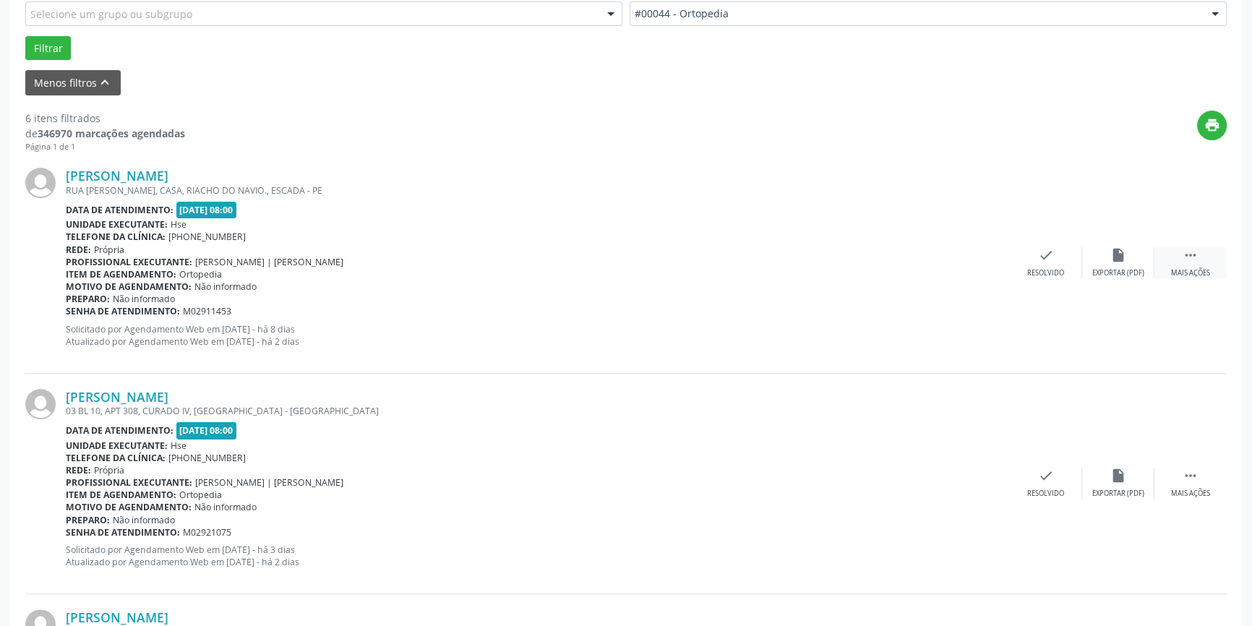
click at [1195, 261] on icon "" at bounding box center [1190, 255] width 16 height 16
click at [1114, 254] on icon "alarm_off" at bounding box center [1118, 255] width 16 height 16
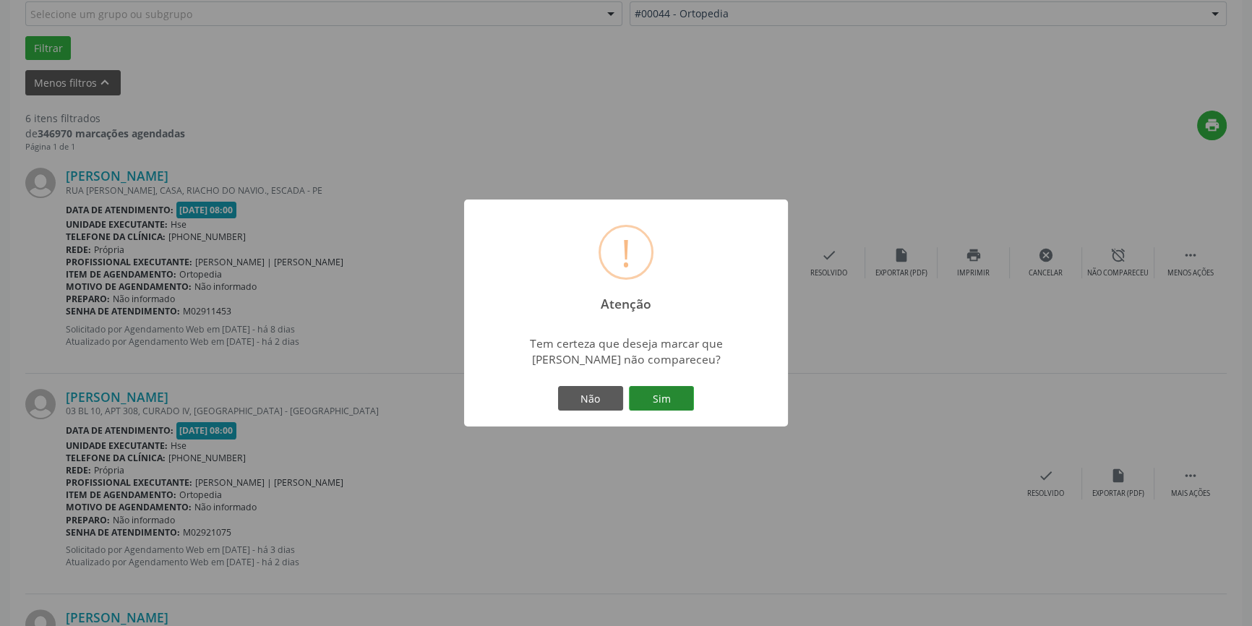
click at [663, 396] on button "Sim" at bounding box center [661, 398] width 65 height 25
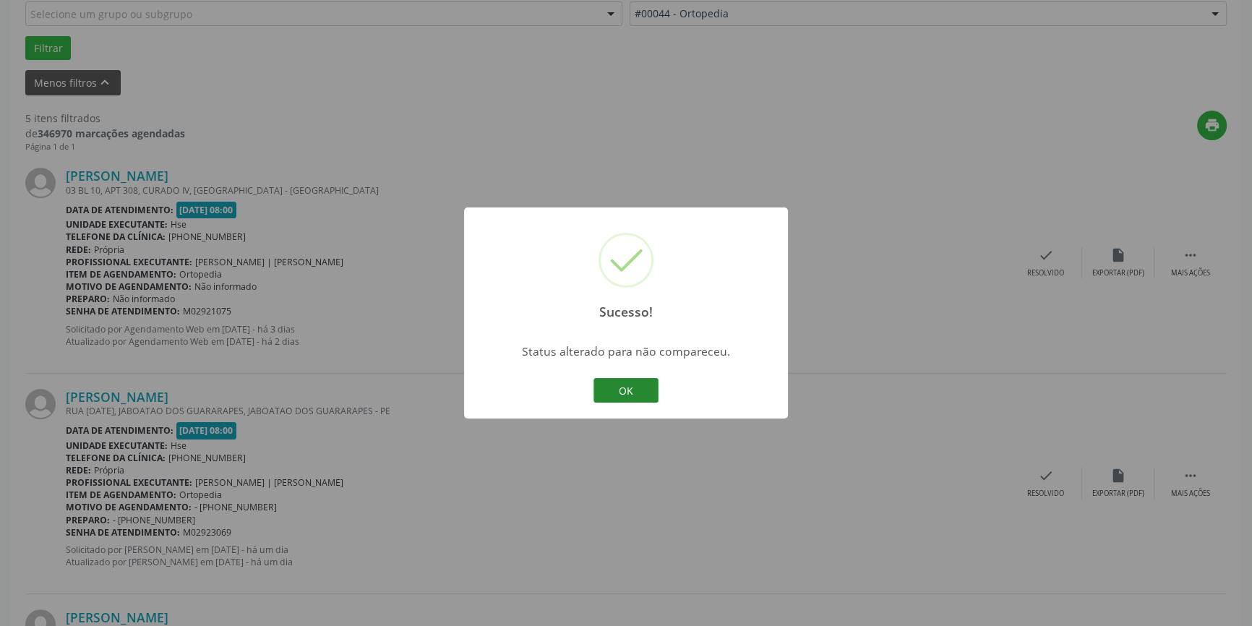
click at [631, 387] on button "OK" at bounding box center [625, 390] width 65 height 25
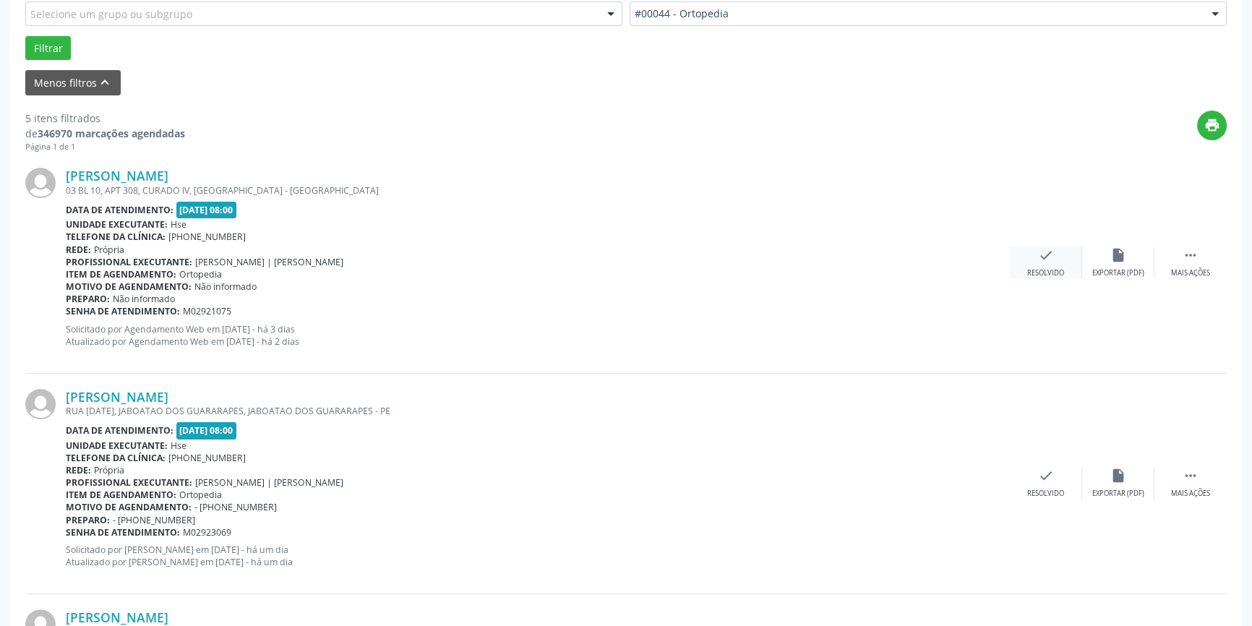
click at [1057, 254] on div "check Resolvido" at bounding box center [1046, 262] width 72 height 31
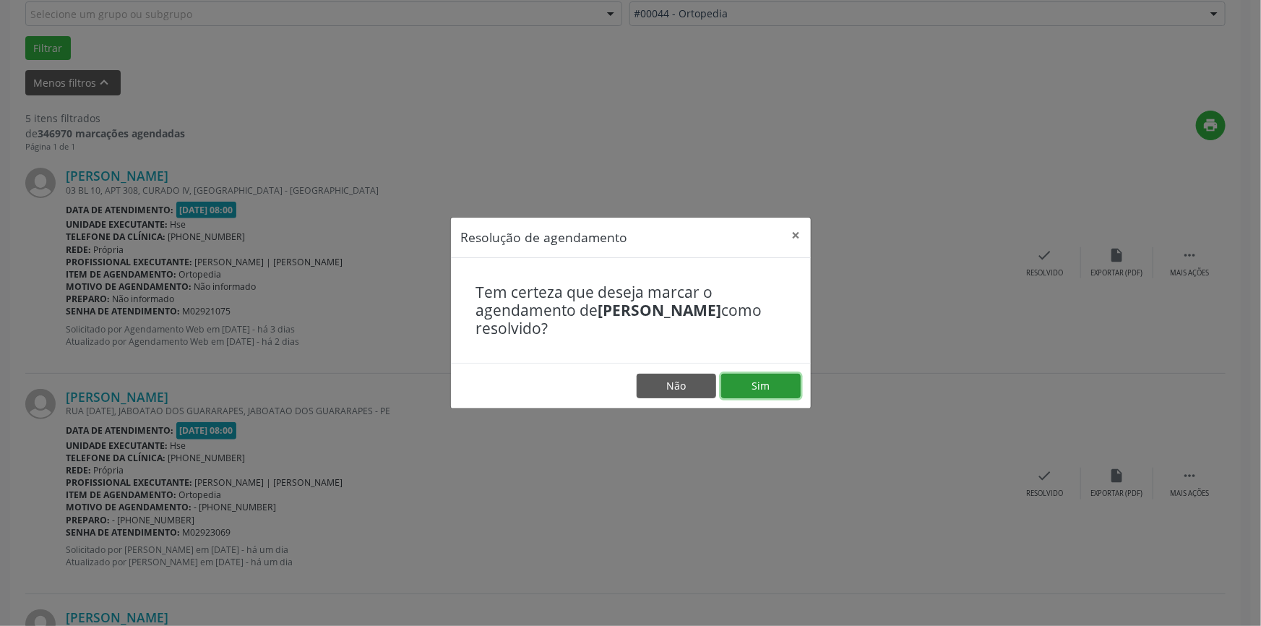
click at [779, 376] on button "Sim" at bounding box center [760, 386] width 79 height 25
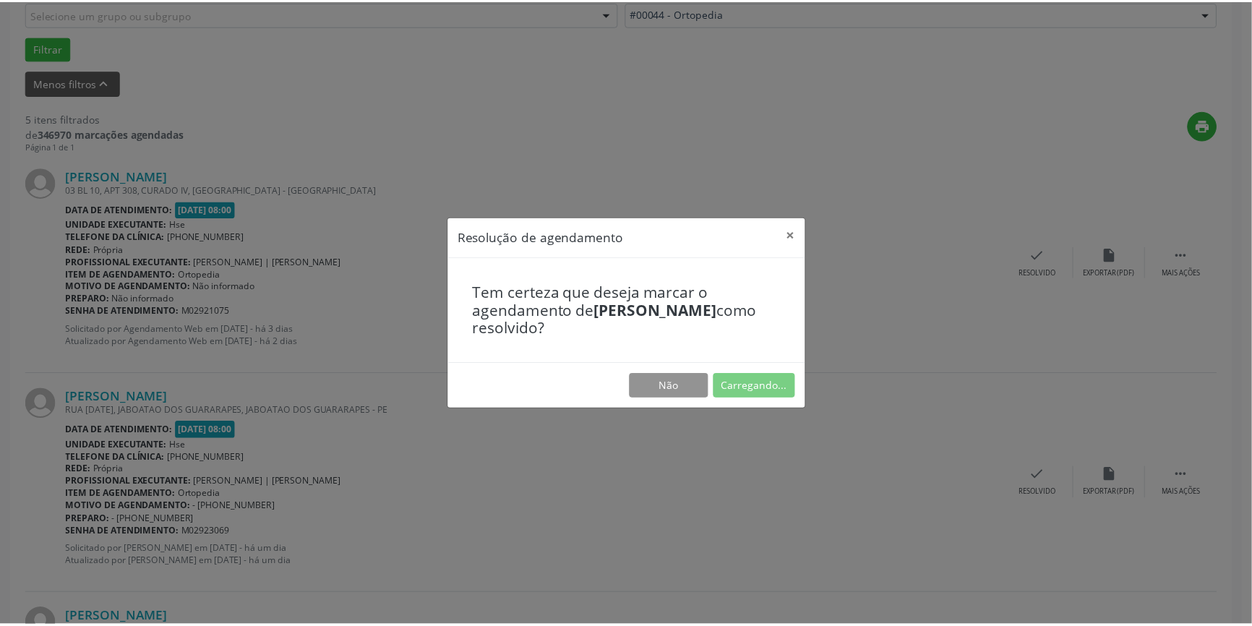
scroll to position [0, 0]
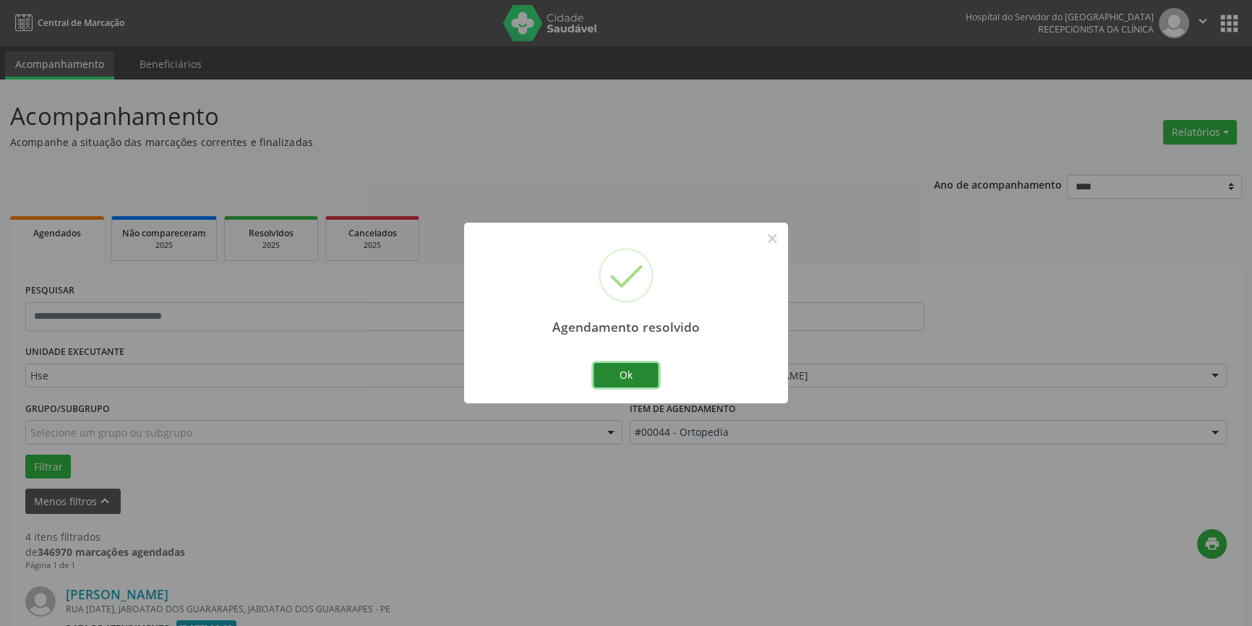
click at [635, 368] on button "Ok" at bounding box center [625, 375] width 65 height 25
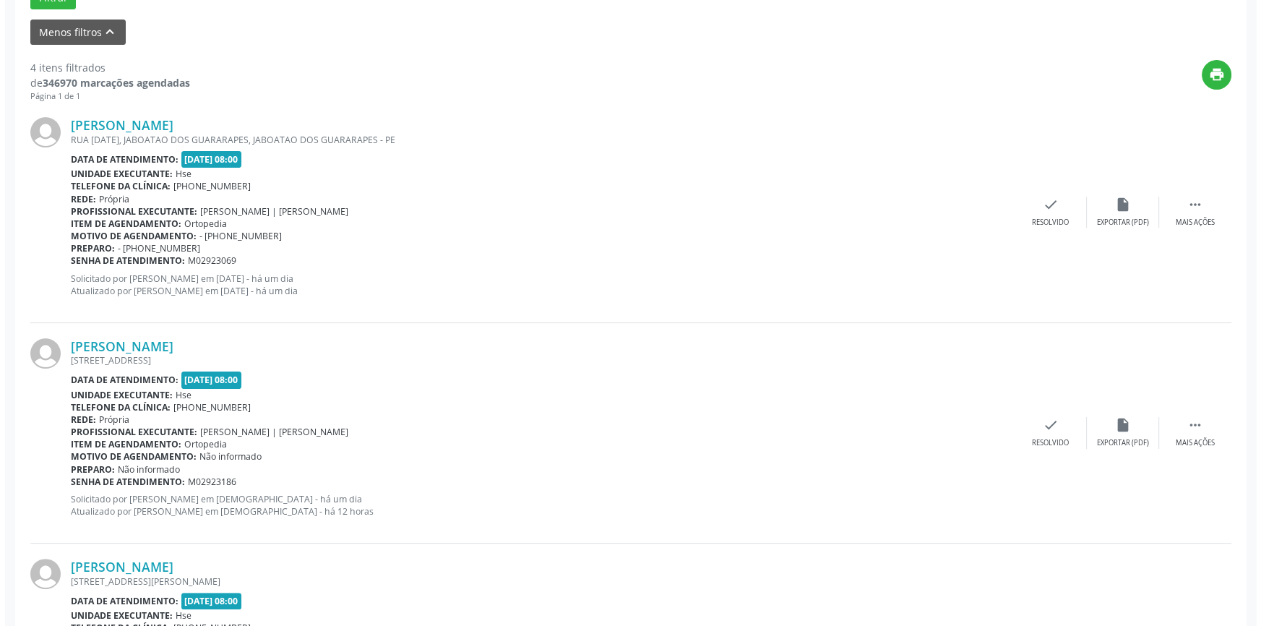
scroll to position [478, 0]
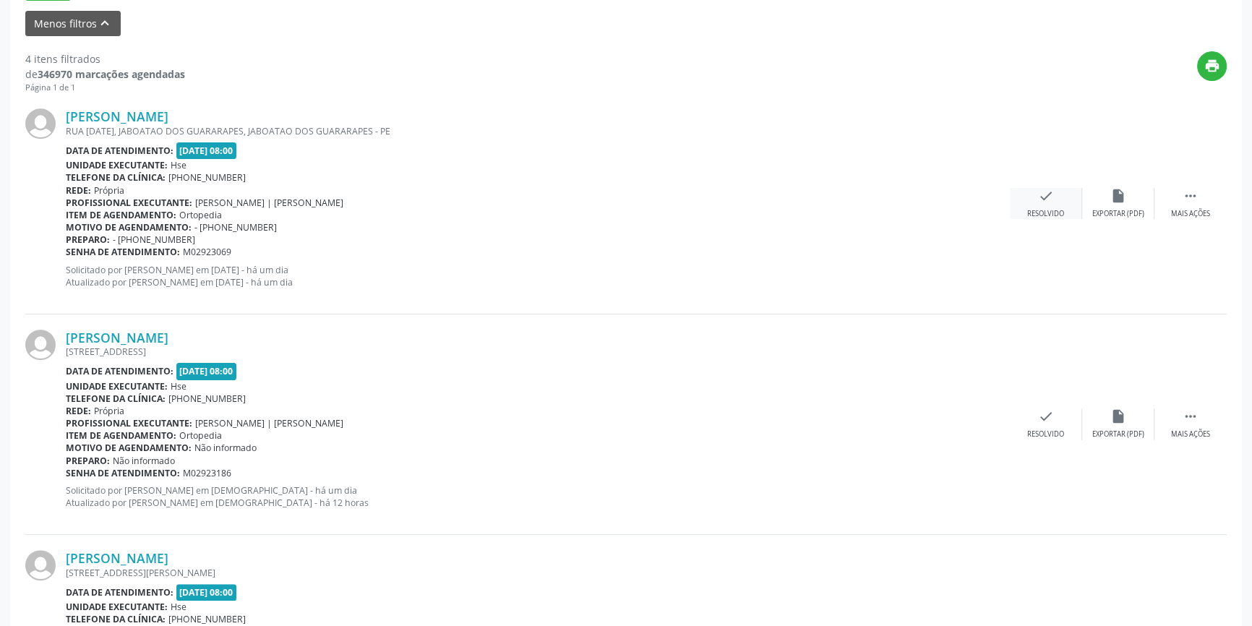
click at [1064, 199] on div "check Resolvido" at bounding box center [1046, 203] width 72 height 31
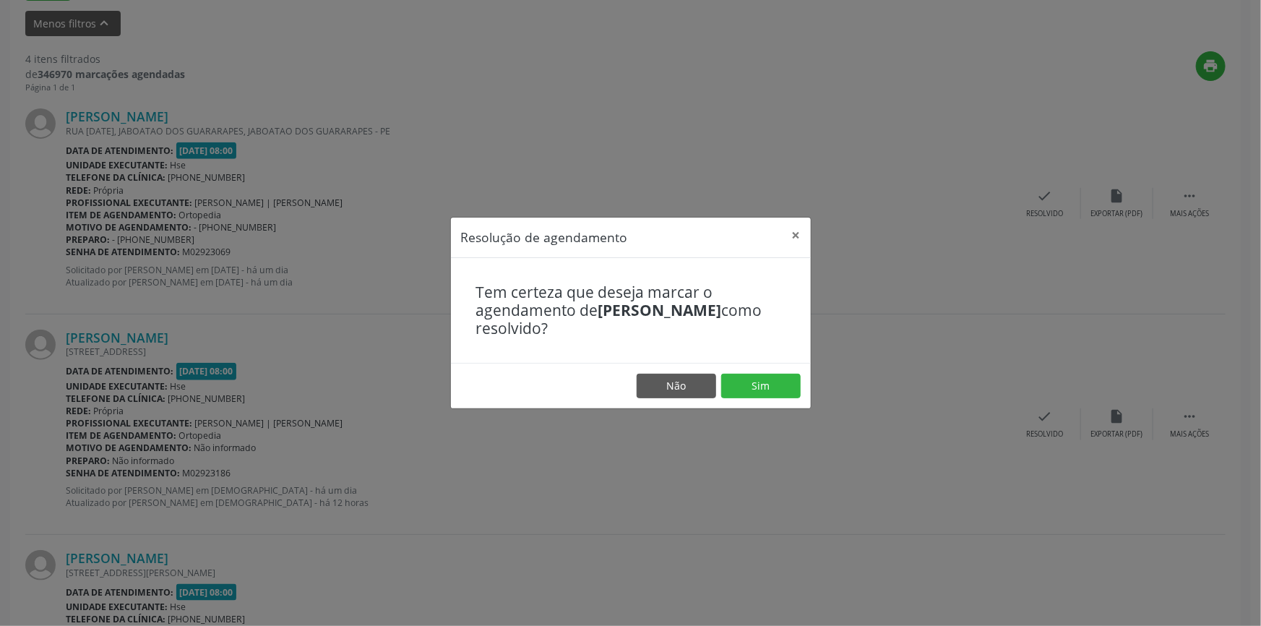
click at [770, 370] on footer "Não Sim" at bounding box center [631, 386] width 360 height 46
click at [770, 382] on button "Sim" at bounding box center [760, 386] width 79 height 25
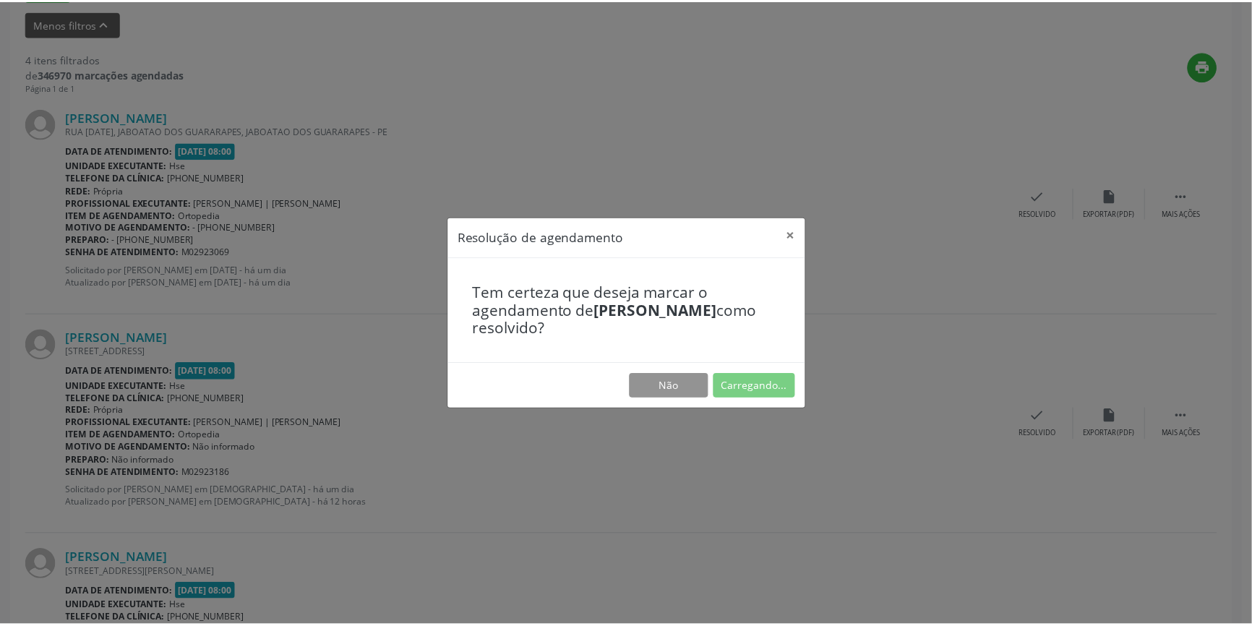
scroll to position [0, 0]
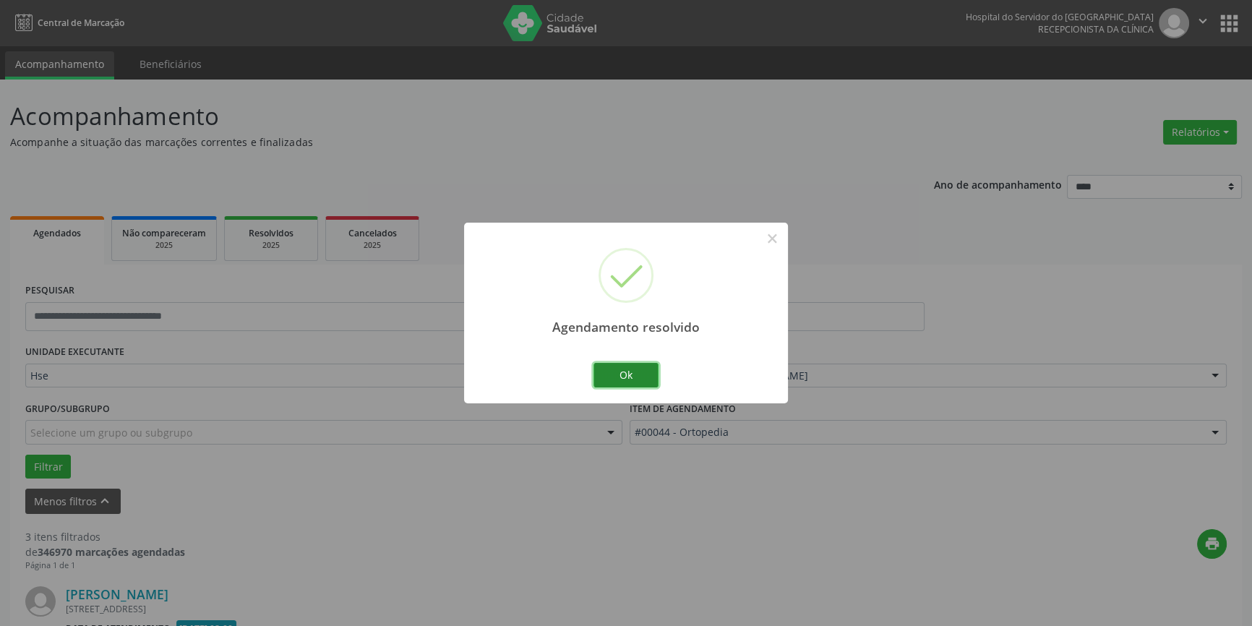
click at [627, 376] on button "Ok" at bounding box center [625, 375] width 65 height 25
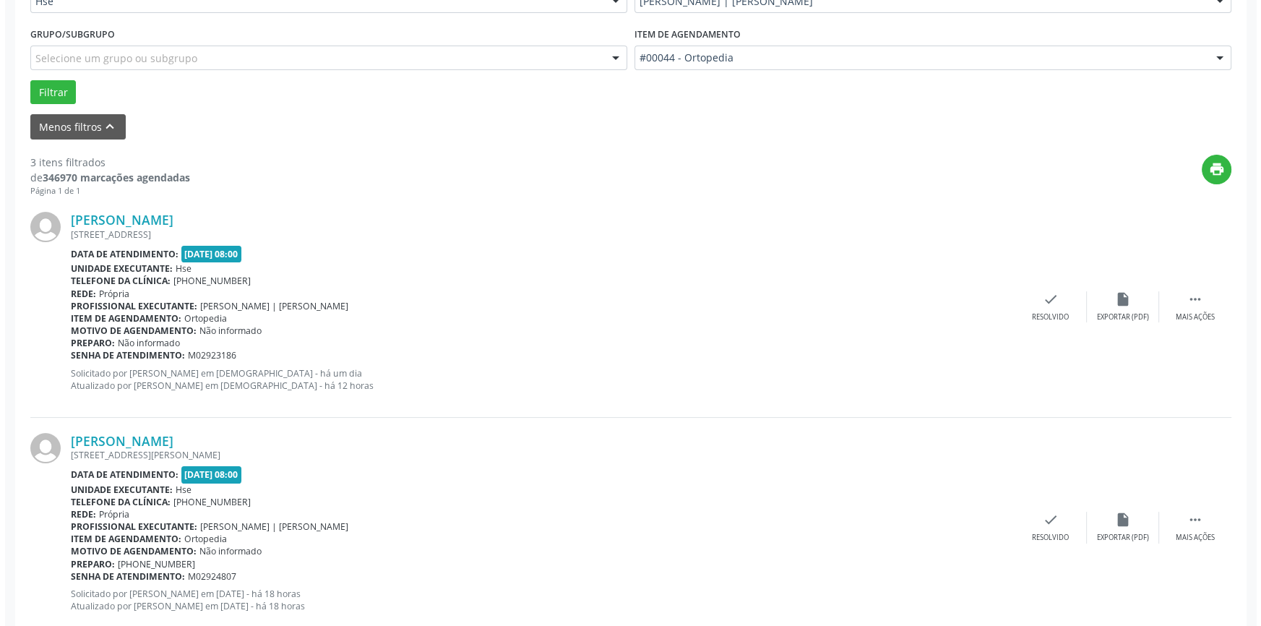
scroll to position [388, 0]
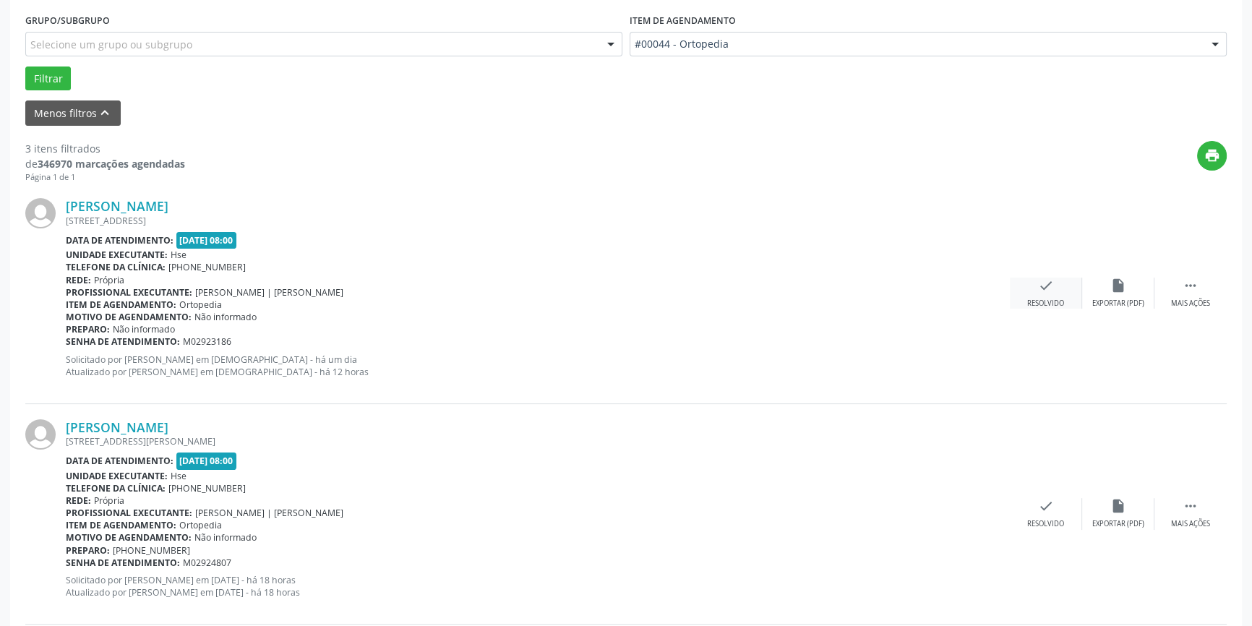
click at [1050, 291] on div "check Resolvido" at bounding box center [1046, 293] width 72 height 31
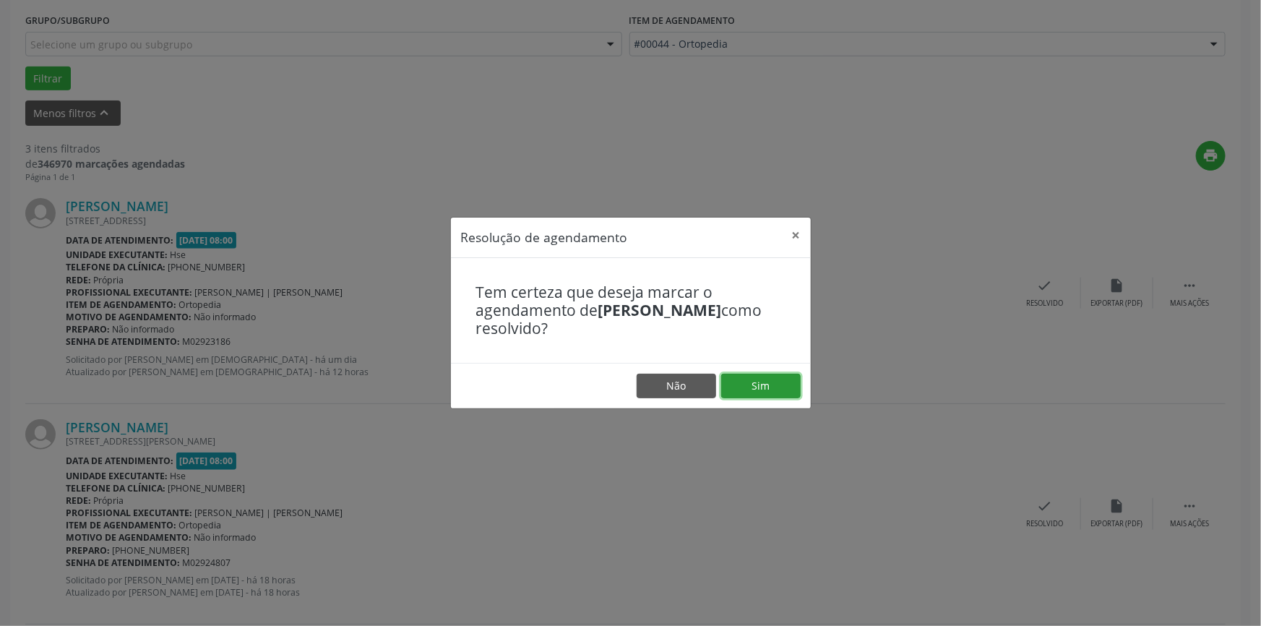
click at [769, 380] on button "Sim" at bounding box center [760, 386] width 79 height 25
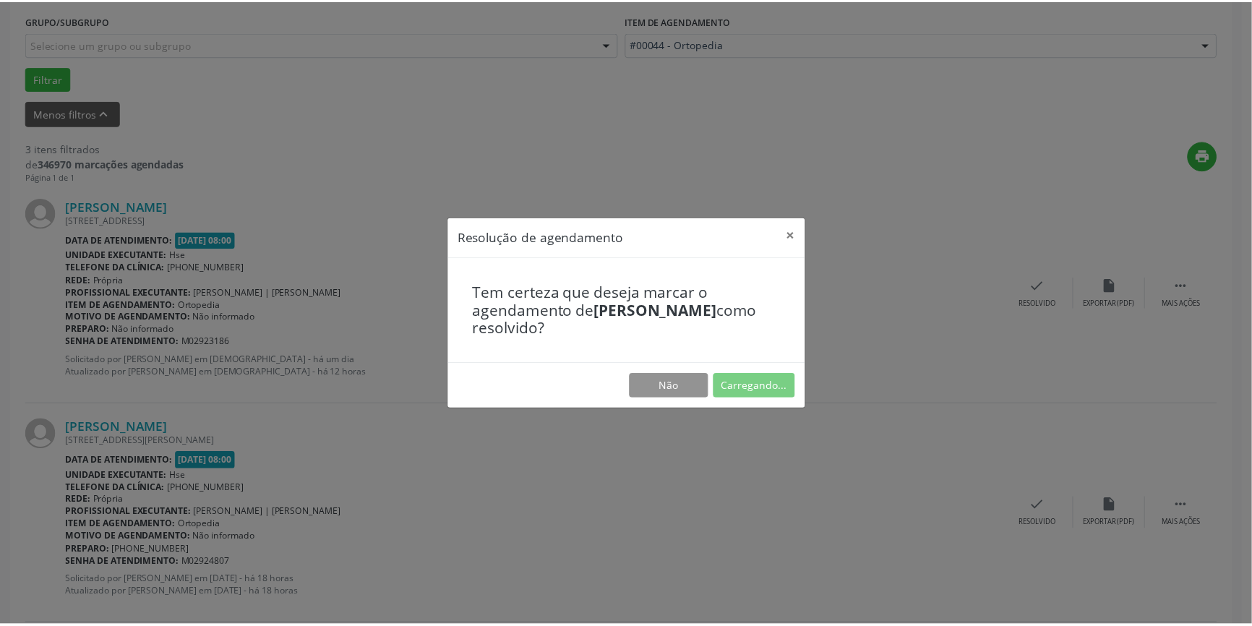
scroll to position [0, 0]
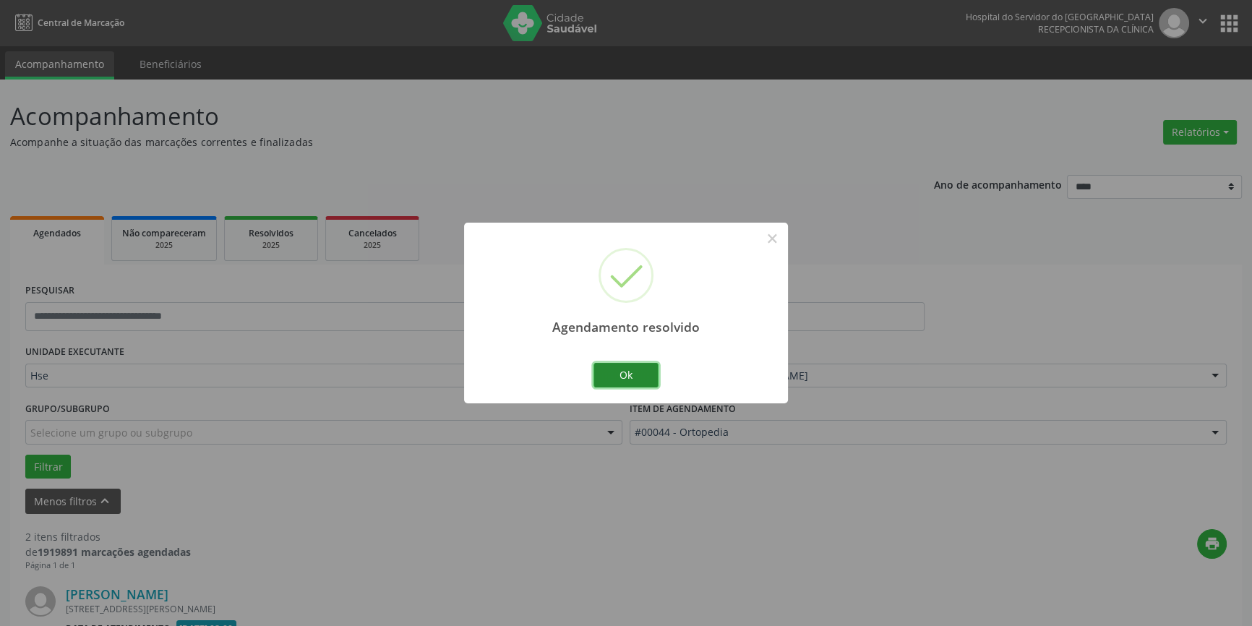
click at [634, 374] on button "Ok" at bounding box center [625, 375] width 65 height 25
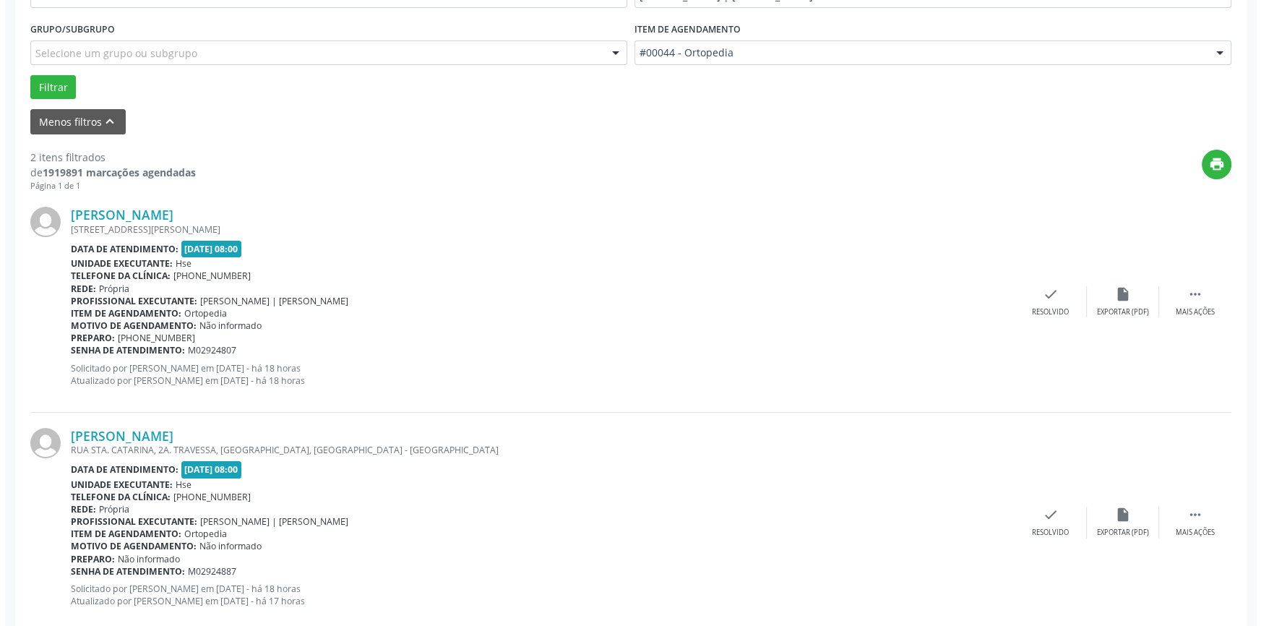
scroll to position [410, 0]
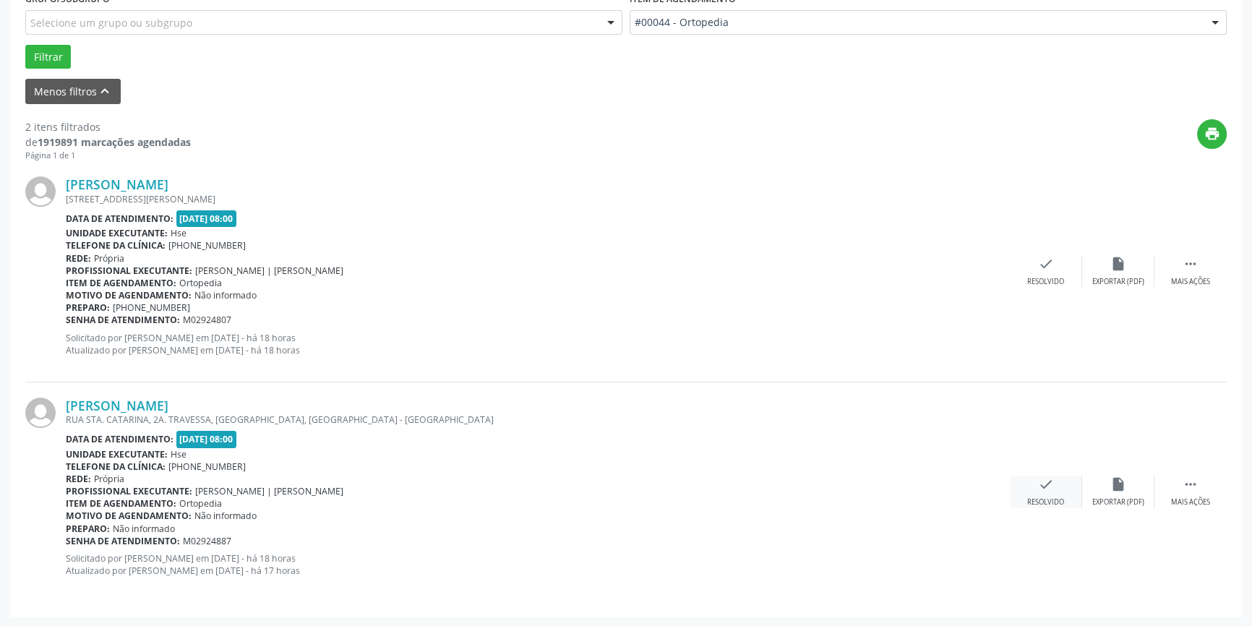
click at [1050, 486] on icon "check" at bounding box center [1046, 484] width 16 height 16
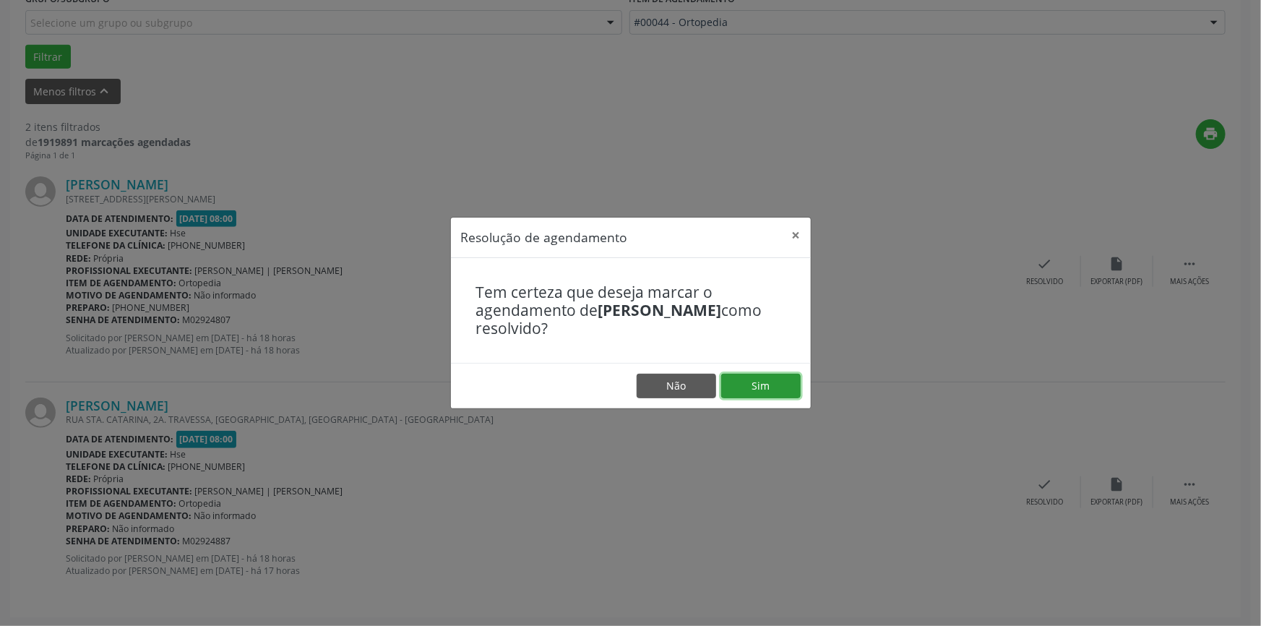
click at [747, 381] on button "Sim" at bounding box center [760, 386] width 79 height 25
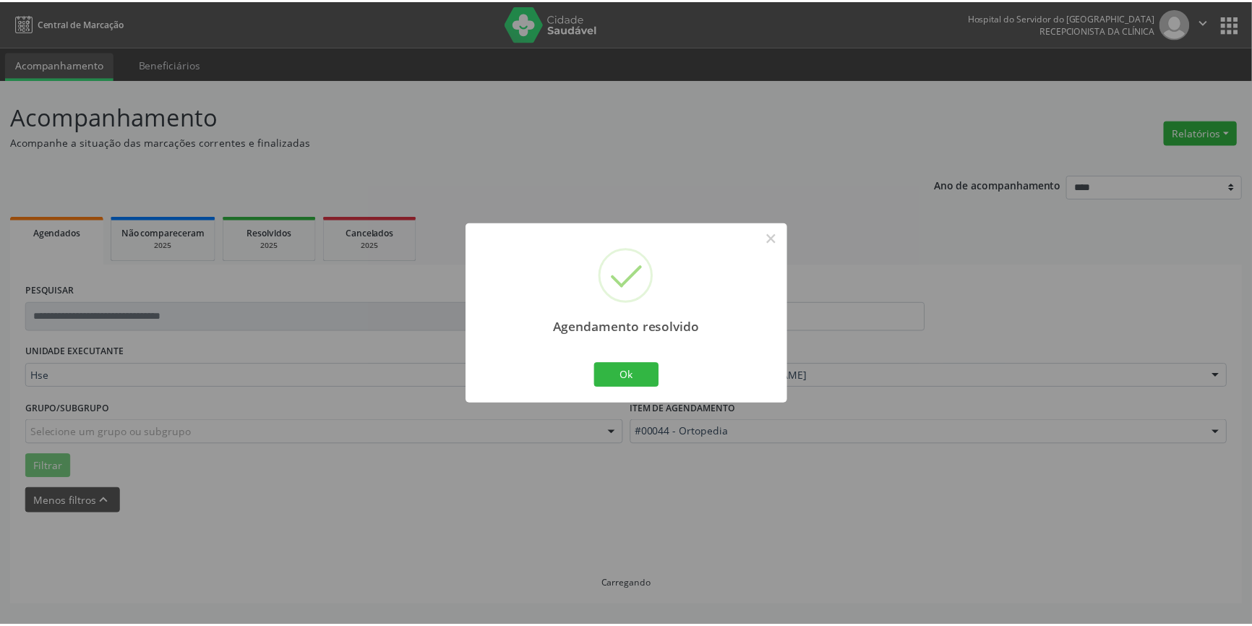
scroll to position [0, 0]
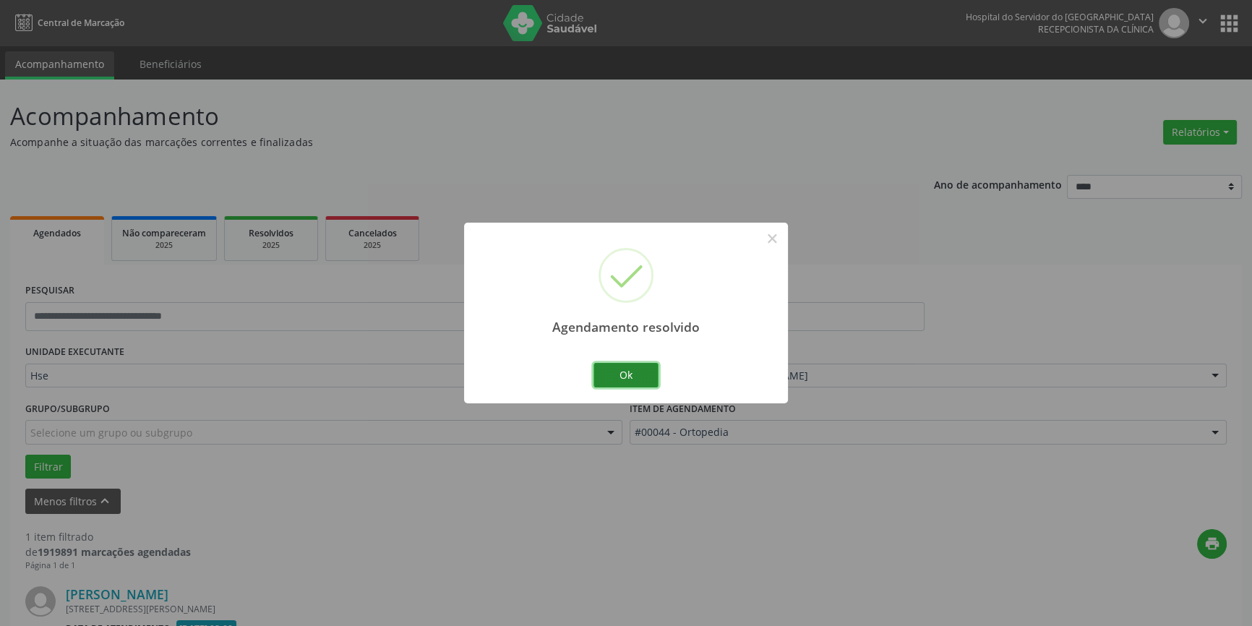
click at [646, 366] on button "Ok" at bounding box center [625, 375] width 65 height 25
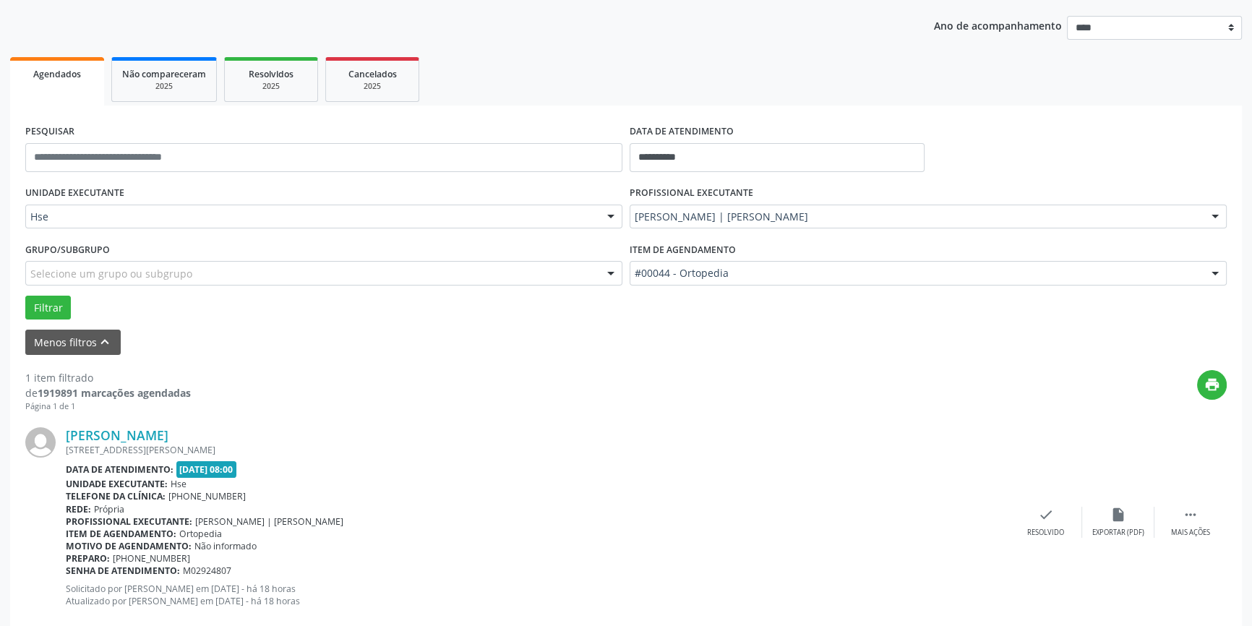
scroll to position [189, 0]
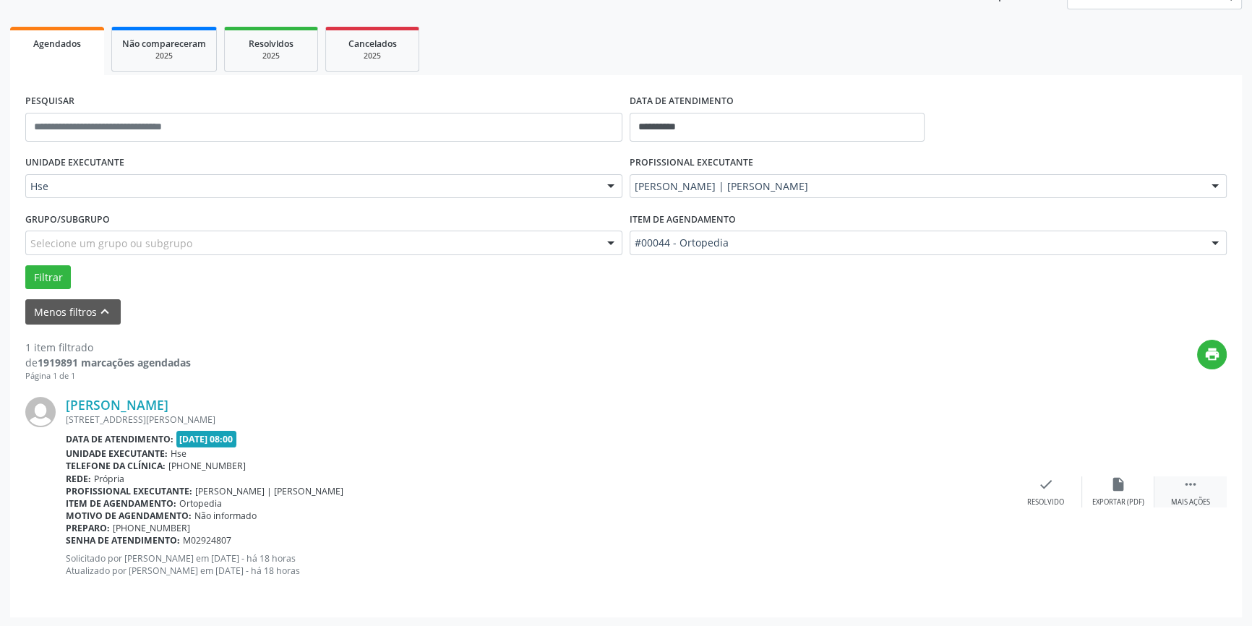
click at [1184, 497] on div "Mais ações" at bounding box center [1190, 502] width 39 height 10
click at [1120, 491] on icon "alarm_off" at bounding box center [1118, 484] width 16 height 16
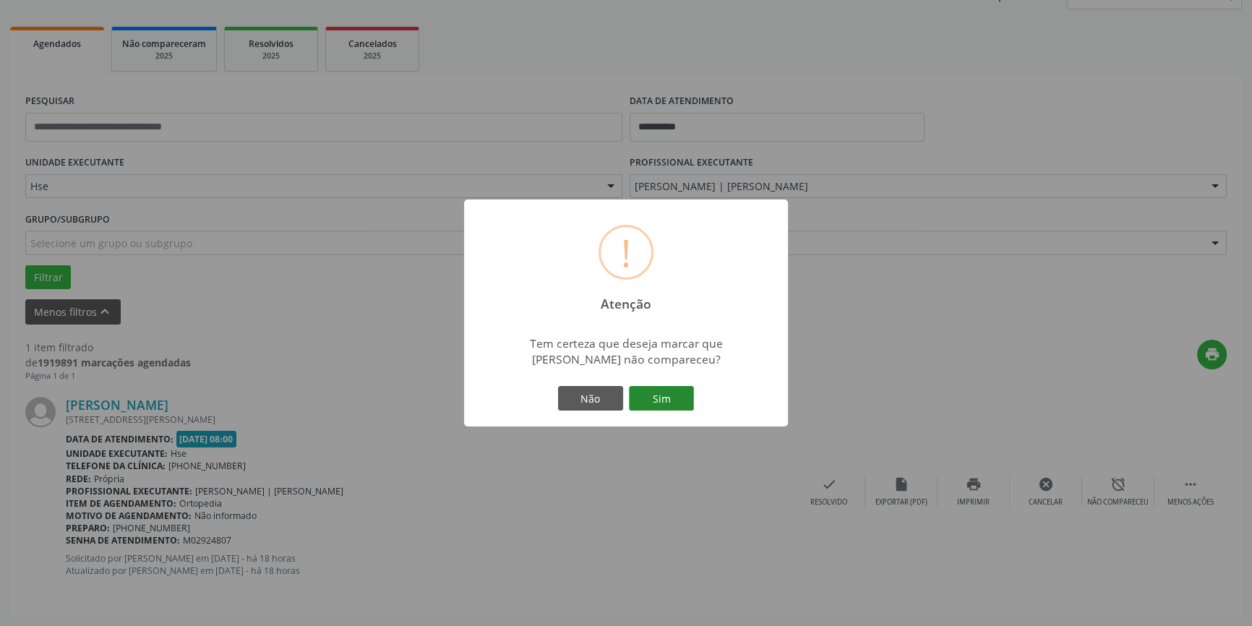
click at [667, 392] on button "Sim" at bounding box center [661, 398] width 65 height 25
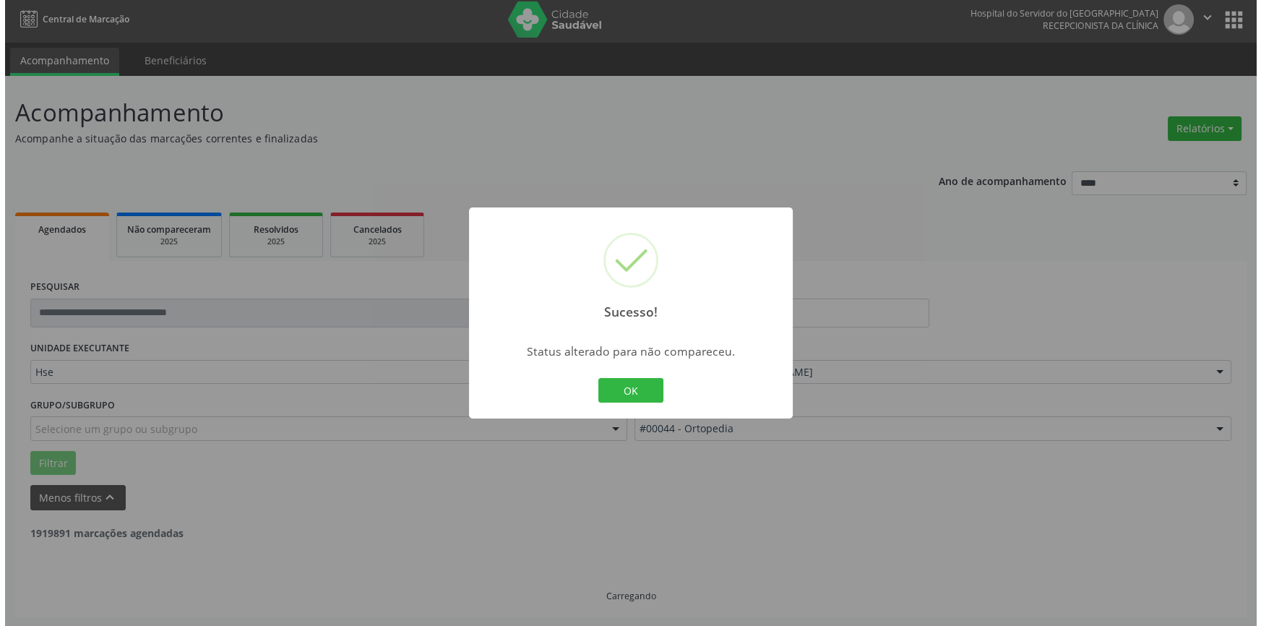
scroll to position [0, 0]
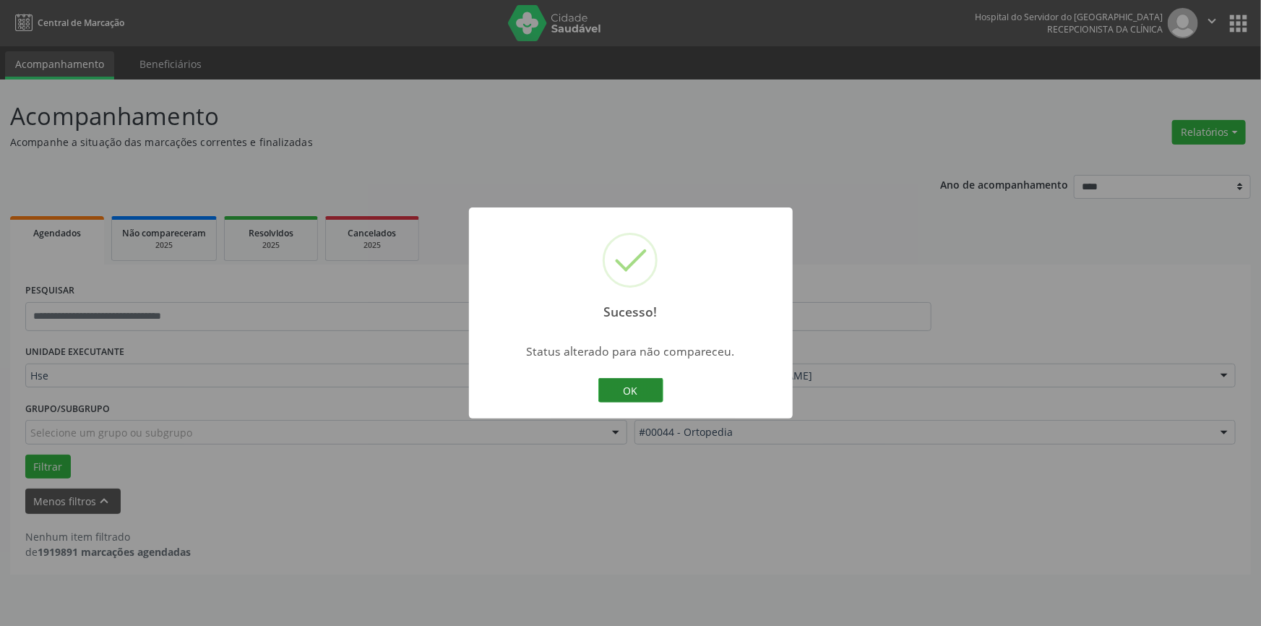
click at [640, 386] on button "OK" at bounding box center [630, 390] width 65 height 25
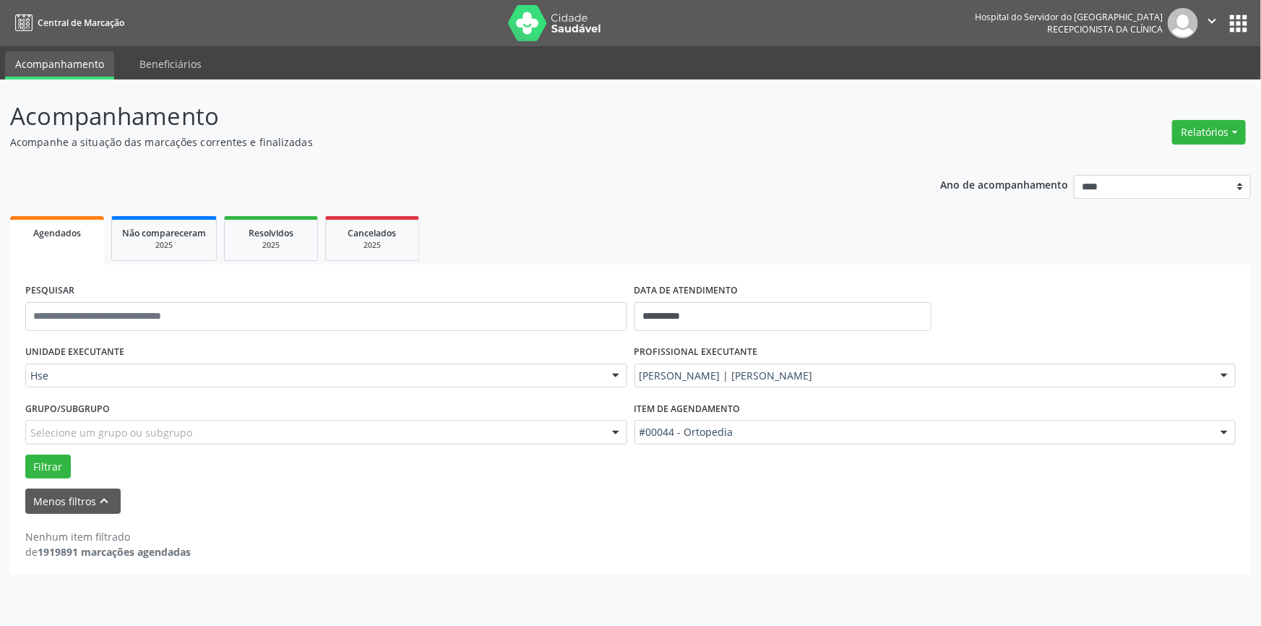
drag, startPoint x: 581, startPoint y: 643, endPoint x: 489, endPoint y: 497, distance: 172.4
click at [489, 497] on div "Menos filtros keyboard_arrow_up" at bounding box center [631, 501] width 1218 height 25
